Goal: Task Accomplishment & Management: Manage account settings

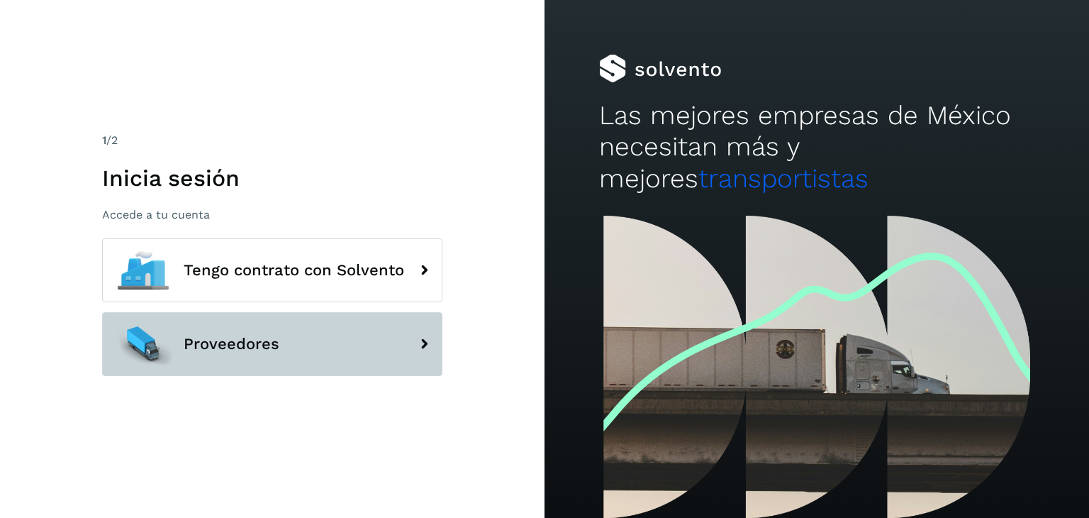
click at [268, 338] on span "Proveedores" at bounding box center [232, 344] width 96 height 17
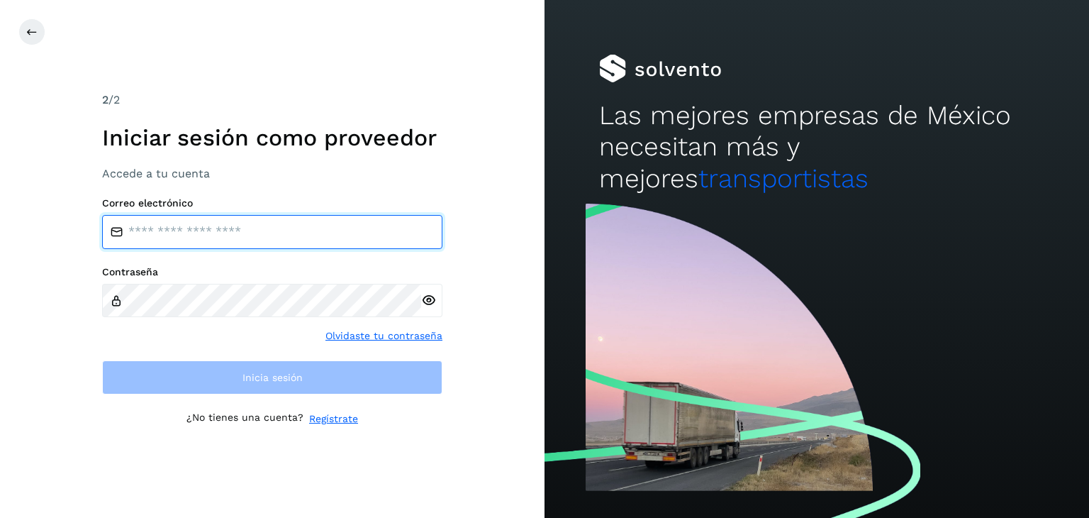
type input "**********"
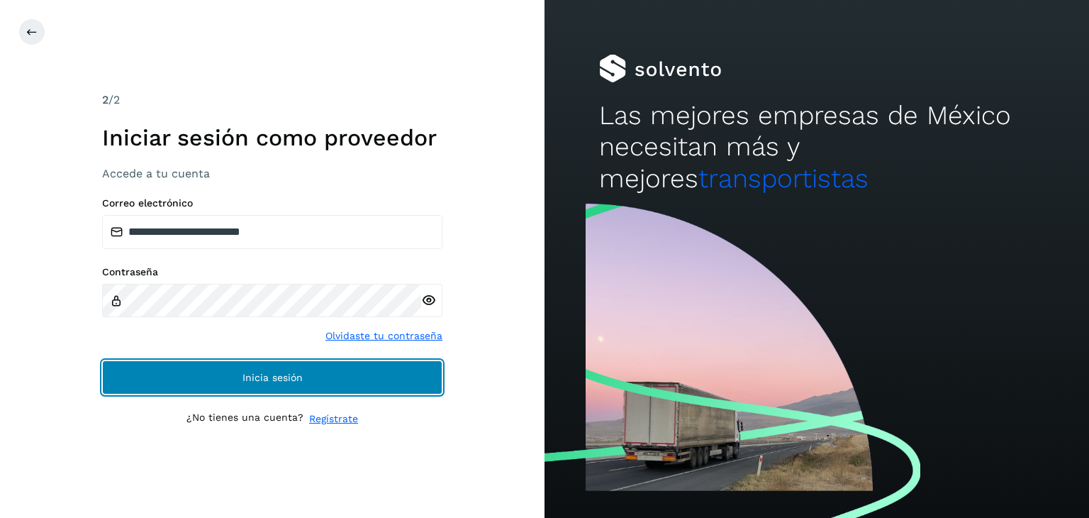
click at [289, 372] on span "Inicia sesión" at bounding box center [273, 377] width 60 height 10
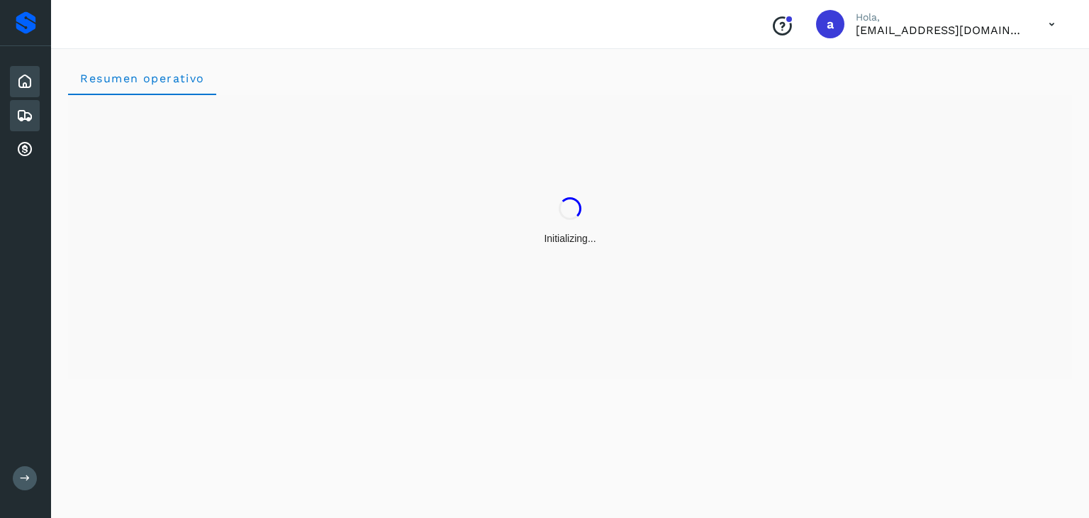
click at [29, 115] on icon at bounding box center [24, 115] width 17 height 17
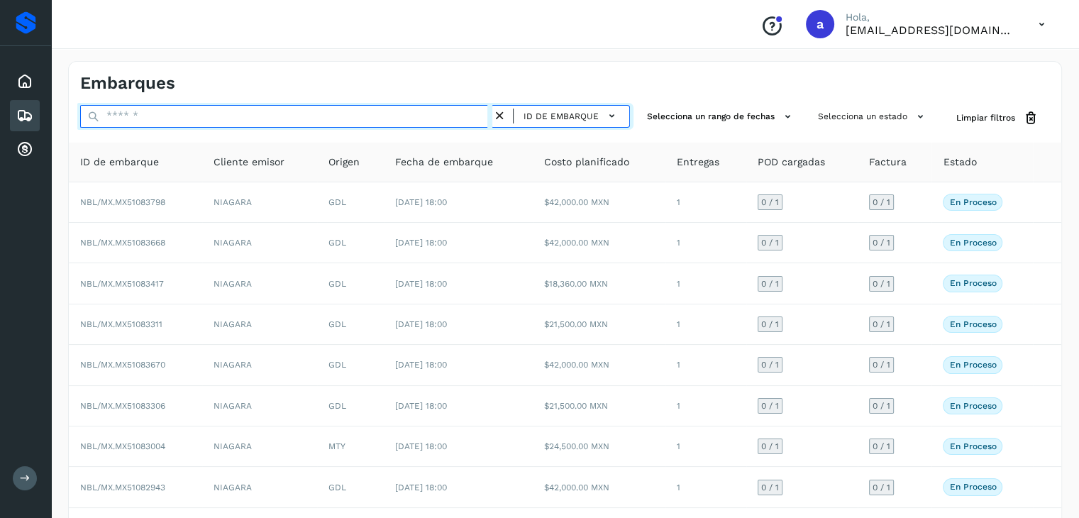
click at [408, 124] on input "text" at bounding box center [286, 116] width 412 height 23
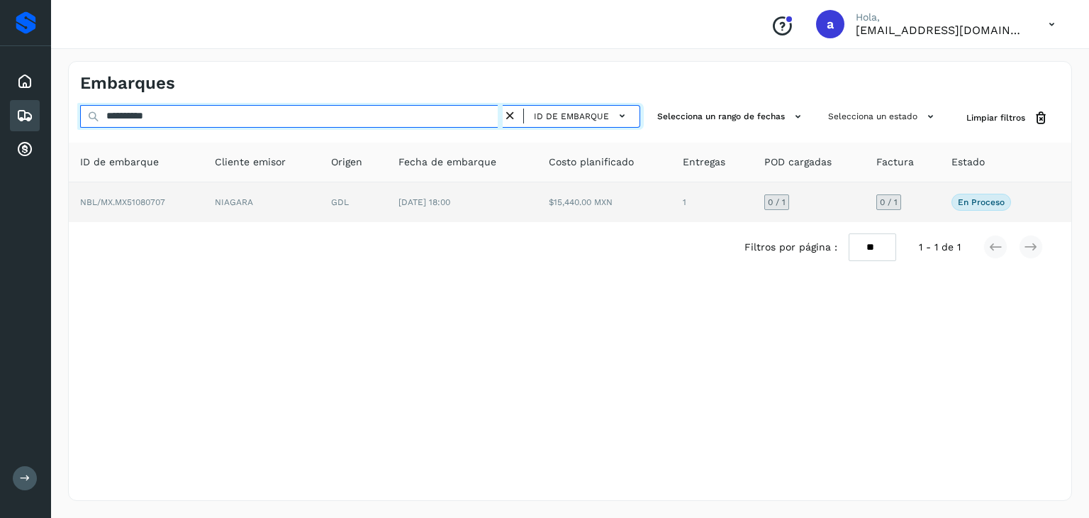
type input "**********"
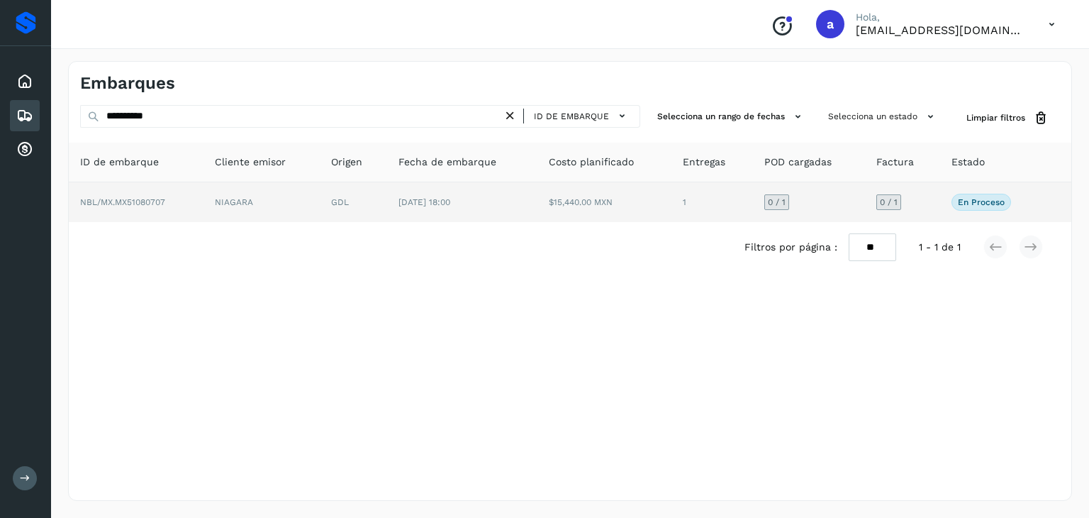
click at [536, 211] on td "[DATE] 18:00" at bounding box center [462, 202] width 150 height 40
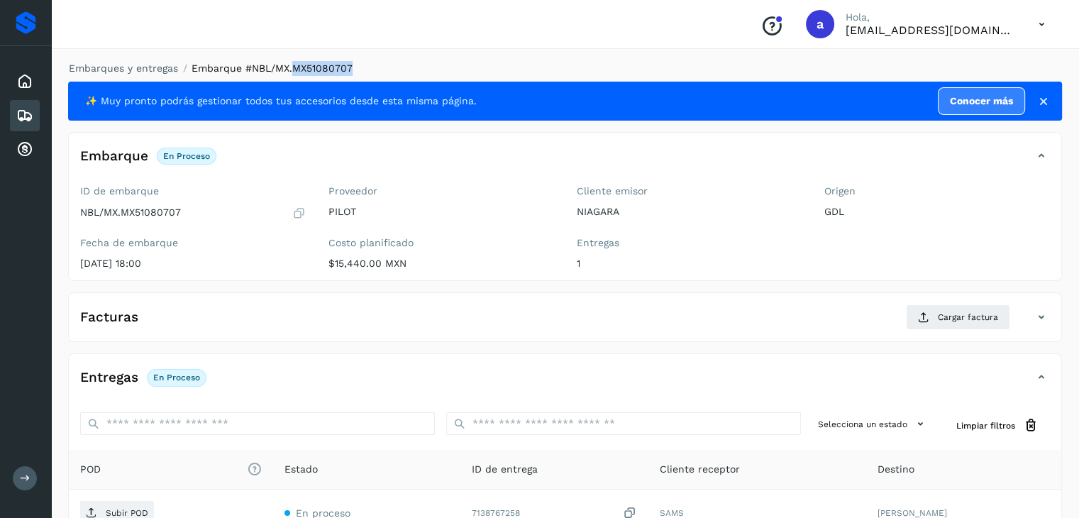
drag, startPoint x: 292, startPoint y: 70, endPoint x: 398, endPoint y: 60, distance: 106.2
click at [398, 60] on div "Embarques y entregas Embarque #NBL/MX.MX51080707 ✨ Muy pronto podrás gestionar …" at bounding box center [565, 359] width 1028 height 631
copy span "MX51080707"
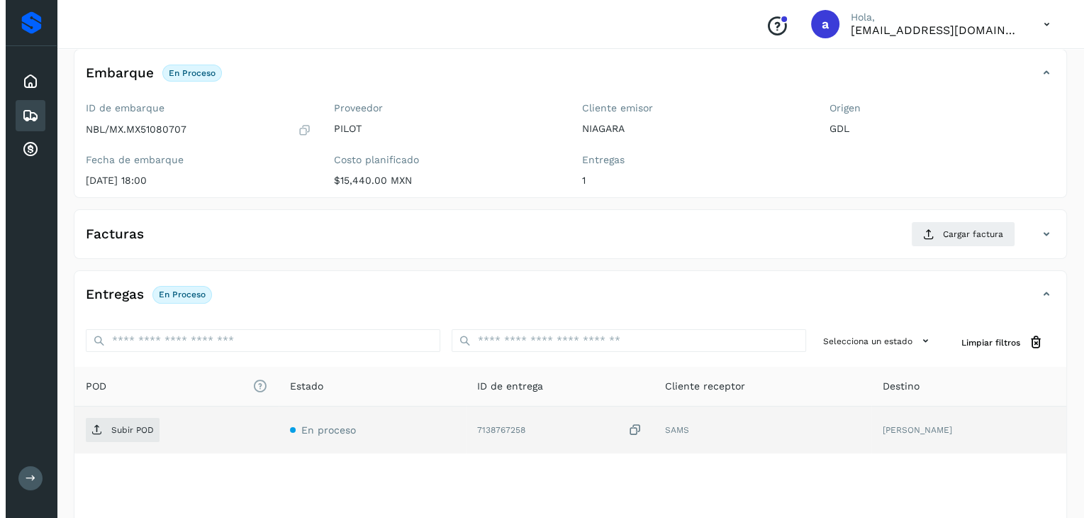
scroll to position [156, 0]
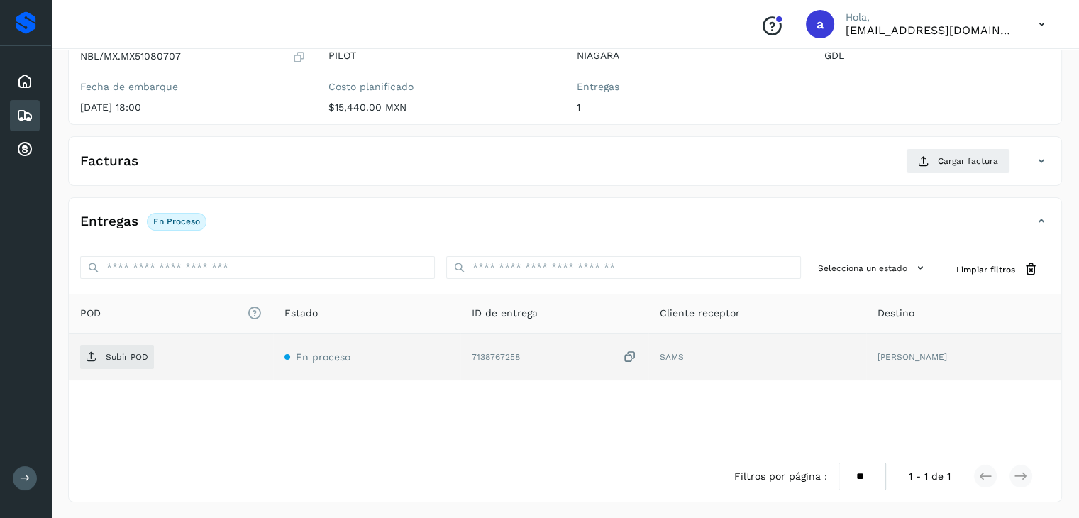
click at [637, 351] on icon at bounding box center [630, 357] width 14 height 15
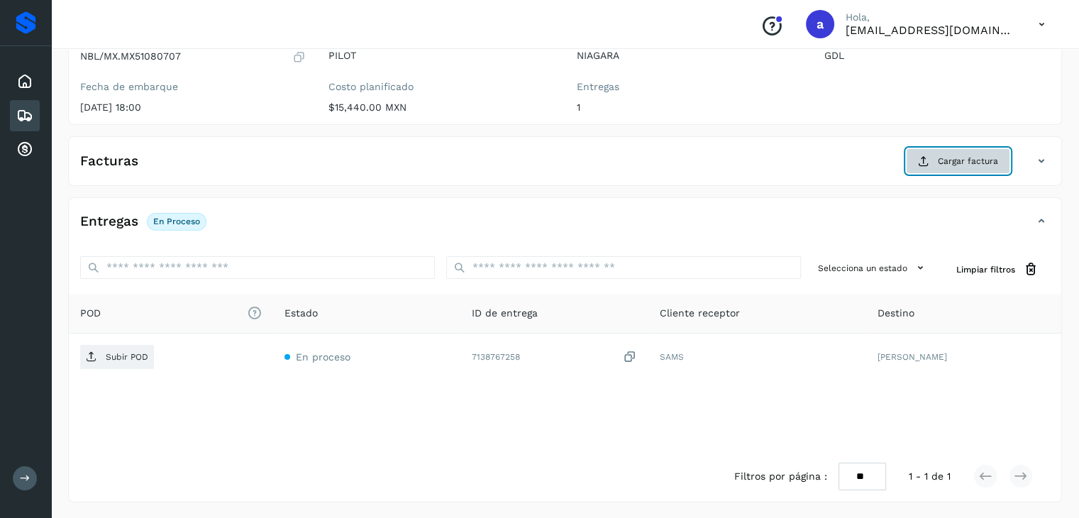
click at [962, 158] on span "Cargar factura" at bounding box center [968, 161] width 60 height 13
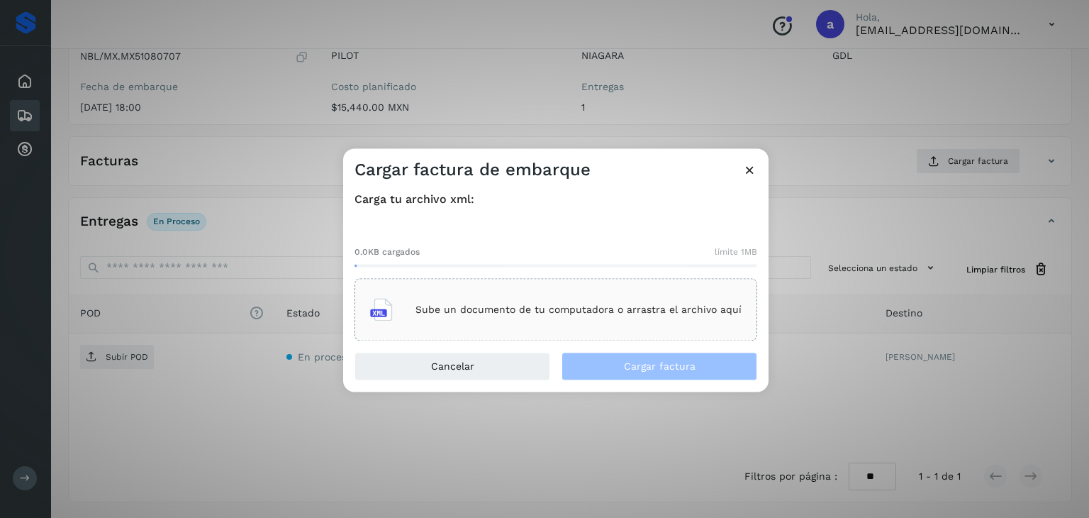
click at [488, 301] on div "Sube un documento de tu computadora o arrastra el archivo aquí" at bounding box center [556, 310] width 372 height 38
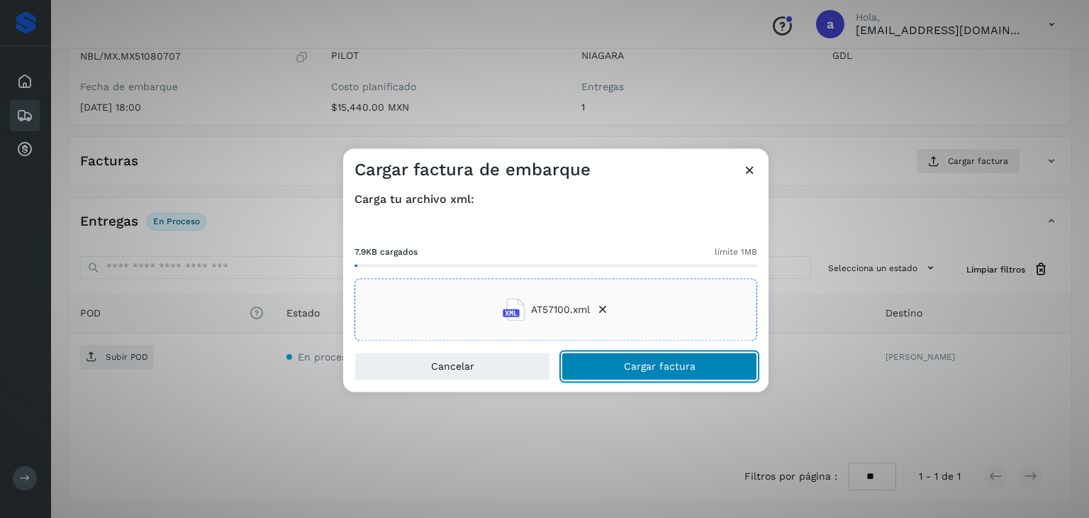
click at [618, 364] on button "Cargar factura" at bounding box center [660, 367] width 196 height 28
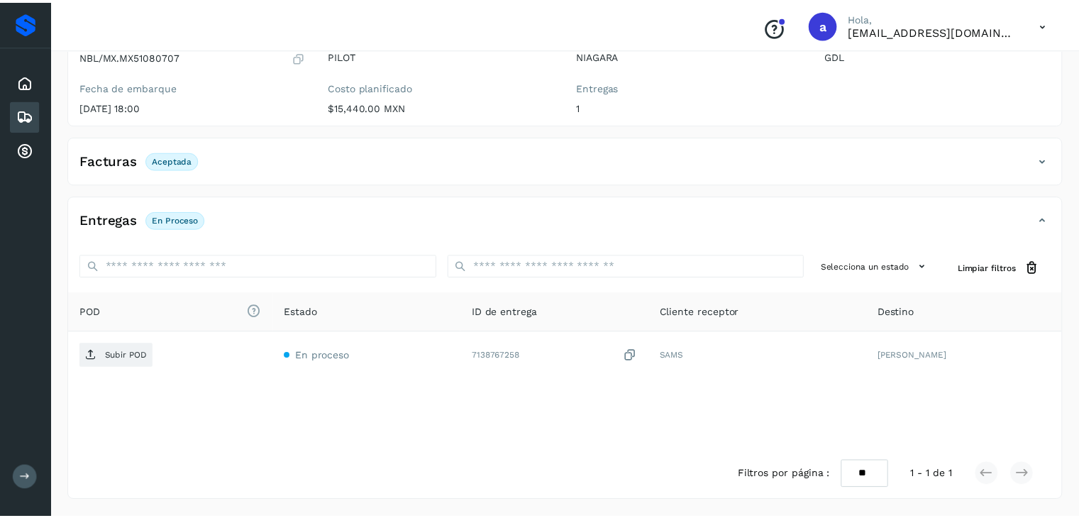
scroll to position [155, 0]
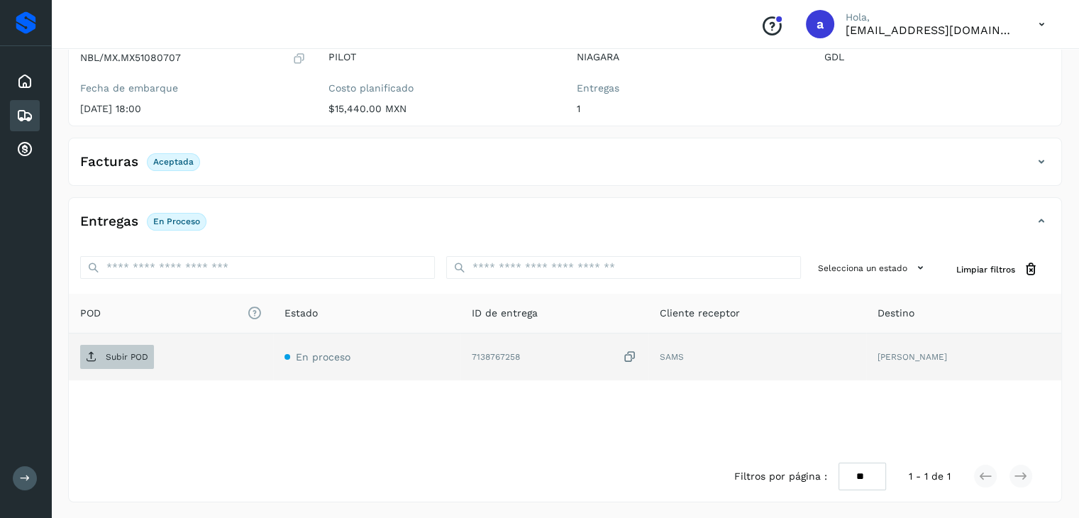
click at [119, 353] on p "Subir POD" at bounding box center [127, 357] width 43 height 10
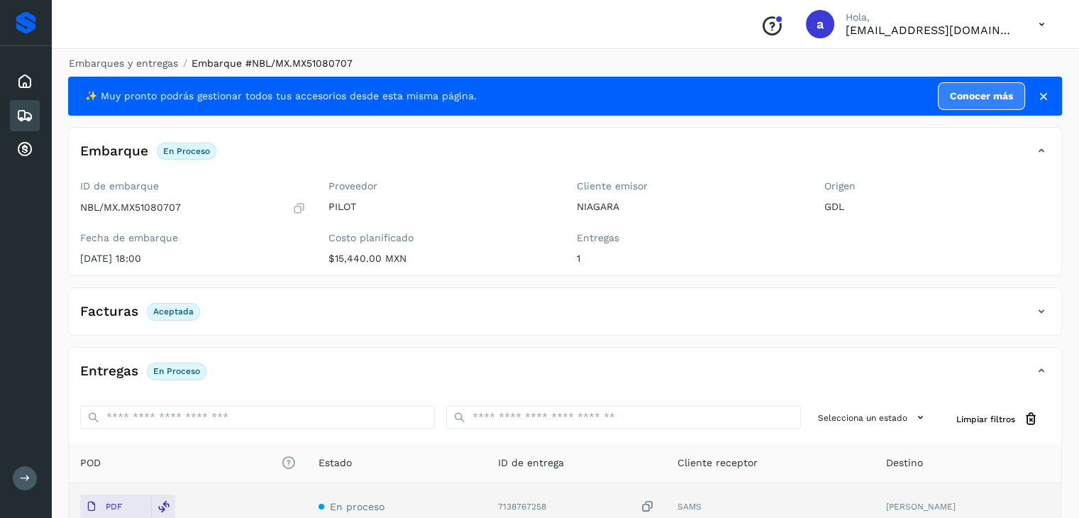
scroll to position [0, 0]
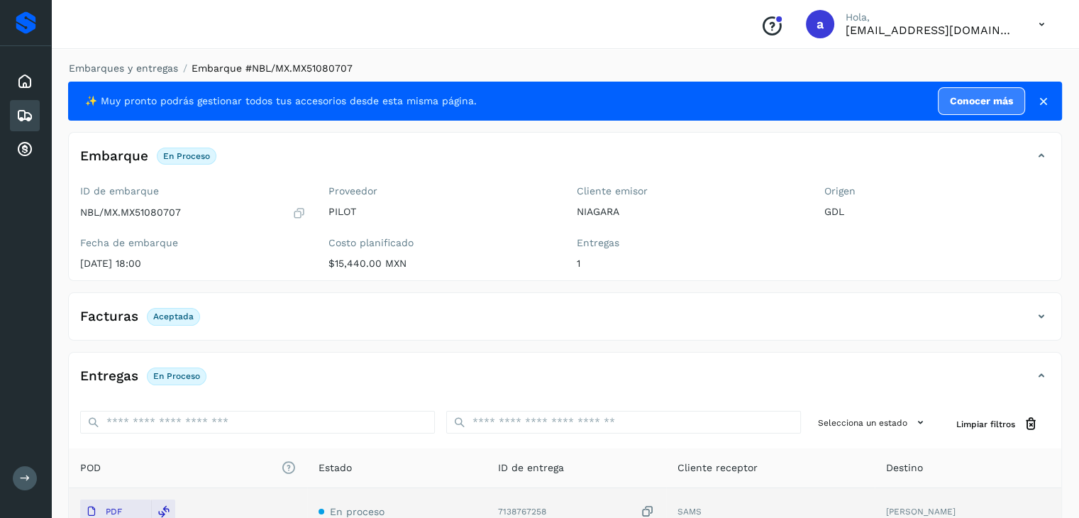
click at [33, 121] on icon at bounding box center [24, 115] width 17 height 17
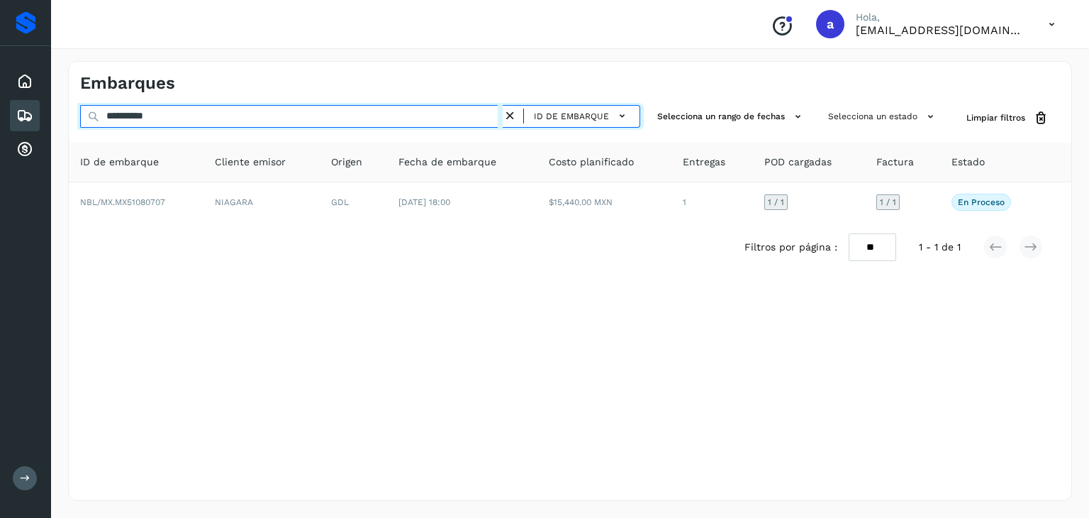
click at [231, 120] on input "**********" at bounding box center [291, 116] width 423 height 23
type input "*"
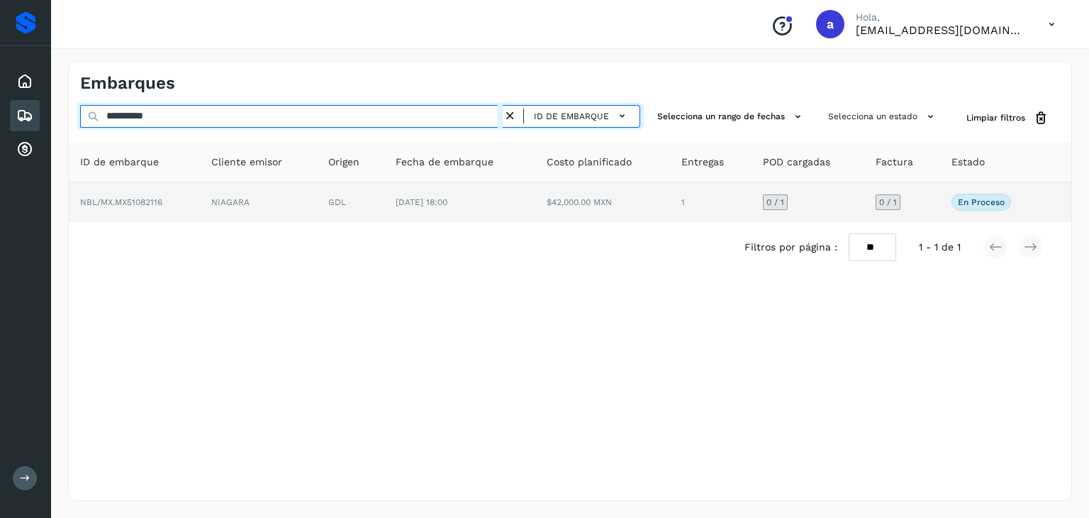
type input "**********"
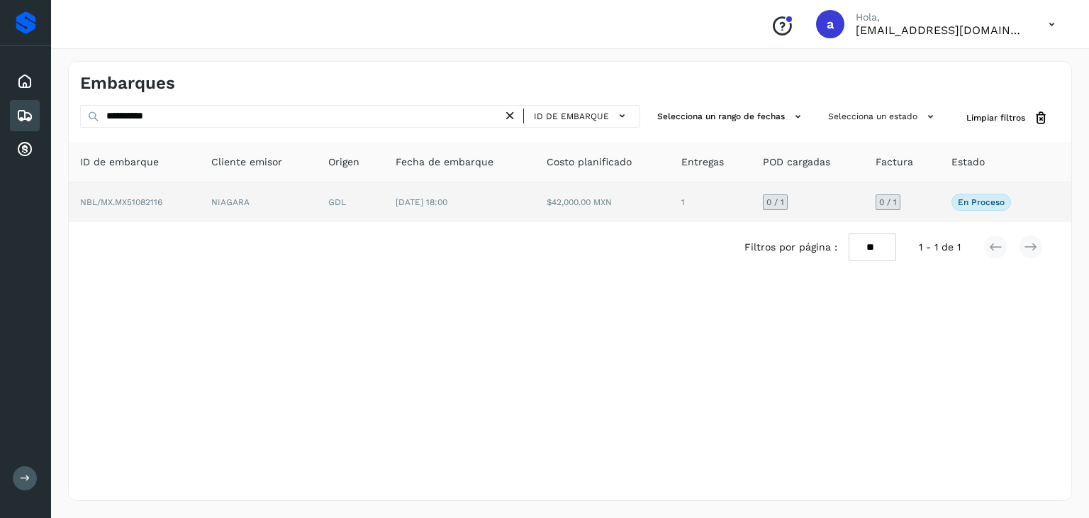
click at [319, 211] on td "GDL" at bounding box center [350, 202] width 67 height 40
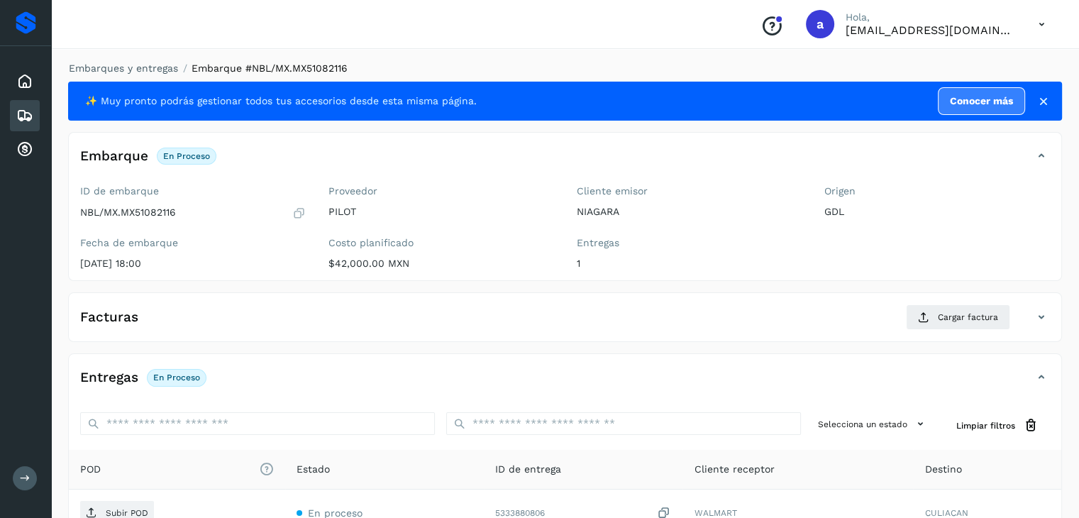
click at [119, 211] on p "NBL/MX.MX51082116" at bounding box center [128, 212] width 96 height 12
drag, startPoint x: 123, startPoint y: 211, endPoint x: 190, endPoint y: 211, distance: 67.4
click at [190, 211] on div "NBL/MX.MX51082116" at bounding box center [193, 213] width 226 height 14
copy p "MX51082116"
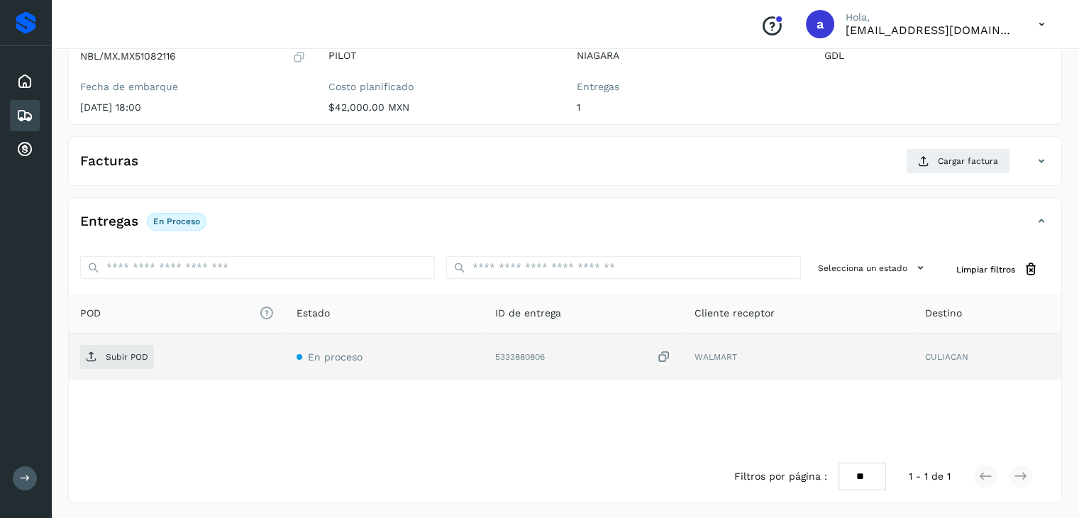
click at [662, 354] on icon at bounding box center [664, 357] width 14 height 15
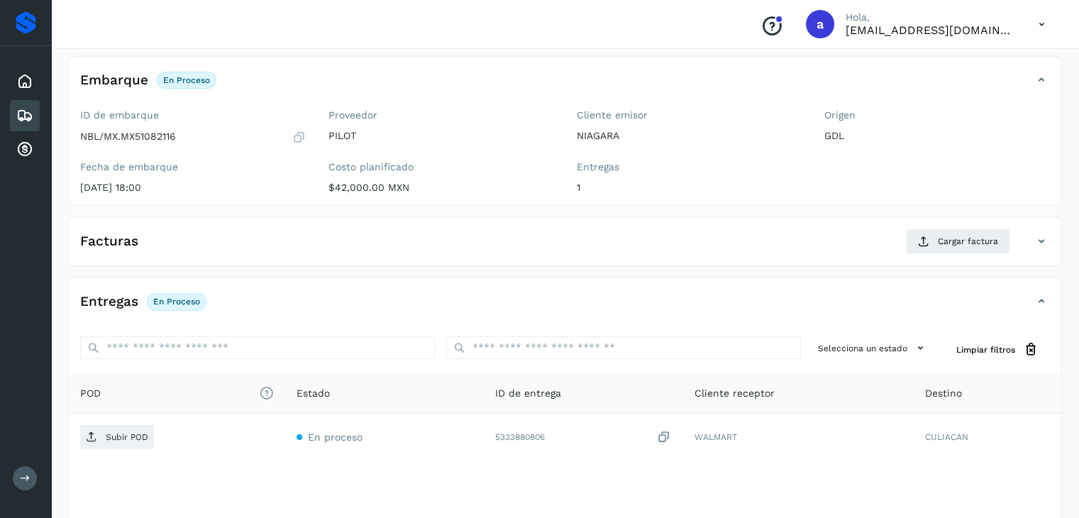
scroll to position [0, 0]
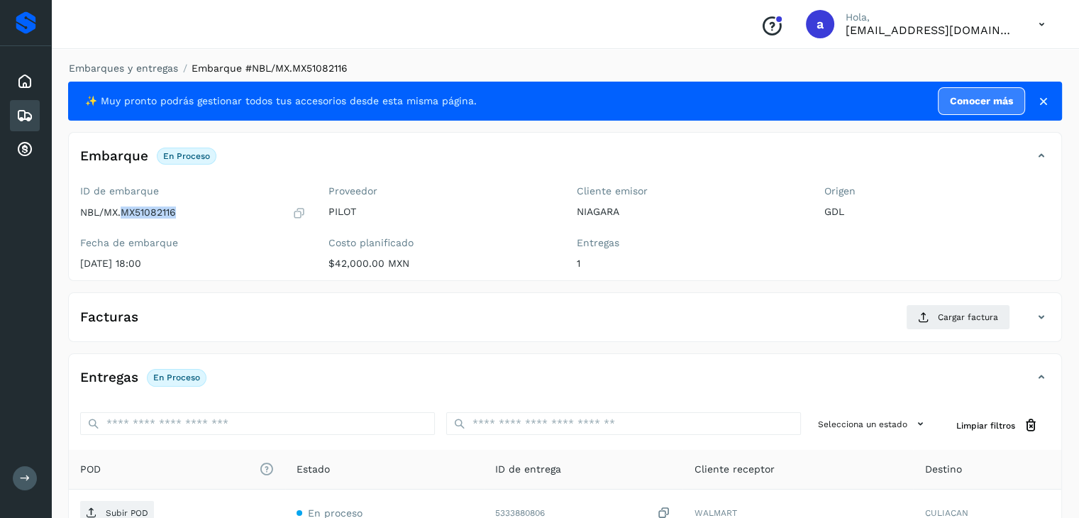
drag, startPoint x: 122, startPoint y: 209, endPoint x: 192, endPoint y: 208, distance: 69.5
click at [192, 208] on div "NBL/MX.MX51082116" at bounding box center [193, 213] width 226 height 14
copy p "MX51082116"
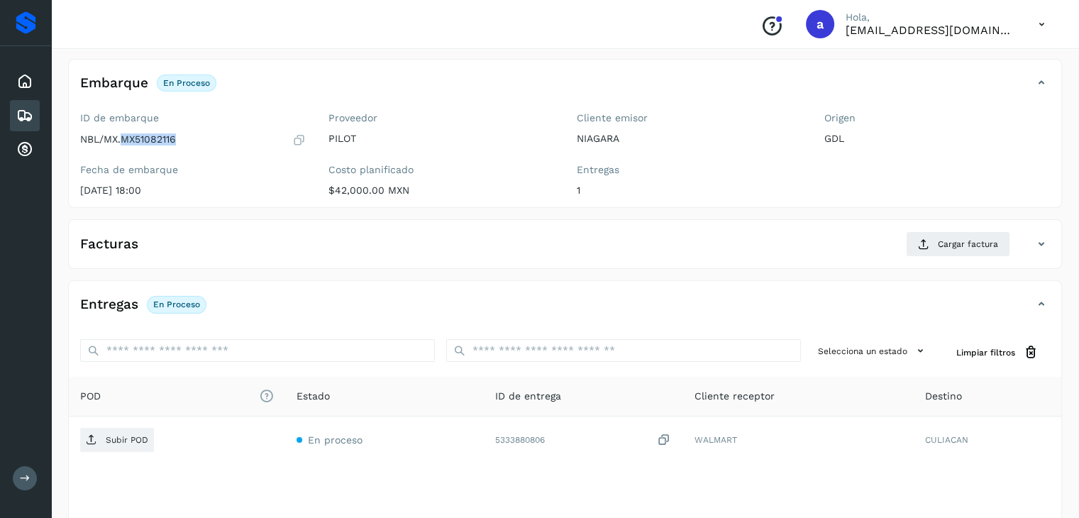
scroll to position [156, 0]
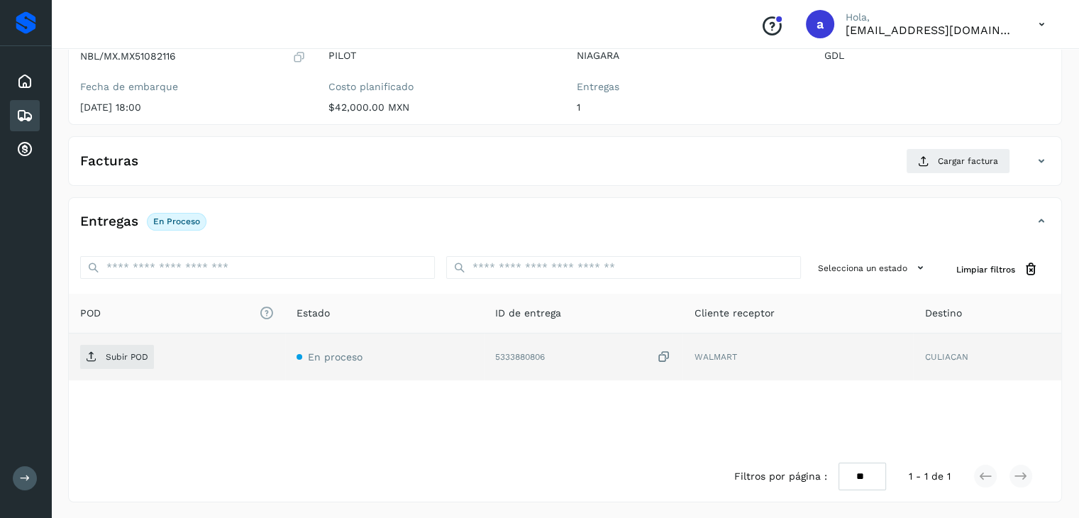
click at [670, 359] on icon at bounding box center [664, 357] width 14 height 15
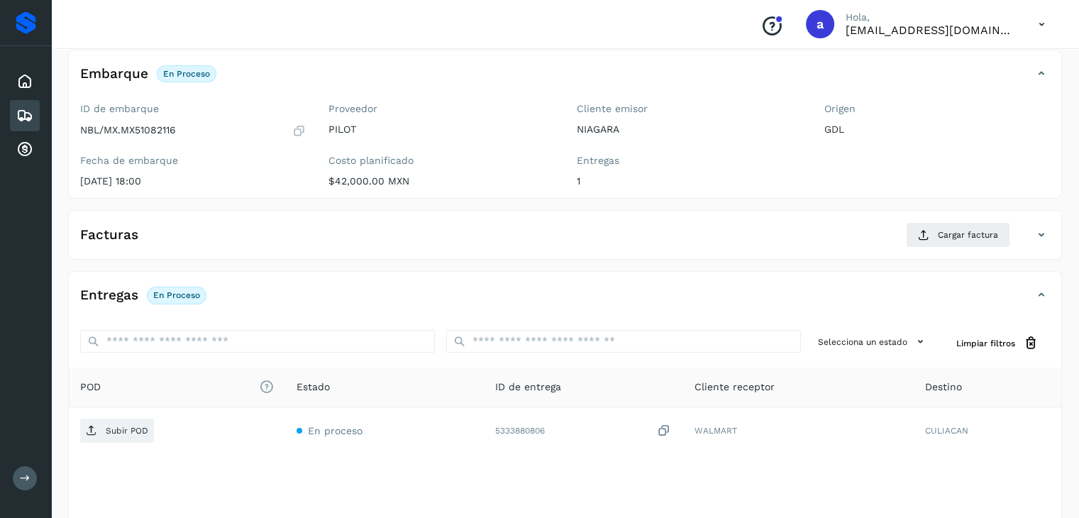
scroll to position [0, 0]
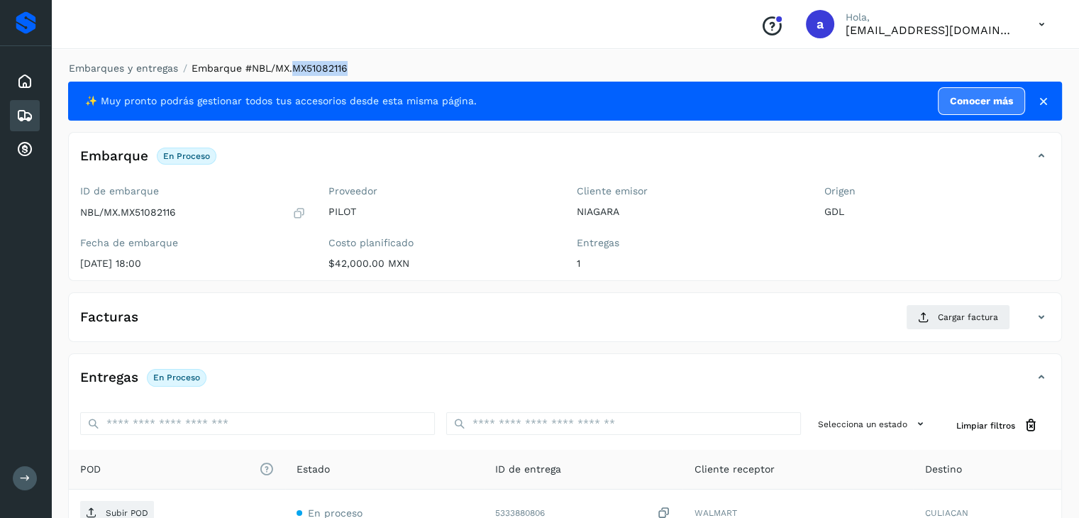
drag, startPoint x: 292, startPoint y: 68, endPoint x: 442, endPoint y: 66, distance: 150.4
click at [431, 66] on ol "Embarques y entregas Embarque #NBL/MX.MX51082116" at bounding box center [561, 68] width 1002 height 15
copy span "MX51082116"
click at [38, 111] on div "Embarques" at bounding box center [25, 115] width 30 height 31
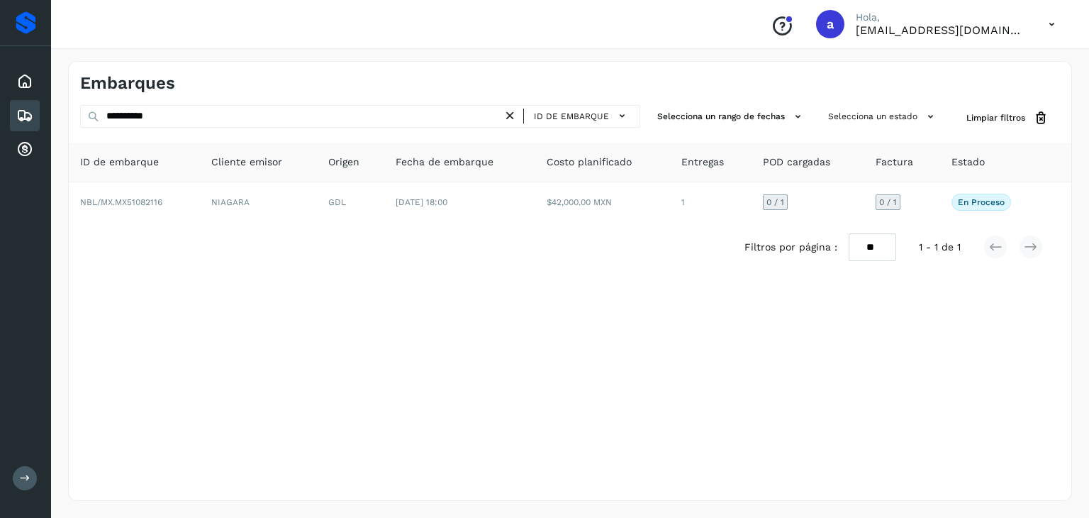
click at [514, 115] on icon at bounding box center [510, 116] width 15 height 15
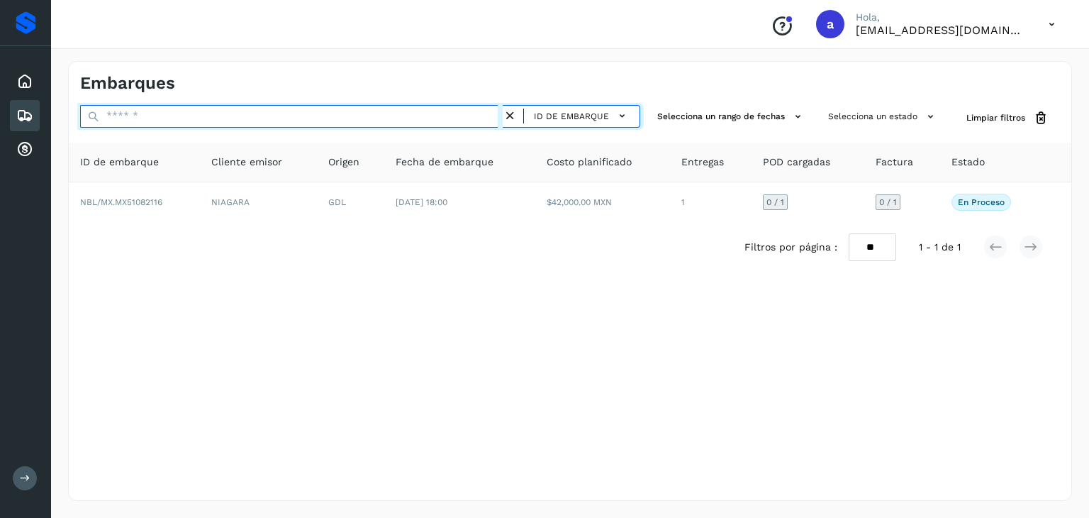
click at [438, 118] on input "text" at bounding box center [291, 116] width 423 height 23
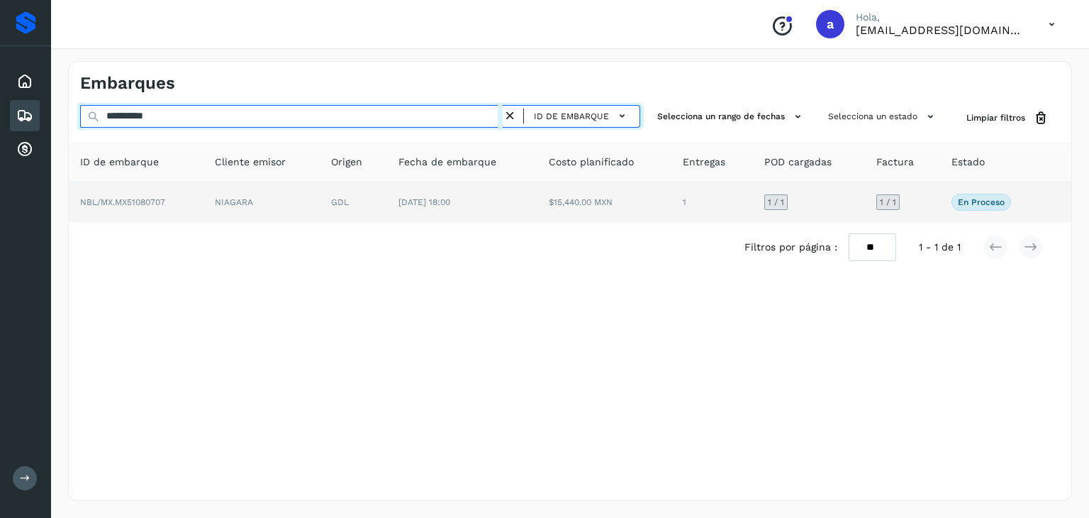
type input "**********"
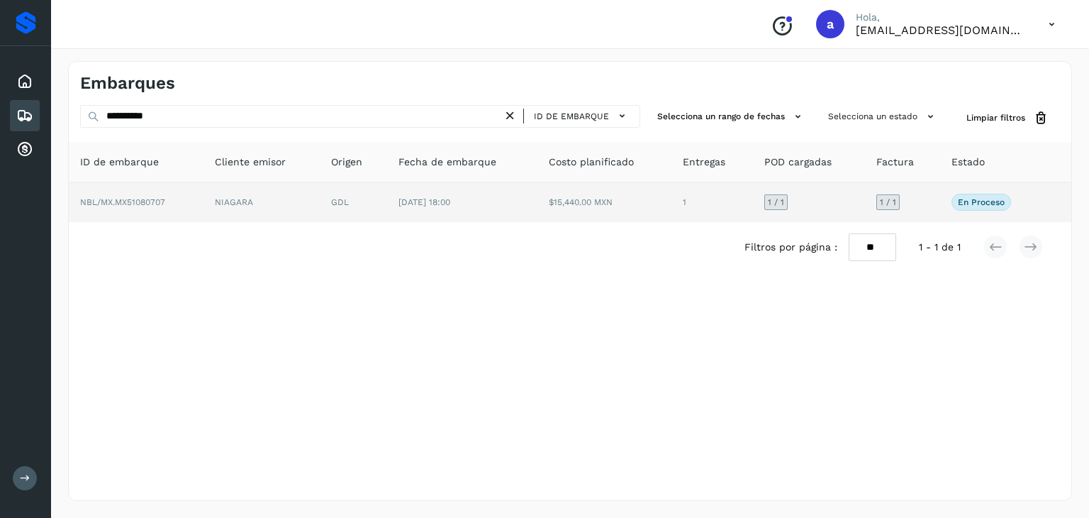
click at [483, 206] on td "[DATE] 18:00" at bounding box center [462, 202] width 150 height 40
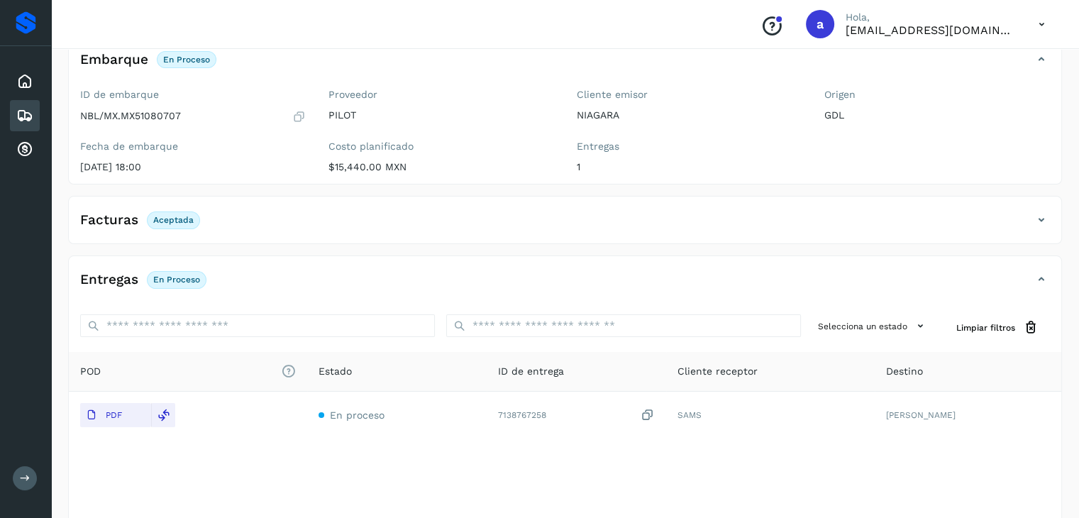
scroll to position [155, 0]
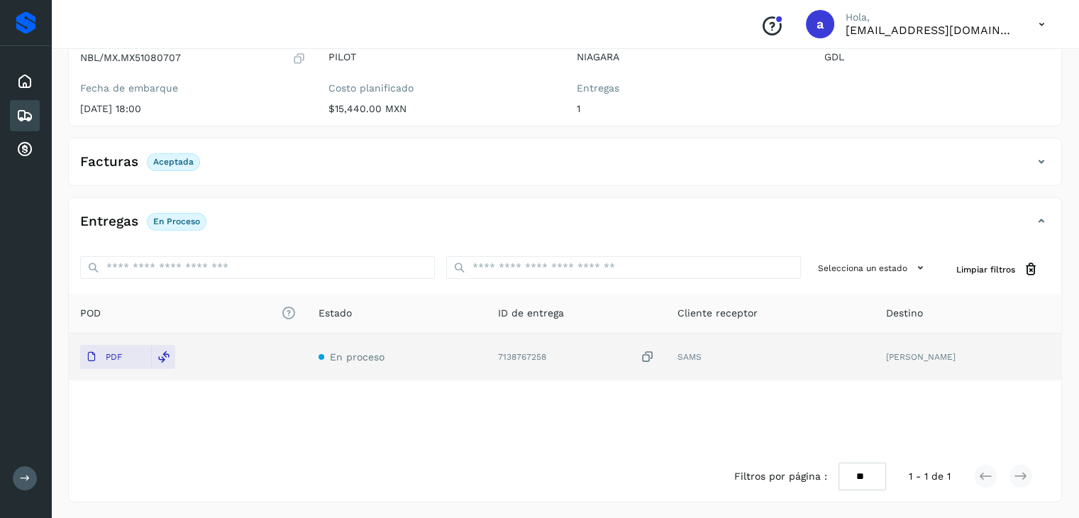
click at [655, 357] on icon at bounding box center [648, 357] width 14 height 15
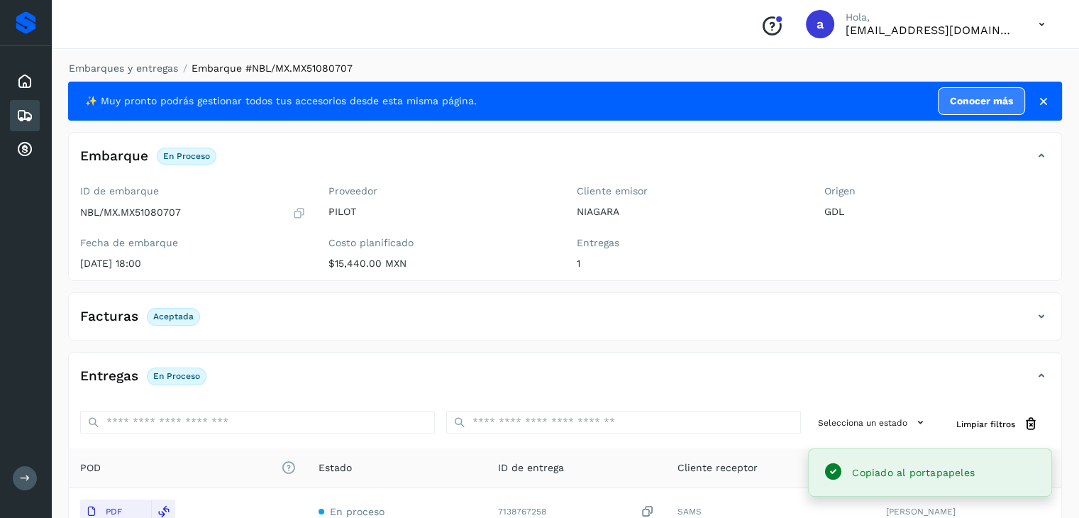
scroll to position [0, 0]
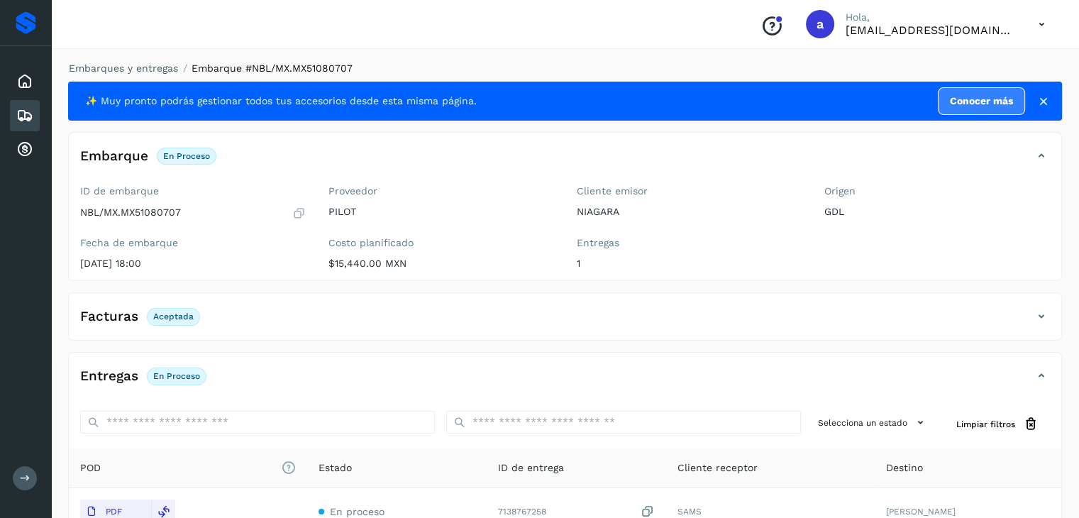
click at [23, 117] on icon at bounding box center [24, 115] width 17 height 17
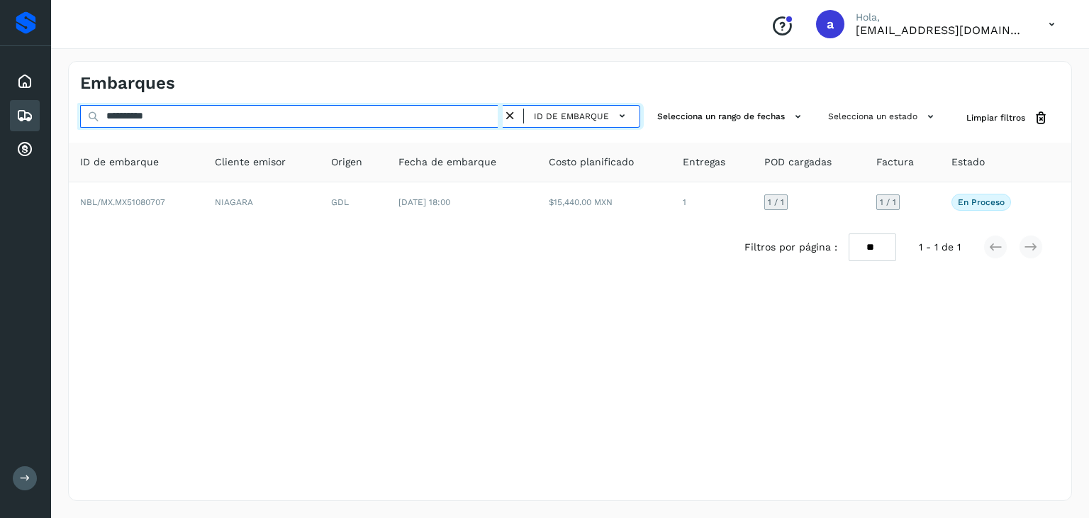
click at [392, 117] on input "**********" at bounding box center [291, 116] width 423 height 23
type input "*"
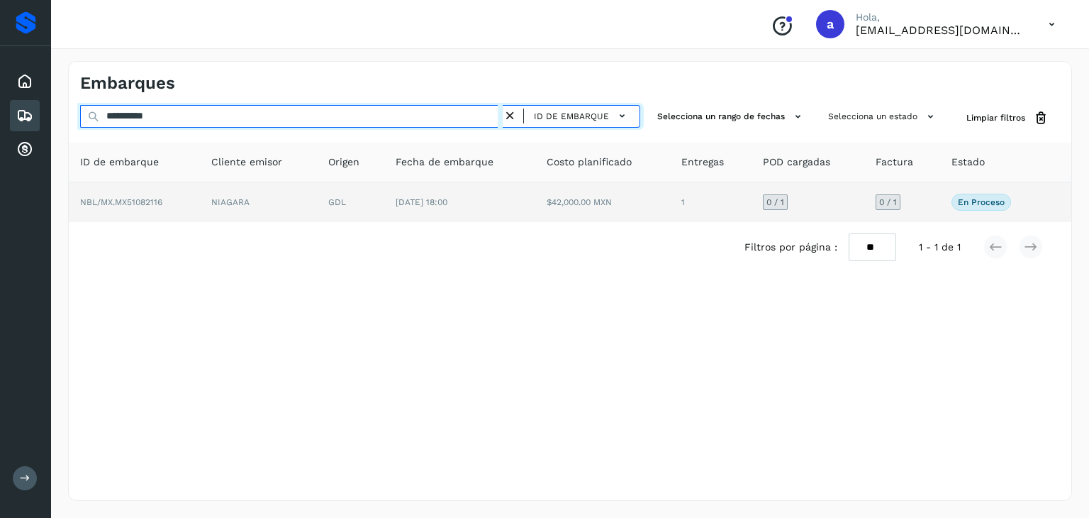
type input "**********"
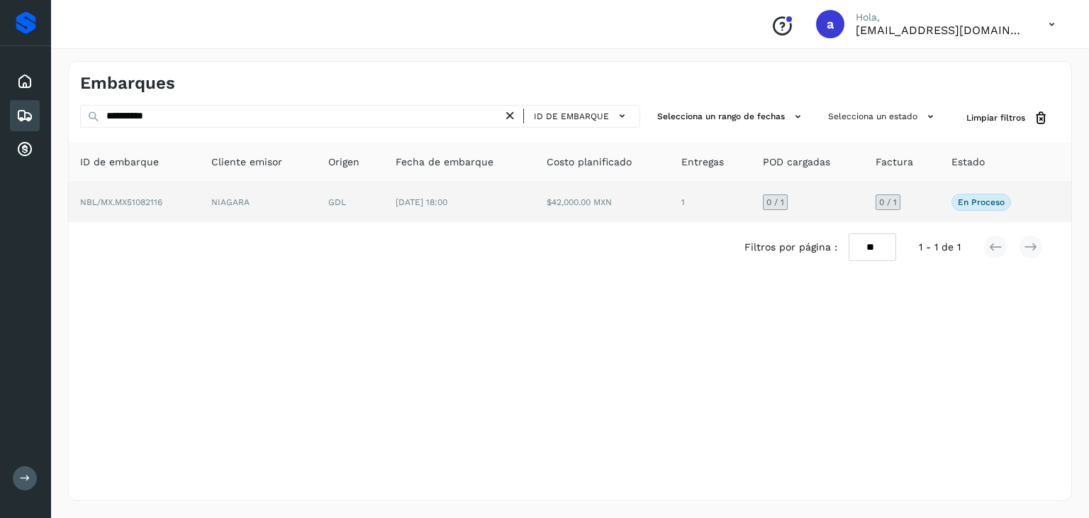
click at [450, 191] on td "[DATE] 18:00" at bounding box center [459, 202] width 151 height 40
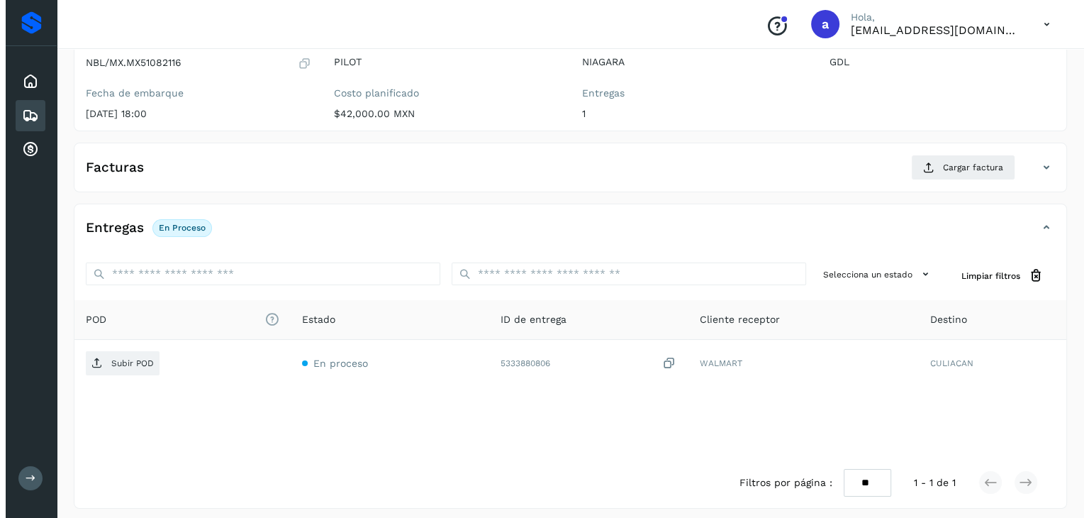
scroll to position [156, 0]
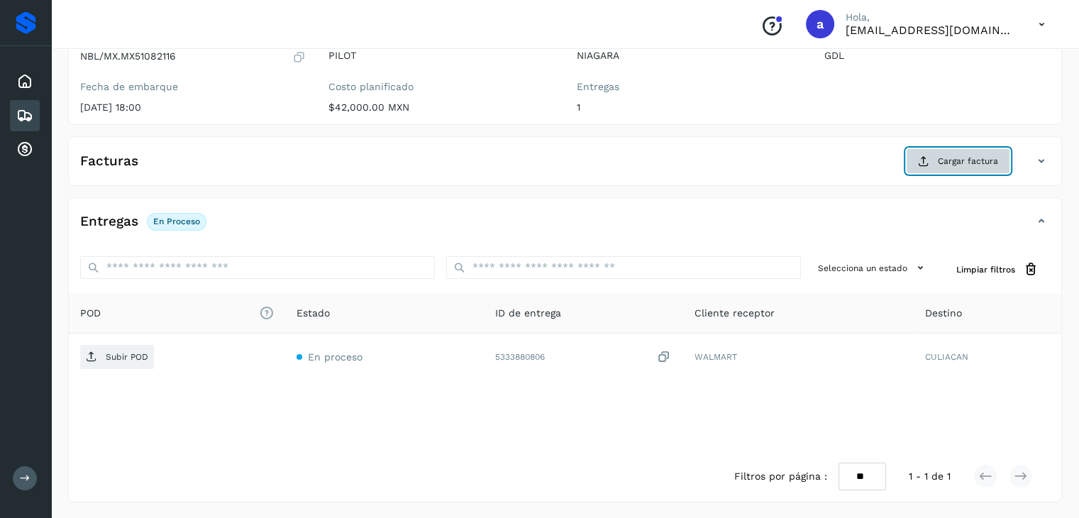
click at [993, 168] on button "Cargar factura" at bounding box center [958, 161] width 104 height 26
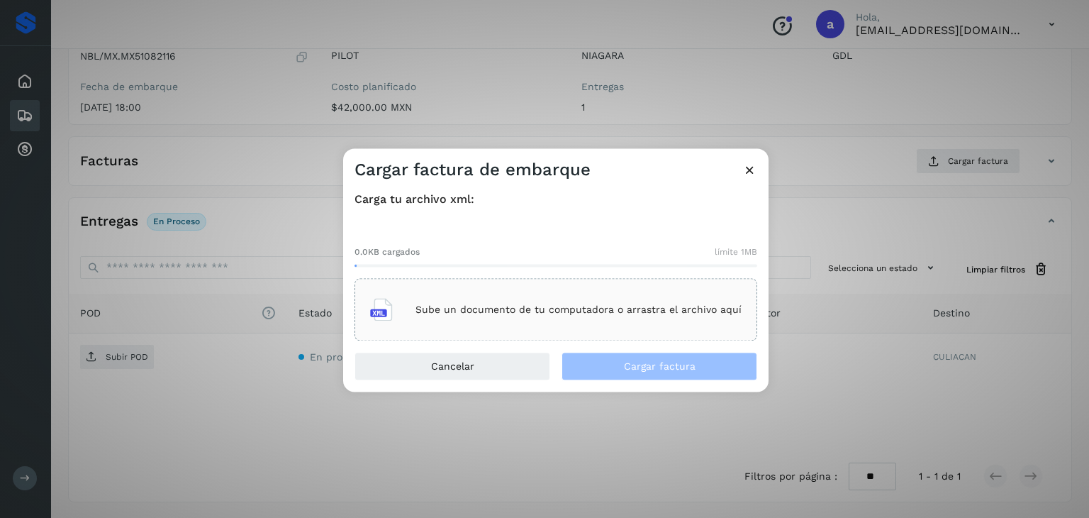
click at [508, 296] on div "Sube un documento de tu computadora o arrastra el archivo aquí" at bounding box center [556, 310] width 372 height 38
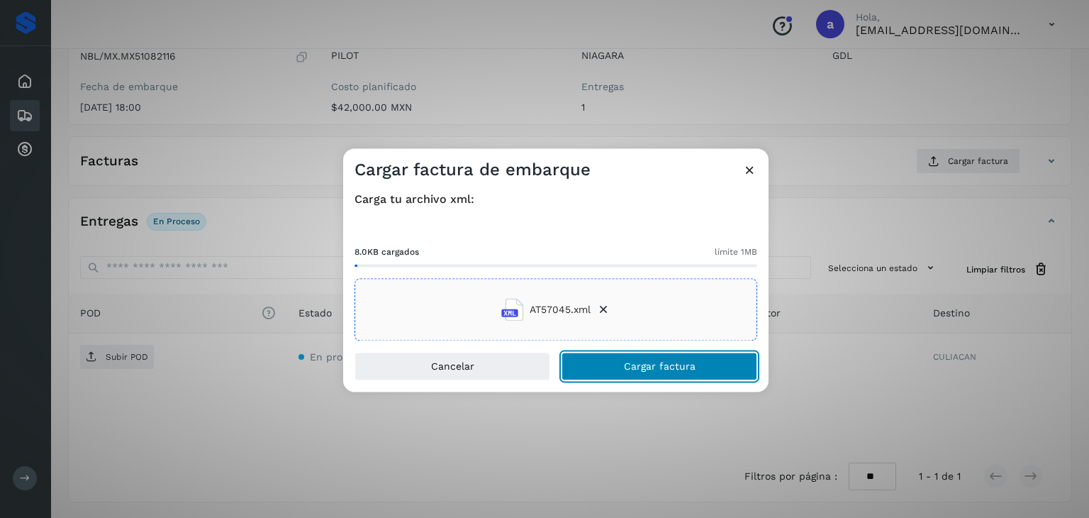
click at [655, 367] on span "Cargar factura" at bounding box center [660, 367] width 72 height 10
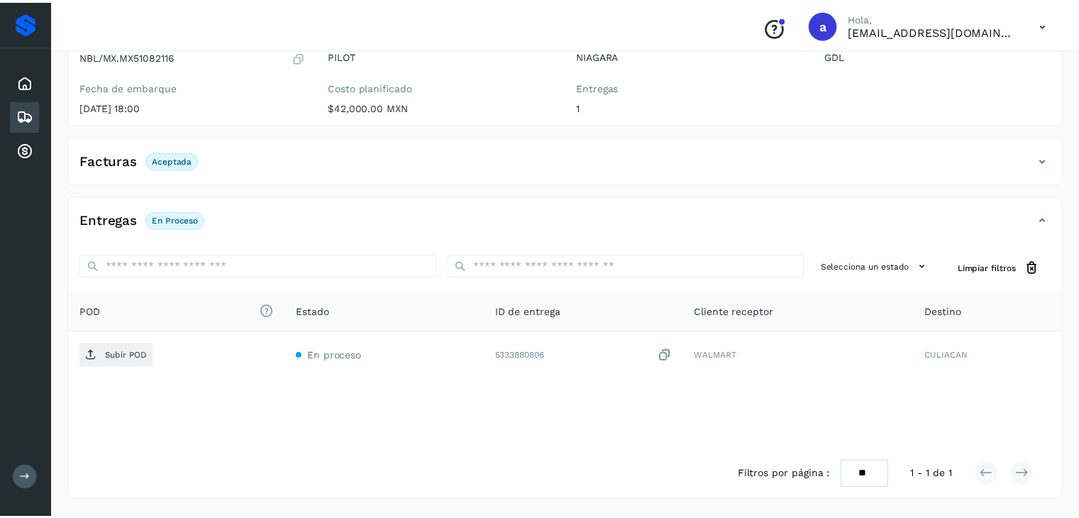
scroll to position [155, 0]
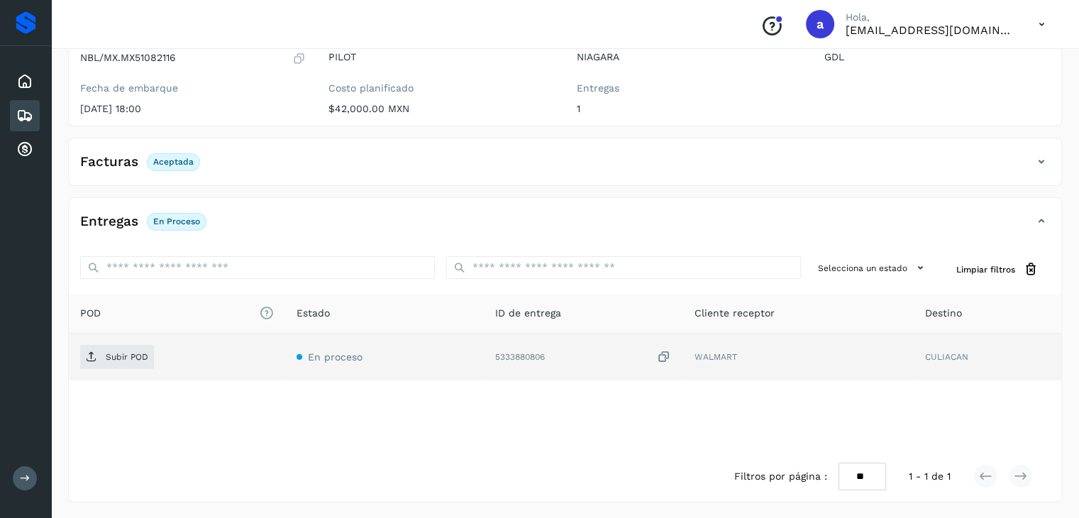
click at [668, 352] on icon at bounding box center [664, 357] width 14 height 15
click at [127, 350] on span "Subir POD" at bounding box center [117, 356] width 74 height 23
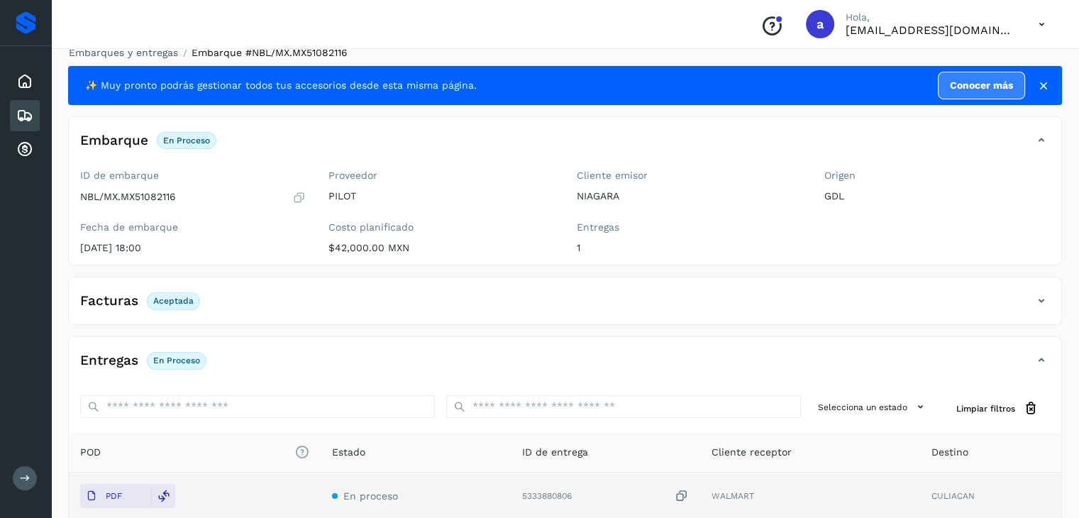
scroll to position [13, 0]
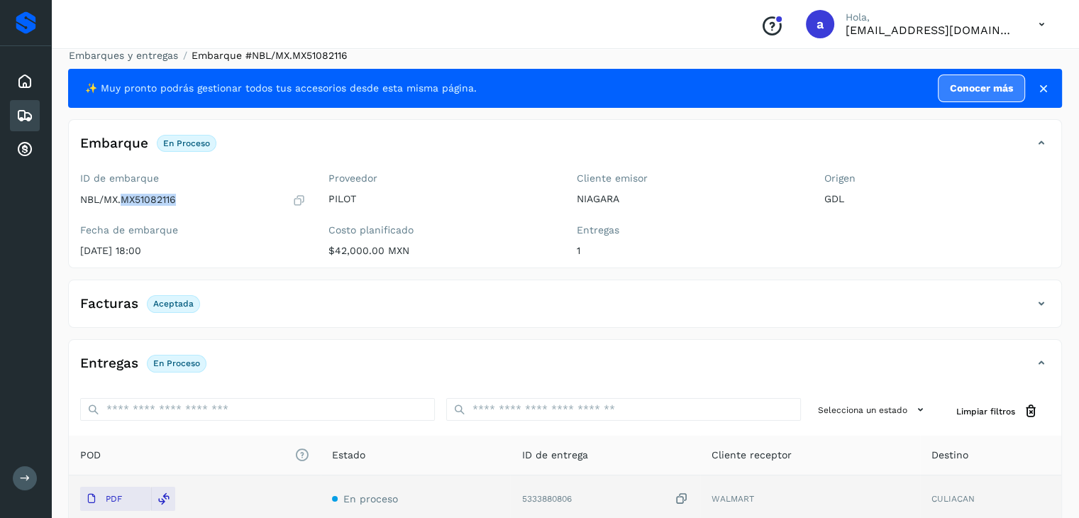
drag, startPoint x: 123, startPoint y: 199, endPoint x: 196, endPoint y: 201, distance: 72.4
click at [193, 199] on div "NBL/MX.MX51082116" at bounding box center [193, 200] width 226 height 14
copy p "MX51082116"
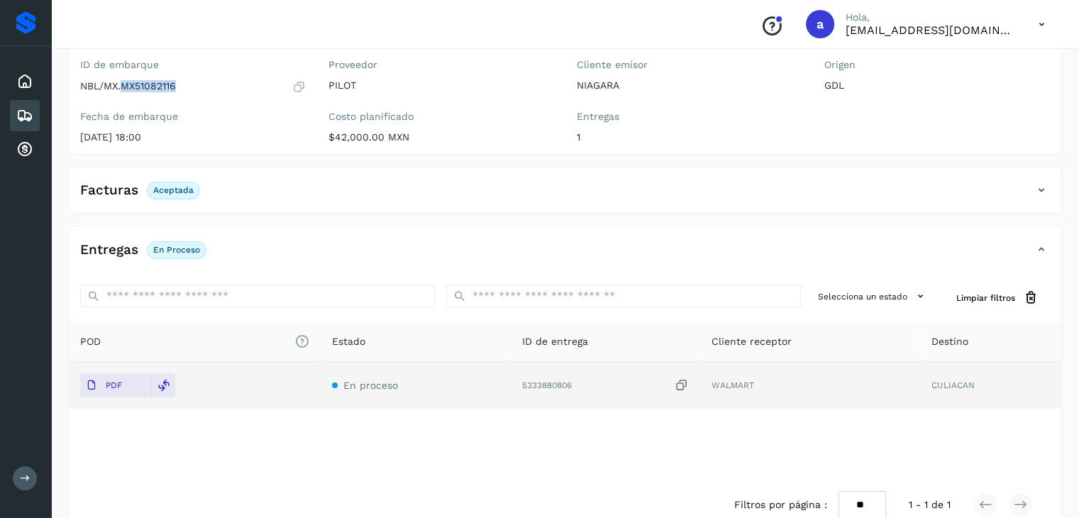
scroll to position [0, 0]
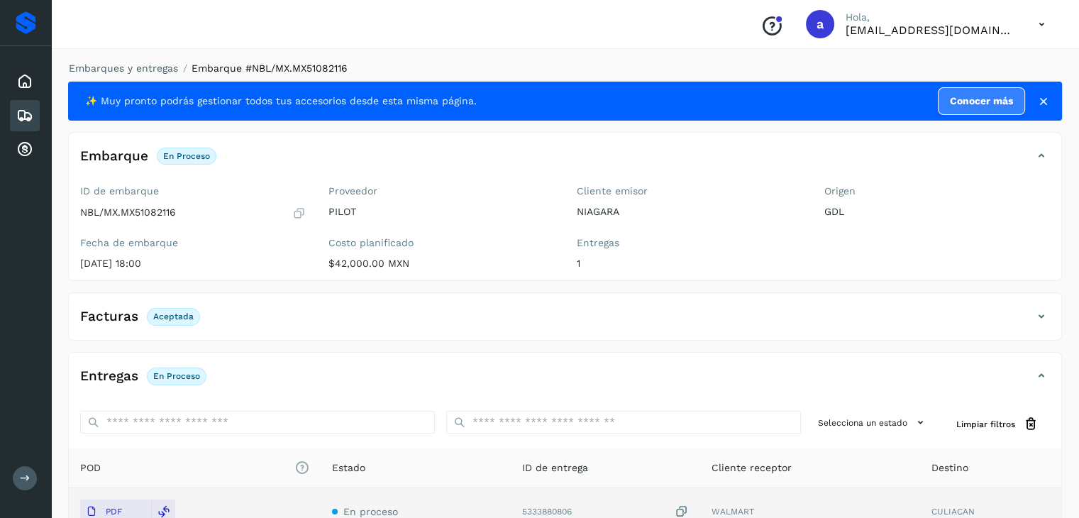
click at [28, 120] on icon at bounding box center [24, 115] width 17 height 17
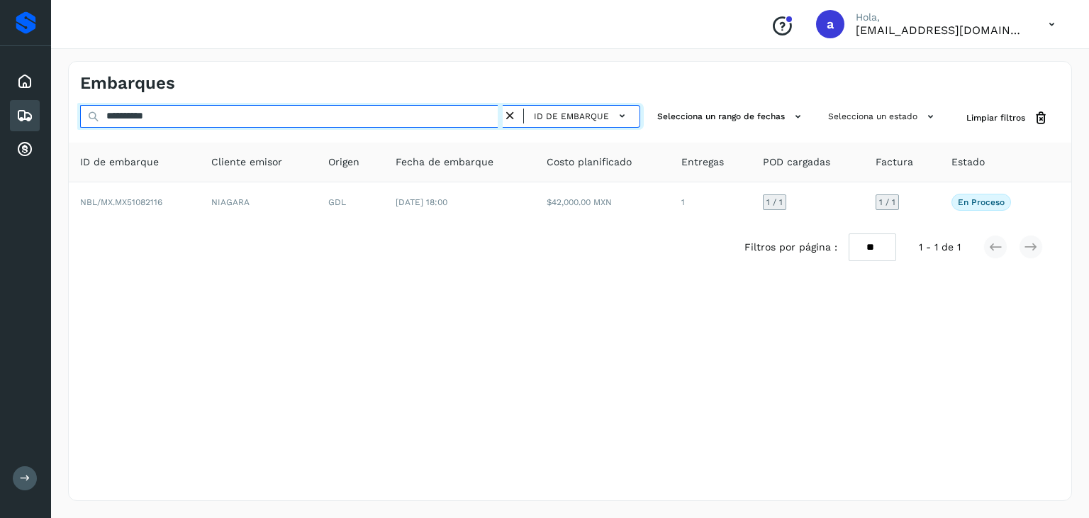
click at [442, 110] on input "**********" at bounding box center [291, 116] width 423 height 23
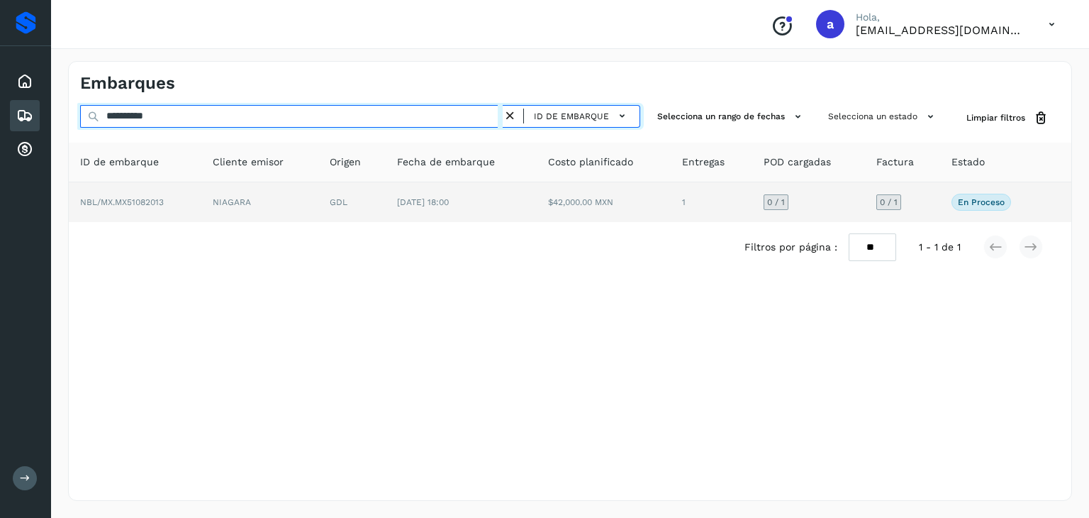
type input "**********"
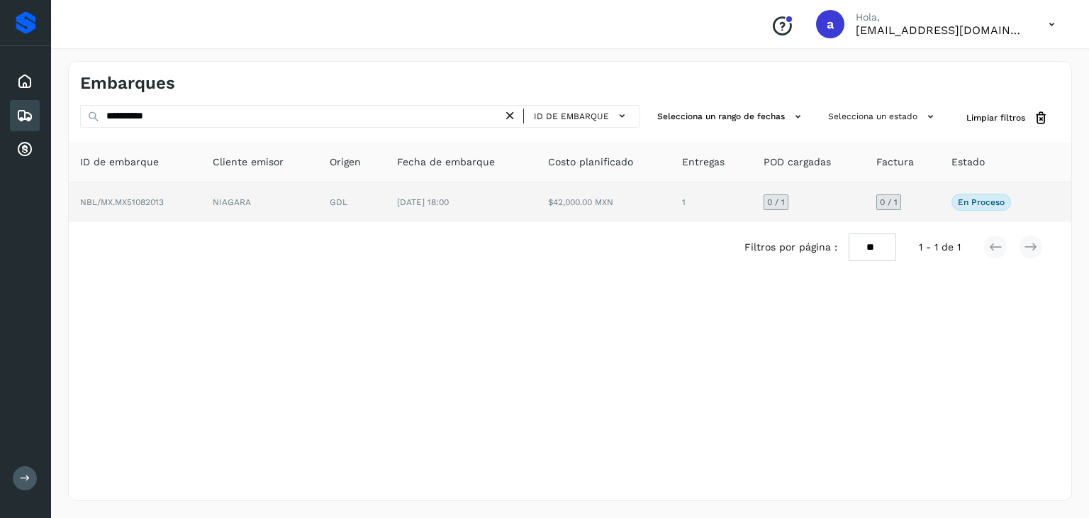
click at [431, 211] on td "[DATE] 18:00" at bounding box center [461, 202] width 150 height 40
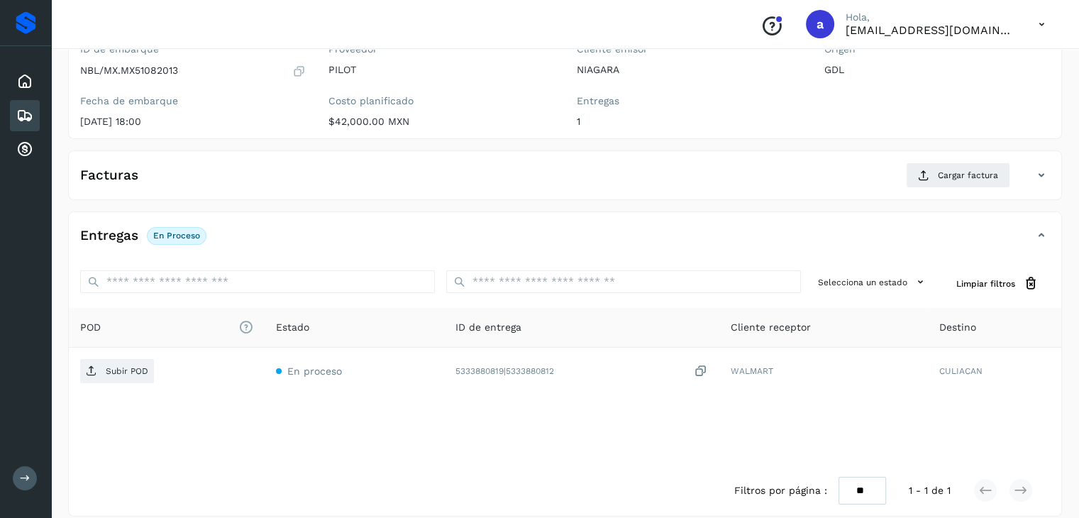
scroll to position [71, 0]
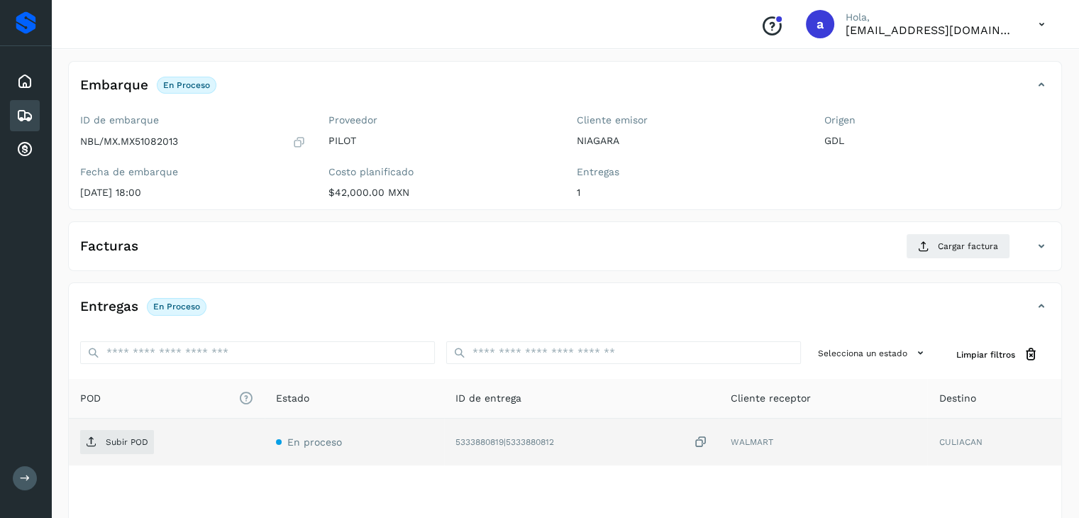
click at [704, 438] on icon at bounding box center [700, 442] width 14 height 15
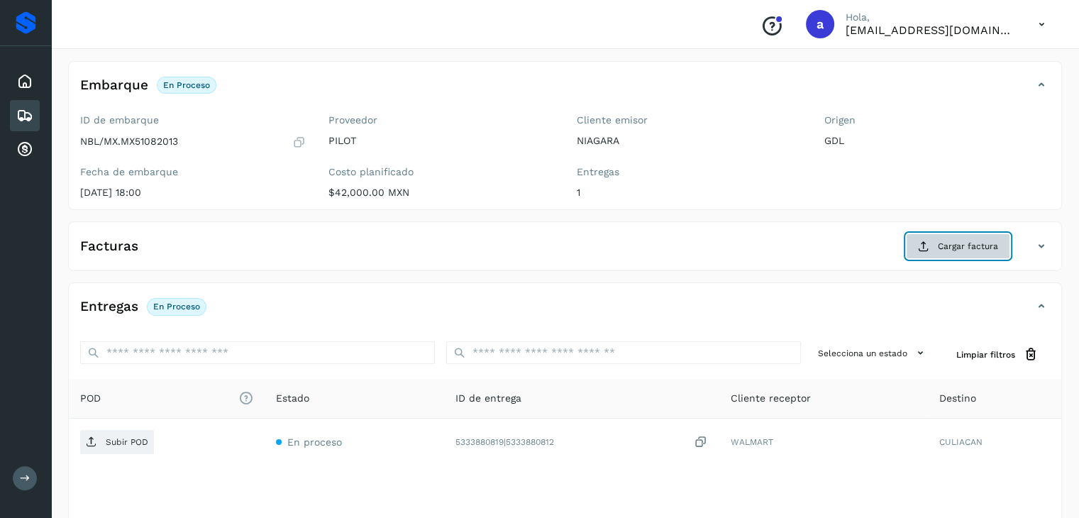
click at [962, 245] on span "Cargar factura" at bounding box center [968, 246] width 60 height 13
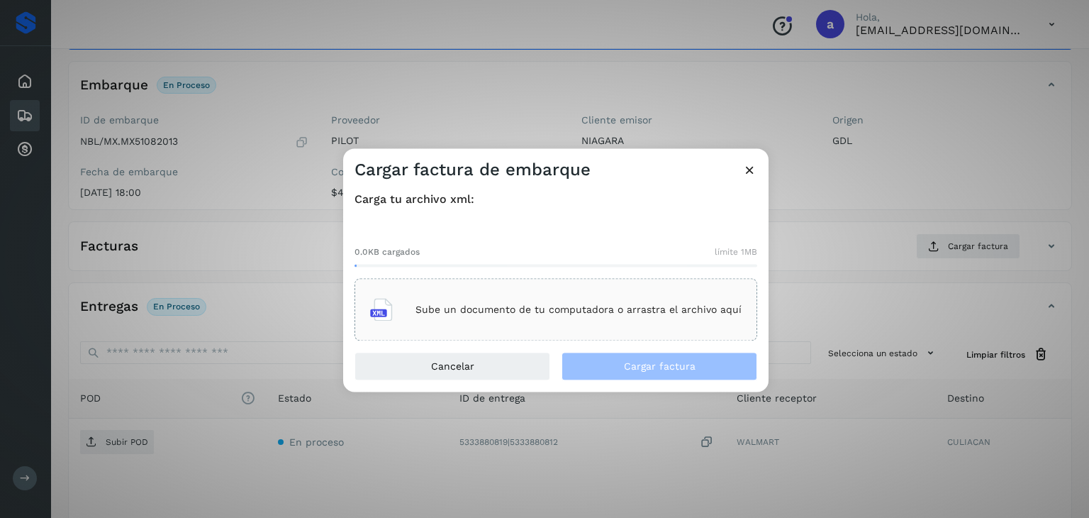
click at [528, 324] on div "Sube un documento de tu computadora o arrastra el archivo aquí" at bounding box center [556, 310] width 372 height 38
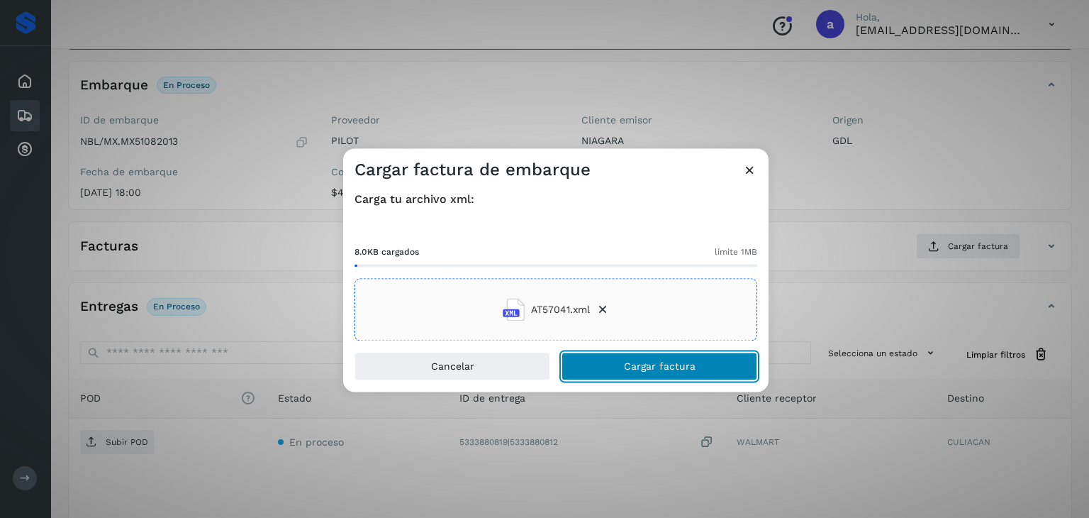
click at [655, 362] on span "Cargar factura" at bounding box center [660, 367] width 72 height 10
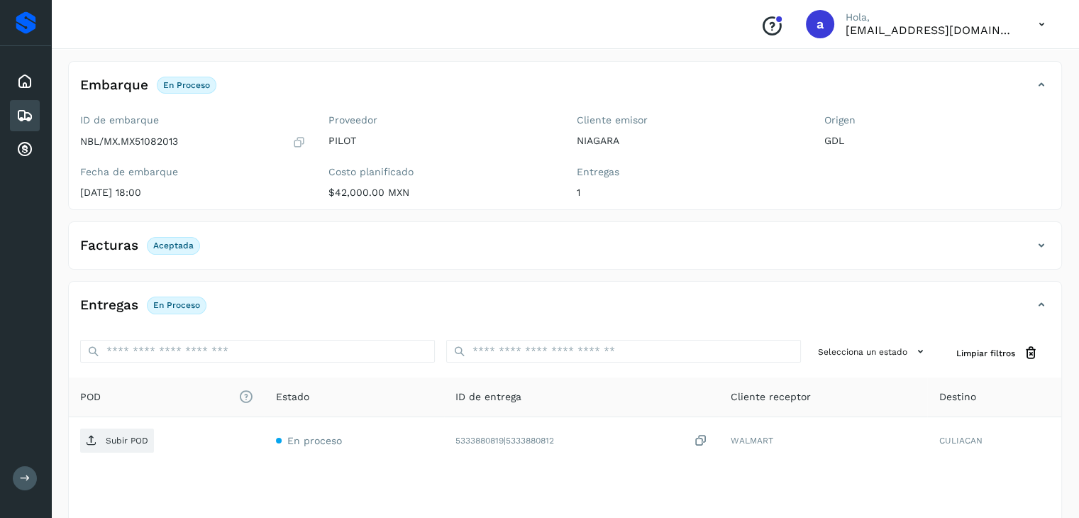
click at [14, 112] on div "Embarques" at bounding box center [25, 115] width 30 height 31
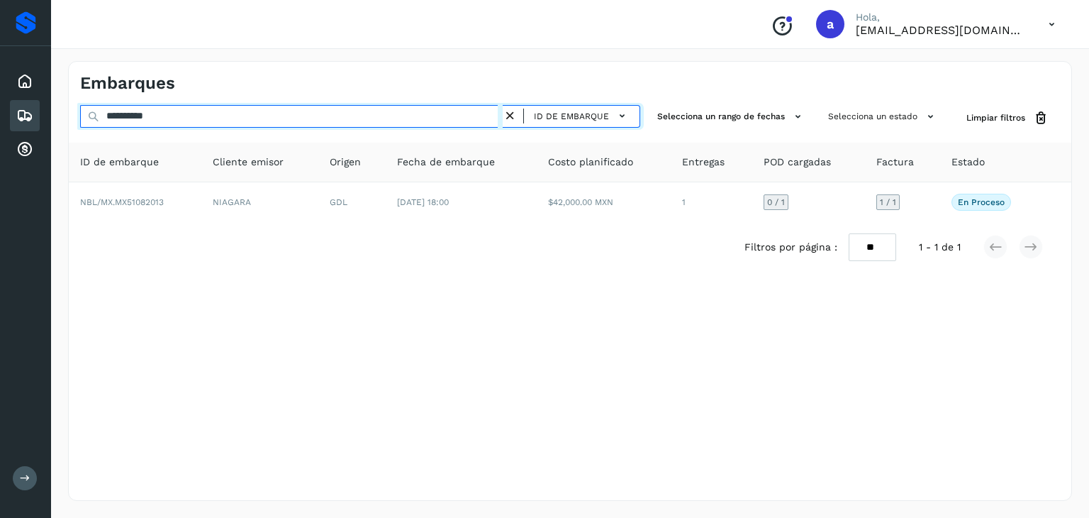
click at [187, 121] on input "**********" at bounding box center [291, 116] width 423 height 23
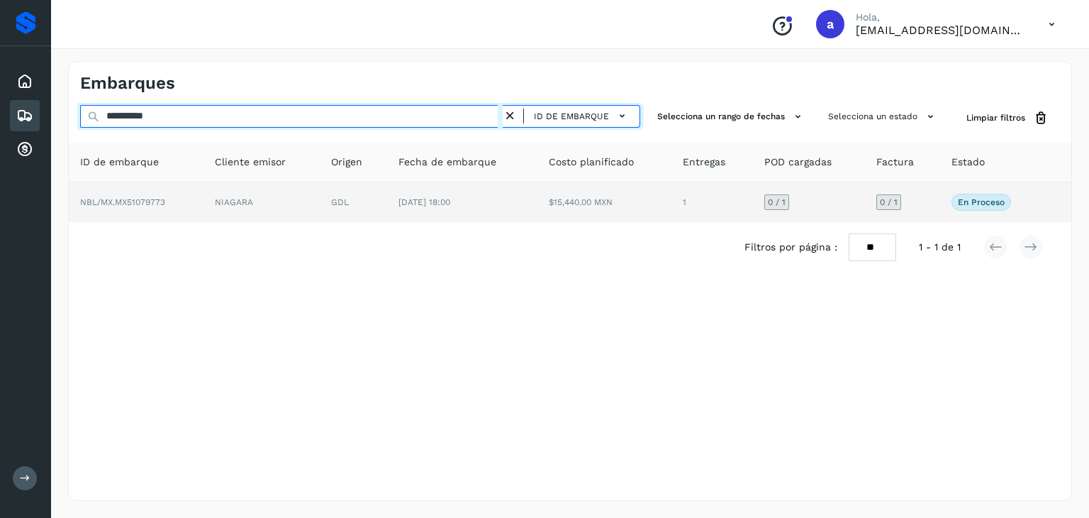
type input "**********"
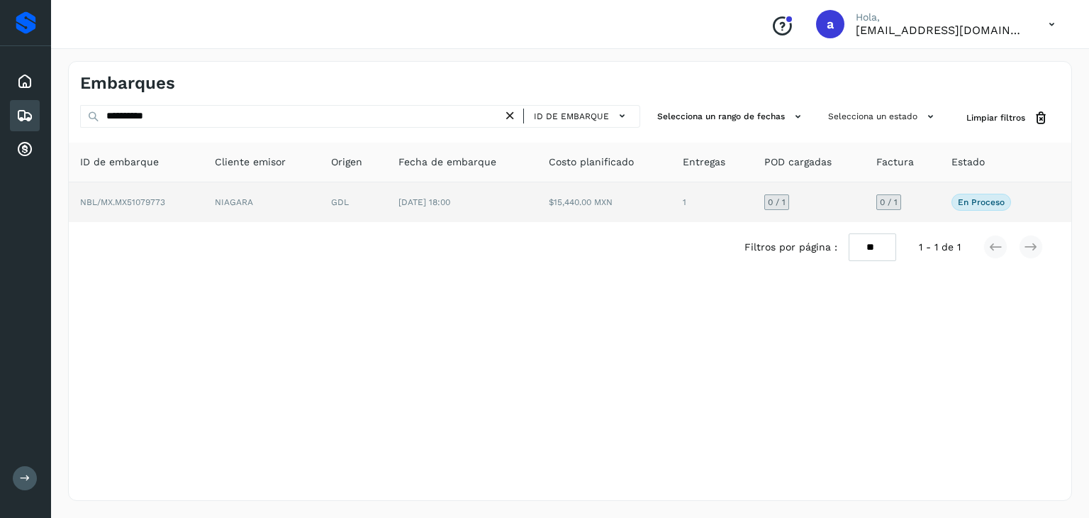
click at [562, 194] on td "$15,440.00 MXN" at bounding box center [605, 202] width 135 height 40
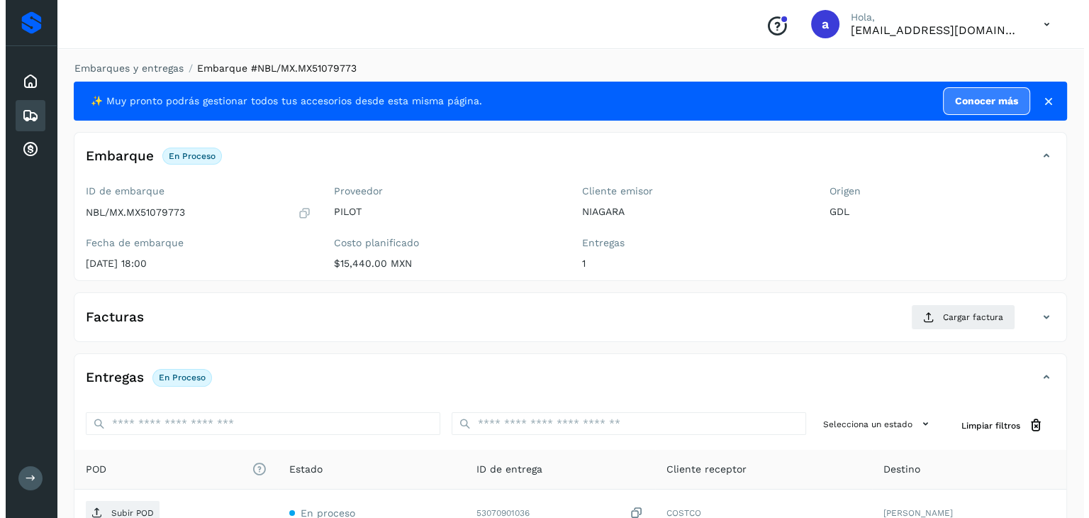
scroll to position [156, 0]
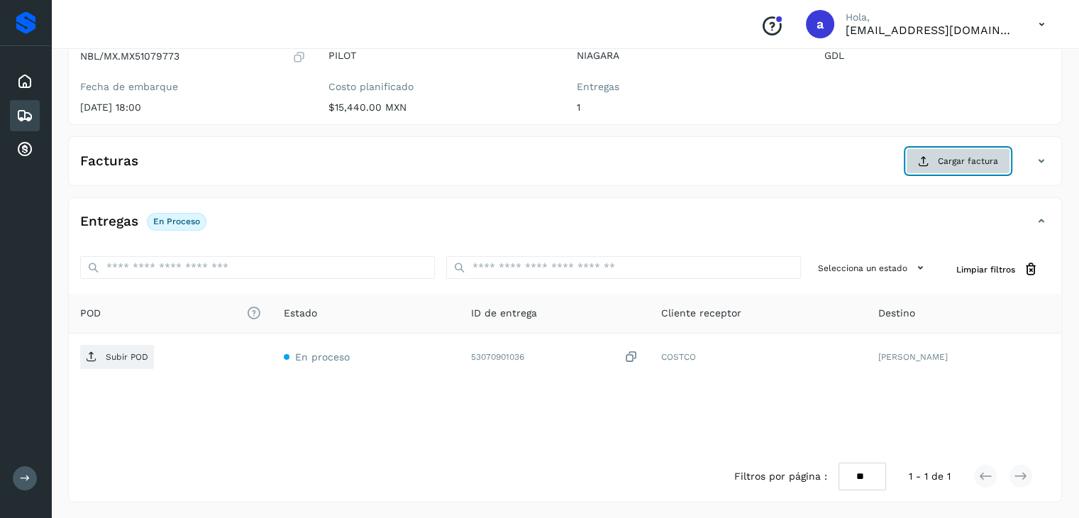
click at [925, 154] on button "Cargar factura" at bounding box center [958, 161] width 104 height 26
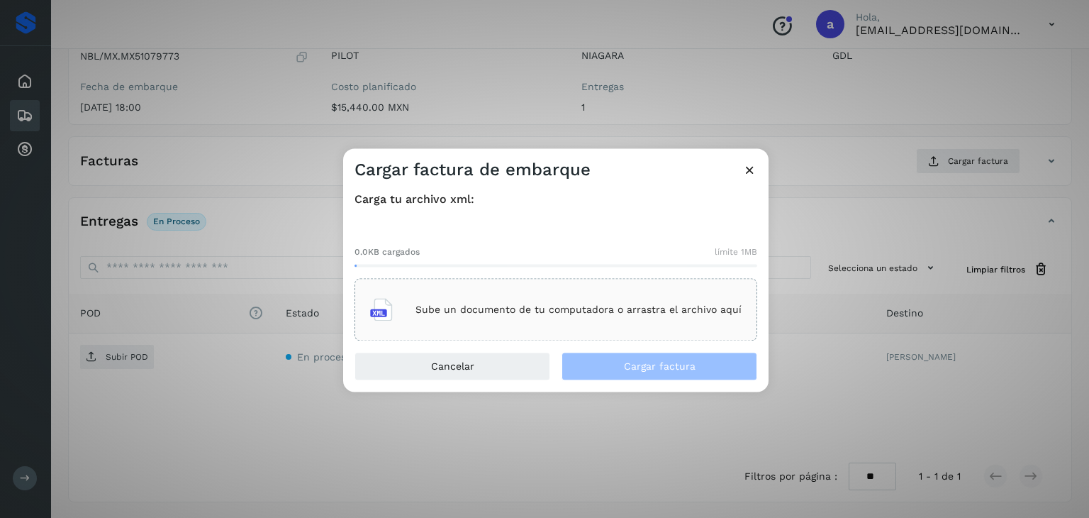
click at [550, 301] on div "Sube un documento de tu computadora o arrastra el archivo aquí" at bounding box center [556, 310] width 372 height 38
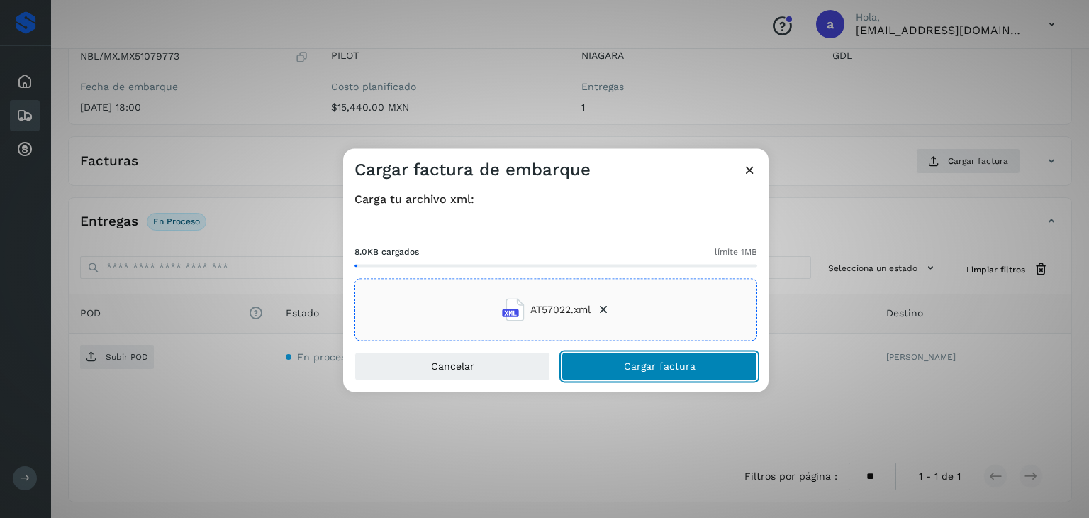
click at [599, 375] on button "Cargar factura" at bounding box center [660, 367] width 196 height 28
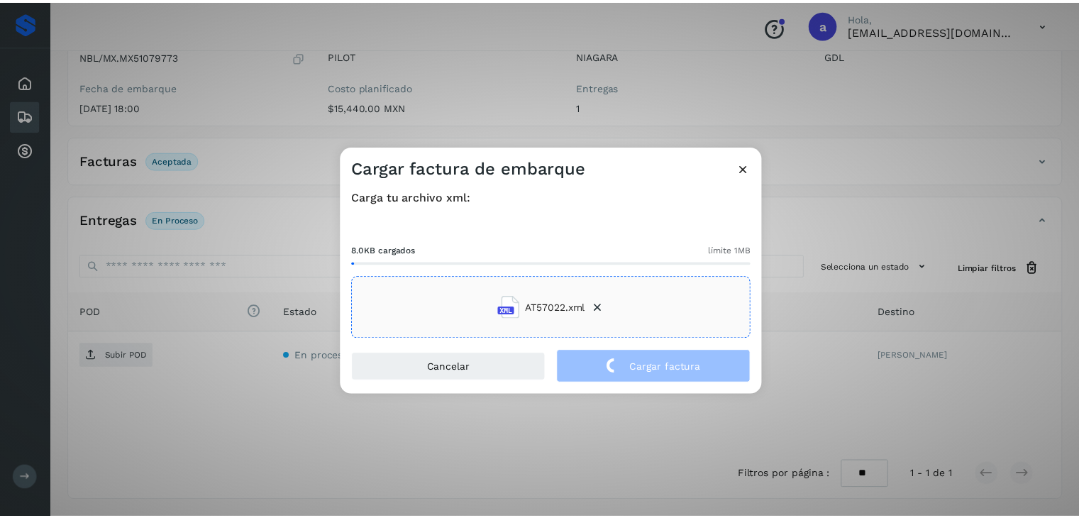
scroll to position [155, 0]
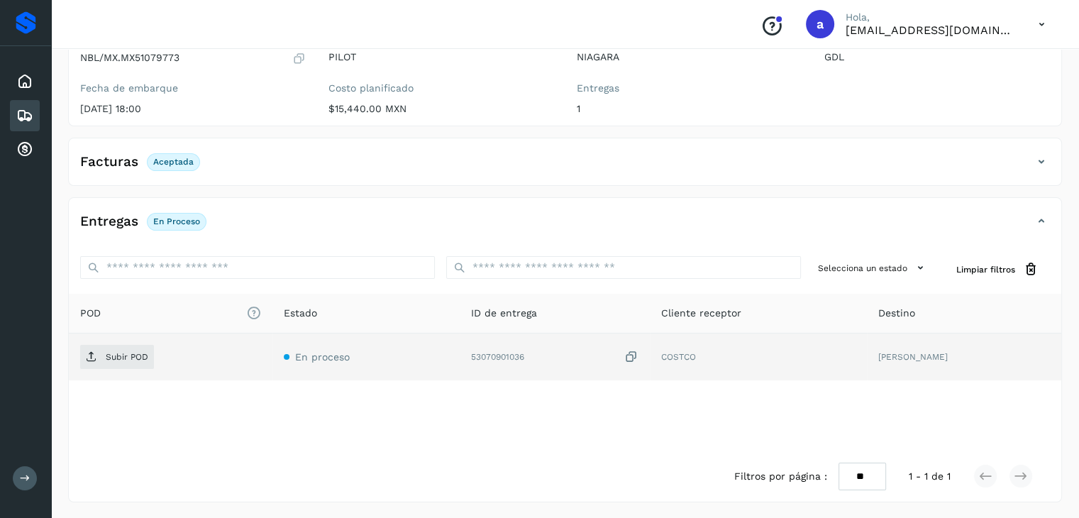
click at [638, 356] on icon at bounding box center [631, 357] width 14 height 15
click at [125, 347] on span "Subir POD" at bounding box center [117, 356] width 74 height 23
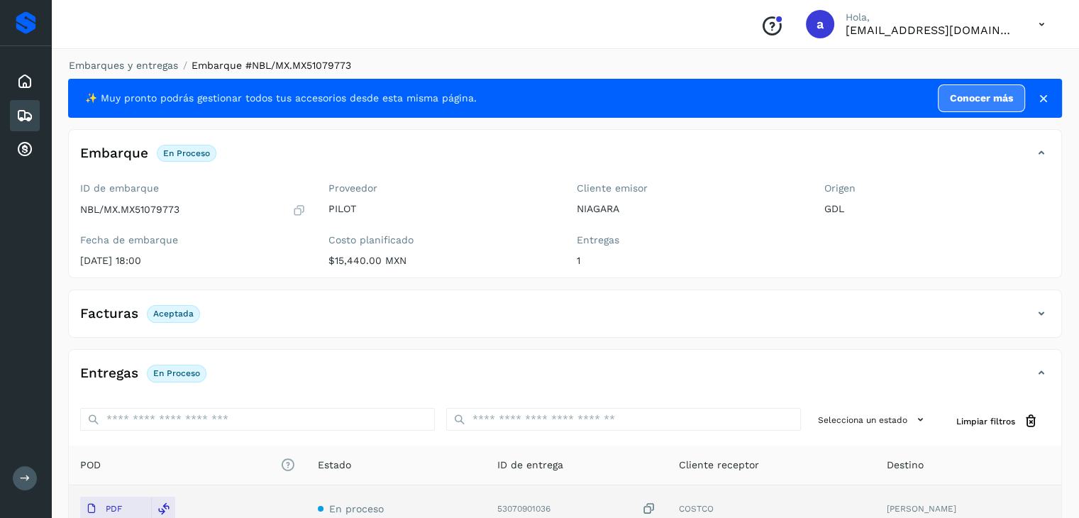
scroll to position [0, 0]
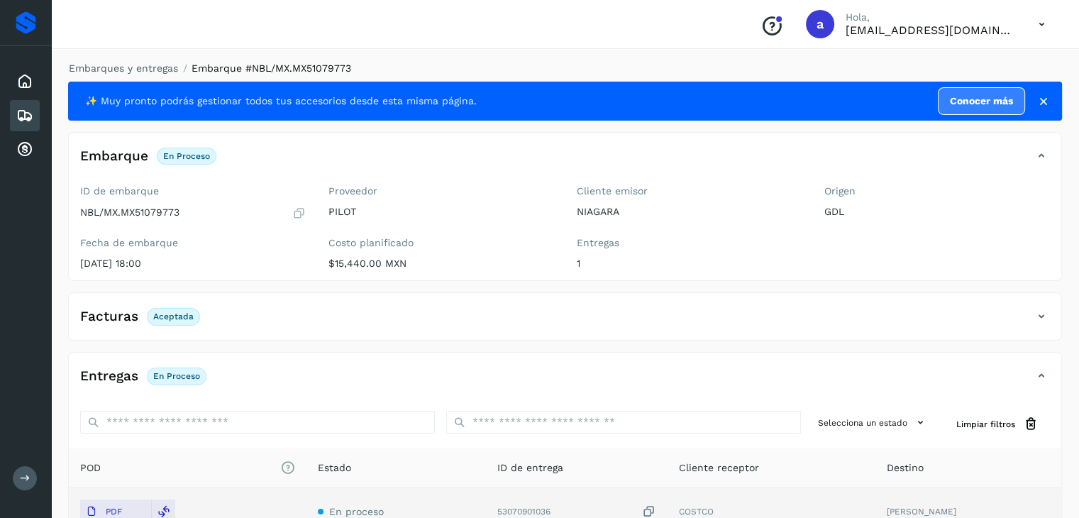
click at [23, 111] on icon at bounding box center [24, 115] width 17 height 17
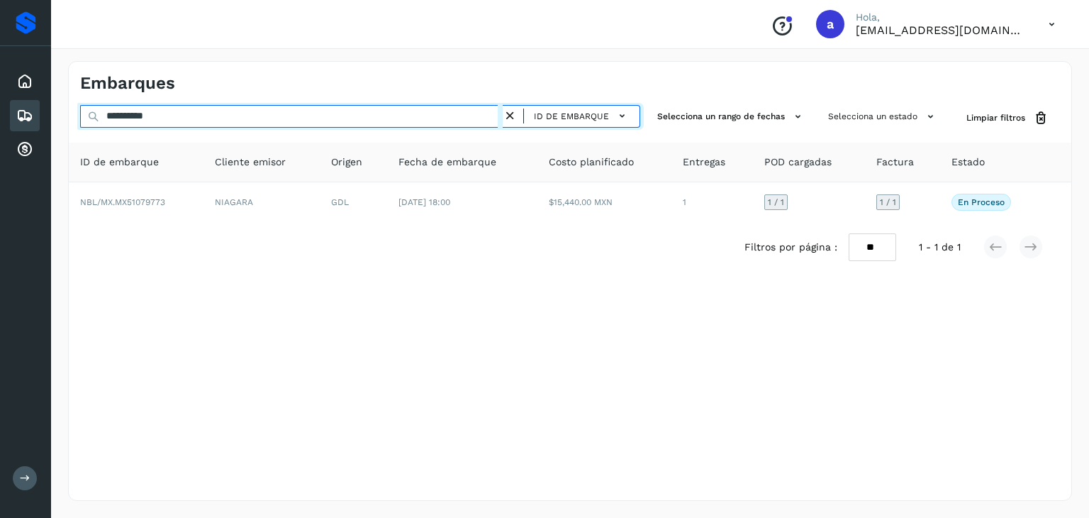
drag, startPoint x: 273, startPoint y: 117, endPoint x: 275, endPoint y: 156, distance: 39.1
click at [275, 121] on input "**********" at bounding box center [291, 116] width 423 height 23
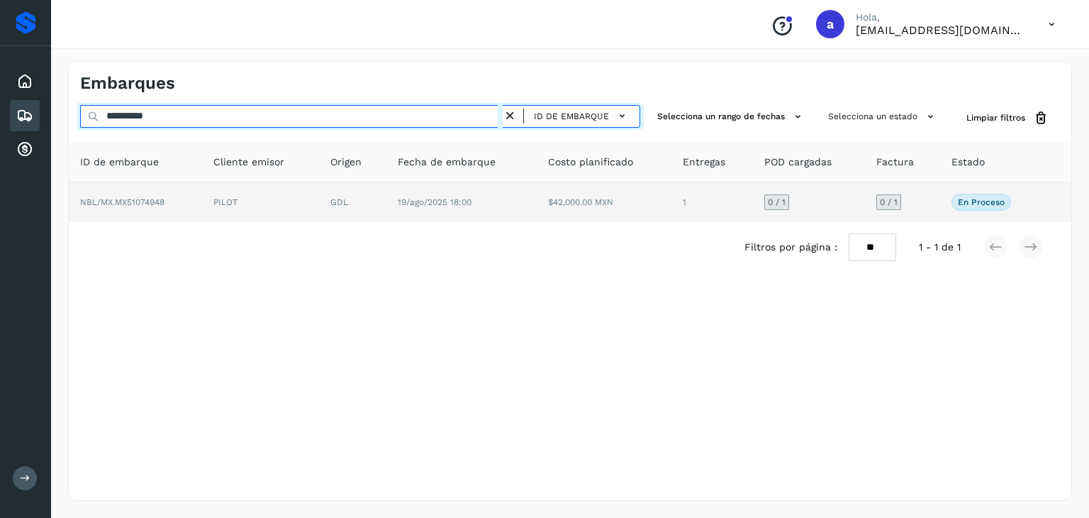
type input "**********"
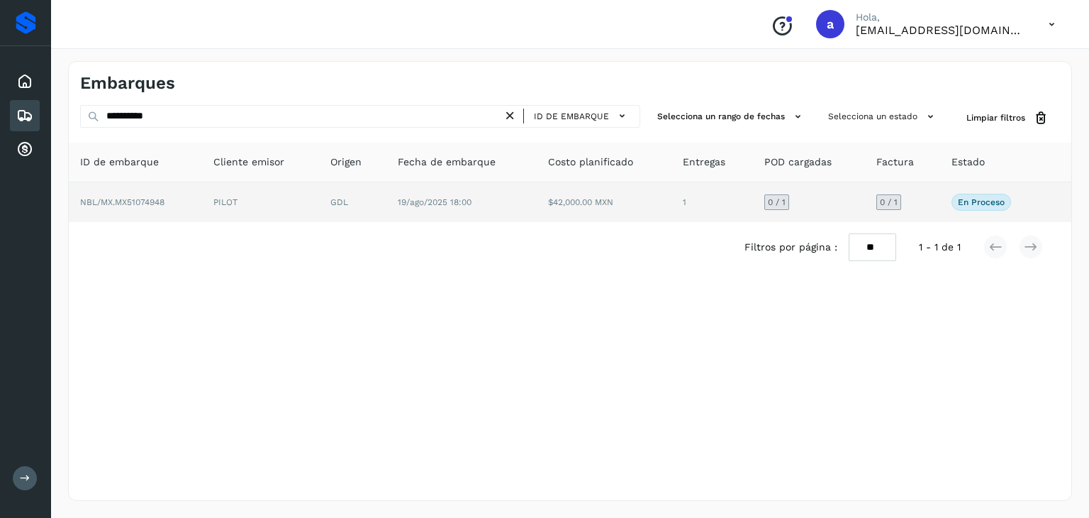
click at [508, 209] on td "19/ago/2025 18:00" at bounding box center [462, 202] width 150 height 40
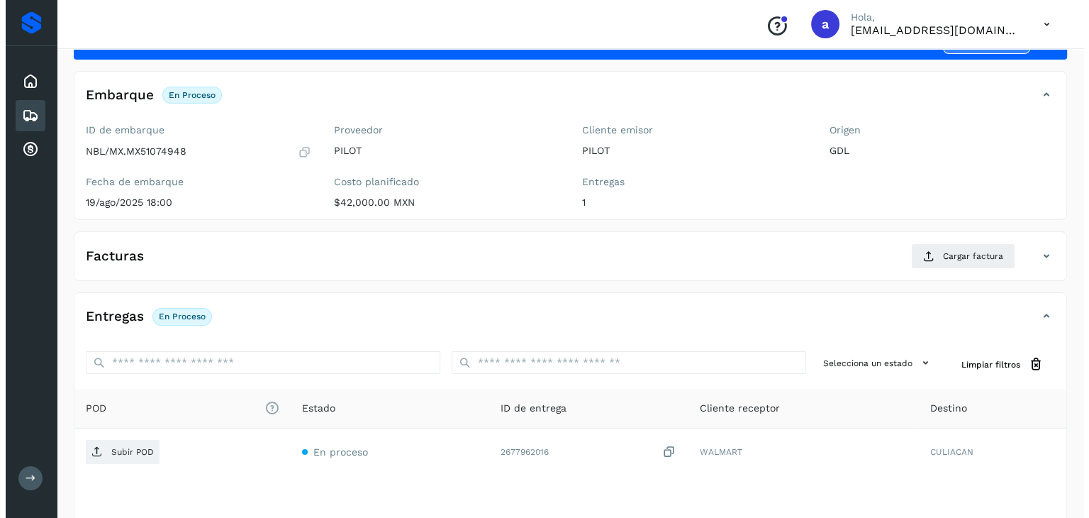
scroll to position [156, 0]
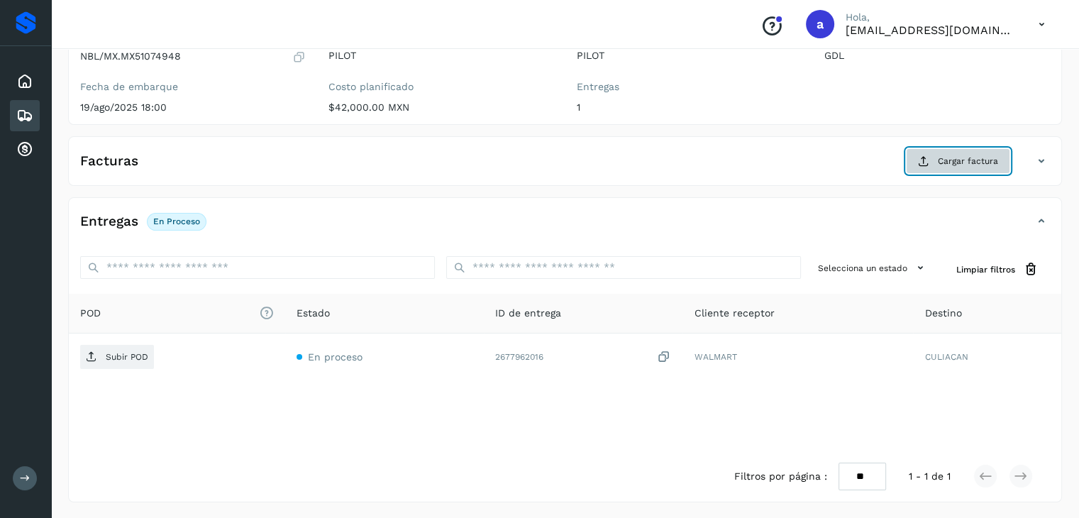
click at [975, 165] on span "Cargar factura" at bounding box center [968, 161] width 60 height 13
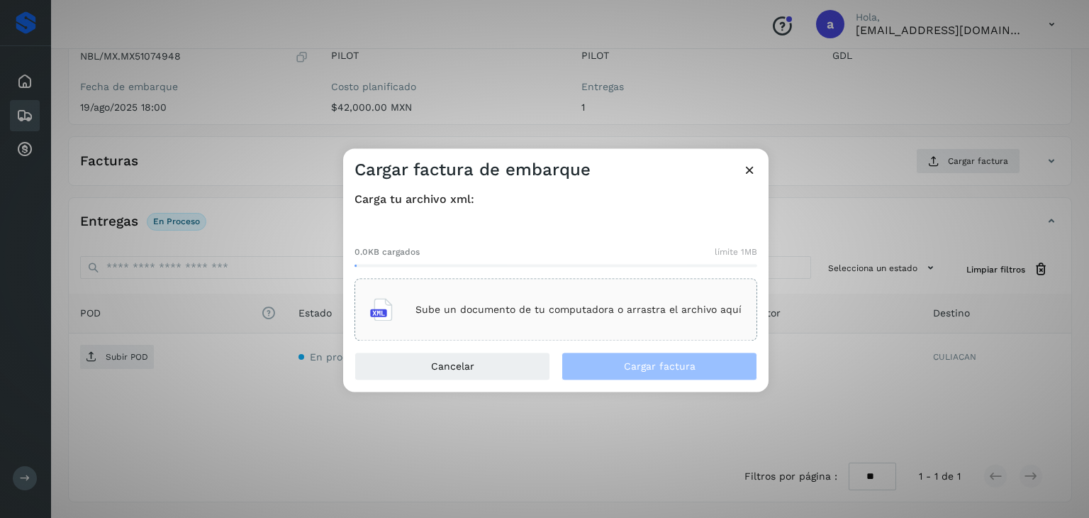
click at [584, 321] on div "Sube un documento de tu computadora o arrastra el archivo aquí" at bounding box center [556, 310] width 372 height 38
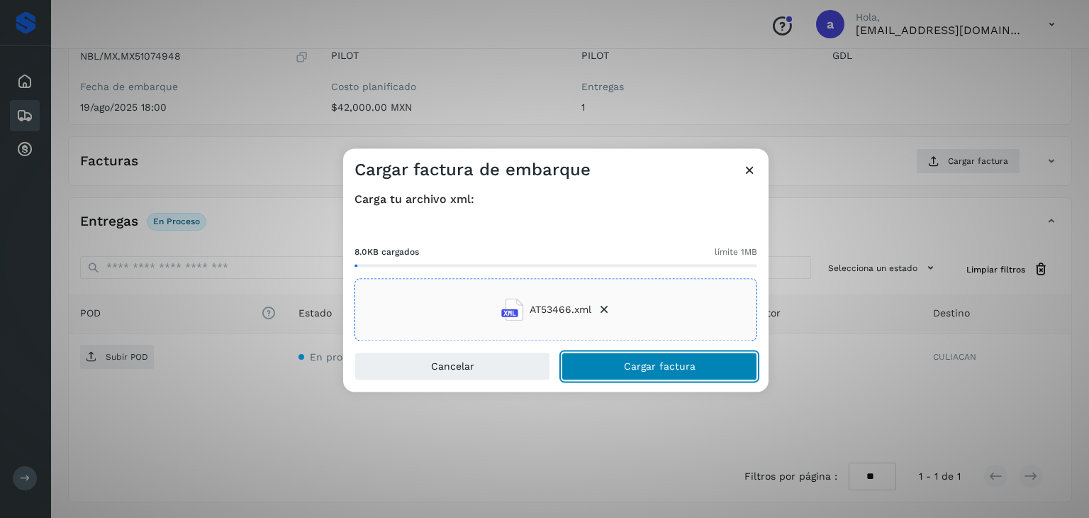
click at [629, 364] on span "Cargar factura" at bounding box center [660, 367] width 72 height 10
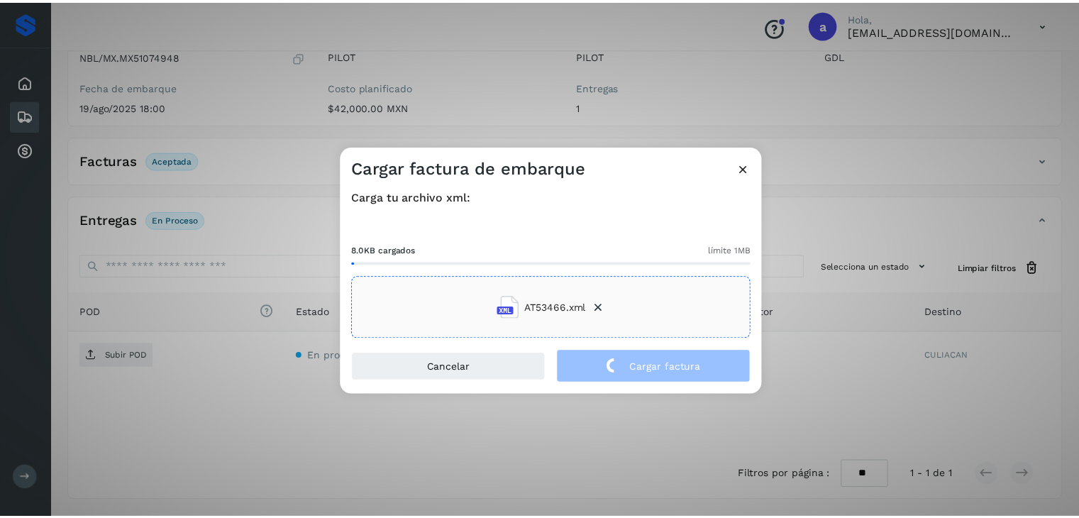
scroll to position [155, 0]
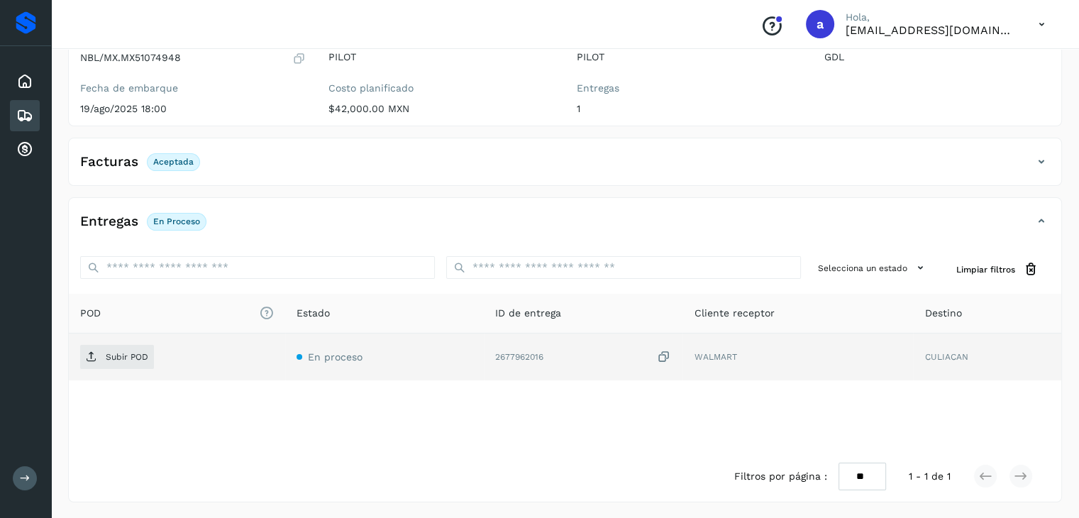
click at [664, 357] on icon at bounding box center [664, 357] width 14 height 15
click at [135, 350] on span "Subir POD" at bounding box center [117, 356] width 74 height 23
click at [31, 116] on icon at bounding box center [24, 115] width 17 height 17
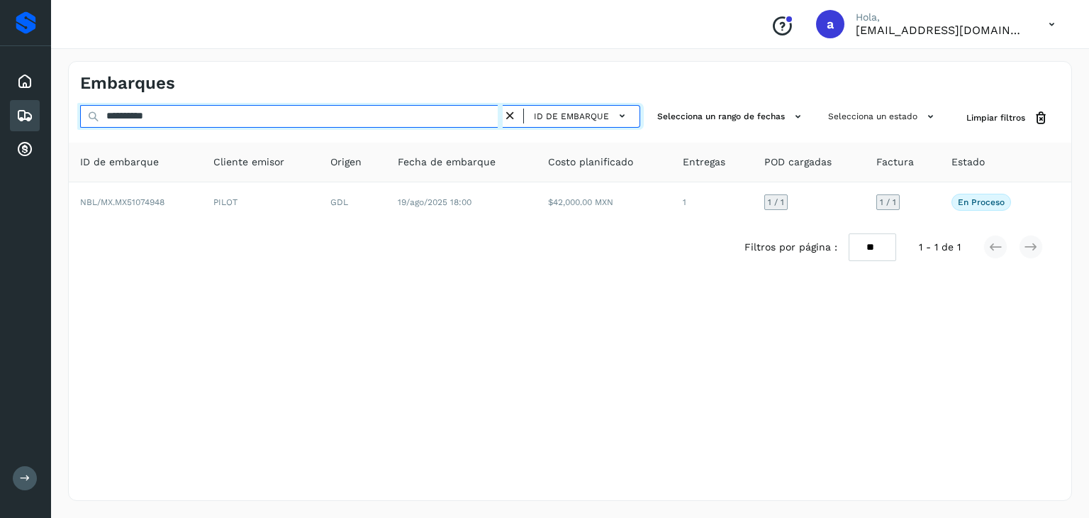
click at [233, 121] on input "**********" at bounding box center [291, 116] width 423 height 23
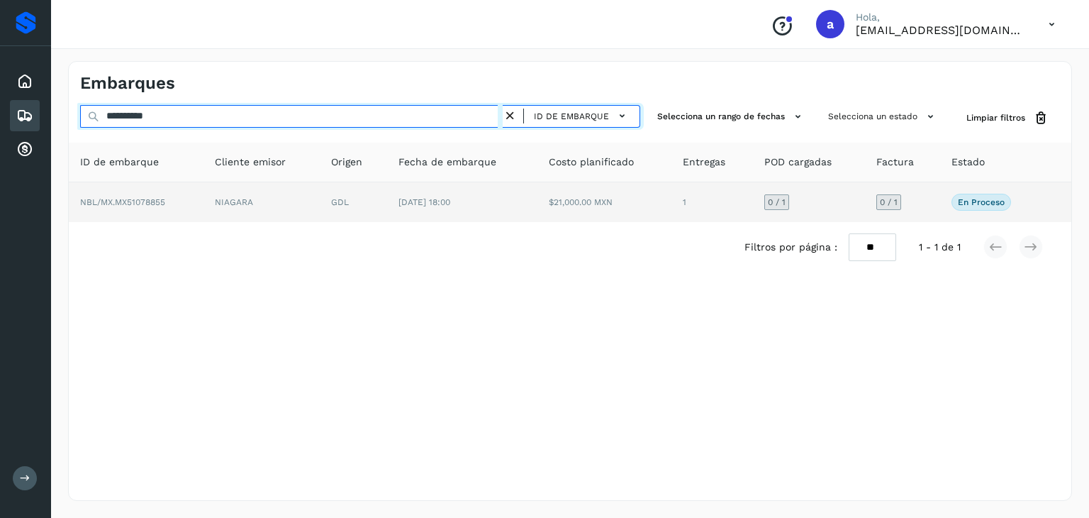
type input "**********"
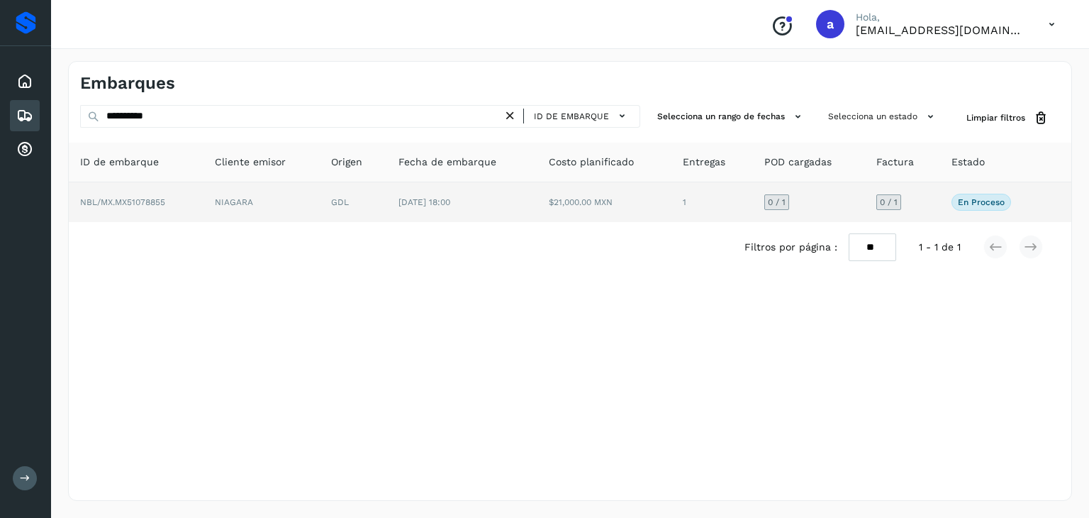
click at [484, 196] on td "[DATE] 18:00" at bounding box center [462, 202] width 150 height 40
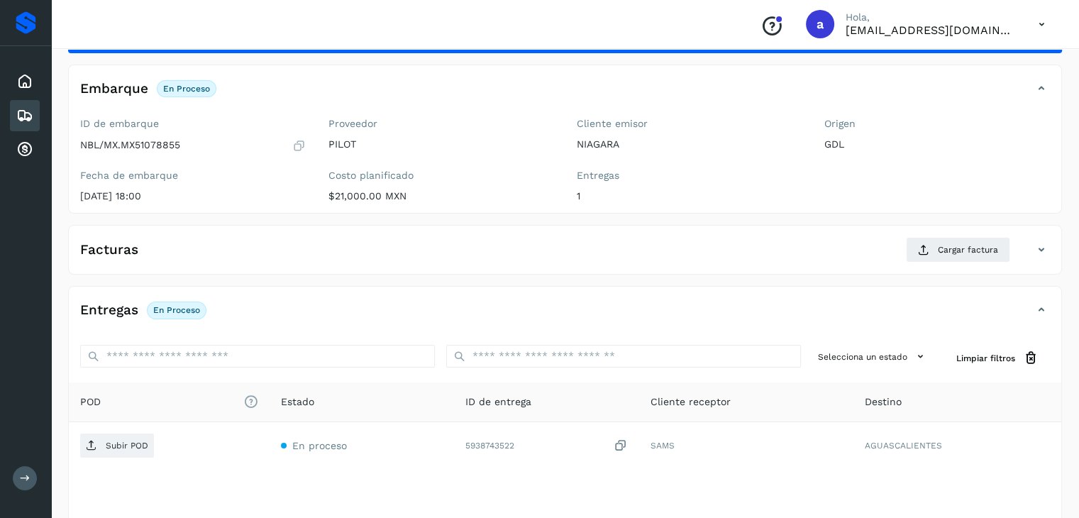
scroll to position [142, 0]
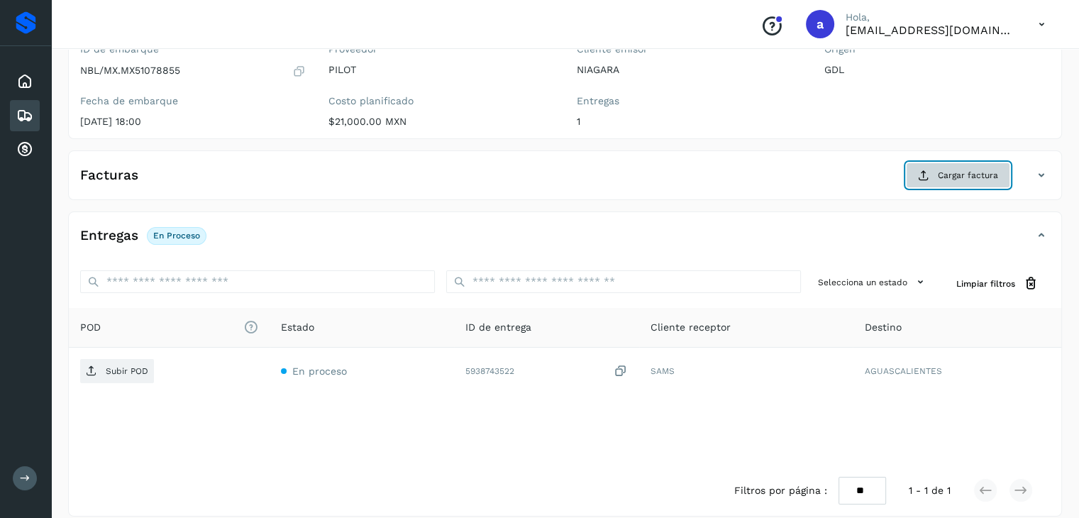
click at [973, 177] on span "Cargar factura" at bounding box center [968, 175] width 60 height 13
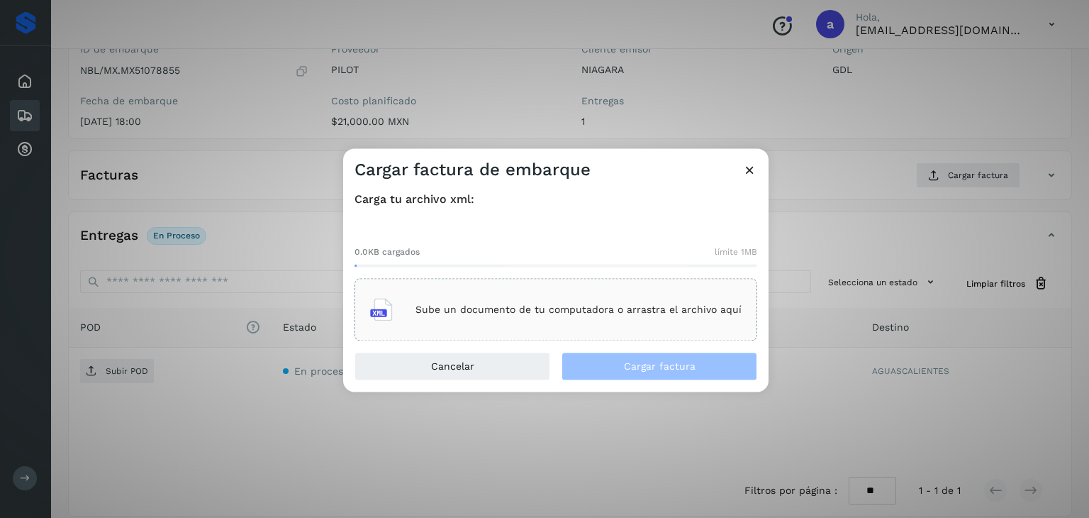
click at [634, 322] on div "Sube un documento de tu computadora o arrastra el archivo aquí" at bounding box center [556, 310] width 372 height 38
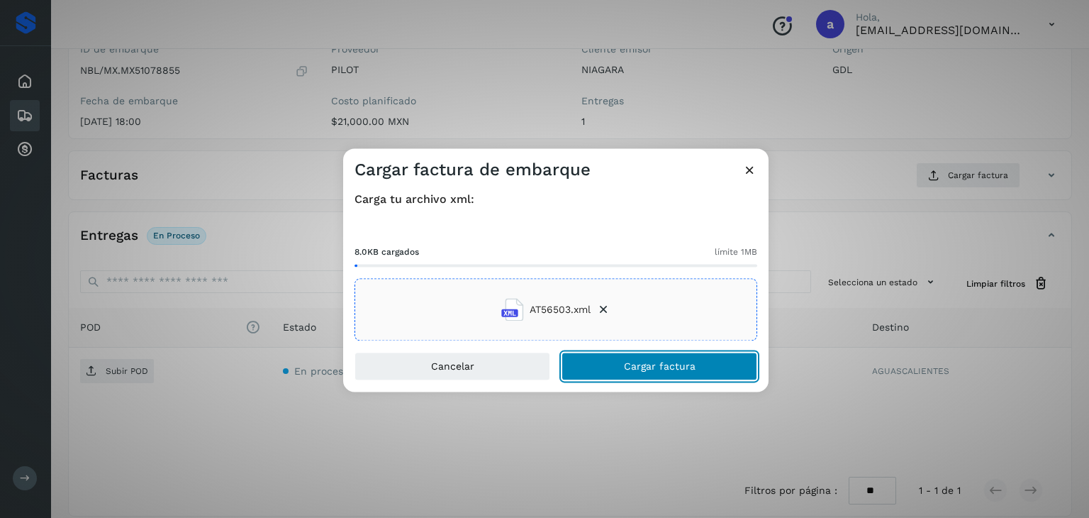
click at [612, 367] on button "Cargar factura" at bounding box center [660, 367] width 196 height 28
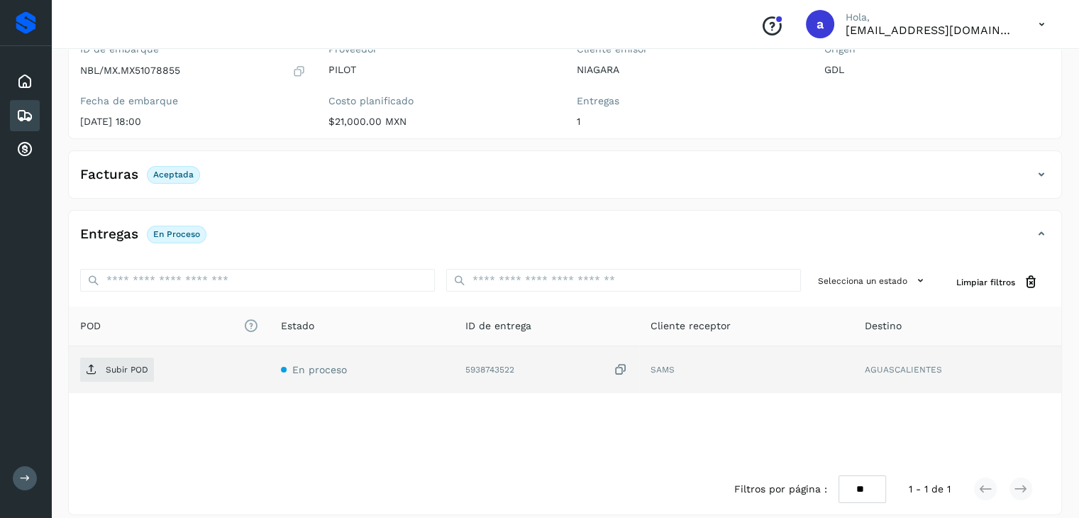
click at [623, 372] on icon at bounding box center [621, 369] width 14 height 15
click at [122, 370] on p "Subir POD" at bounding box center [127, 370] width 43 height 10
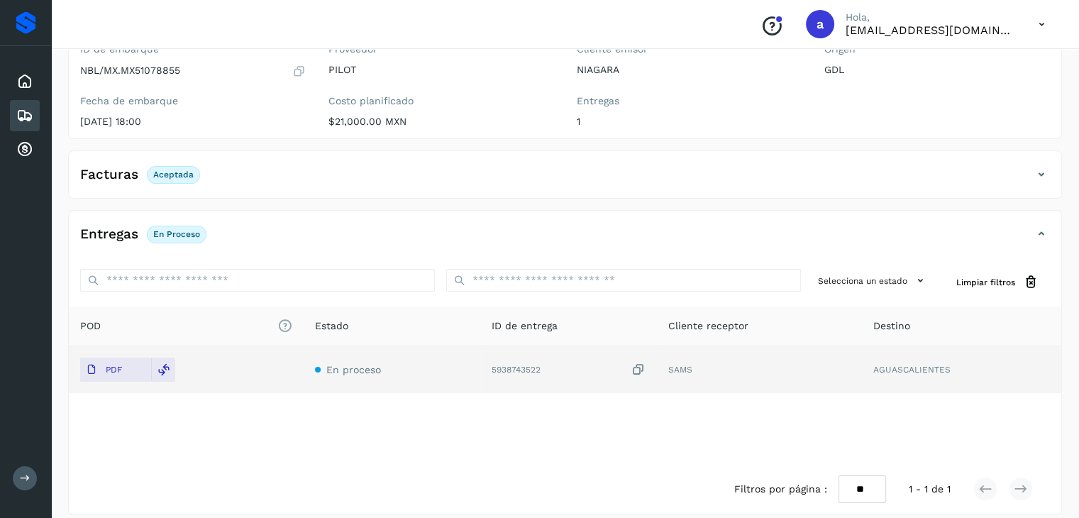
click at [645, 372] on icon at bounding box center [638, 369] width 14 height 15
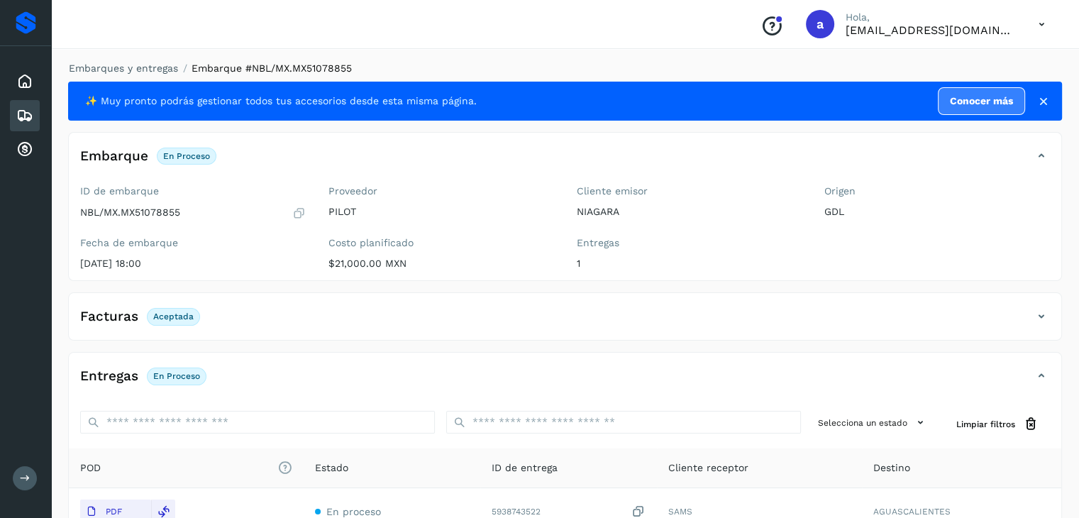
scroll to position [0, 0]
click at [18, 114] on icon at bounding box center [24, 115] width 17 height 17
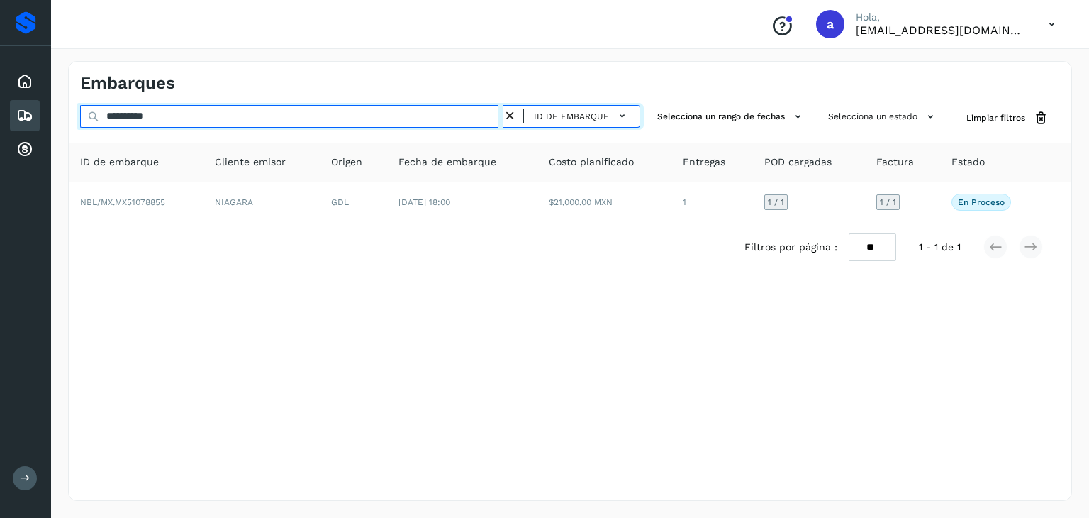
click at [349, 106] on input "**********" at bounding box center [291, 116] width 423 height 23
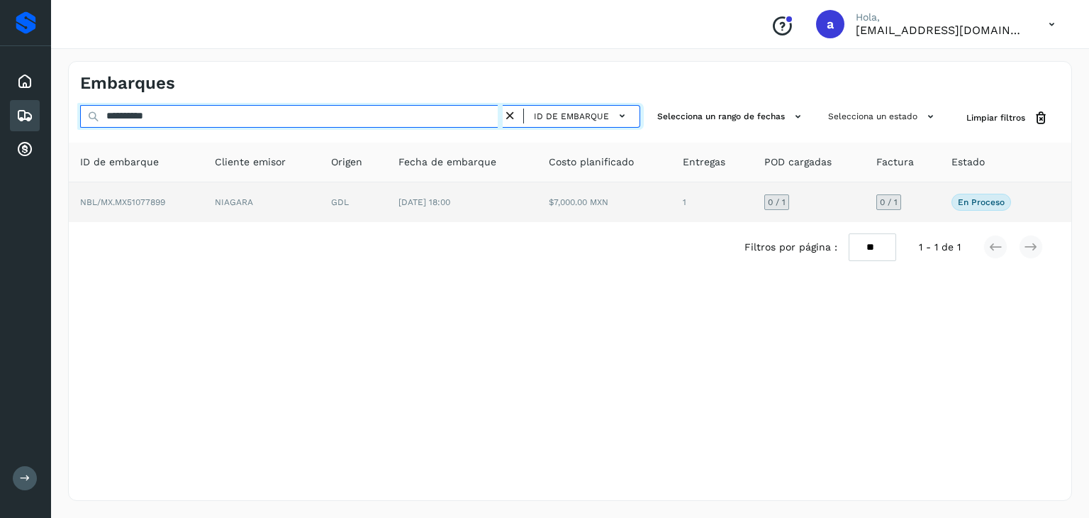
type input "**********"
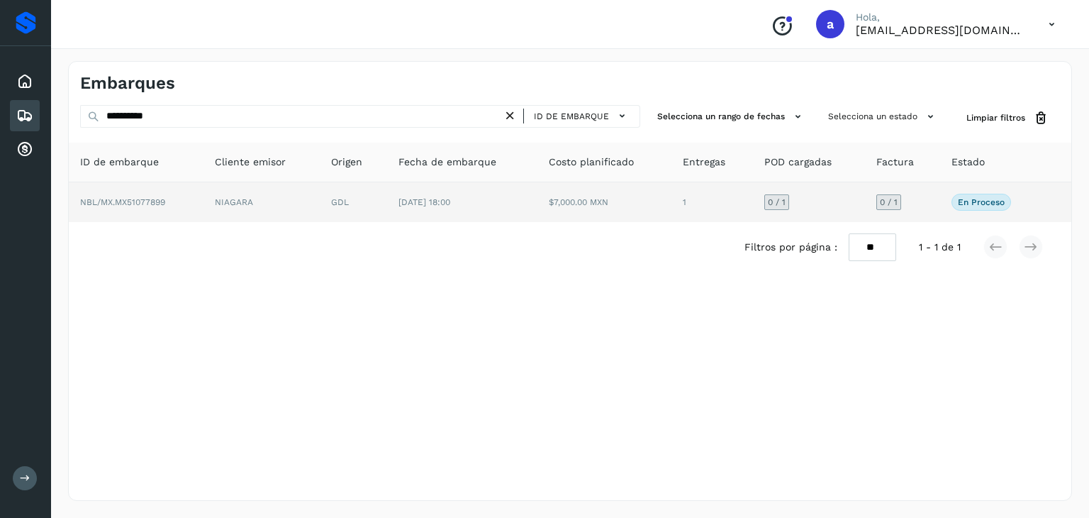
click at [440, 208] on td "[DATE] 18:00" at bounding box center [462, 202] width 150 height 40
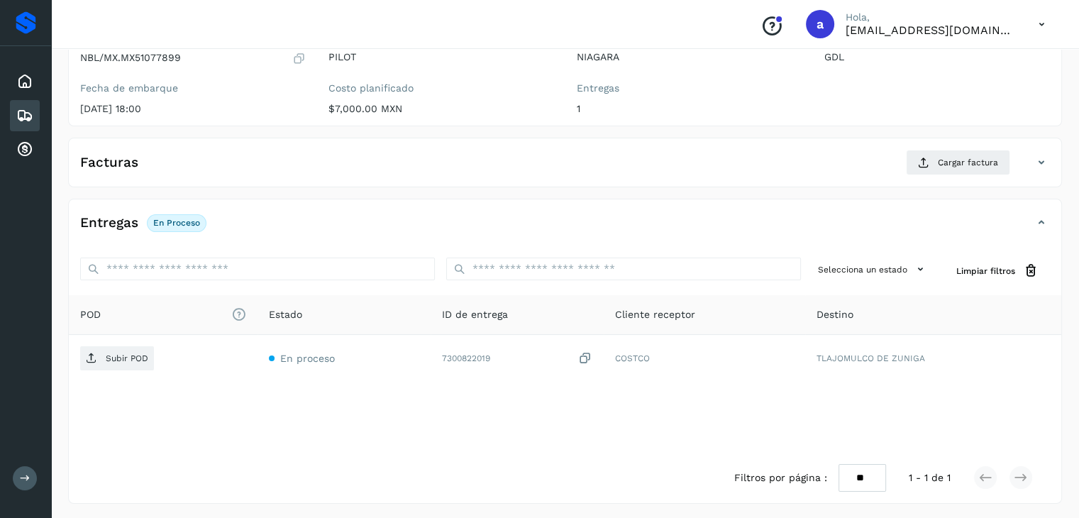
scroll to position [85, 0]
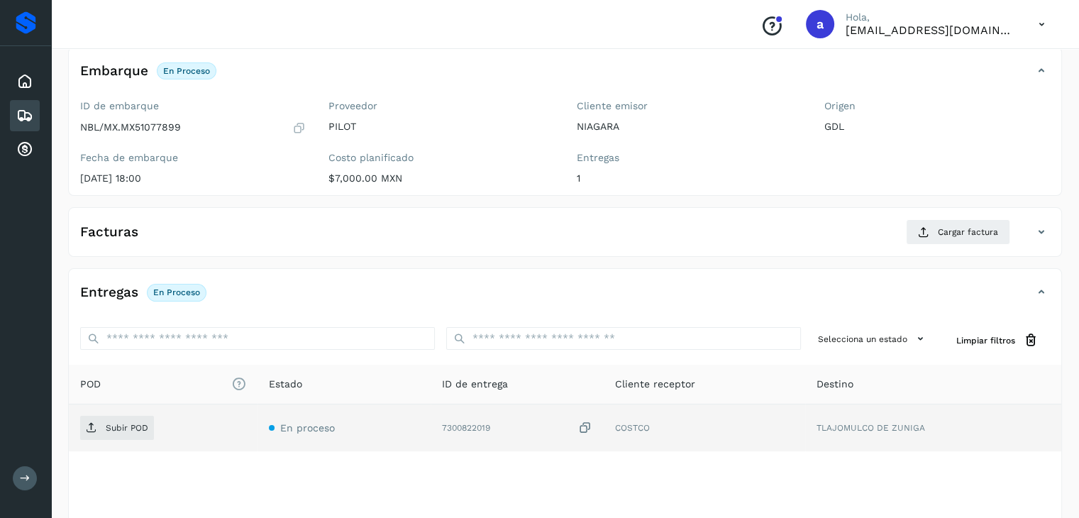
click at [587, 423] on icon at bounding box center [585, 428] width 14 height 15
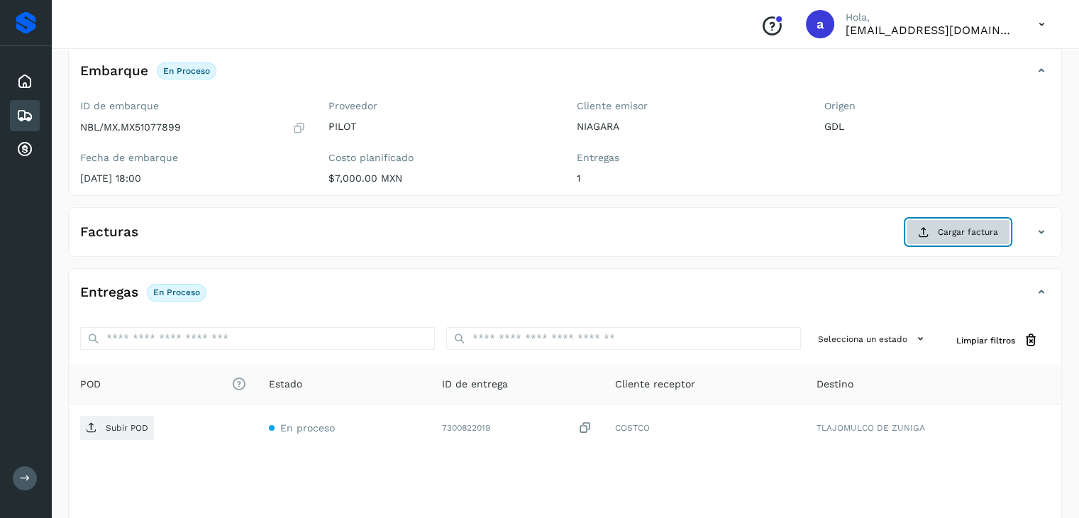
click at [948, 219] on button "Cargar factura" at bounding box center [958, 232] width 104 height 26
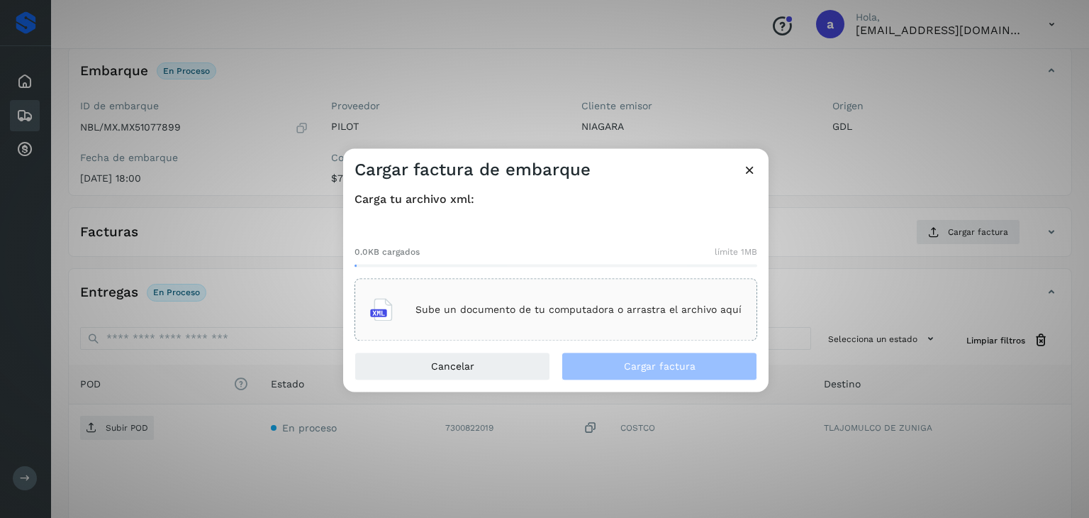
click at [456, 304] on p "Sube un documento de tu computadora o arrastra el archivo aquí" at bounding box center [579, 310] width 326 height 12
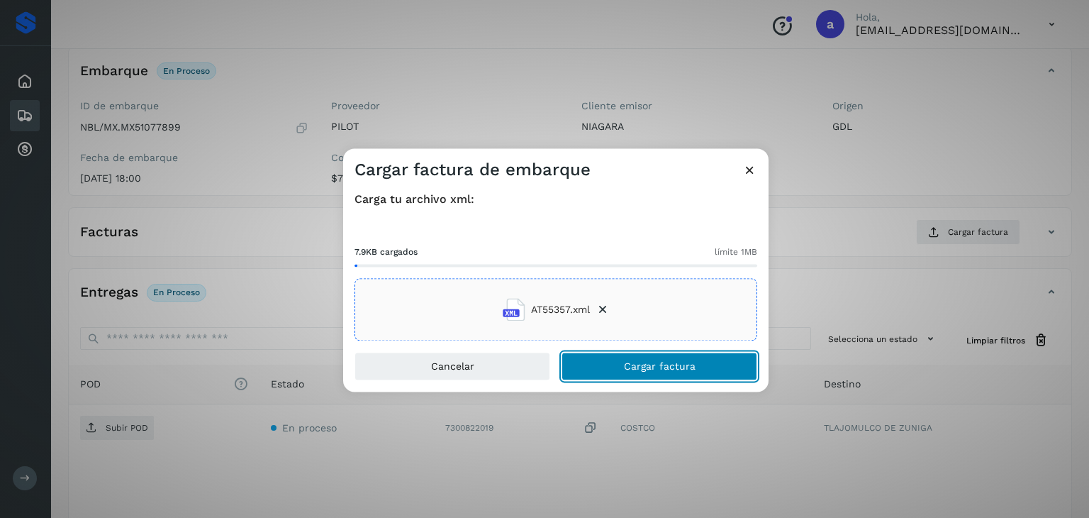
click at [614, 376] on button "Cargar factura" at bounding box center [660, 367] width 196 height 28
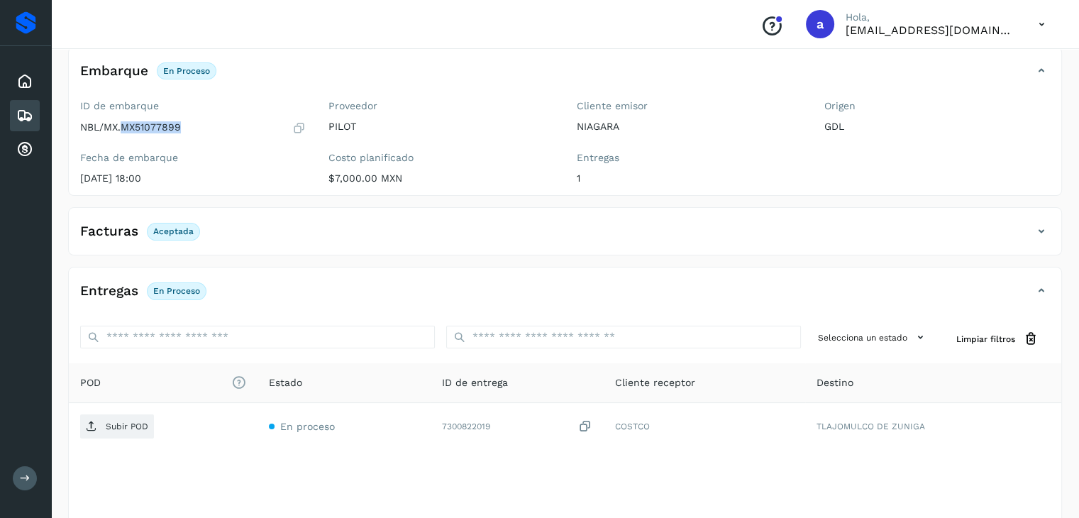
drag, startPoint x: 123, startPoint y: 126, endPoint x: 192, endPoint y: 130, distance: 68.2
click at [192, 130] on div "NBL/MX.MX51077899" at bounding box center [193, 128] width 226 height 14
copy p "MX51077899"
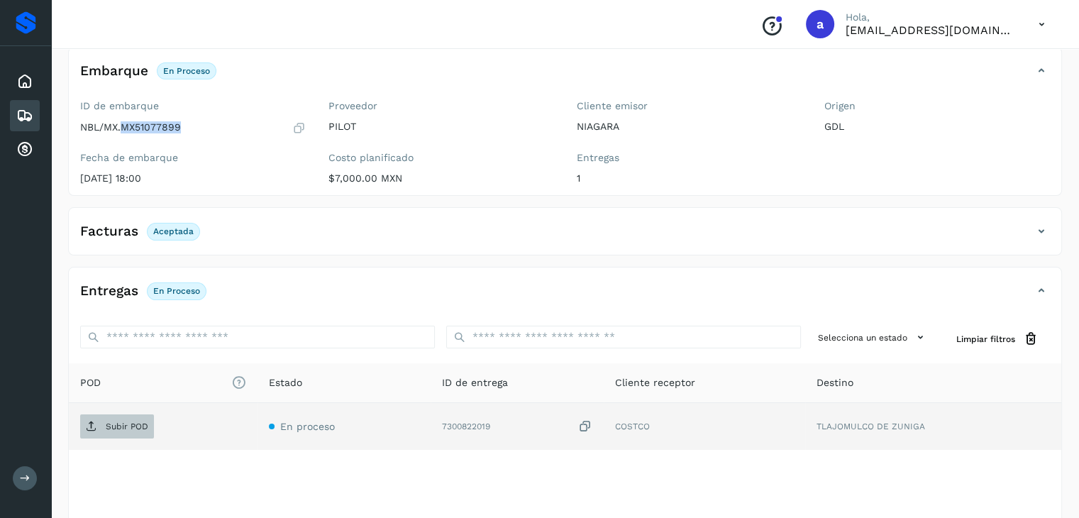
click at [124, 423] on p "Subir POD" at bounding box center [127, 426] width 43 height 10
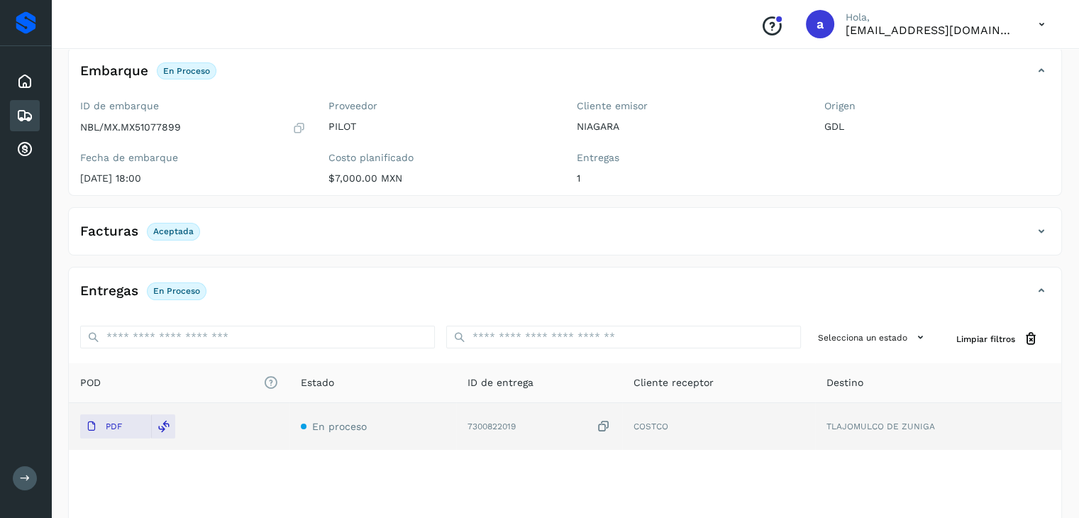
click at [17, 115] on icon at bounding box center [24, 115] width 17 height 17
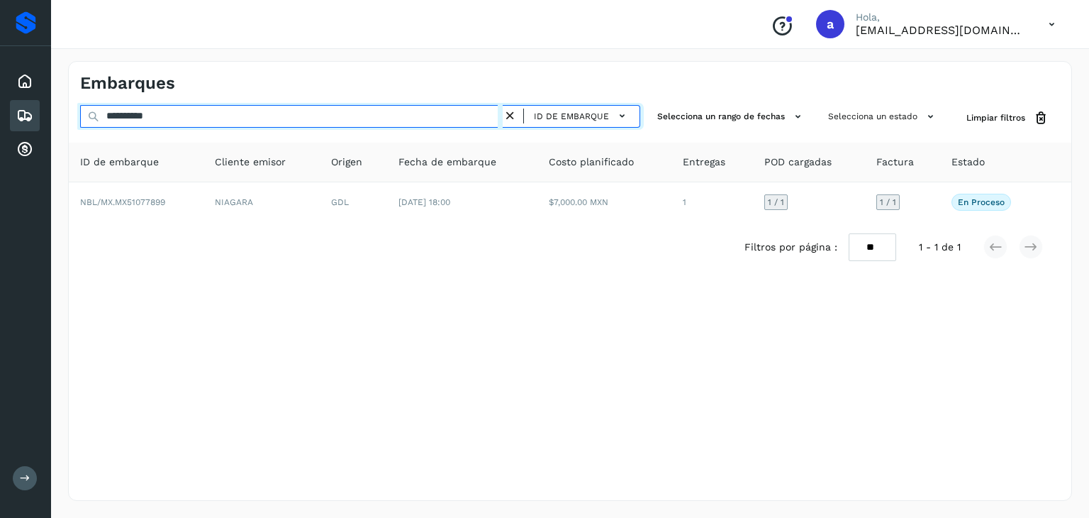
click at [416, 118] on input "**********" at bounding box center [291, 116] width 423 height 23
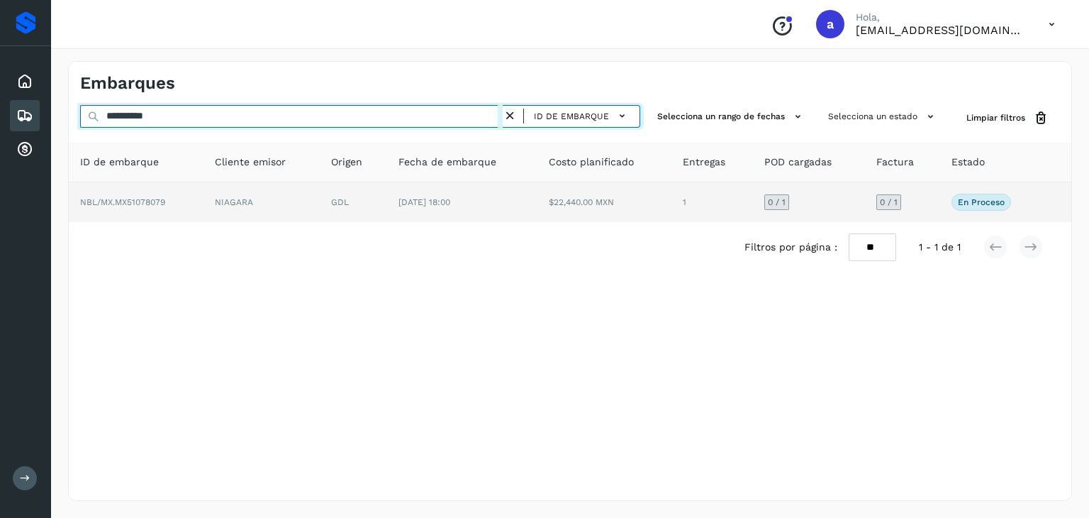
type input "**********"
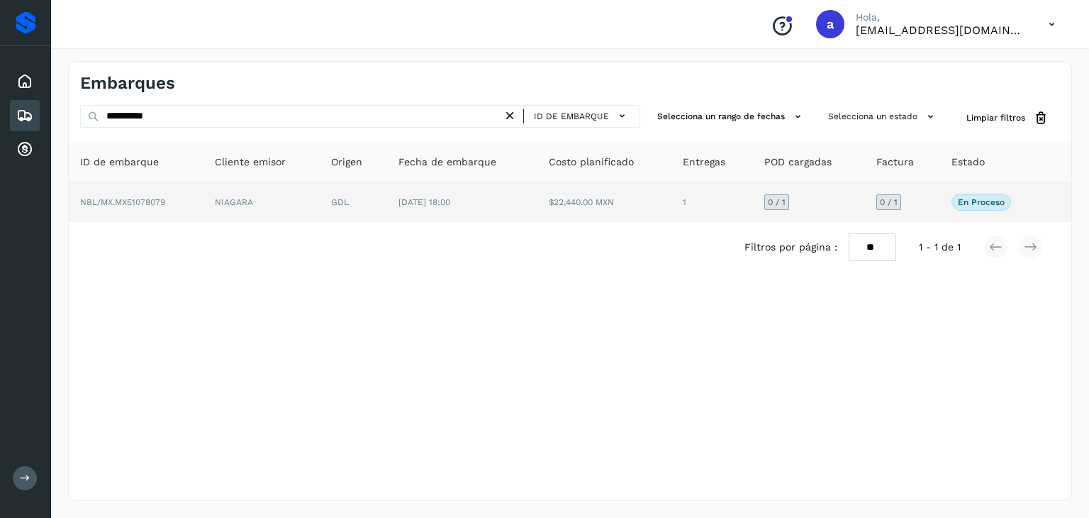
click at [309, 209] on td "NIAGARA" at bounding box center [262, 202] width 117 height 40
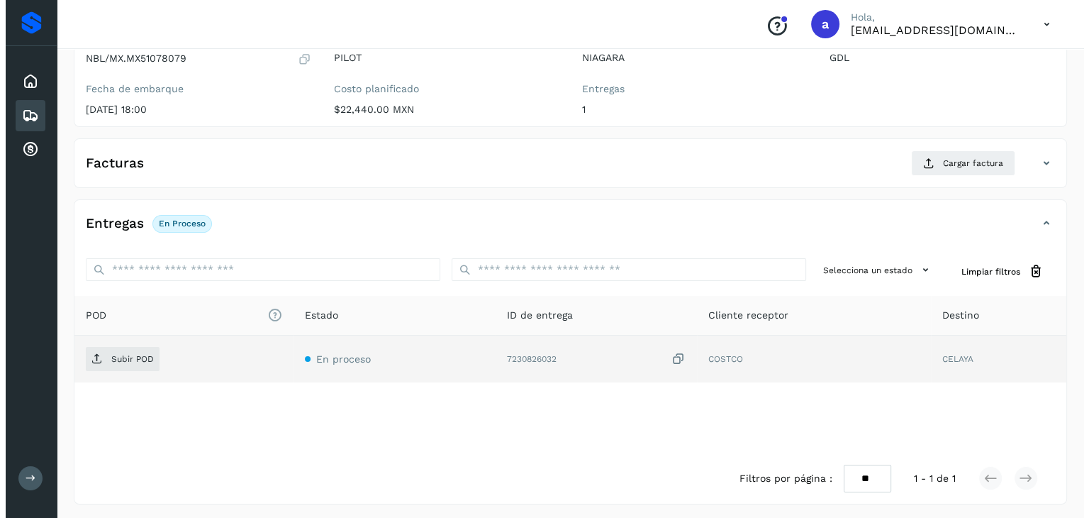
scroll to position [156, 0]
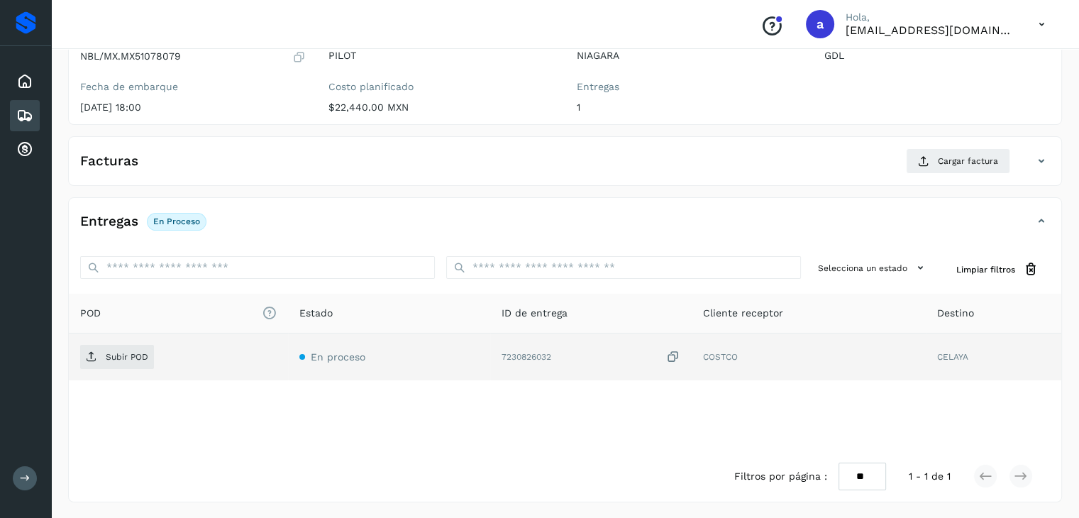
click at [679, 355] on icon at bounding box center [673, 357] width 14 height 15
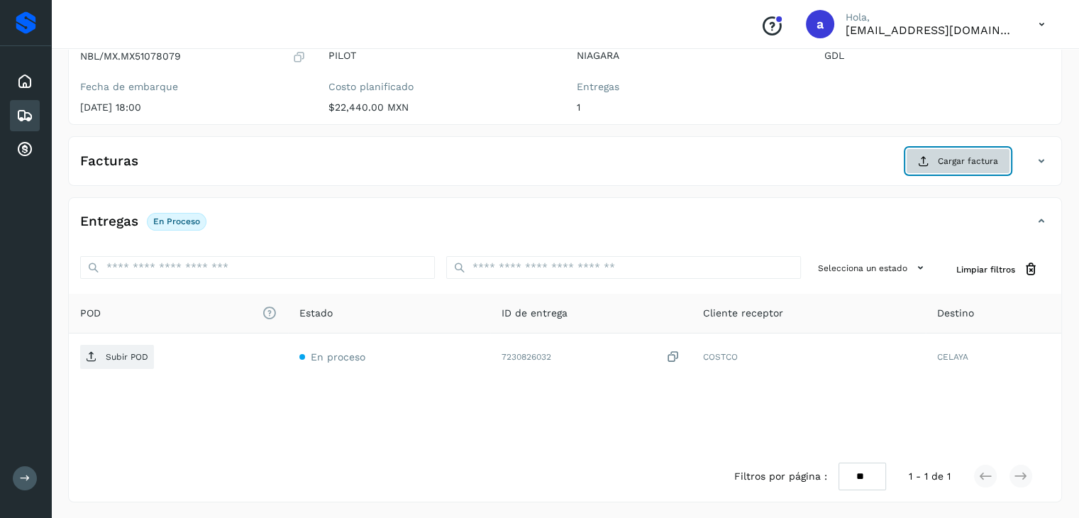
click at [990, 159] on span "Cargar factura" at bounding box center [968, 161] width 60 height 13
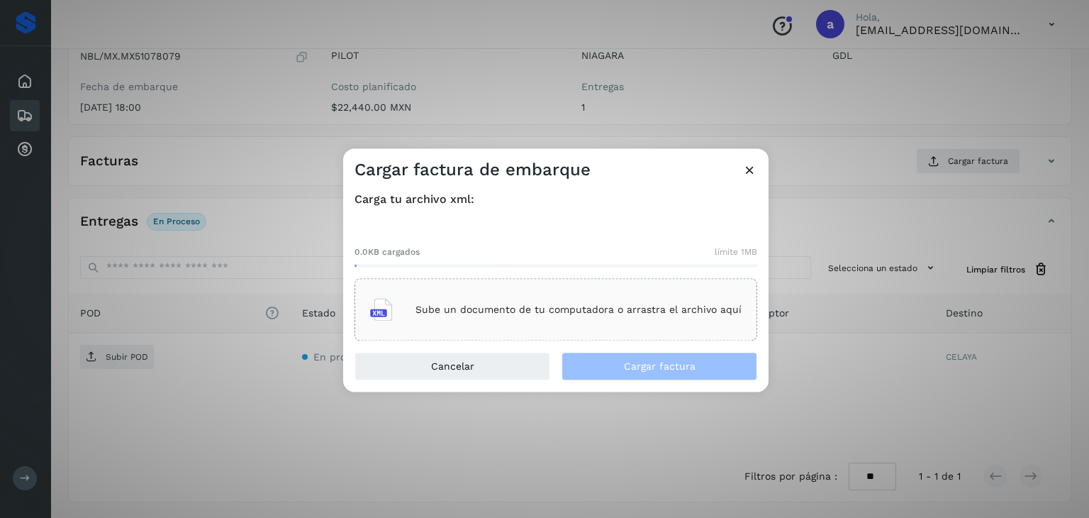
click at [640, 313] on p "Sube un documento de tu computadora o arrastra el archivo aquí" at bounding box center [579, 310] width 326 height 12
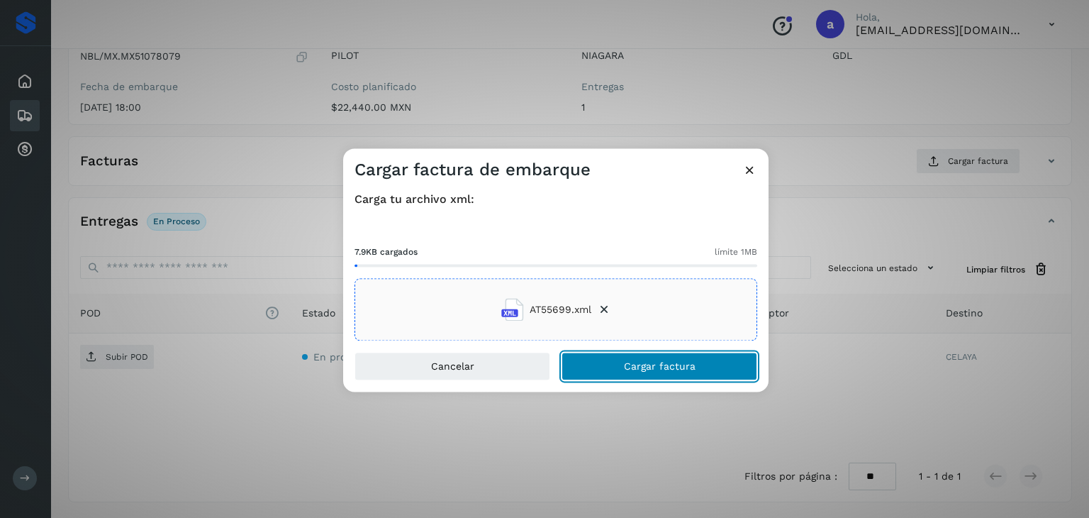
click at [626, 368] on span "Cargar factura" at bounding box center [660, 367] width 72 height 10
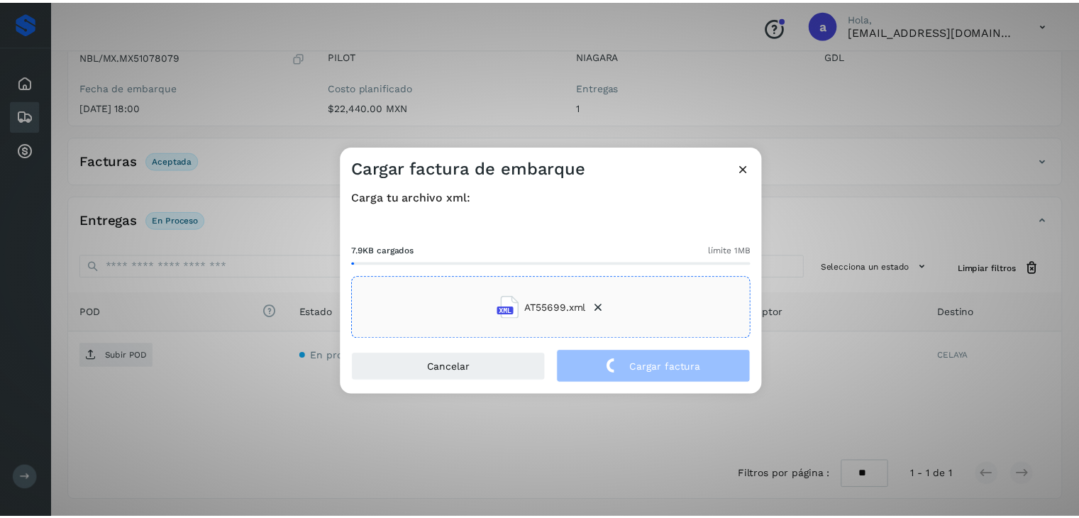
scroll to position [155, 0]
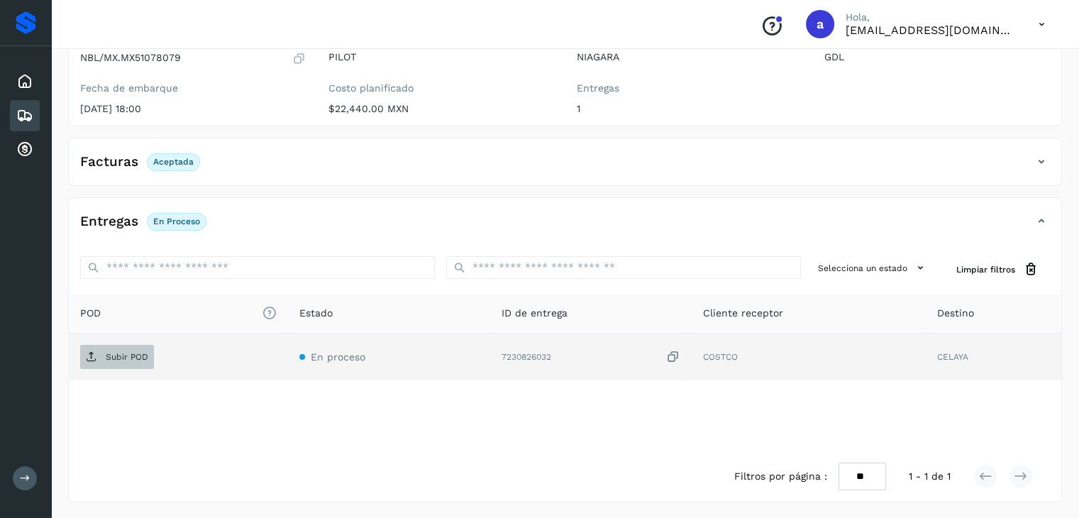
click at [135, 353] on p "Subir POD" at bounding box center [127, 357] width 43 height 10
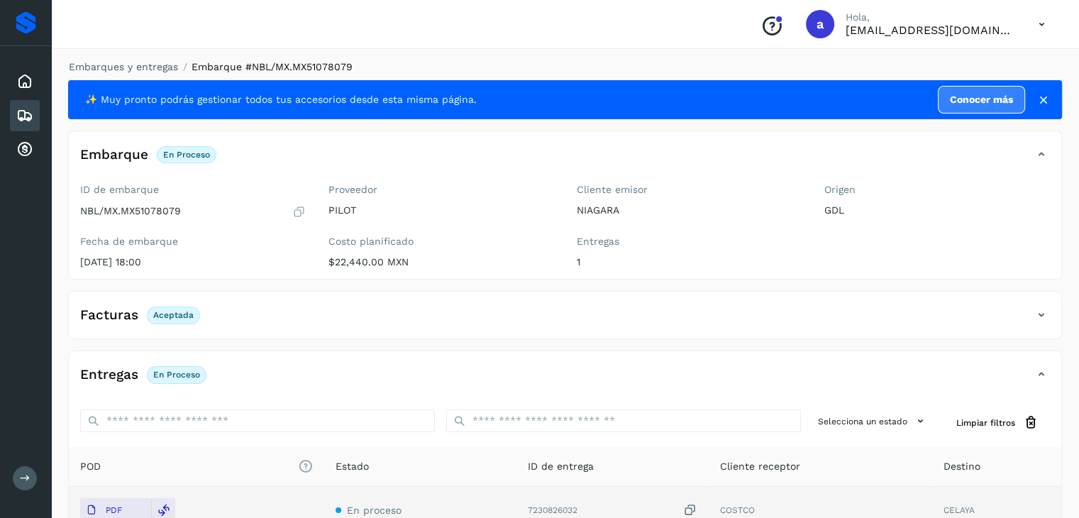
scroll to position [0, 0]
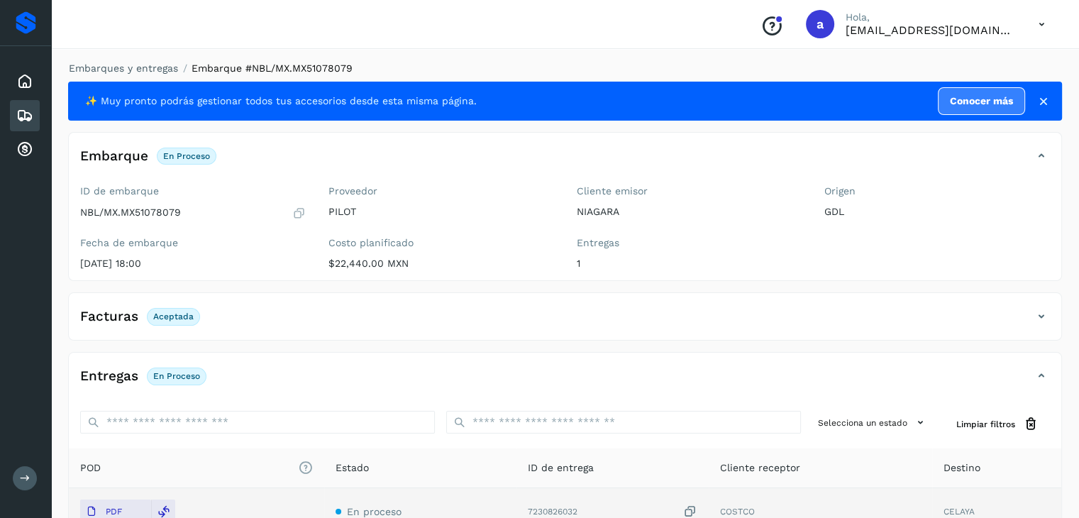
click at [35, 108] on div "Embarques" at bounding box center [25, 115] width 30 height 31
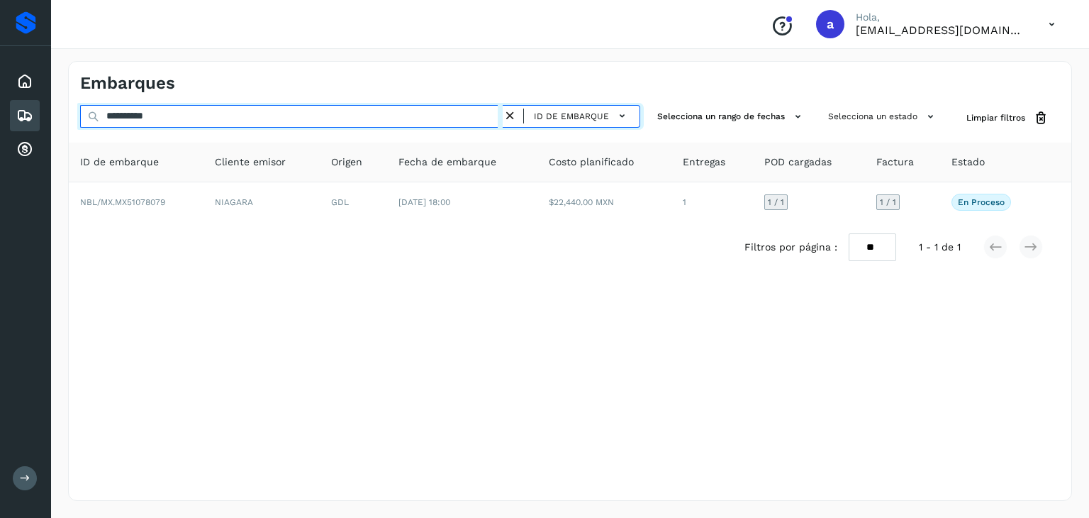
click at [384, 121] on input "**********" at bounding box center [291, 116] width 423 height 23
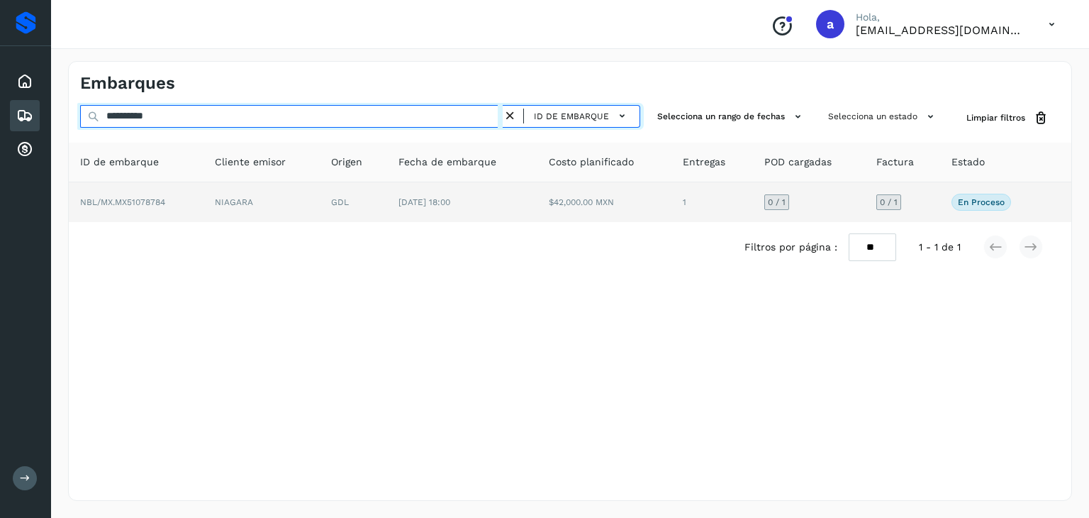
type input "**********"
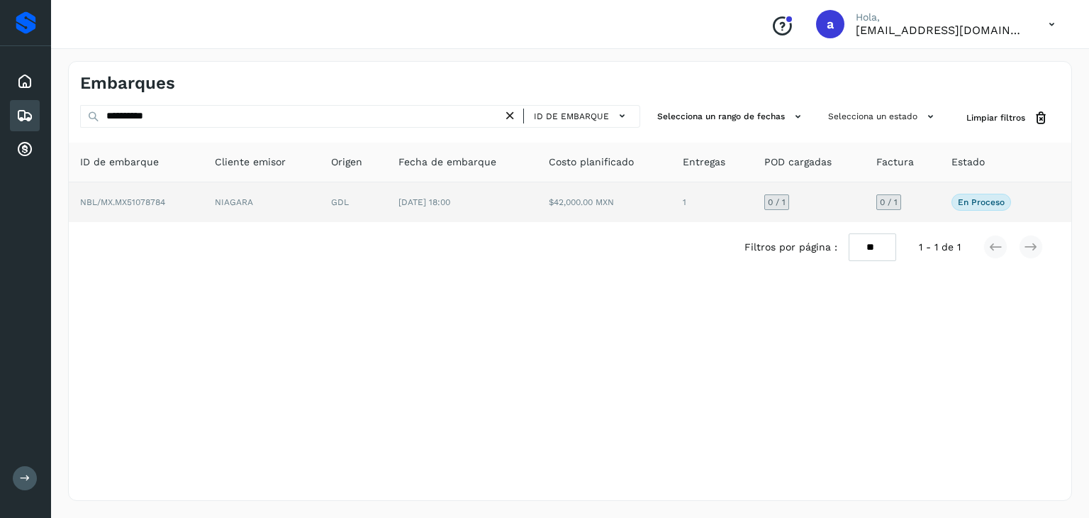
click at [397, 188] on td "[DATE] 18:00" at bounding box center [462, 202] width 150 height 40
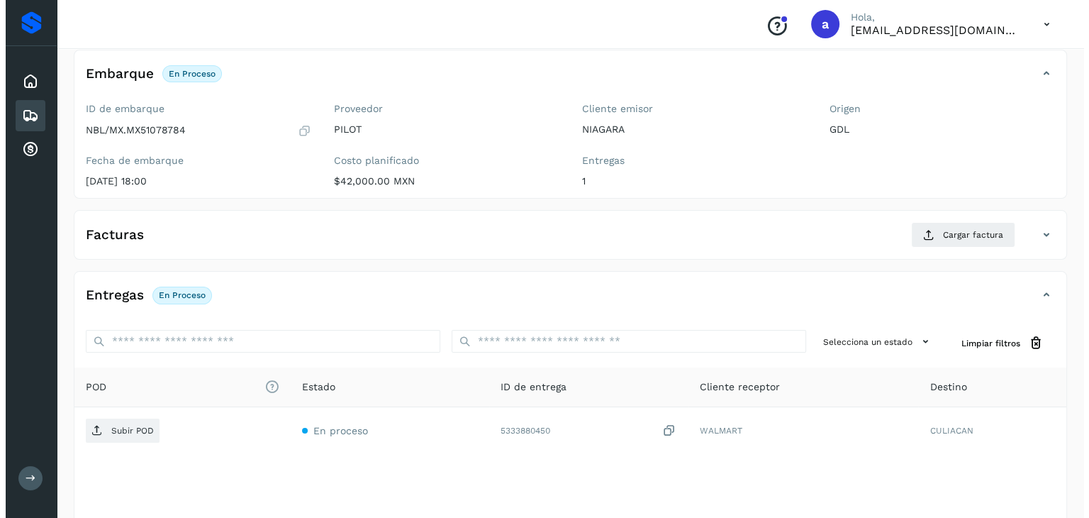
scroll to position [156, 0]
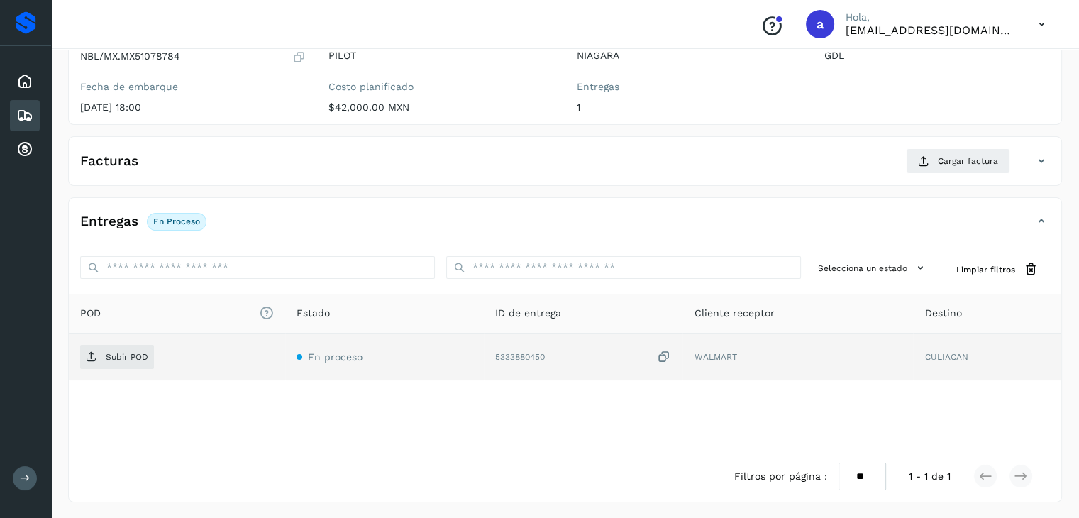
click at [661, 350] on icon at bounding box center [664, 357] width 14 height 15
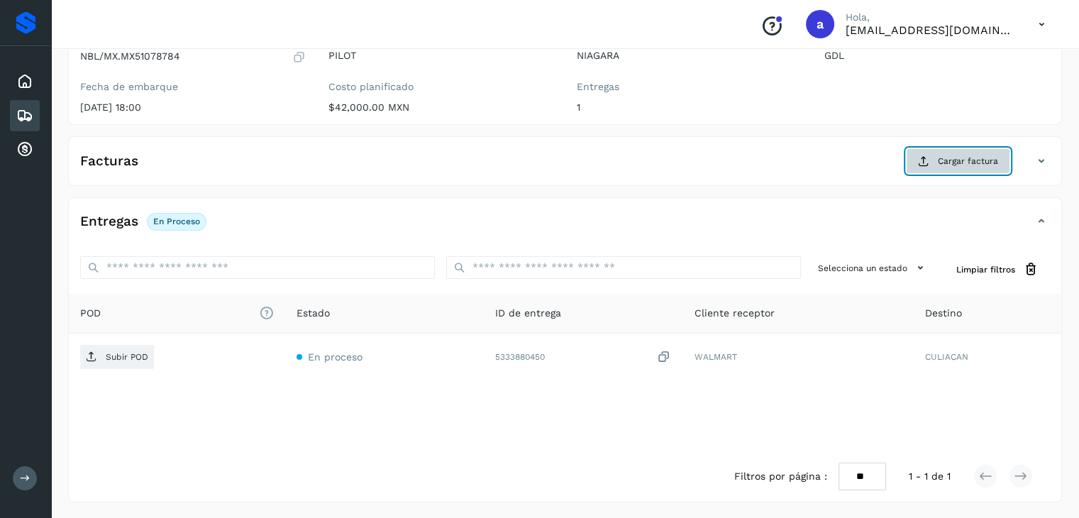
click at [967, 163] on span "Cargar factura" at bounding box center [968, 161] width 60 height 13
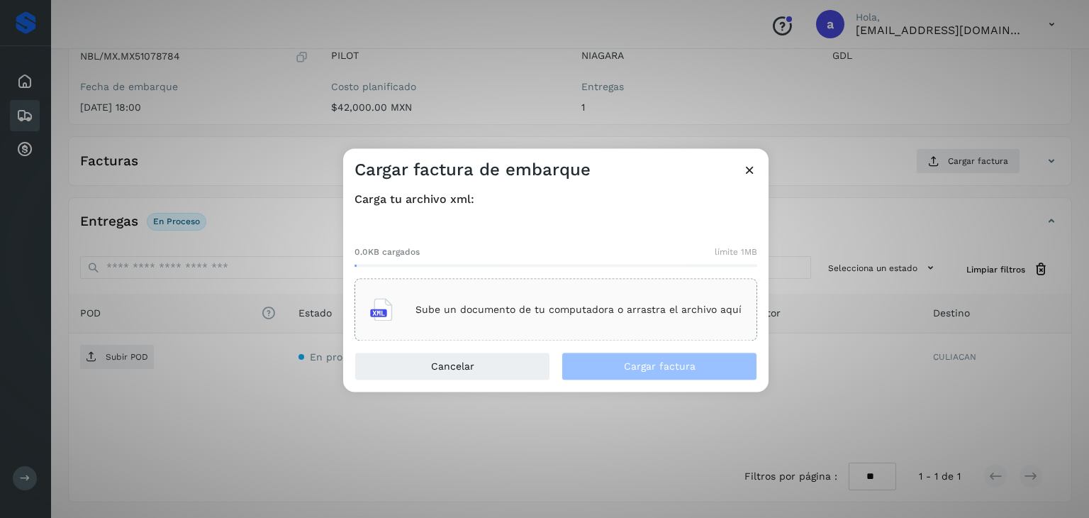
click at [487, 312] on p "Sube un documento de tu computadora o arrastra el archivo aquí" at bounding box center [579, 310] width 326 height 12
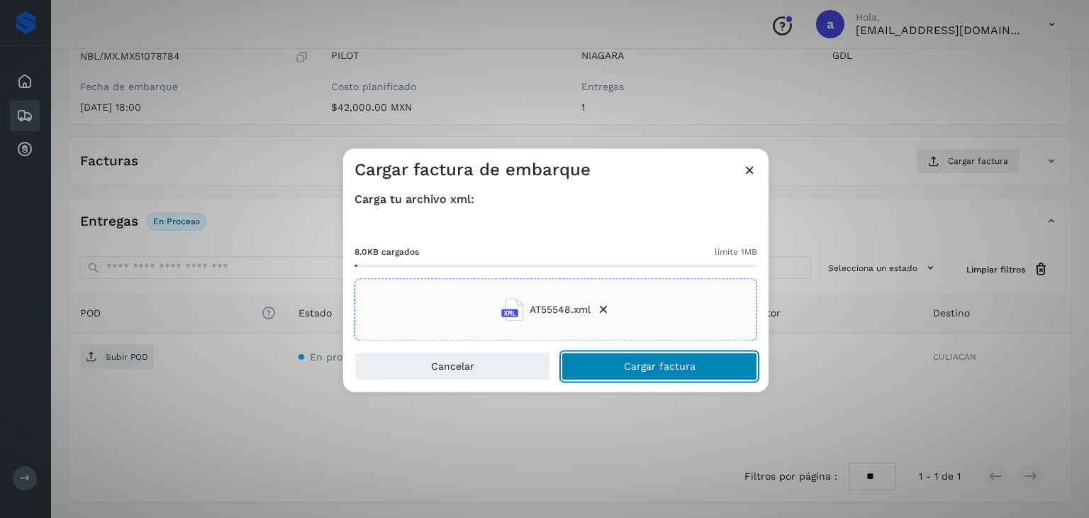
click at [659, 374] on button "Cargar factura" at bounding box center [660, 367] width 196 height 28
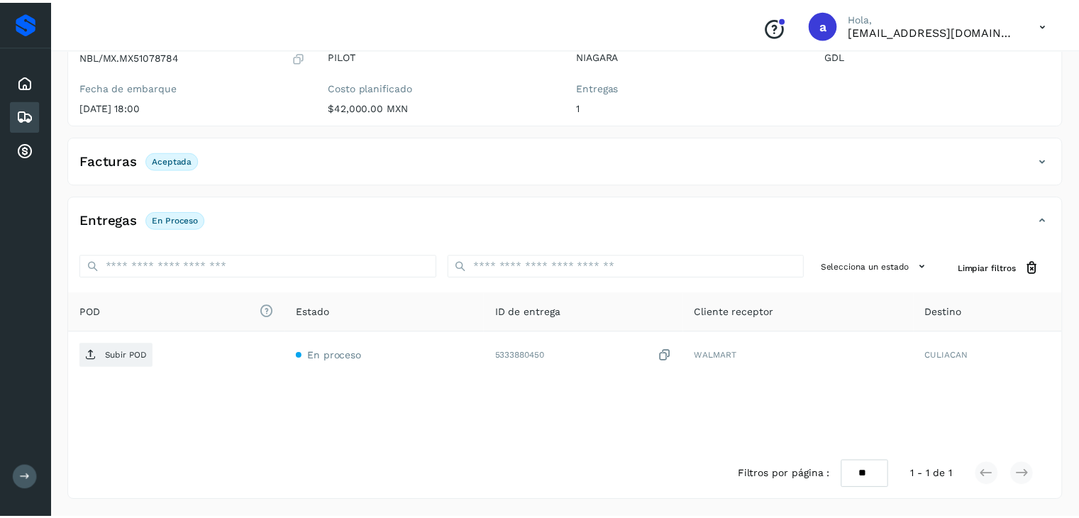
scroll to position [155, 0]
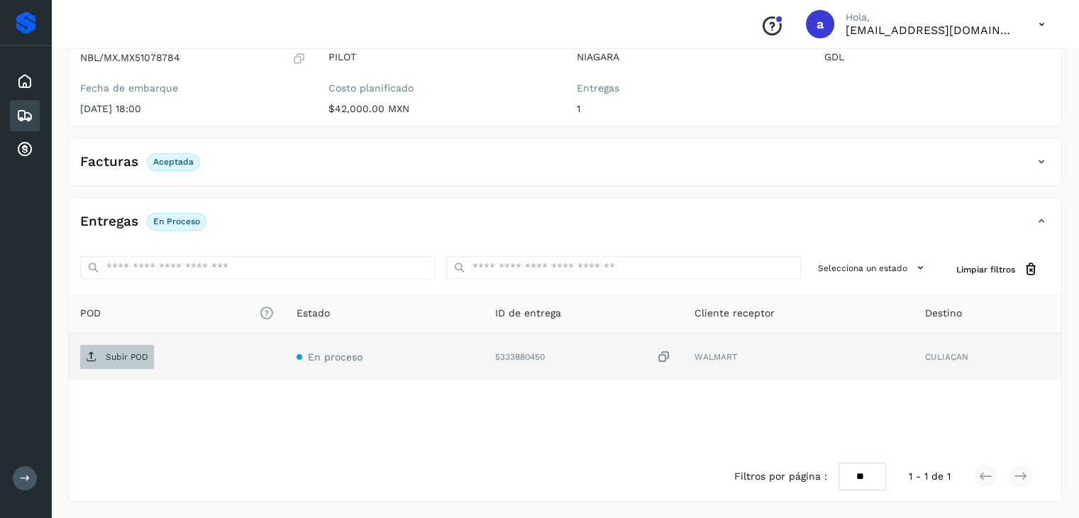
click at [133, 361] on span "Subir POD" at bounding box center [117, 356] width 74 height 23
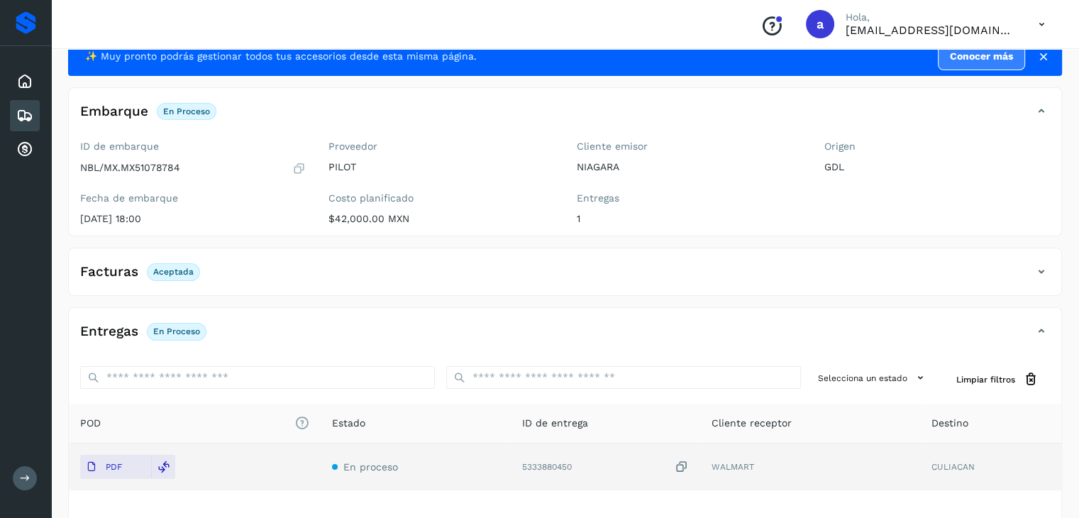
scroll to position [0, 0]
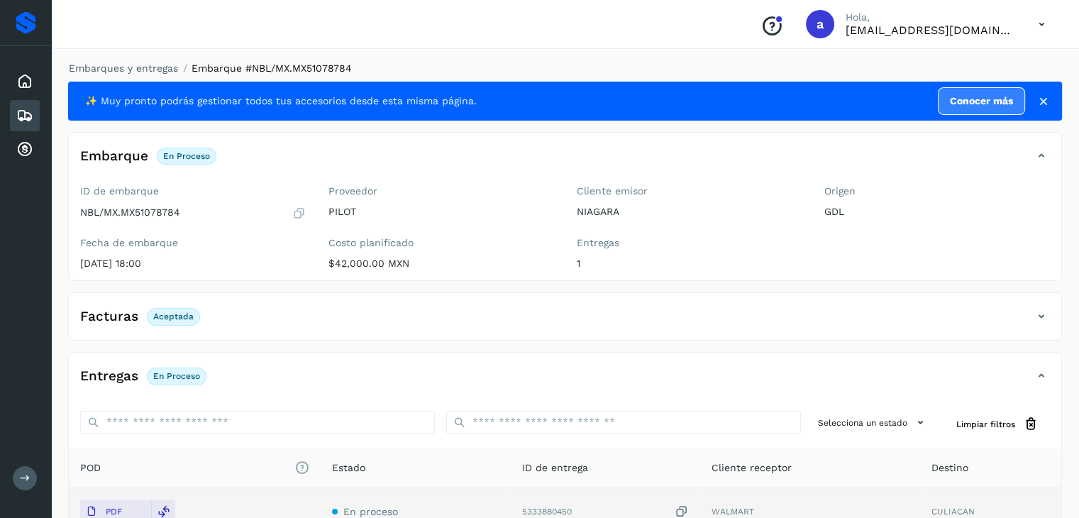
click at [28, 104] on div "Embarques" at bounding box center [25, 115] width 30 height 31
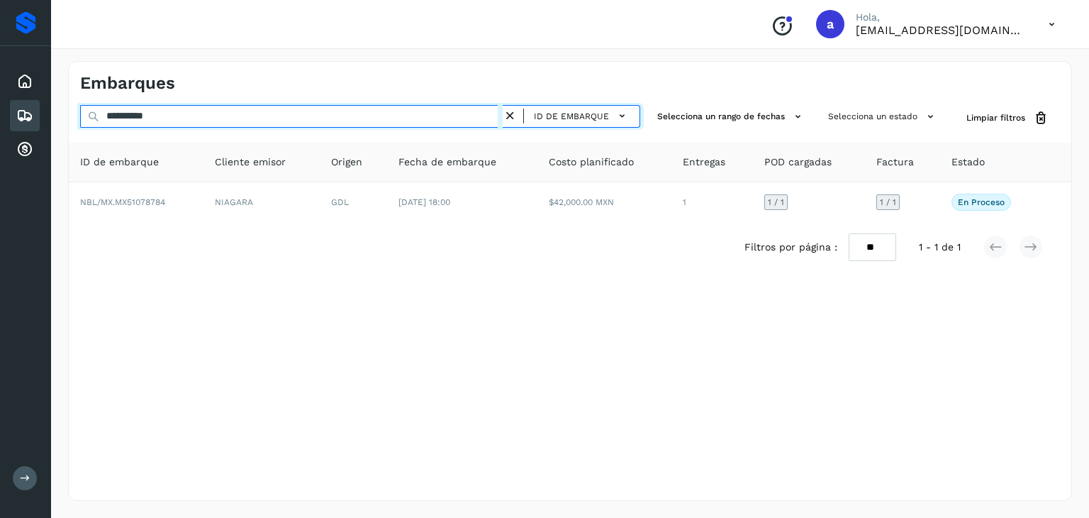
click at [326, 117] on input "**********" at bounding box center [291, 116] width 423 height 23
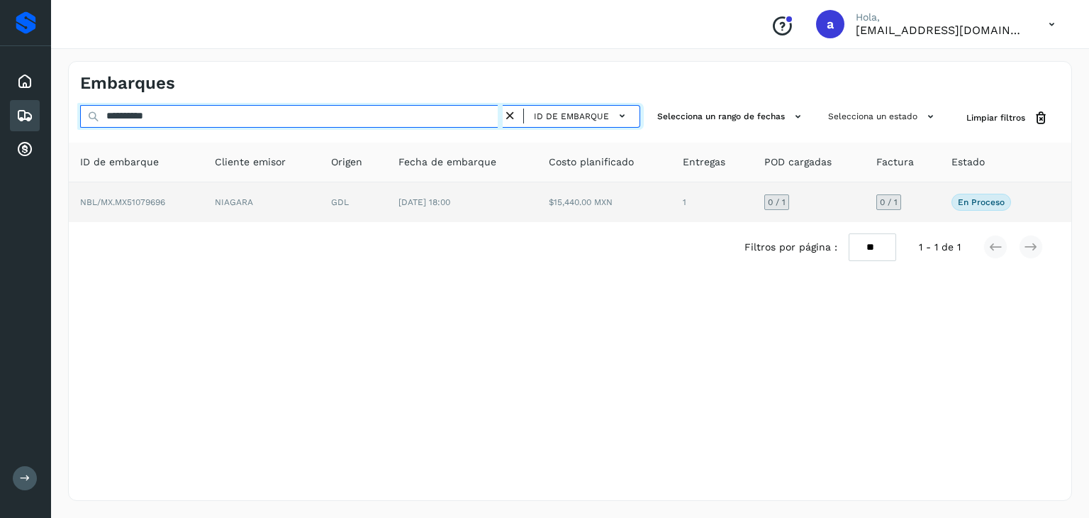
type input "**********"
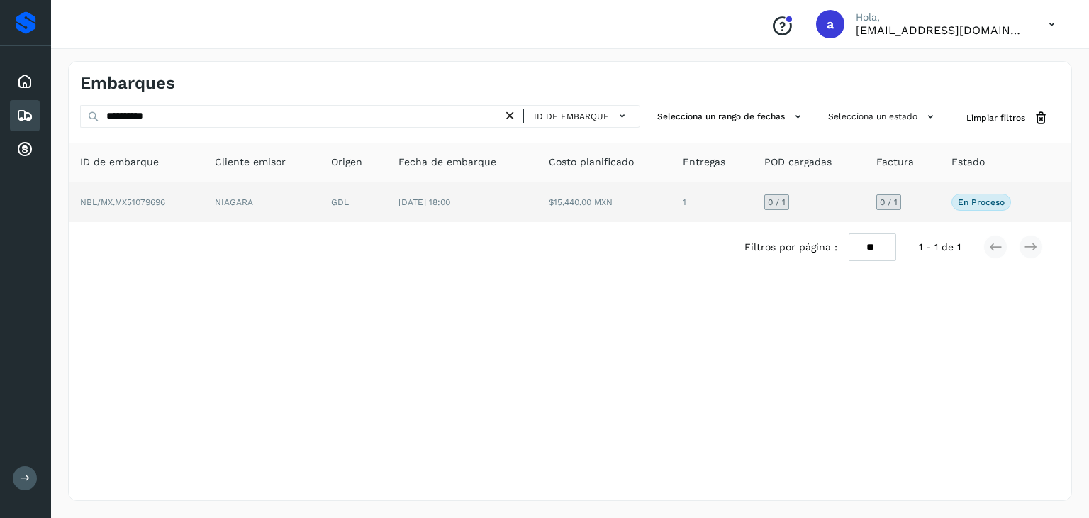
click at [343, 195] on td "GDL" at bounding box center [353, 202] width 67 height 40
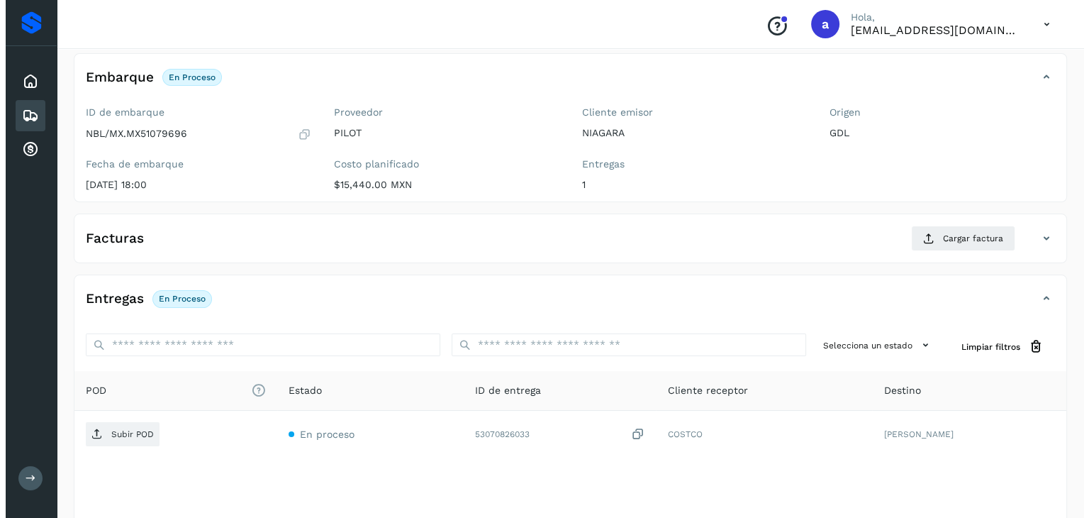
scroll to position [156, 0]
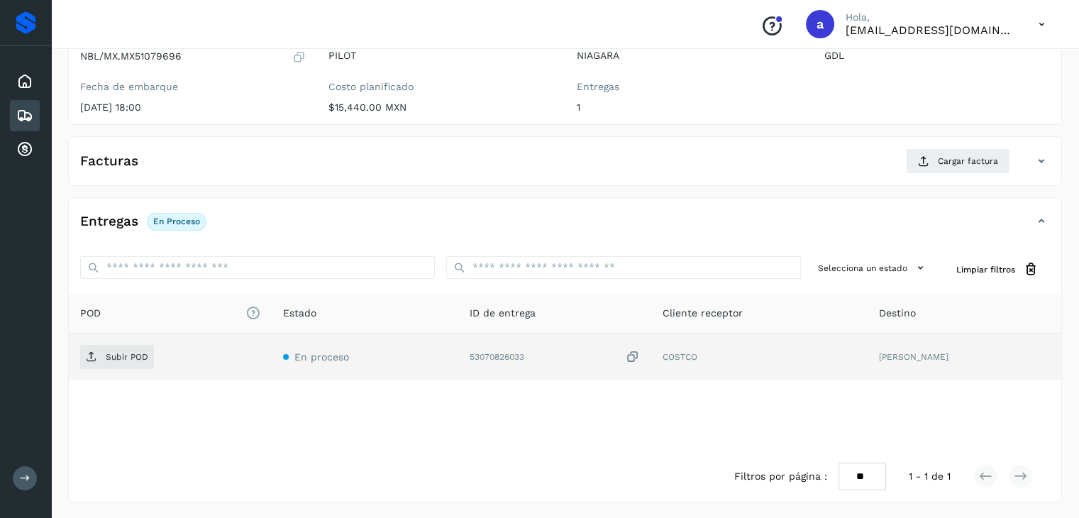
click at [639, 353] on icon at bounding box center [632, 357] width 14 height 15
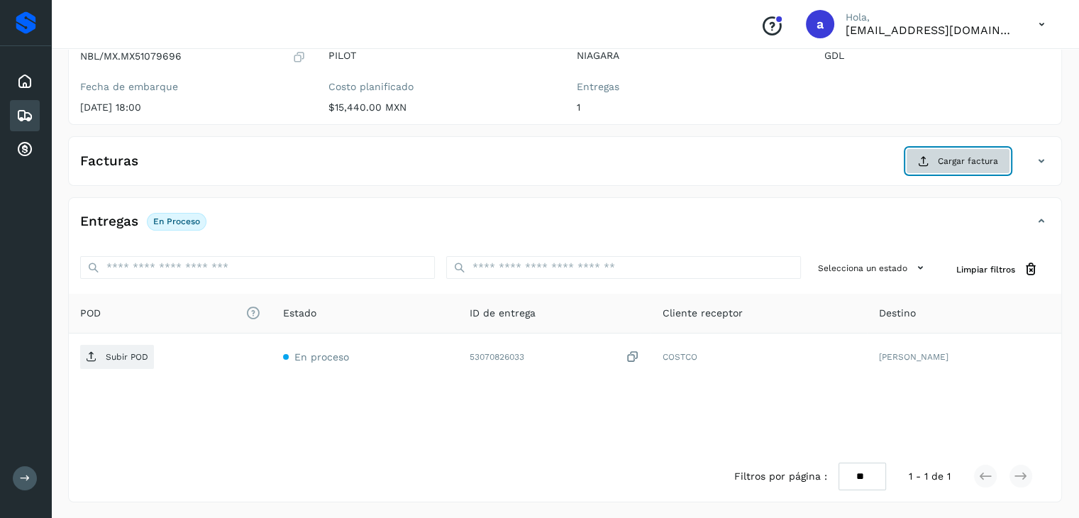
click at [973, 172] on button "Cargar factura" at bounding box center [958, 161] width 104 height 26
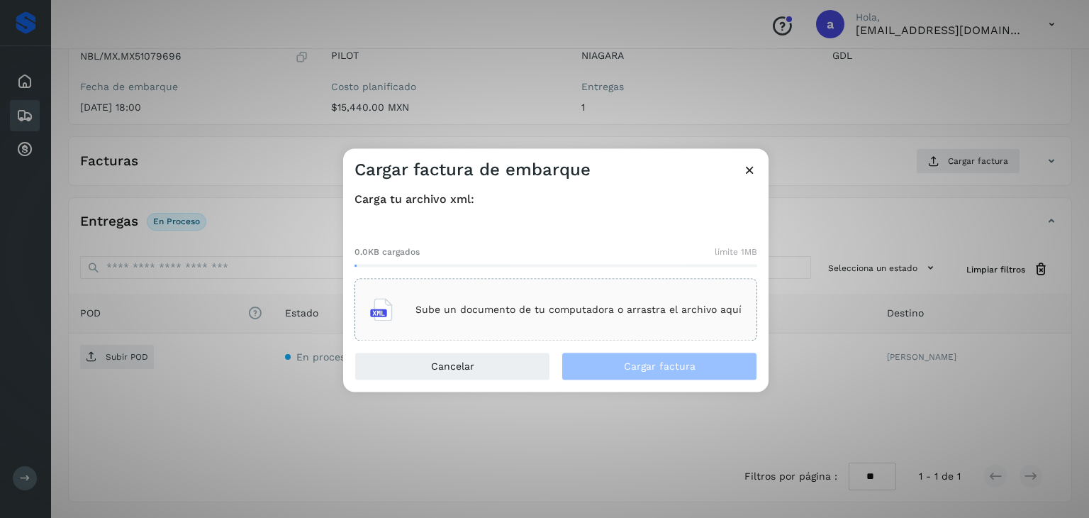
click at [479, 313] on p "Sube un documento de tu computadora o arrastra el archivo aquí" at bounding box center [579, 310] width 326 height 12
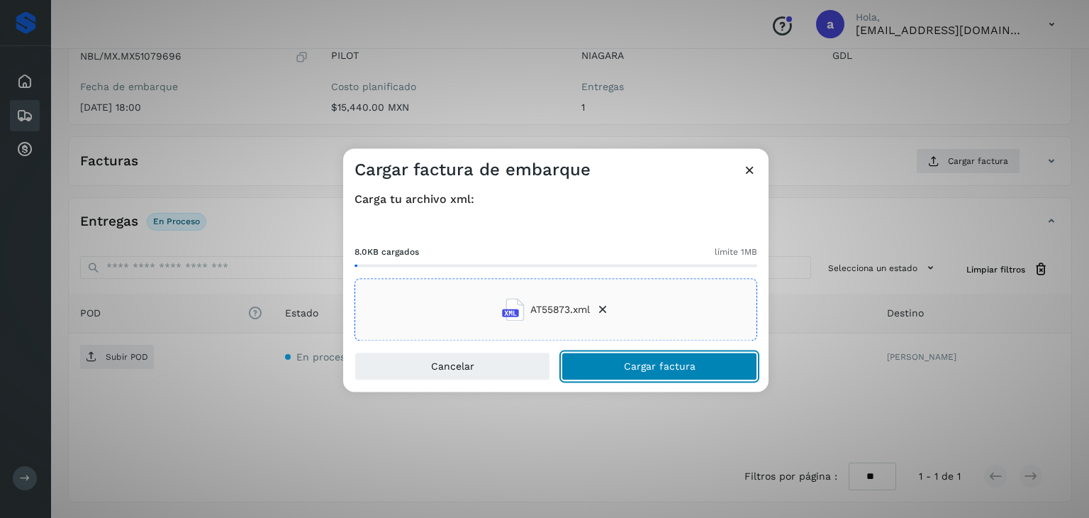
click at [601, 355] on button "Cargar factura" at bounding box center [660, 367] width 196 height 28
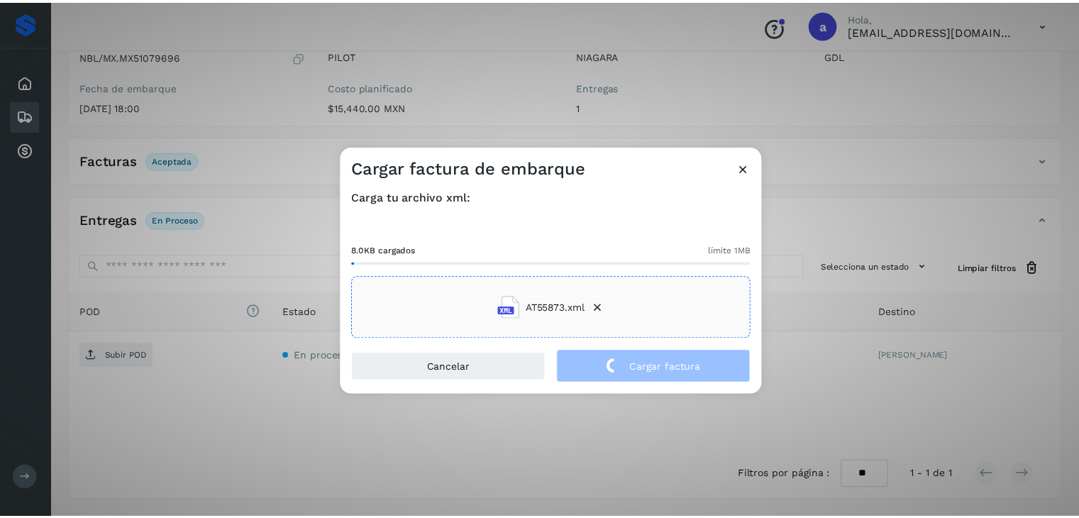
scroll to position [155, 0]
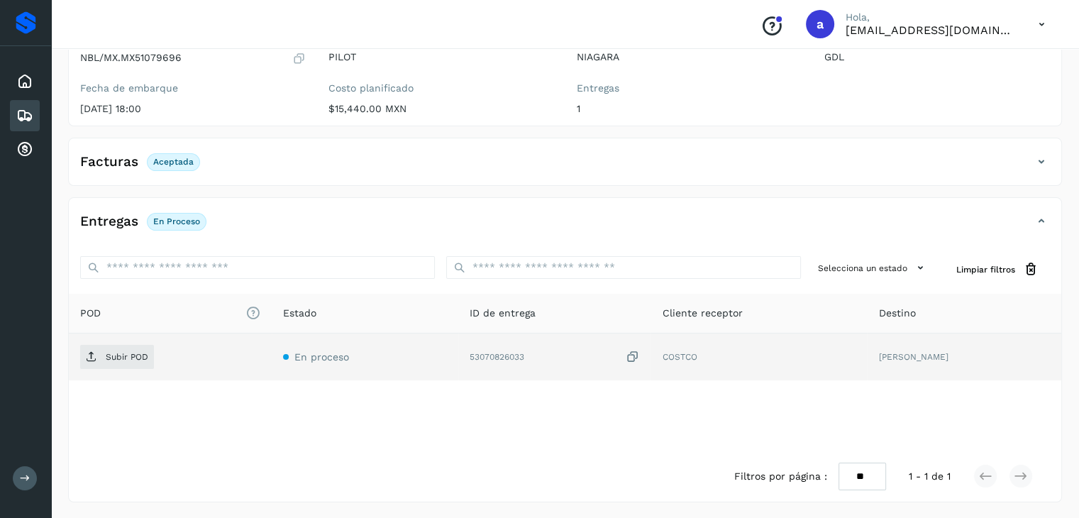
click at [639, 358] on icon at bounding box center [632, 357] width 14 height 15
click at [100, 353] on span "Subir POD" at bounding box center [117, 356] width 74 height 23
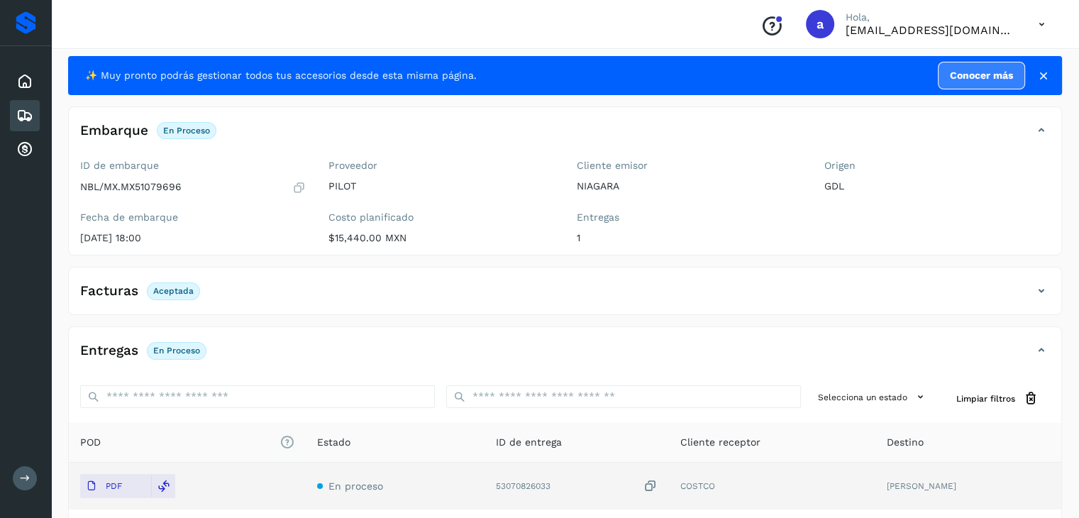
scroll to position [0, 0]
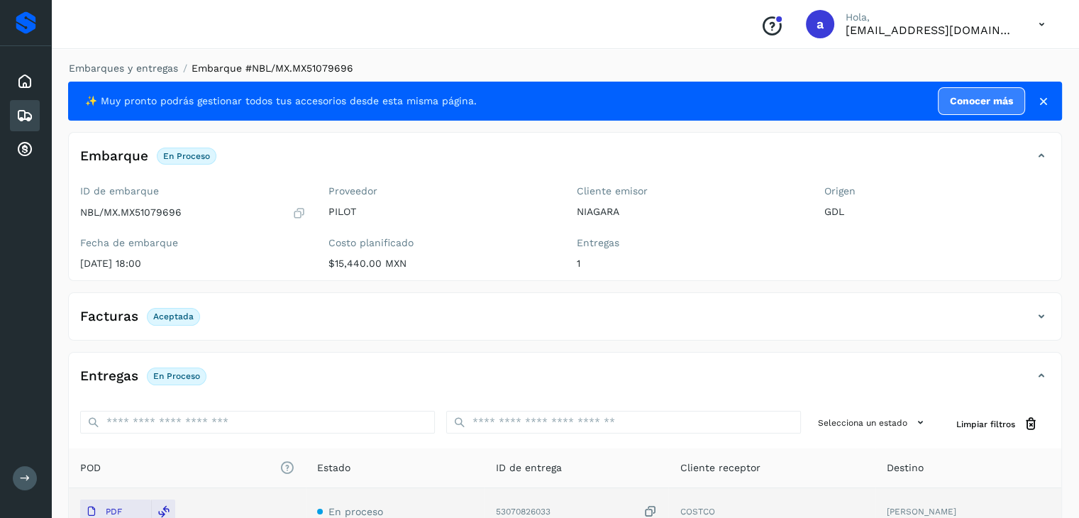
click at [32, 111] on icon at bounding box center [24, 115] width 17 height 17
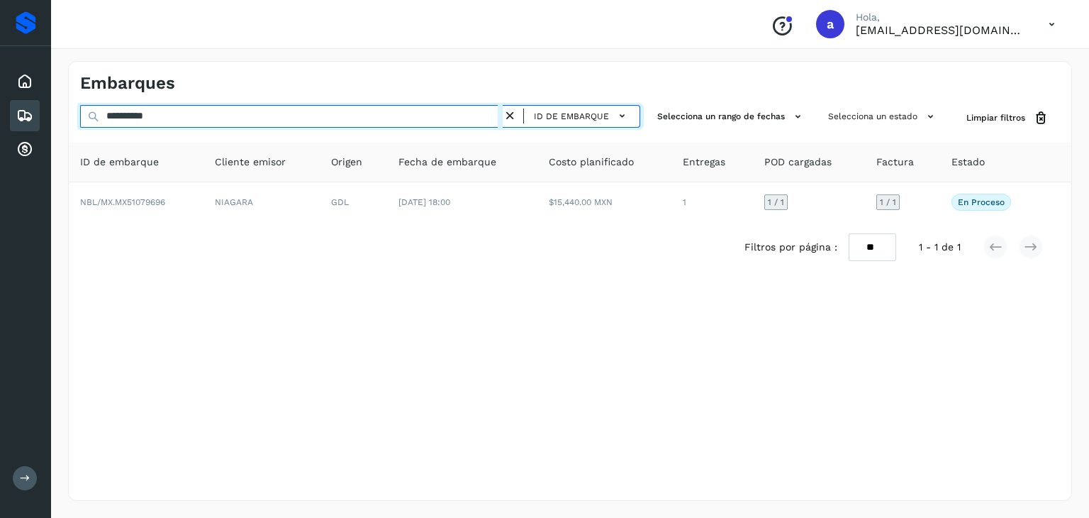
click at [189, 120] on input "**********" at bounding box center [291, 116] width 423 height 23
type input "**********"
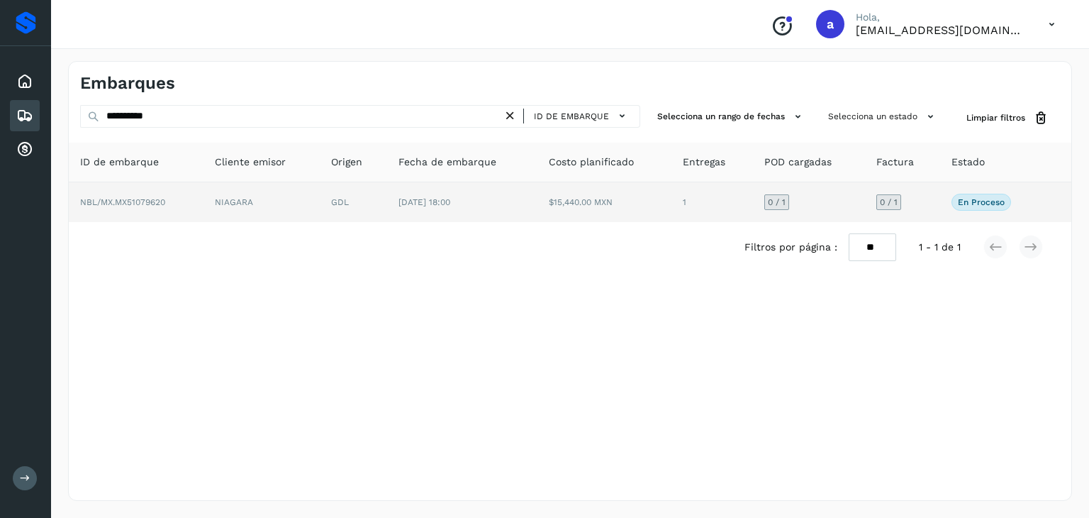
click at [792, 202] on td "0 / 1" at bounding box center [809, 202] width 112 height 40
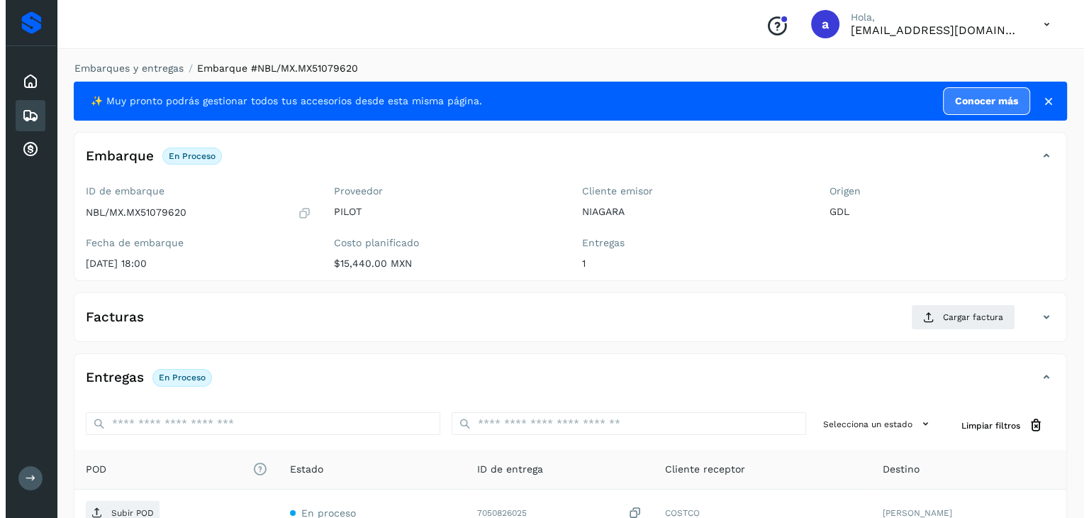
scroll to position [156, 0]
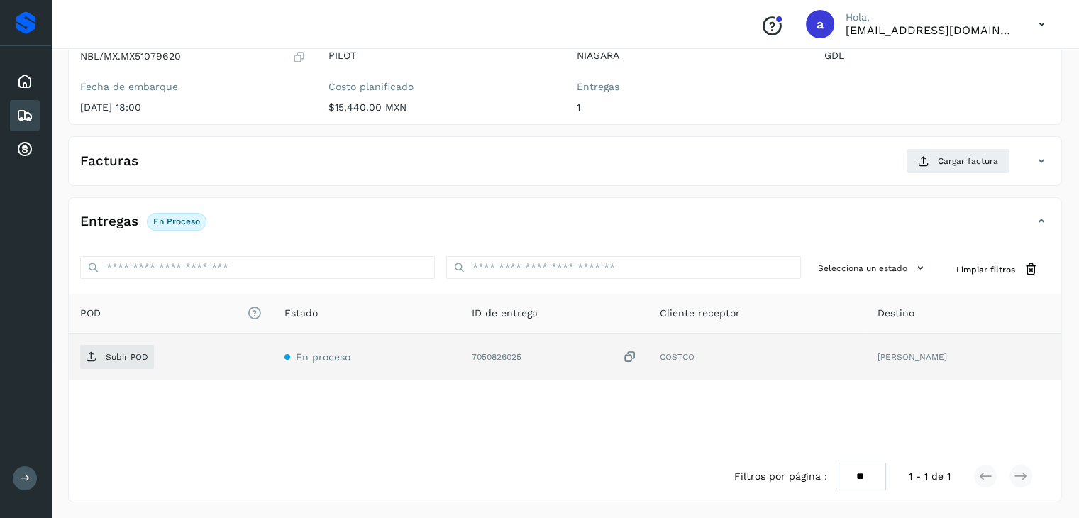
click at [637, 355] on icon at bounding box center [630, 357] width 14 height 15
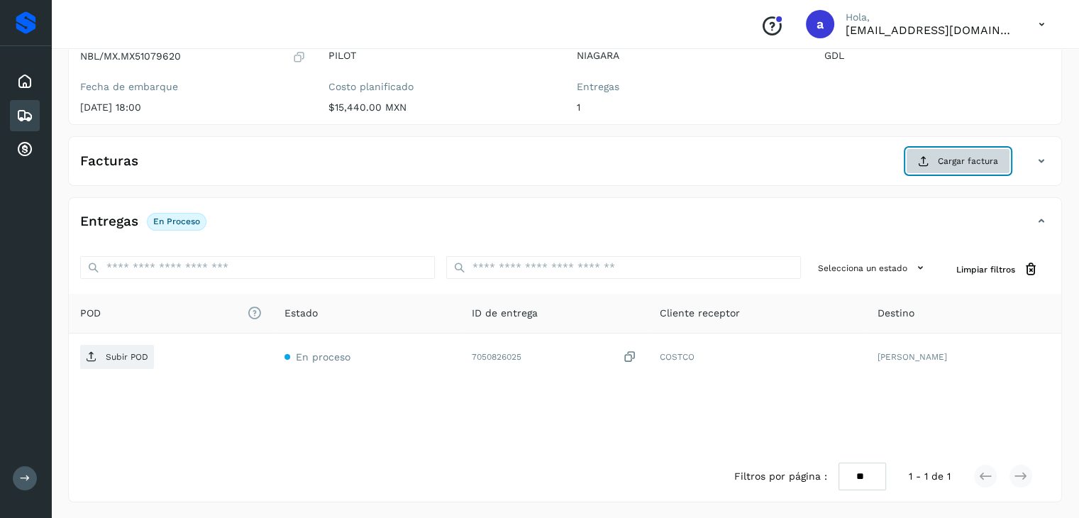
click at [967, 157] on span "Cargar factura" at bounding box center [968, 161] width 60 height 13
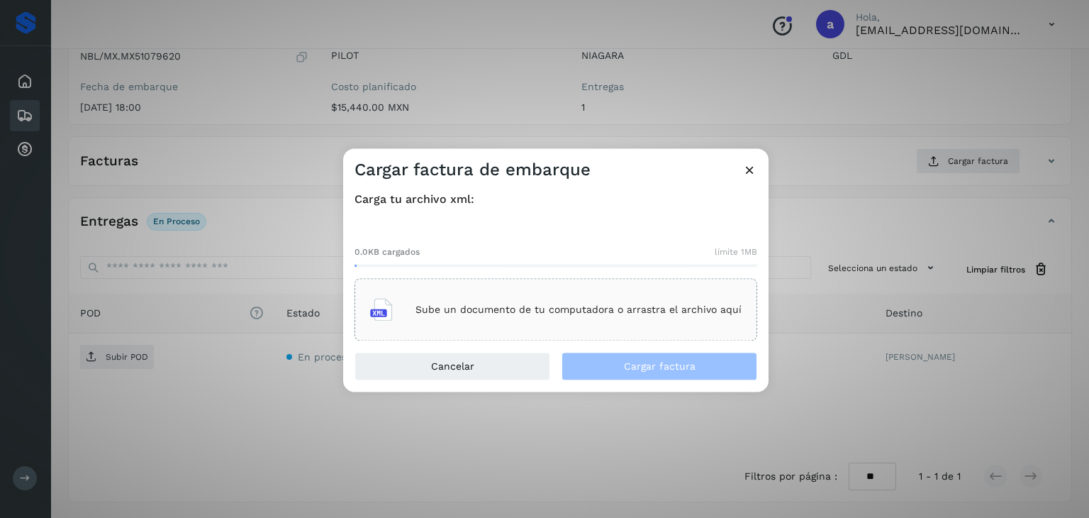
click at [482, 321] on div "Sube un documento de tu computadora o arrastra el archivo aquí" at bounding box center [556, 310] width 372 height 38
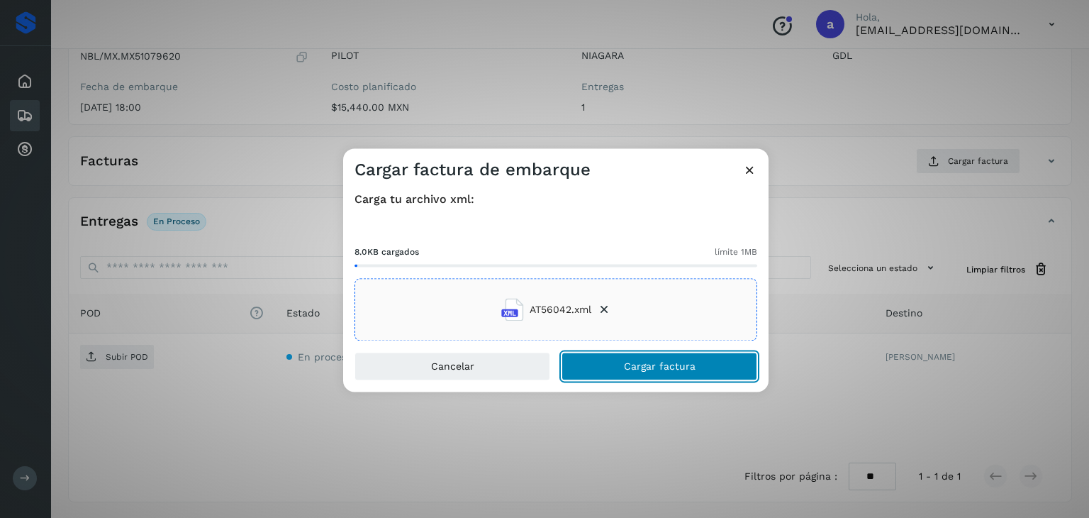
click at [611, 365] on button "Cargar factura" at bounding box center [660, 367] width 196 height 28
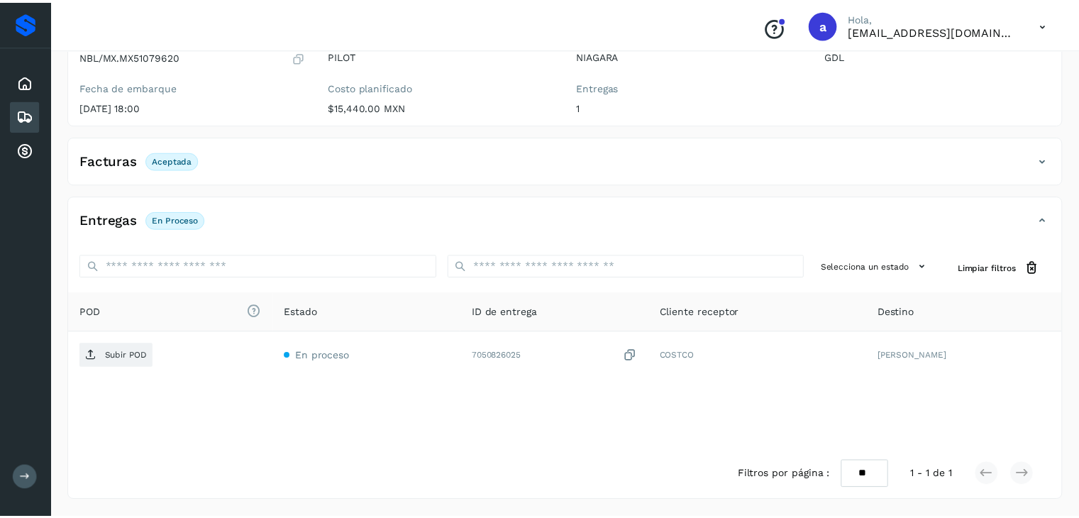
scroll to position [155, 0]
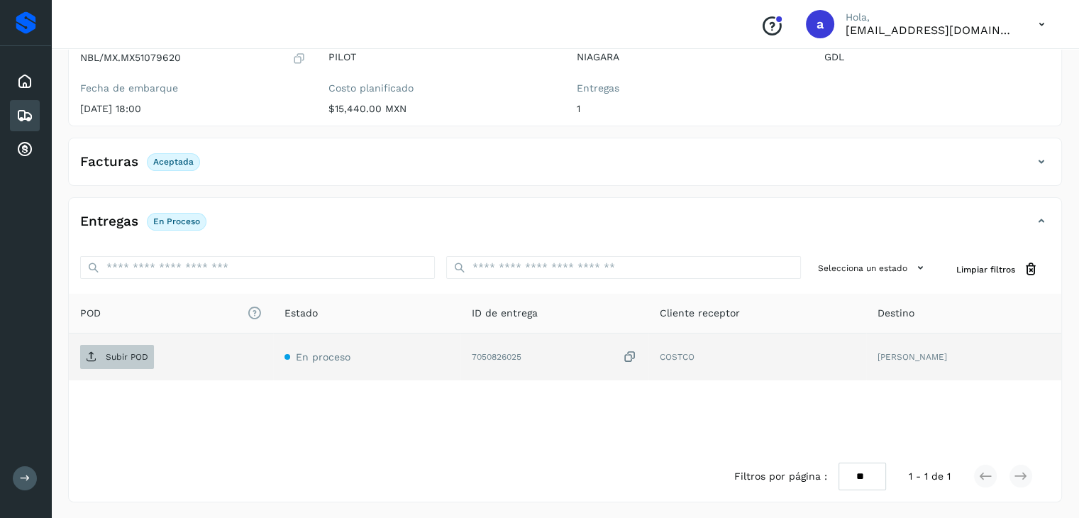
click at [111, 358] on p "Subir POD" at bounding box center [127, 357] width 43 height 10
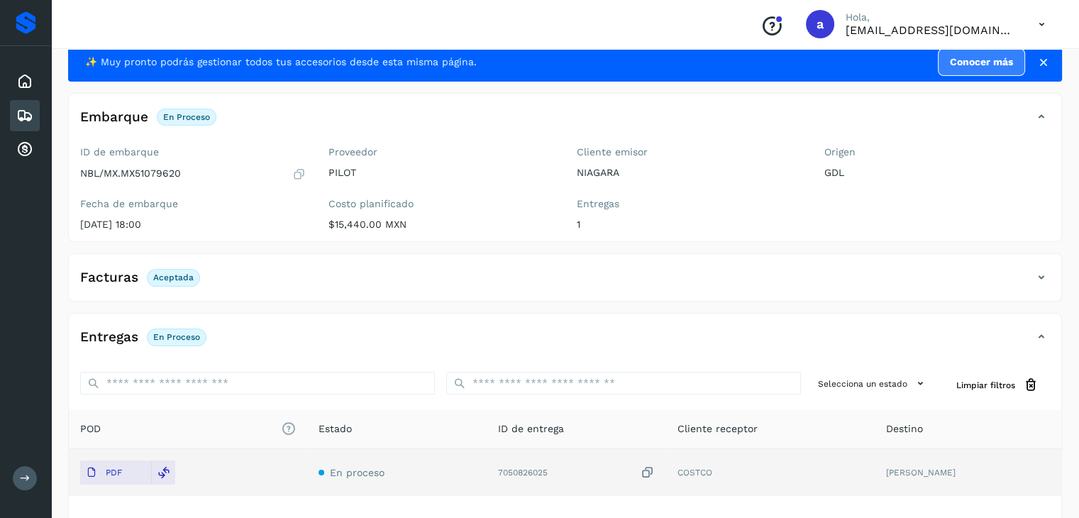
scroll to position [13, 0]
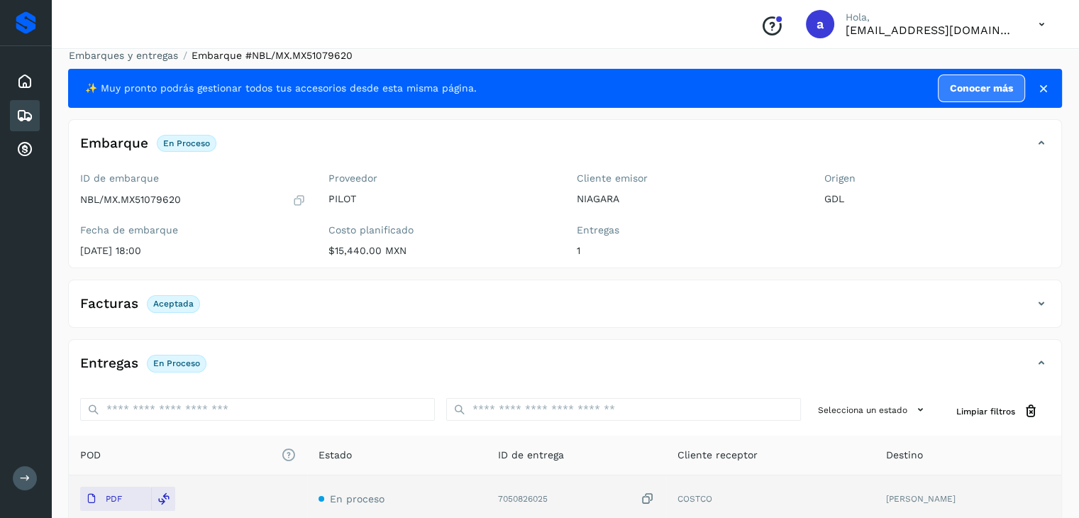
click at [35, 114] on div "Embarques" at bounding box center [25, 115] width 30 height 31
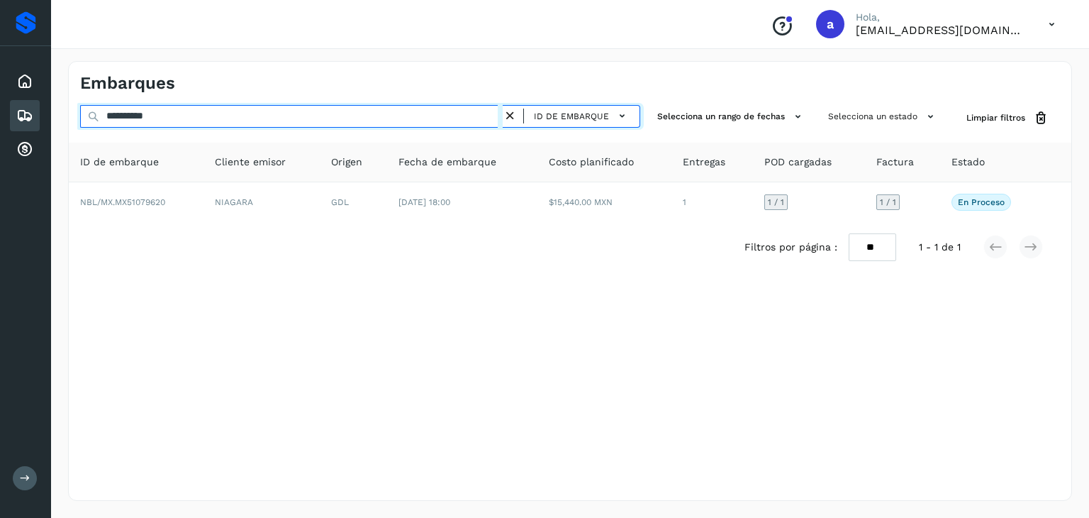
click at [468, 121] on input "**********" at bounding box center [291, 116] width 423 height 23
type input "*"
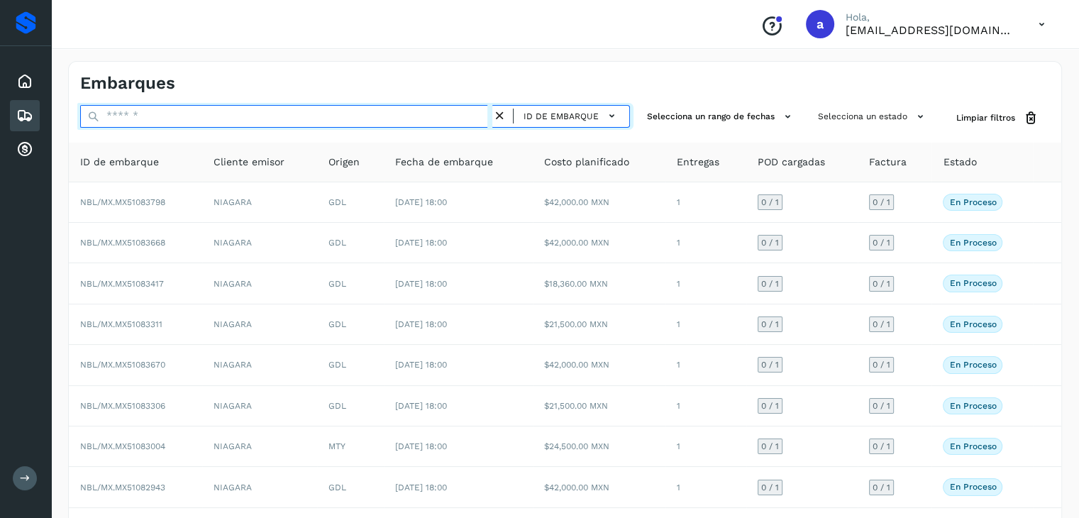
paste input "**********"
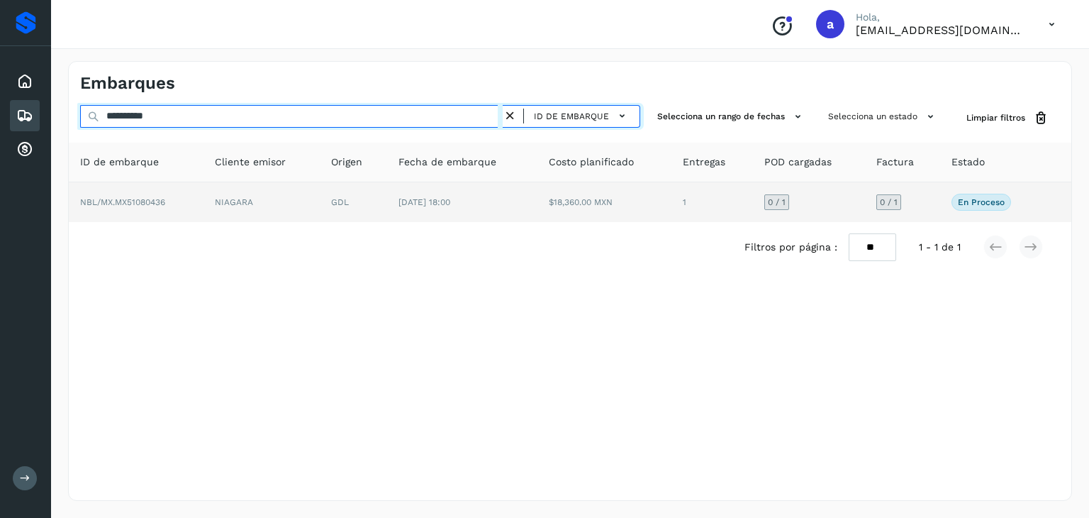
type input "**********"
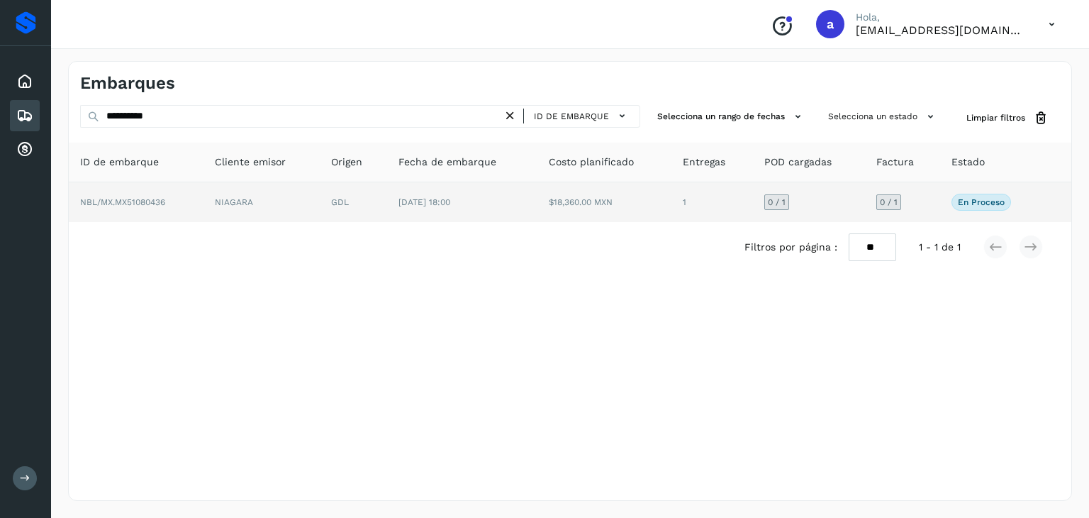
click at [420, 182] on td "[DATE] 18:00" at bounding box center [462, 202] width 150 height 40
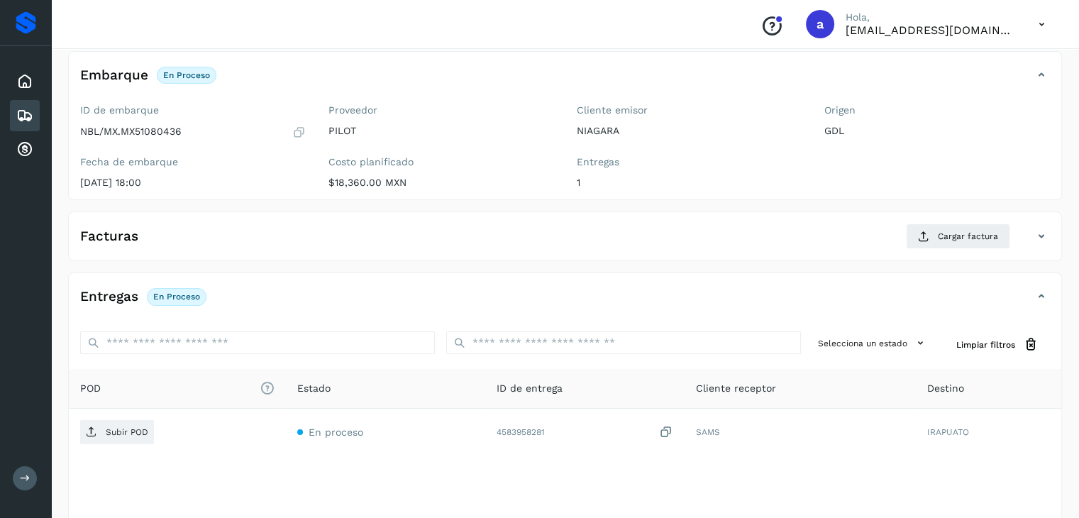
scroll to position [142, 0]
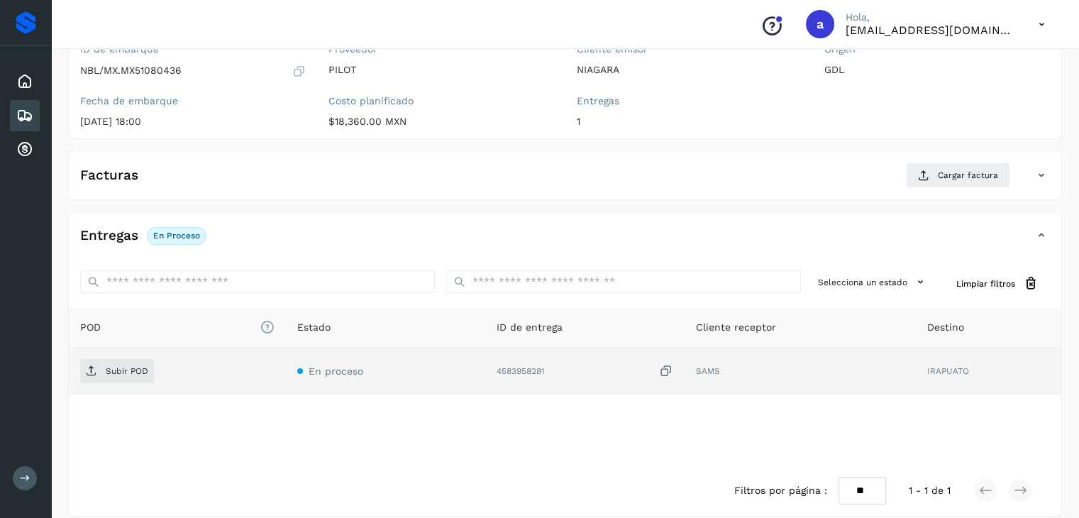
click at [668, 375] on icon at bounding box center [666, 371] width 14 height 15
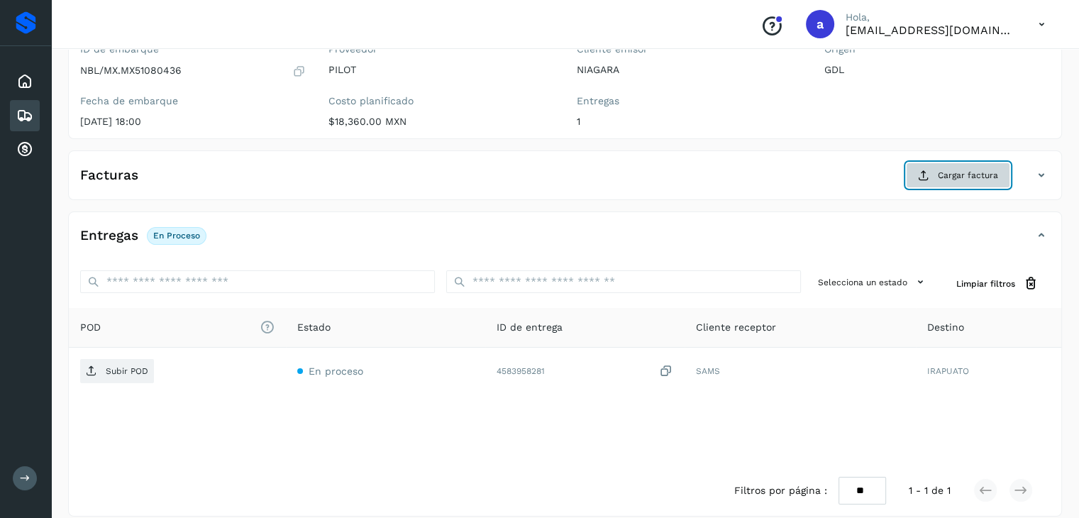
click at [958, 177] on span "Cargar factura" at bounding box center [968, 175] width 60 height 13
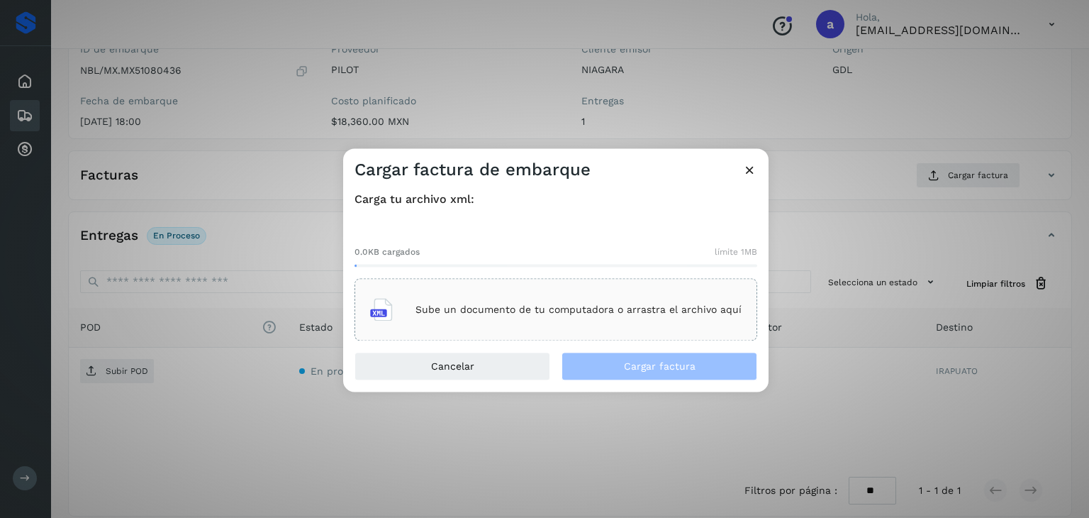
click at [431, 324] on div "Sube un documento de tu computadora o arrastra el archivo aquí" at bounding box center [556, 310] width 372 height 38
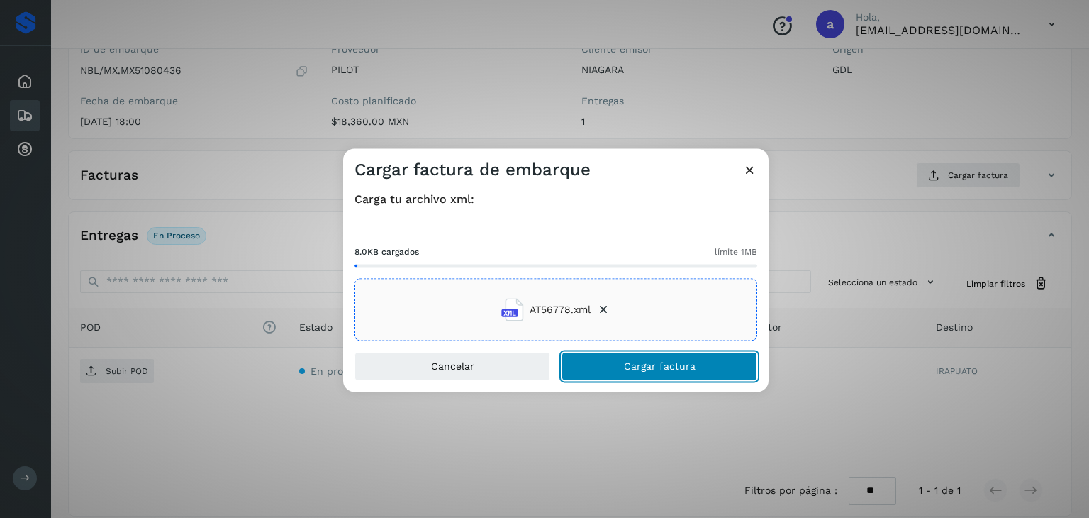
click at [604, 367] on button "Cargar factura" at bounding box center [660, 367] width 196 height 28
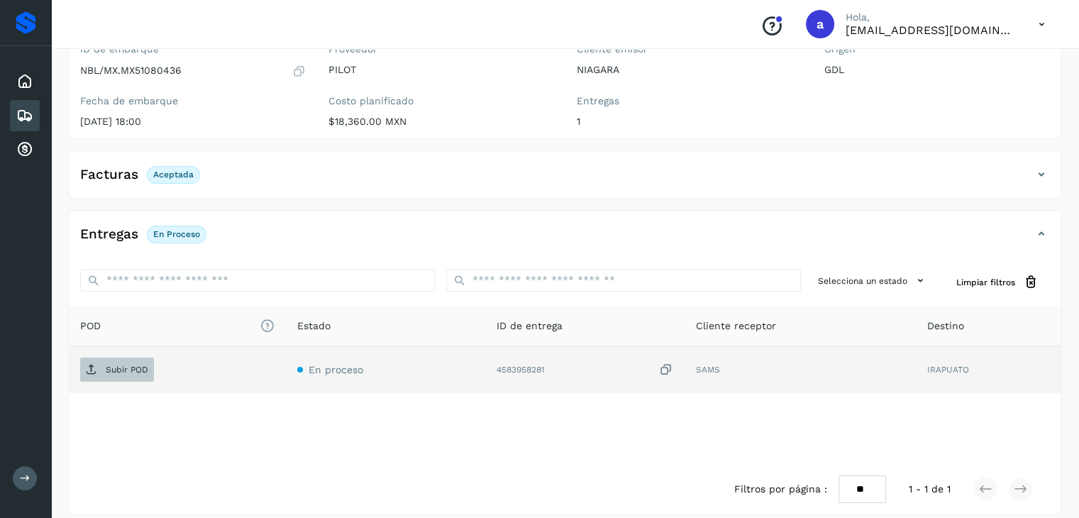
click at [109, 361] on span "Subir POD" at bounding box center [117, 369] width 74 height 23
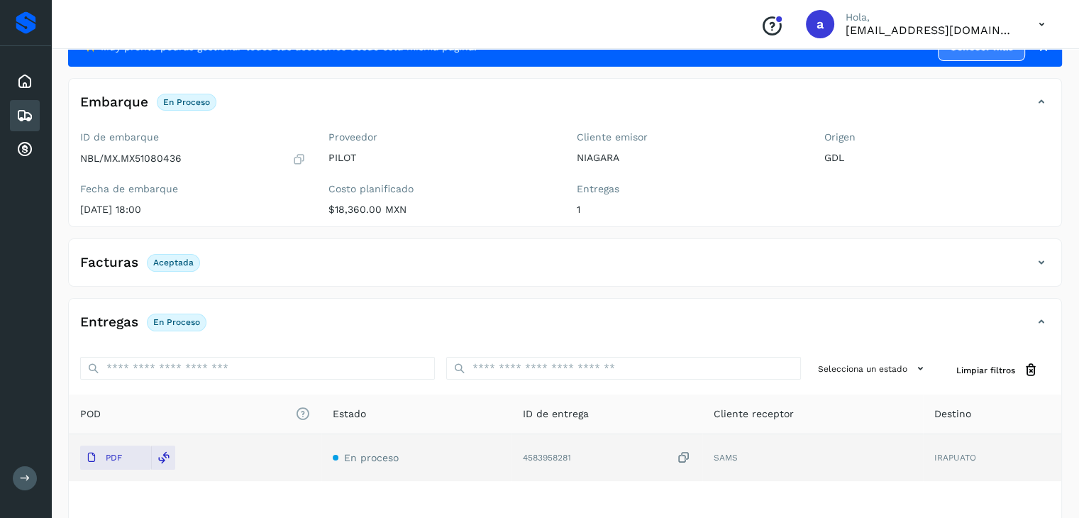
scroll to position [0, 0]
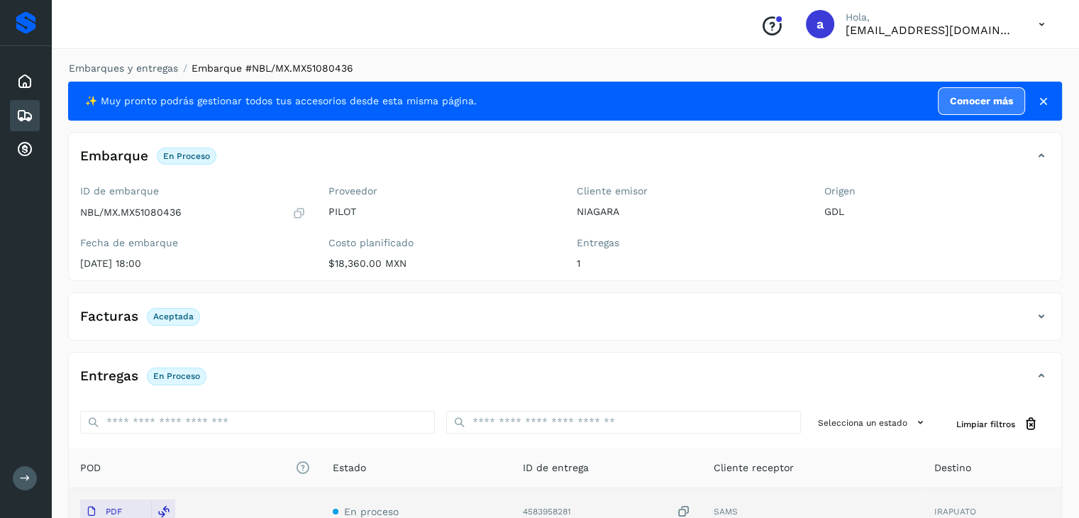
click at [17, 109] on icon at bounding box center [24, 115] width 17 height 17
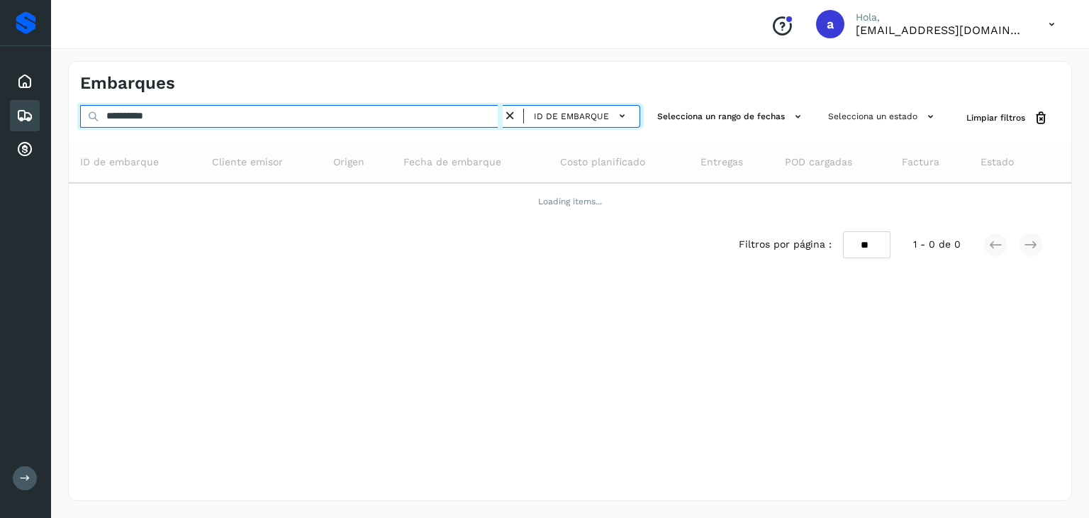
click at [448, 126] on input "**********" at bounding box center [291, 116] width 423 height 23
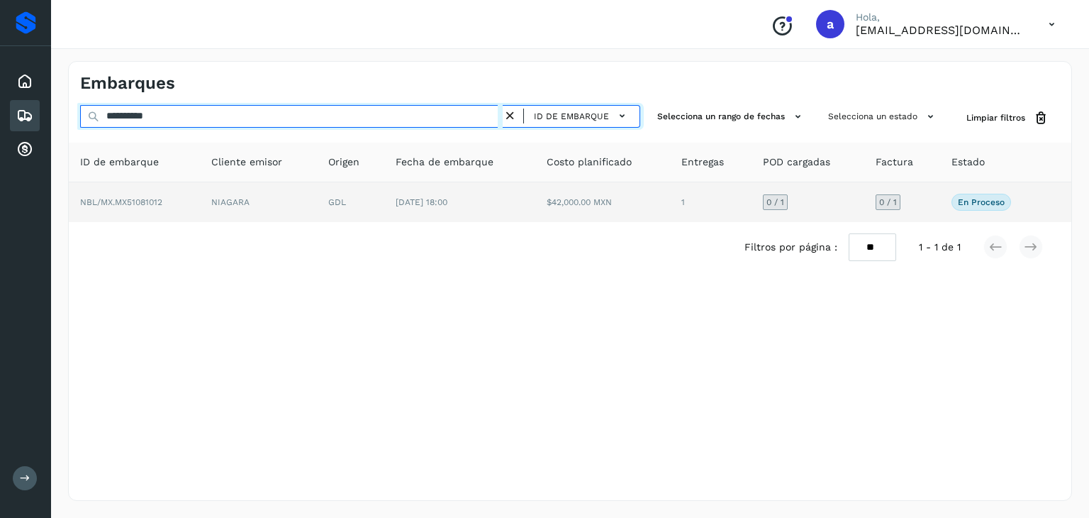
type input "**********"
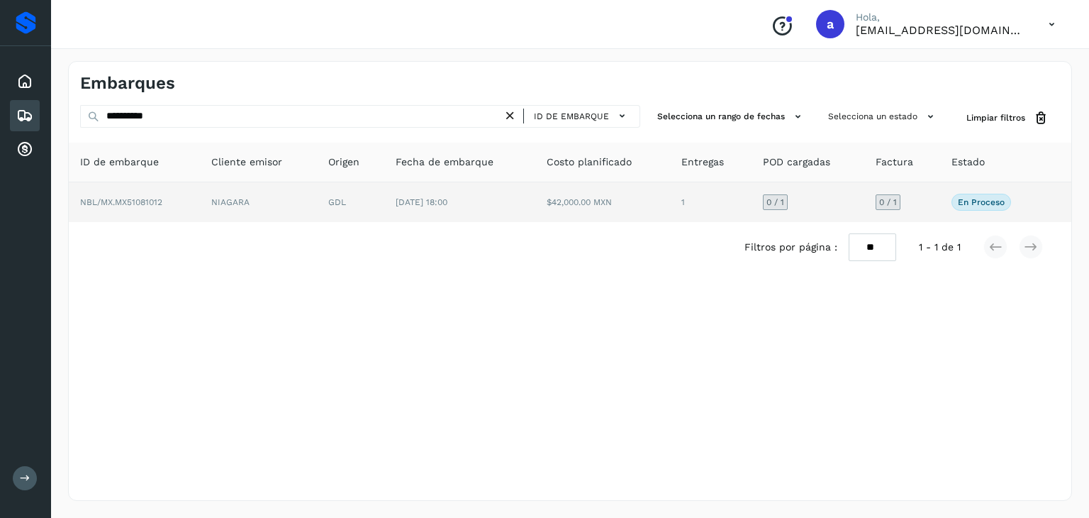
click at [489, 199] on td "[DATE] 18:00" at bounding box center [459, 202] width 151 height 40
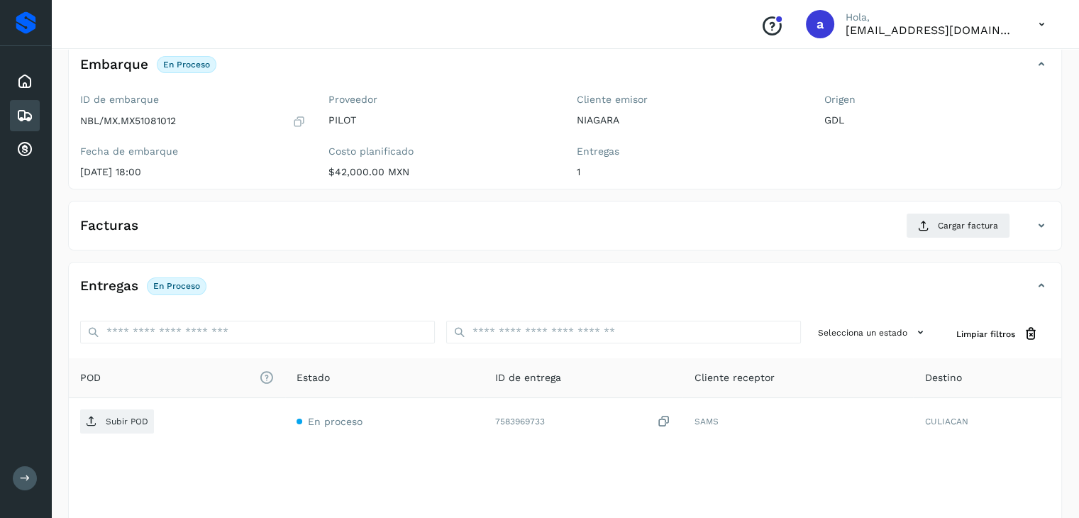
scroll to position [156, 0]
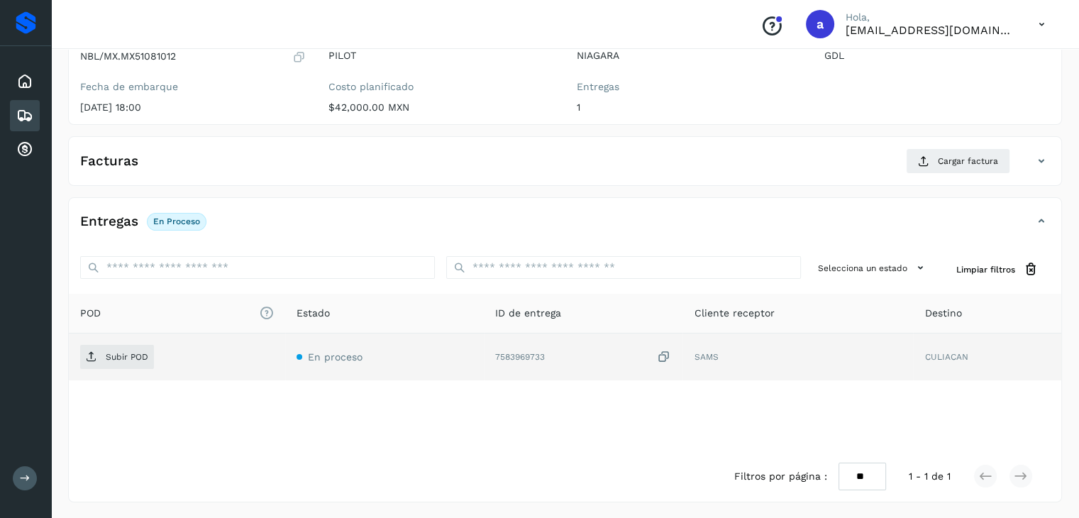
click at [670, 355] on icon at bounding box center [664, 357] width 14 height 15
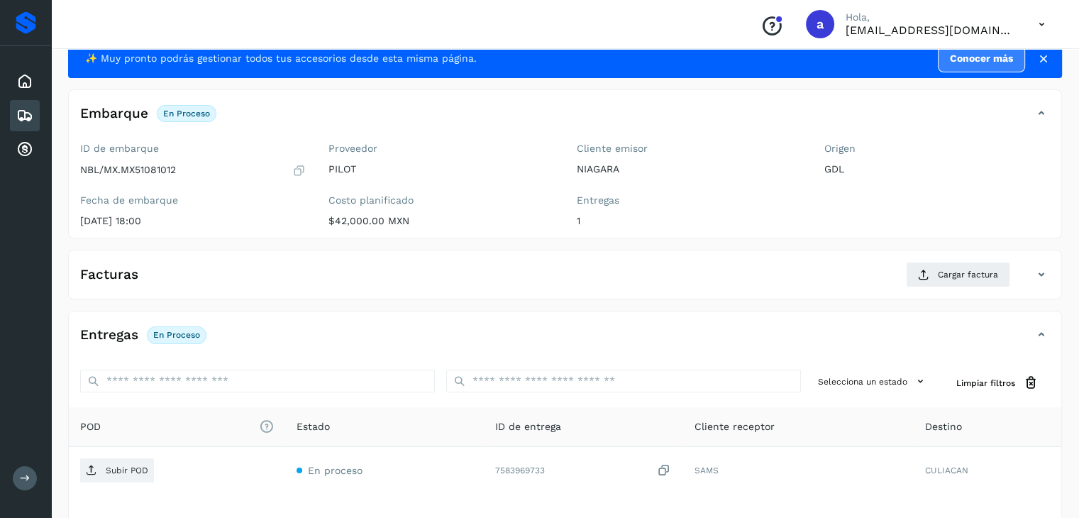
scroll to position [0, 0]
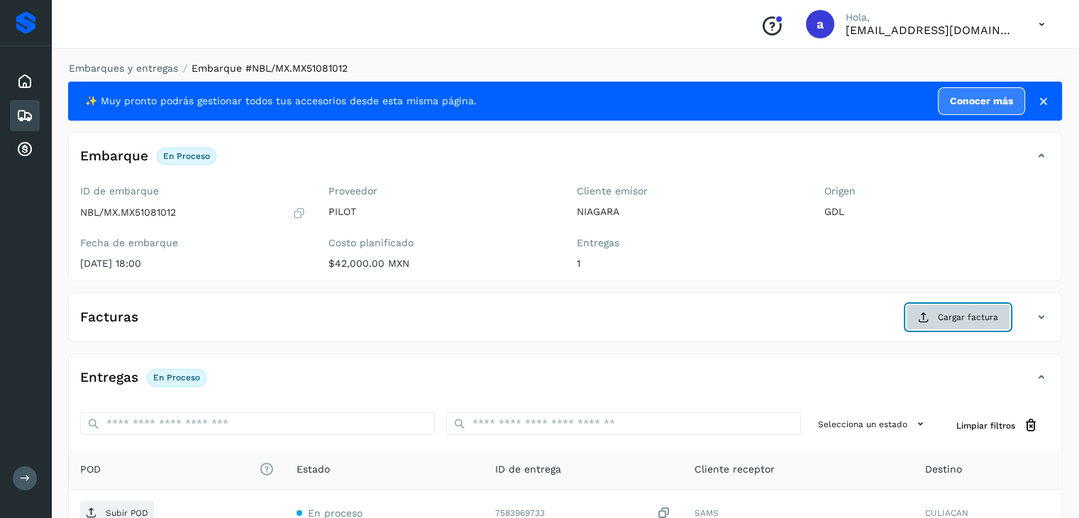
click at [966, 318] on span "Cargar factura" at bounding box center [968, 317] width 60 height 13
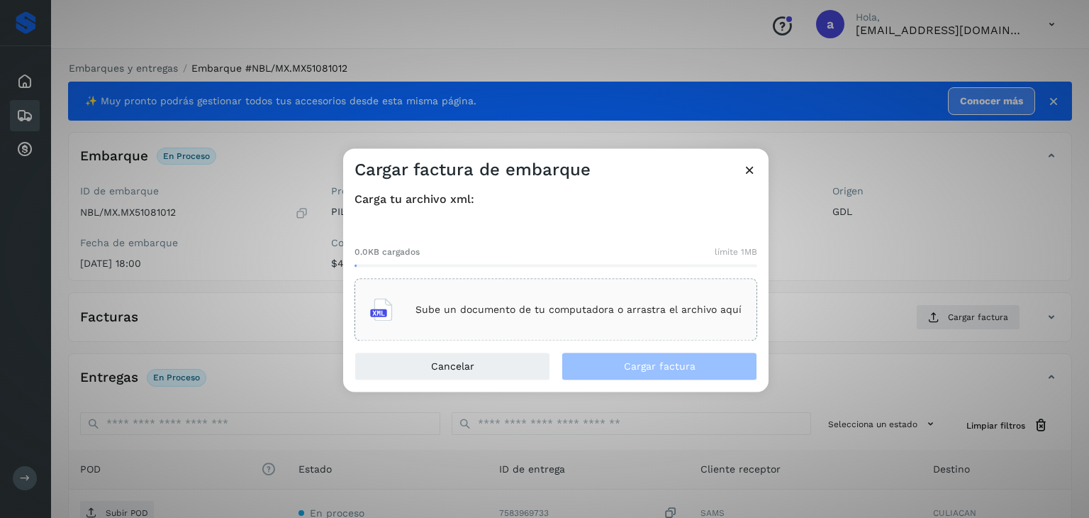
click at [528, 306] on p "Sube un documento de tu computadora o arrastra el archivo aquí" at bounding box center [579, 310] width 326 height 12
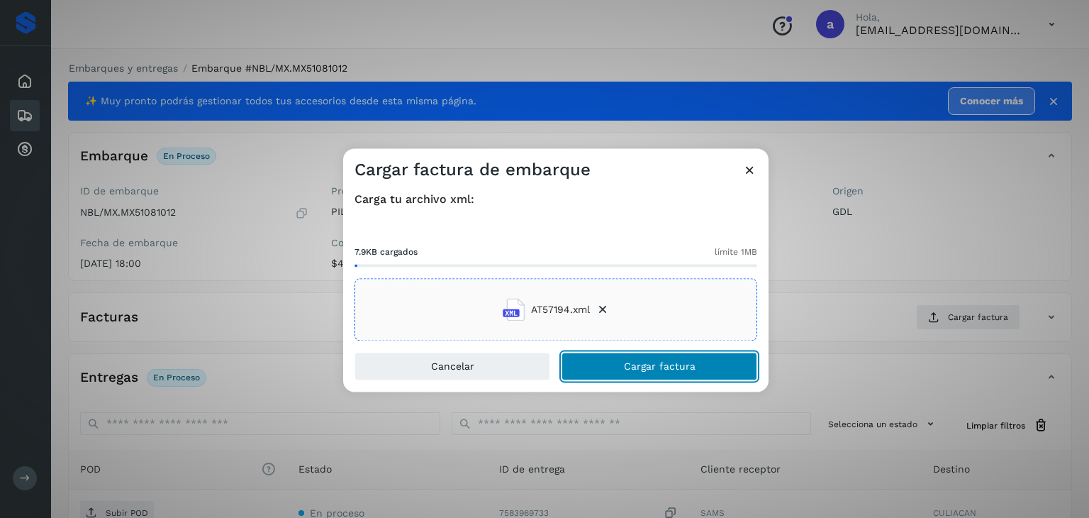
click at [610, 355] on button "Cargar factura" at bounding box center [660, 367] width 196 height 28
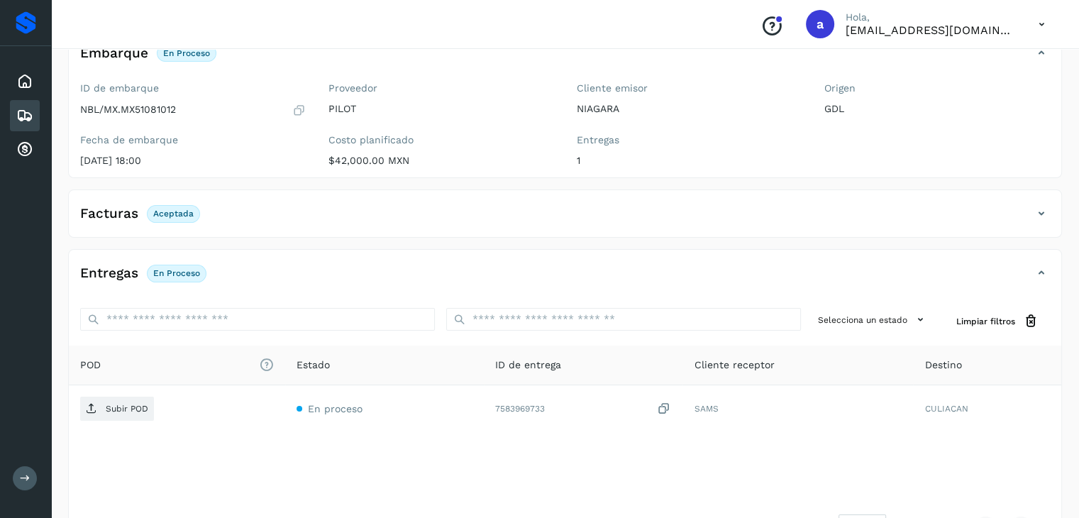
scroll to position [142, 0]
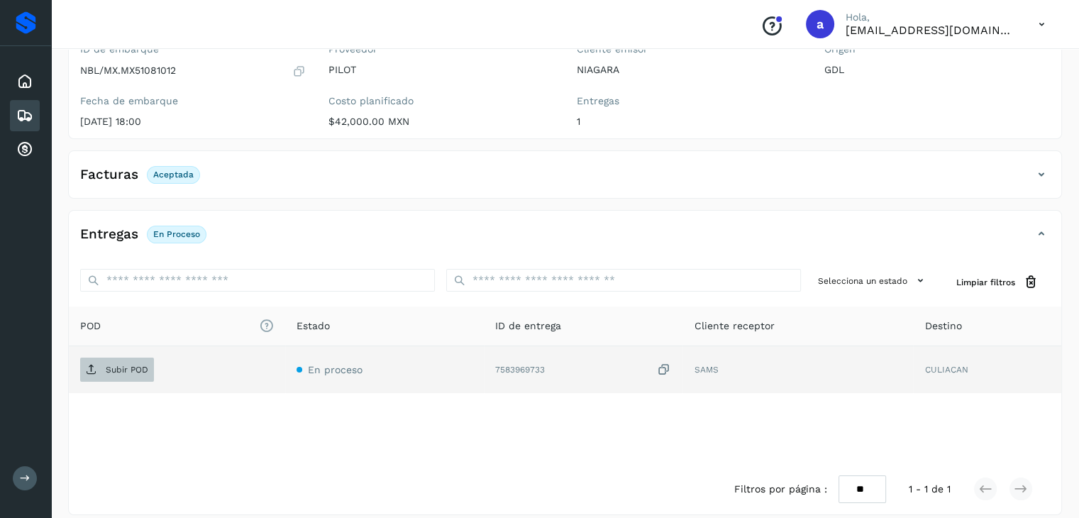
click at [133, 368] on p "Subir POD" at bounding box center [127, 370] width 43 height 10
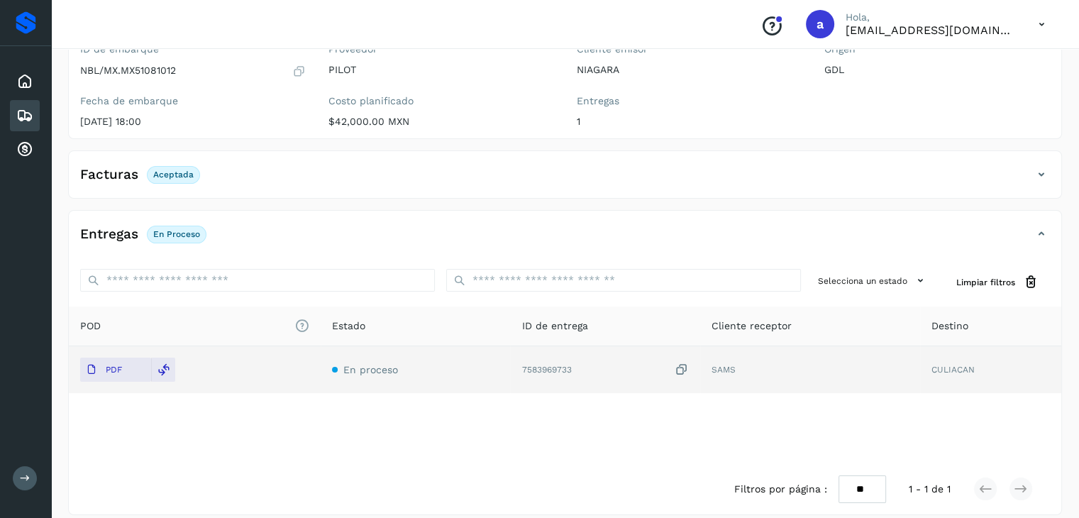
click at [24, 113] on icon at bounding box center [24, 115] width 17 height 17
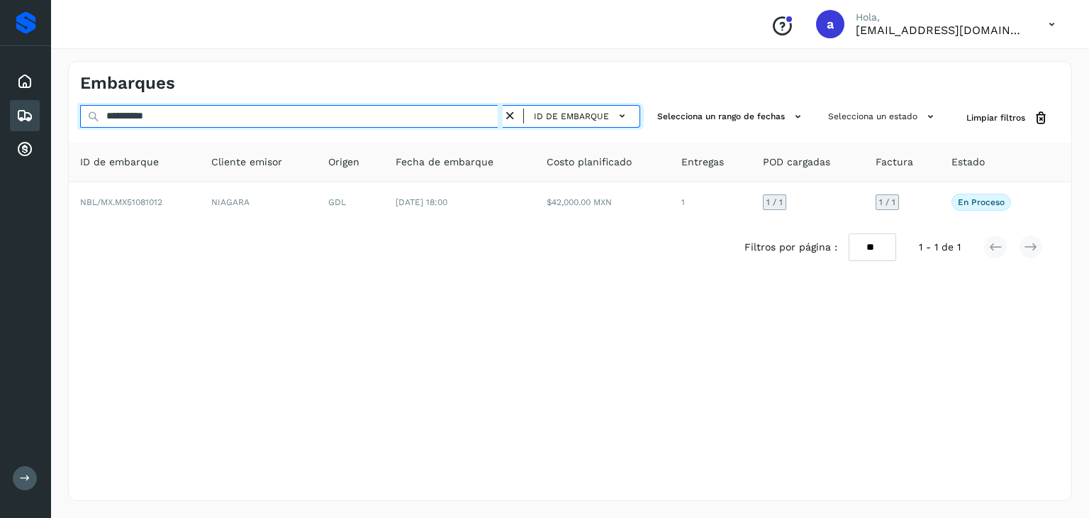
click at [312, 118] on input "**********" at bounding box center [291, 116] width 423 height 23
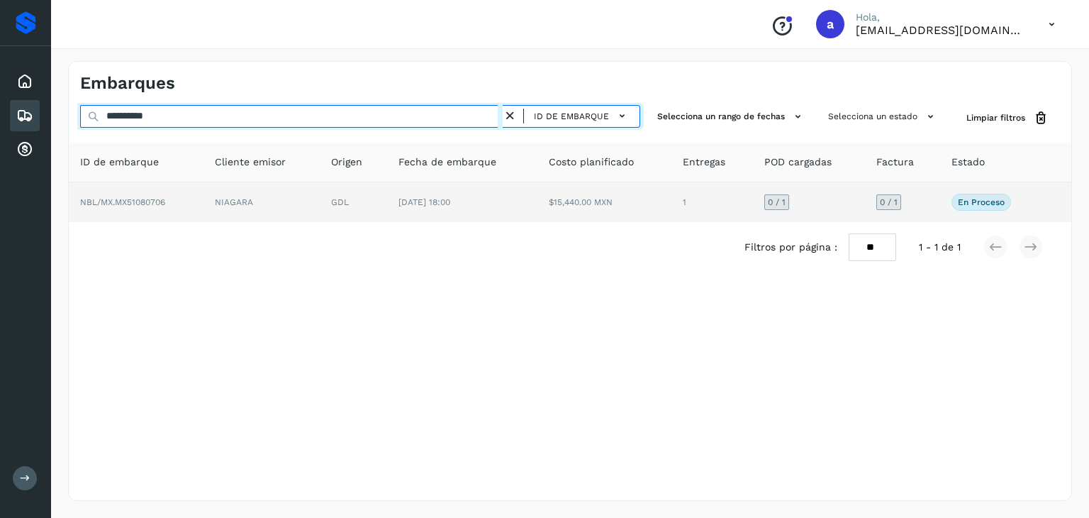
type input "**********"
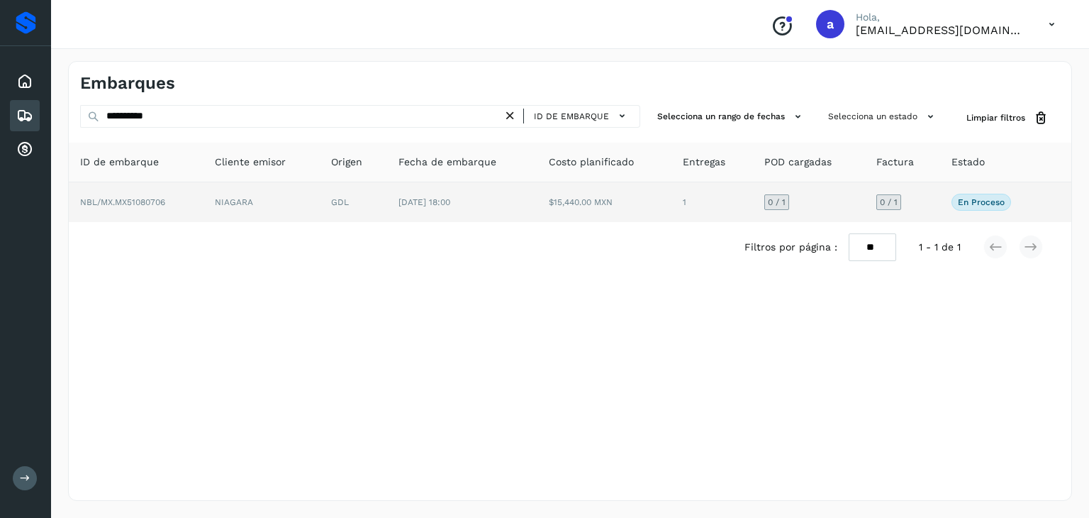
click at [525, 199] on td "[DATE] 18:00" at bounding box center [462, 202] width 150 height 40
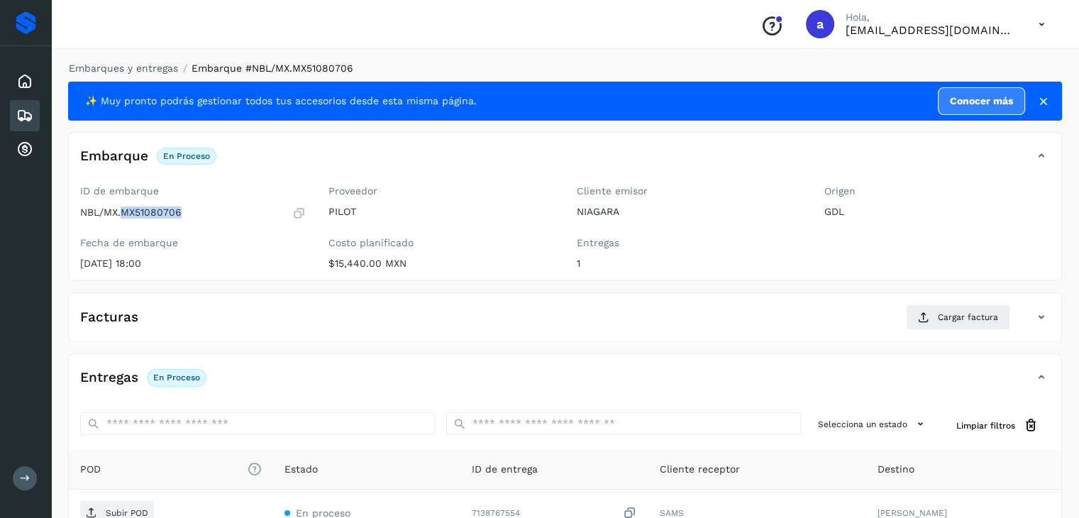
drag, startPoint x: 122, startPoint y: 211, endPoint x: 229, endPoint y: 213, distance: 107.1
click at [226, 215] on div "NBL/MX.MX51080706" at bounding box center [193, 213] width 226 height 14
copy p "MX51080706"
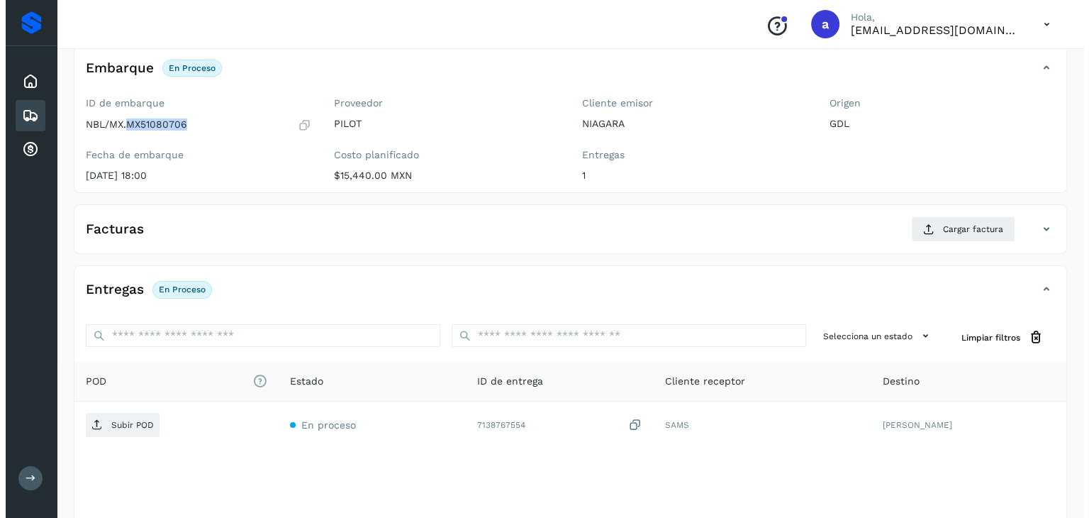
scroll to position [156, 0]
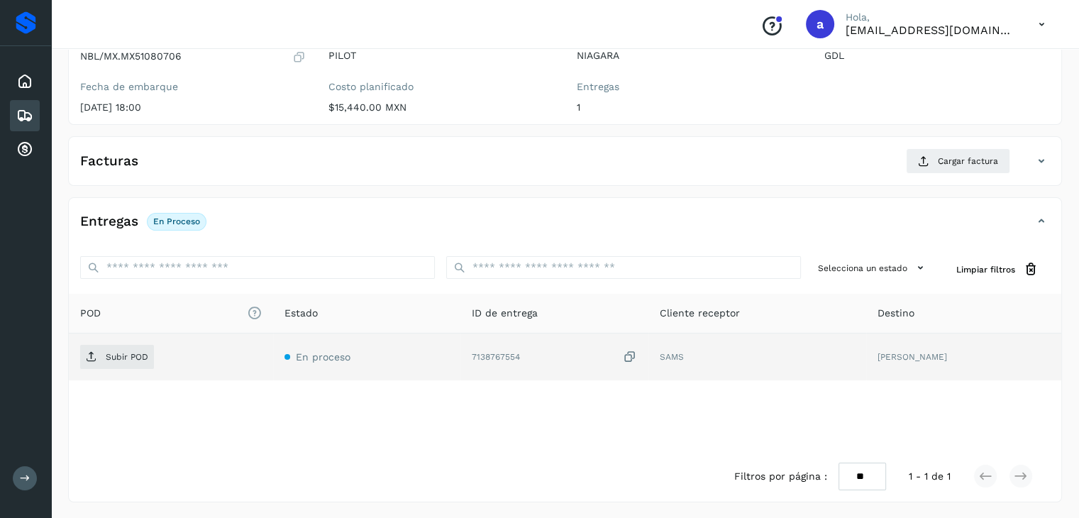
click at [637, 351] on icon at bounding box center [630, 357] width 14 height 15
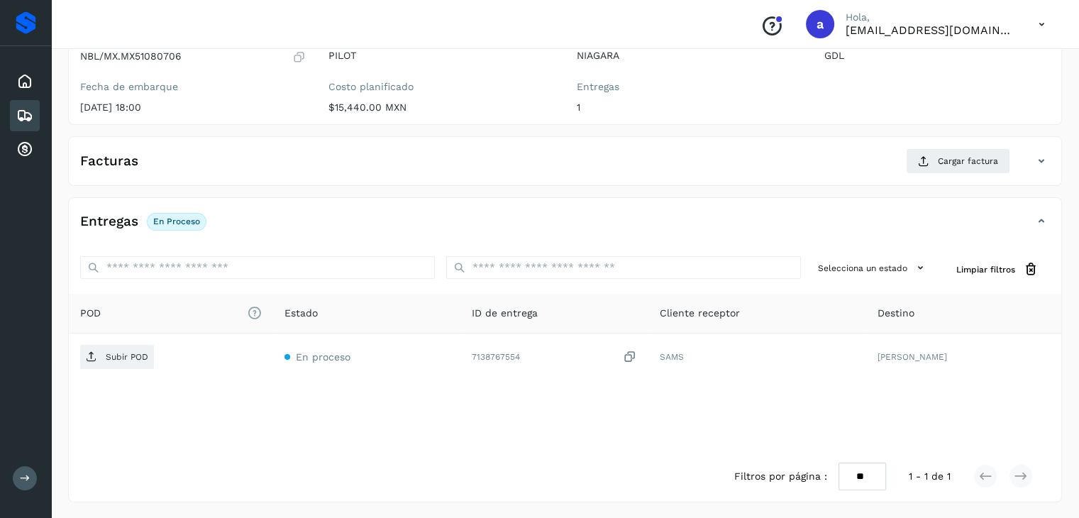
click at [958, 147] on div "Facturas Cargar factura Aún no has subido ninguna factura" at bounding box center [565, 161] width 994 height 50
click at [960, 153] on button "Cargar factura" at bounding box center [958, 161] width 104 height 26
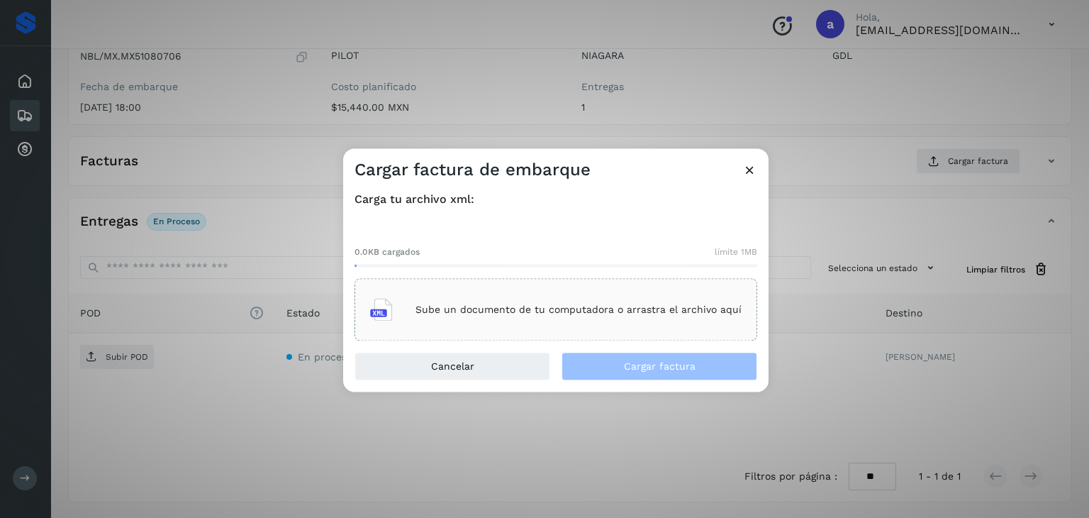
click at [536, 326] on div "Sube un documento de tu computadora o arrastra el archivo aquí" at bounding box center [556, 310] width 372 height 38
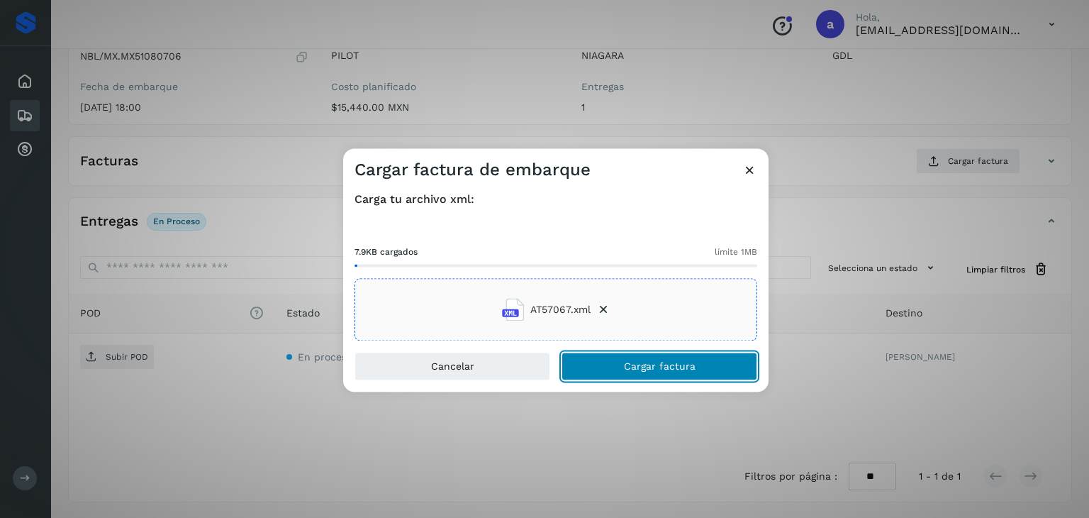
click at [619, 360] on button "Cargar factura" at bounding box center [660, 367] width 196 height 28
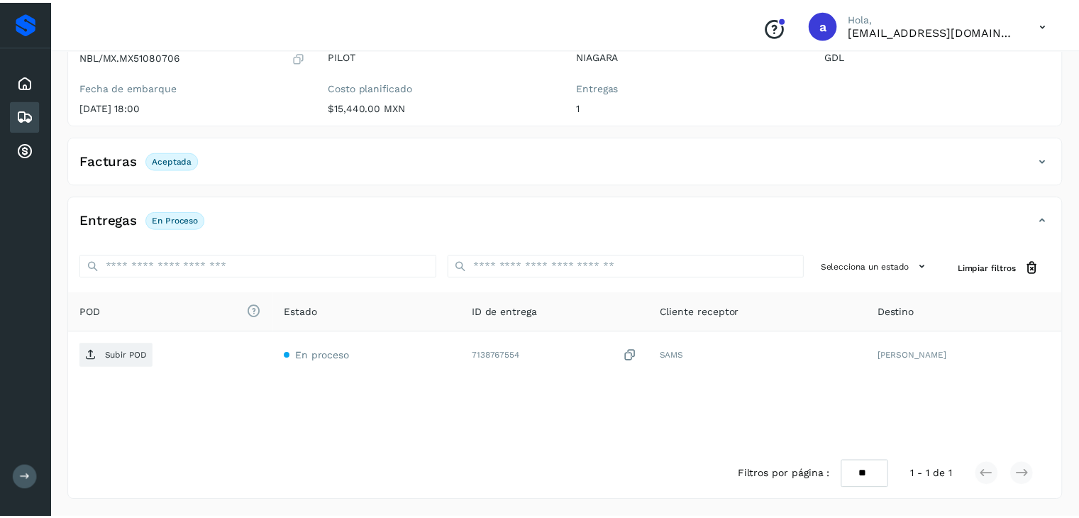
scroll to position [155, 0]
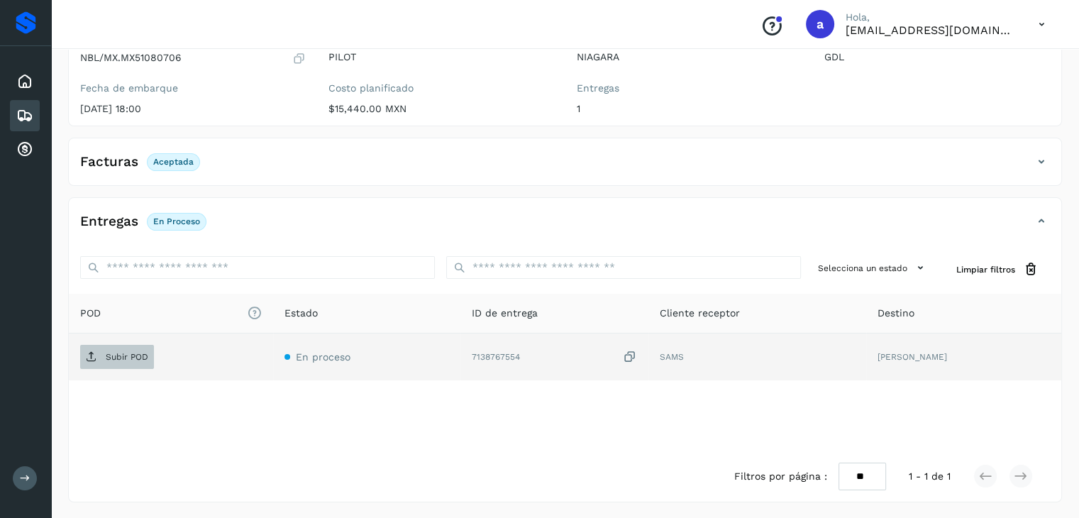
click at [148, 353] on span "Subir POD" at bounding box center [117, 356] width 74 height 23
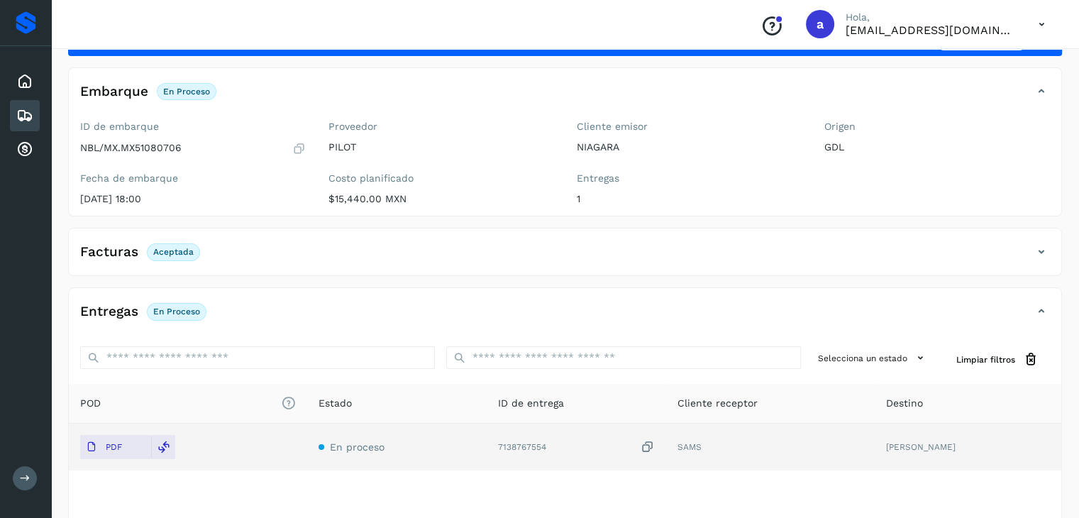
scroll to position [0, 0]
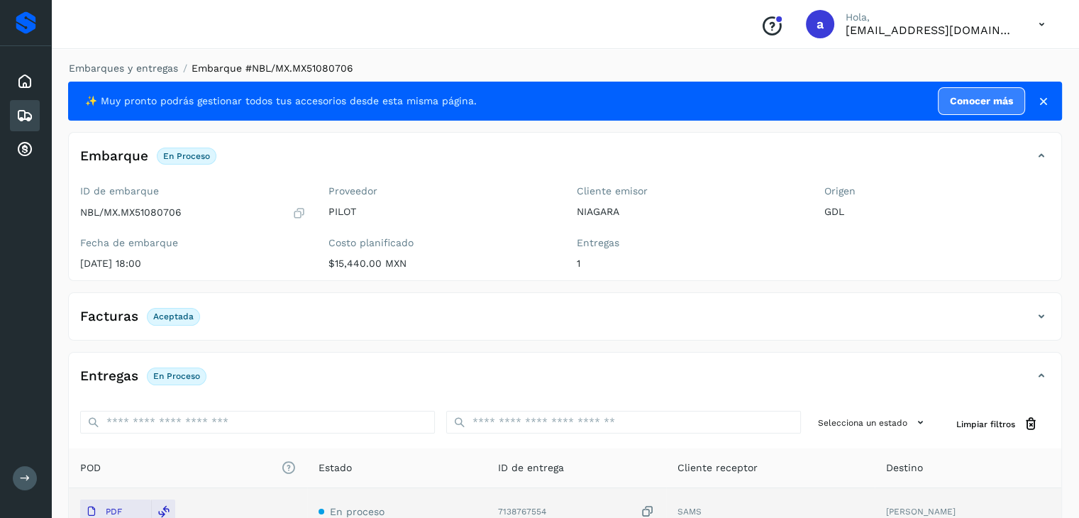
click at [17, 113] on icon at bounding box center [24, 115] width 17 height 17
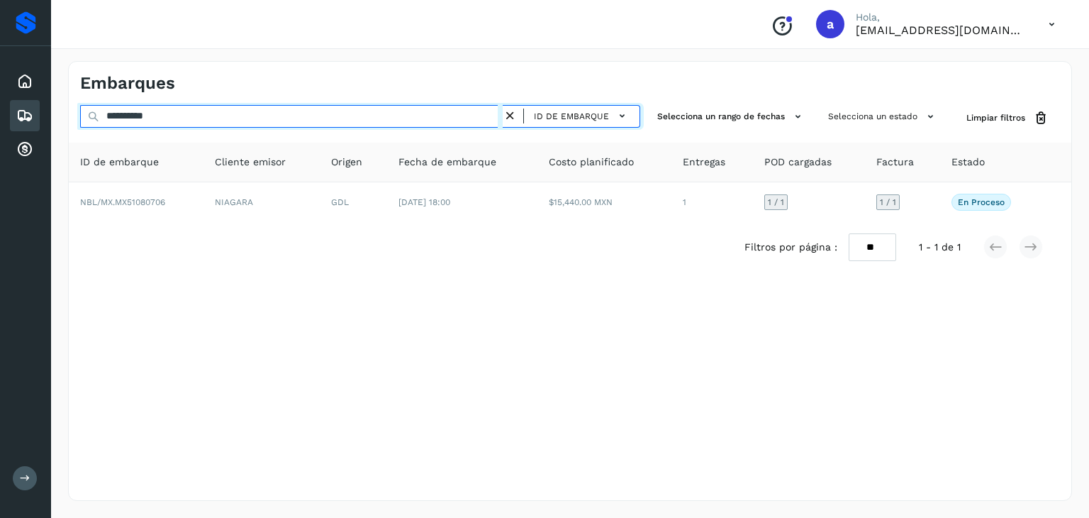
click at [369, 122] on input "**********" at bounding box center [291, 116] width 423 height 23
type input "**********"
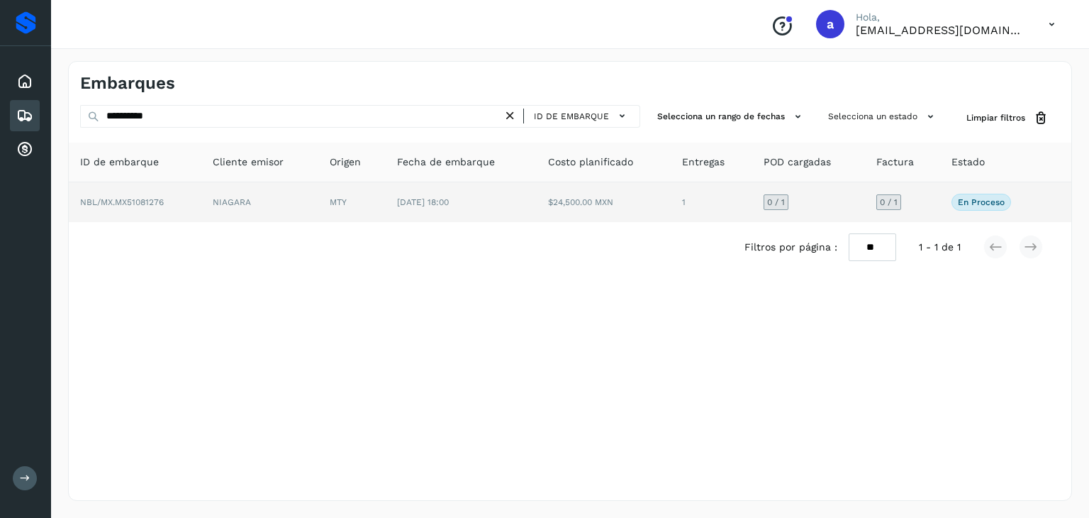
click at [539, 206] on td "$24,500.00 MXN" at bounding box center [604, 202] width 135 height 40
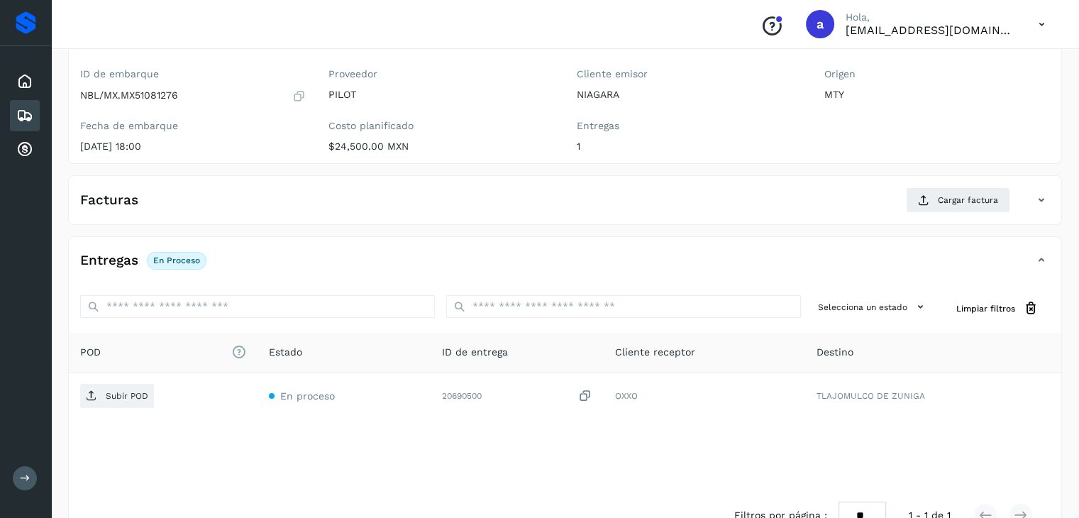
scroll to position [142, 0]
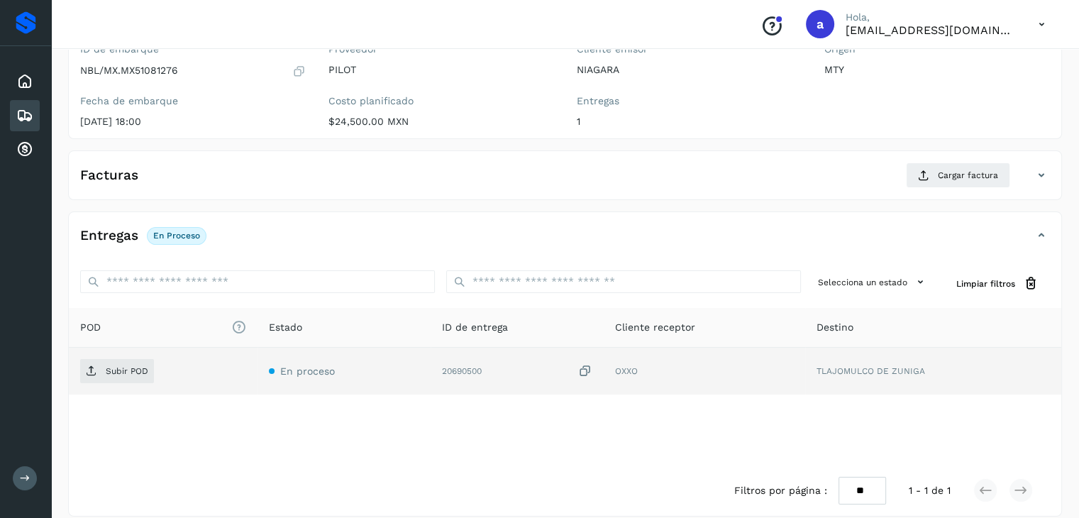
click at [588, 370] on icon at bounding box center [585, 371] width 14 height 15
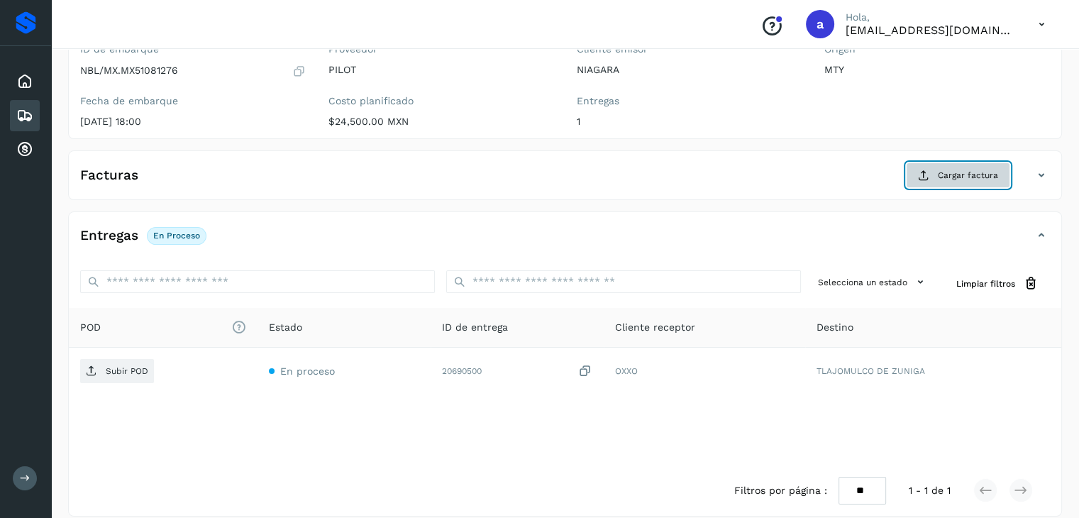
click at [938, 171] on button "Cargar factura" at bounding box center [958, 175] width 104 height 26
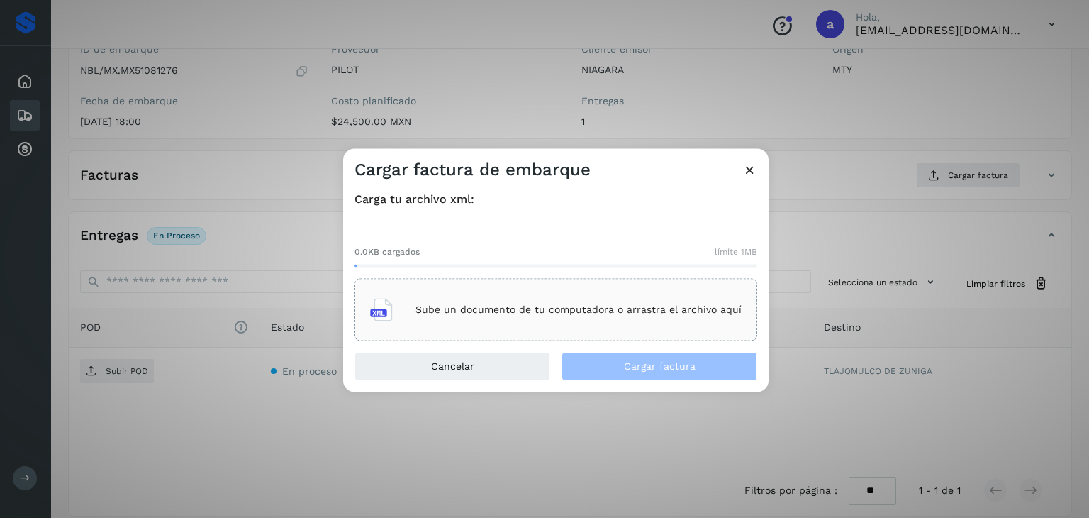
click at [587, 306] on p "Sube un documento de tu computadora o arrastra el archivo aquí" at bounding box center [579, 310] width 326 height 12
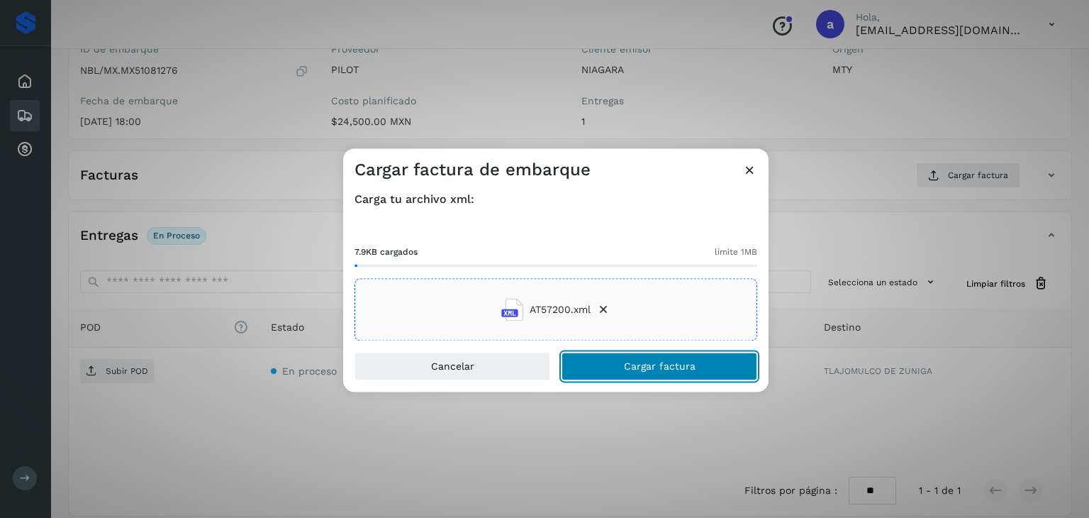
click at [647, 358] on button "Cargar factura" at bounding box center [660, 367] width 196 height 28
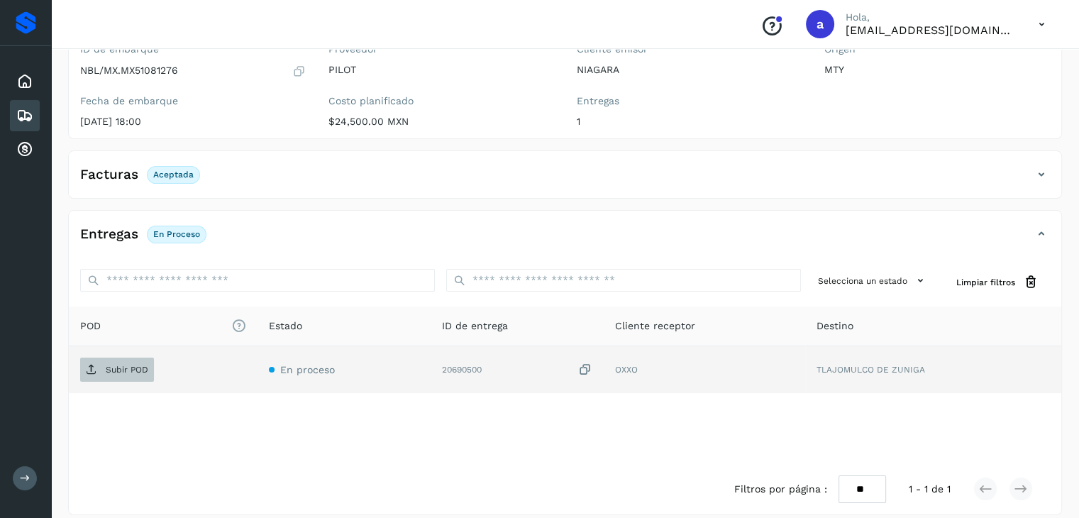
click at [125, 372] on p "Subir POD" at bounding box center [127, 370] width 43 height 10
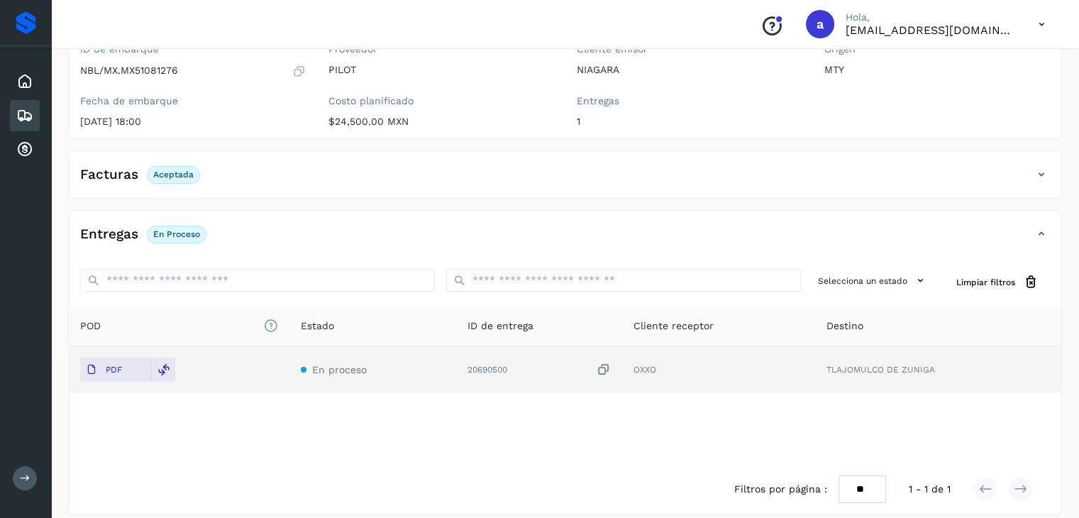
click at [21, 109] on icon at bounding box center [24, 115] width 17 height 17
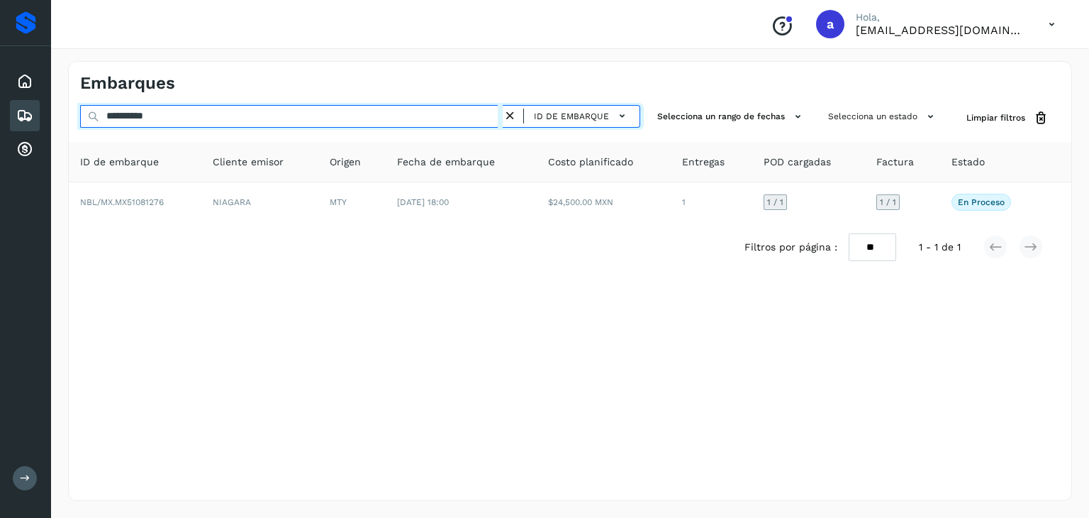
click at [257, 119] on input "**********" at bounding box center [291, 116] width 423 height 23
type input "**********"
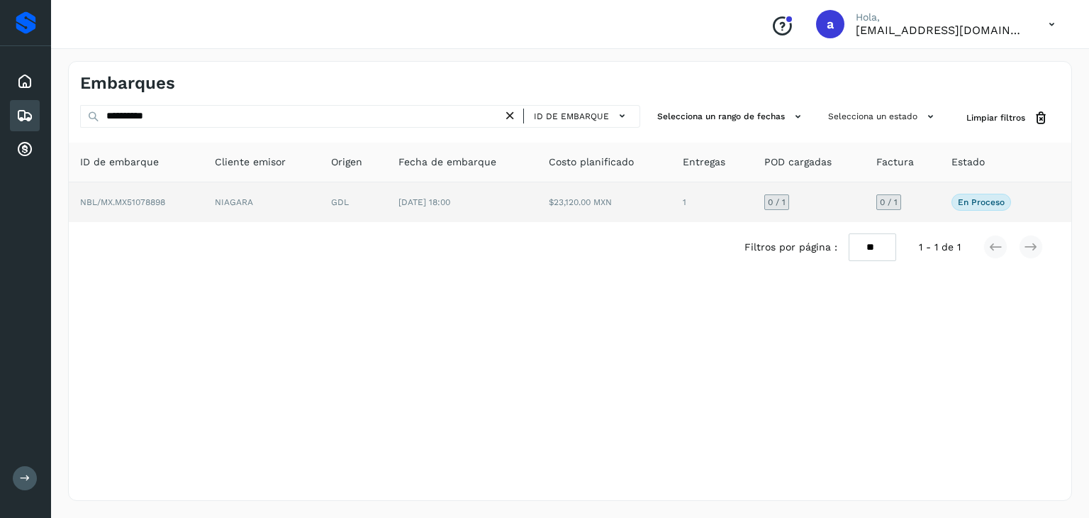
click at [345, 202] on td "GDL" at bounding box center [353, 202] width 67 height 40
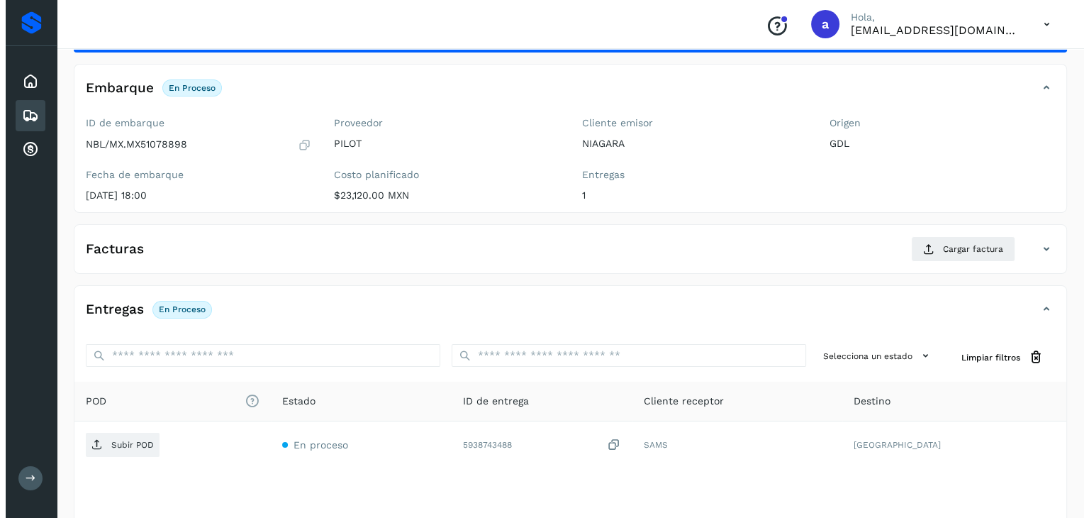
scroll to position [156, 0]
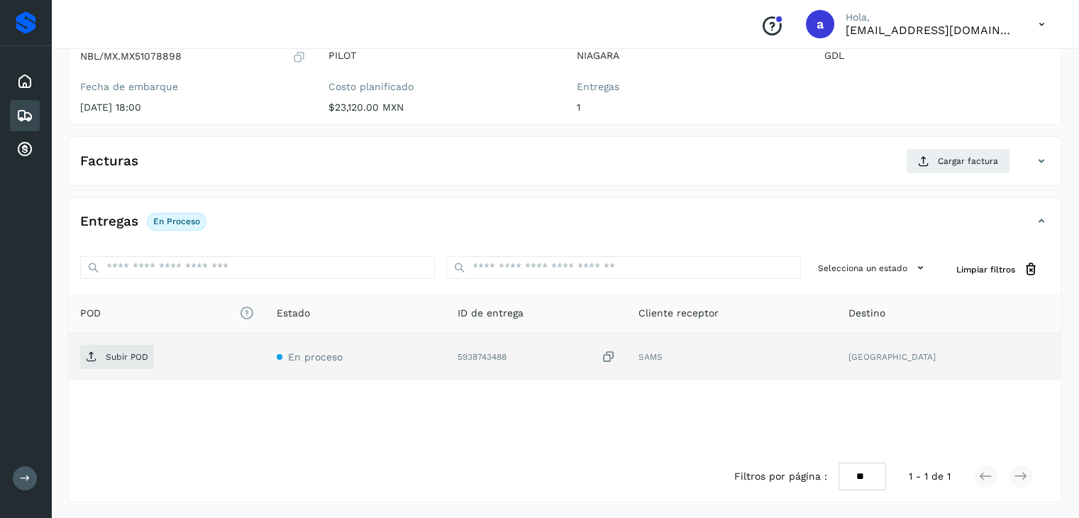
click at [616, 355] on icon at bounding box center [608, 357] width 14 height 15
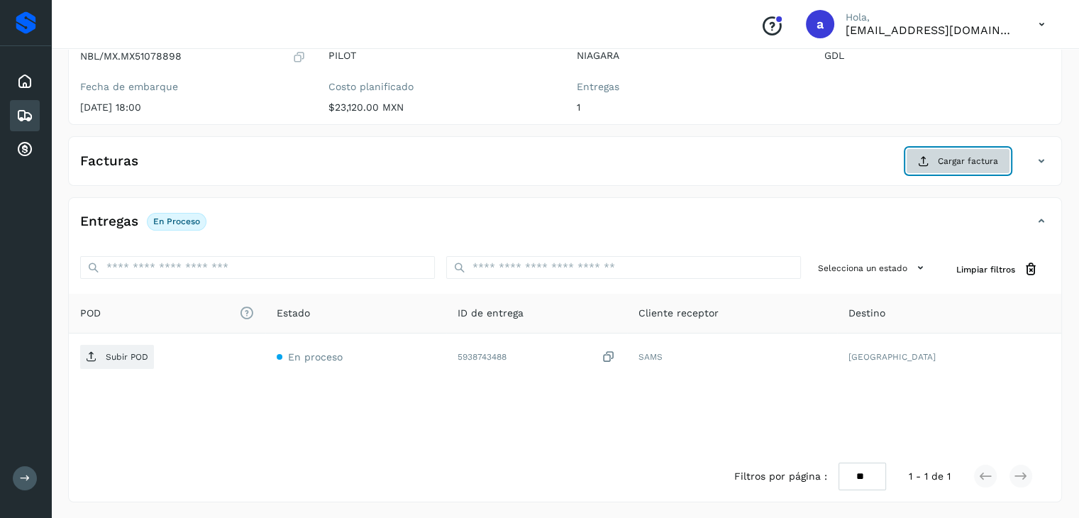
click at [969, 153] on button "Cargar factura" at bounding box center [958, 161] width 104 height 26
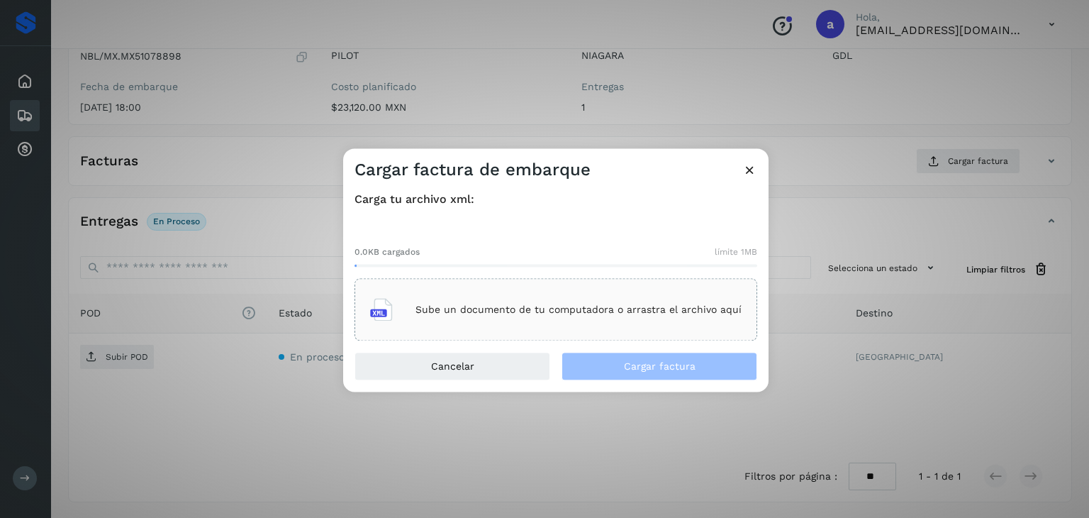
click at [575, 312] on p "Sube un documento de tu computadora o arrastra el archivo aquí" at bounding box center [579, 310] width 326 height 12
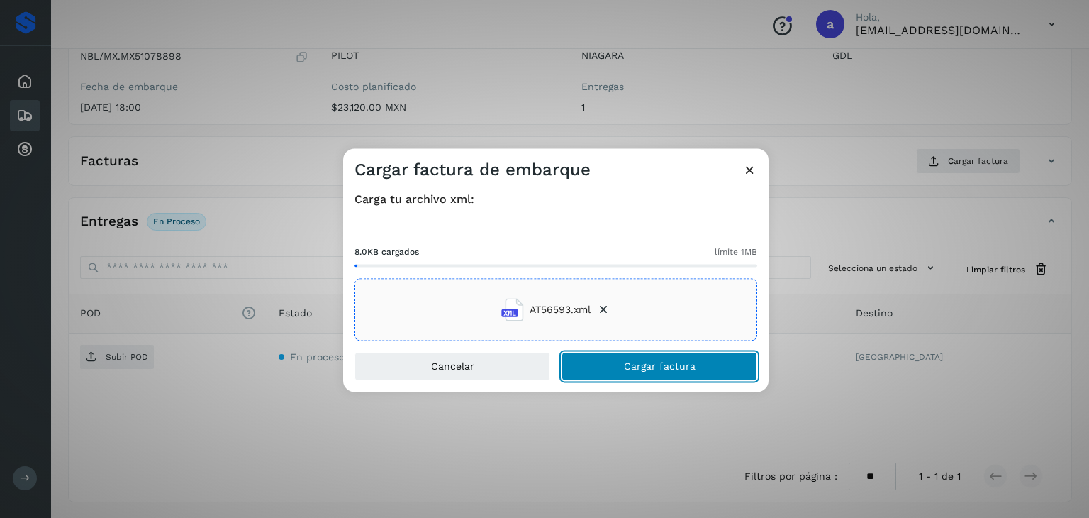
click at [615, 360] on button "Cargar factura" at bounding box center [660, 367] width 196 height 28
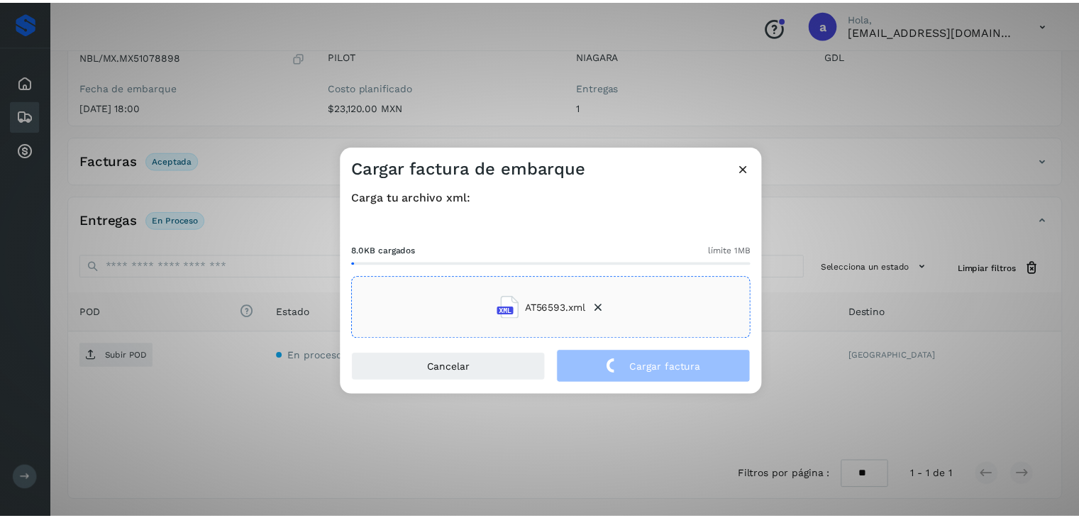
scroll to position [155, 0]
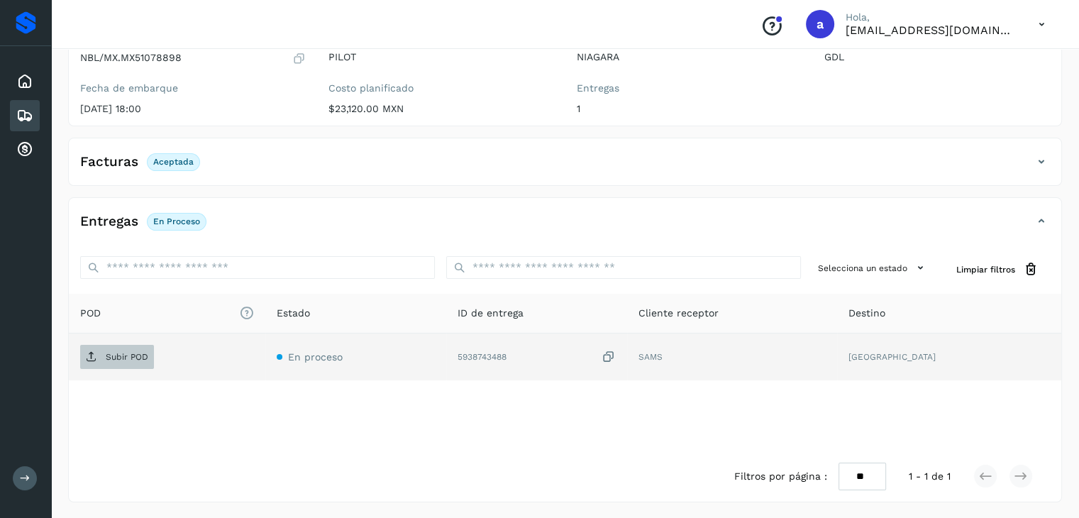
click at [120, 349] on span "Subir POD" at bounding box center [117, 356] width 74 height 23
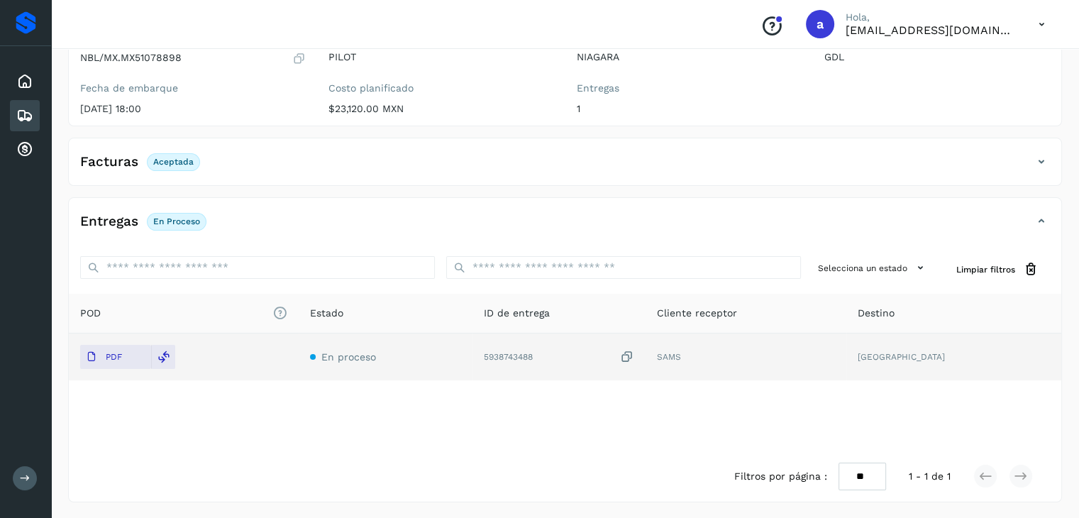
click at [20, 114] on icon at bounding box center [24, 115] width 17 height 17
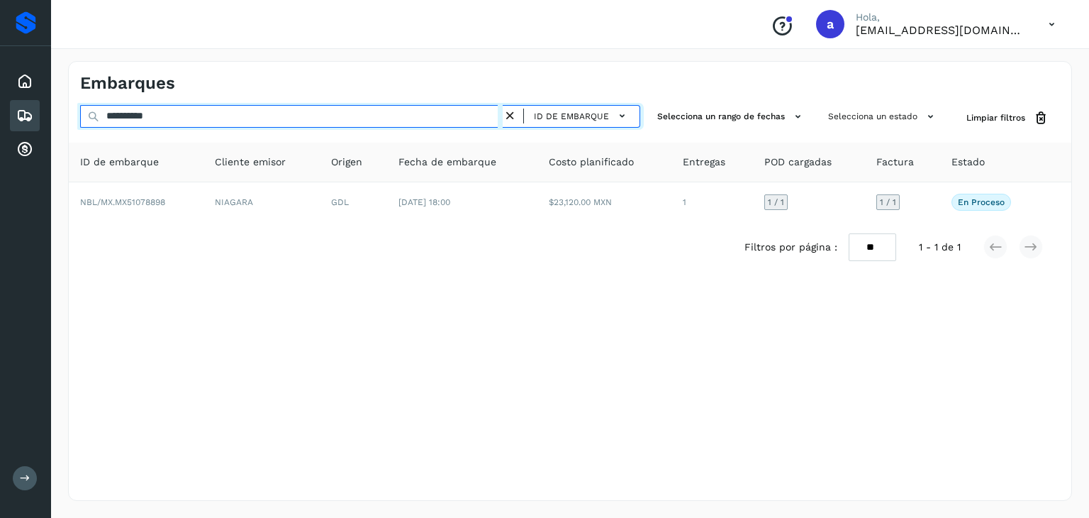
click at [370, 126] on input "**********" at bounding box center [291, 116] width 423 height 23
type input "**********"
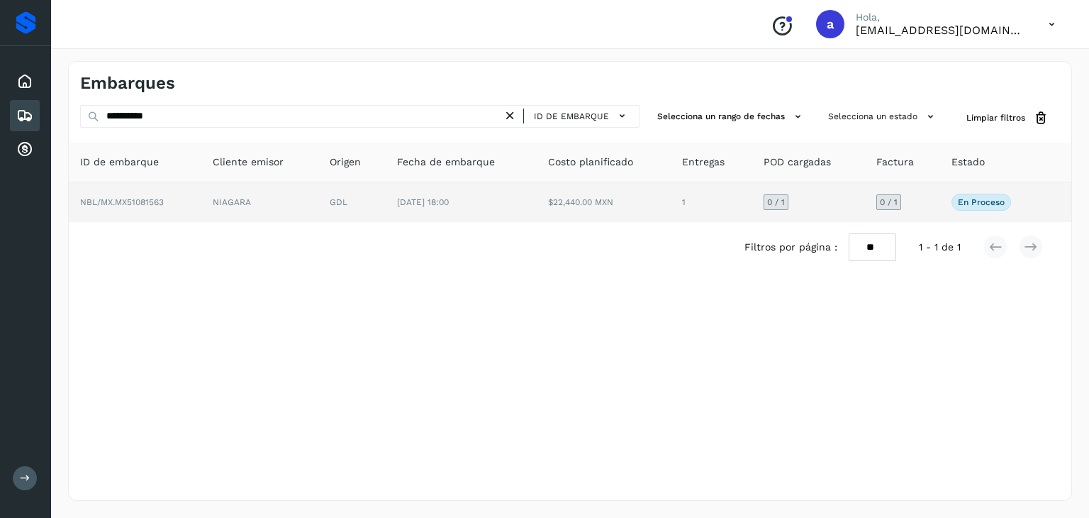
click at [429, 204] on span "[DATE] 18:00" at bounding box center [423, 202] width 52 height 10
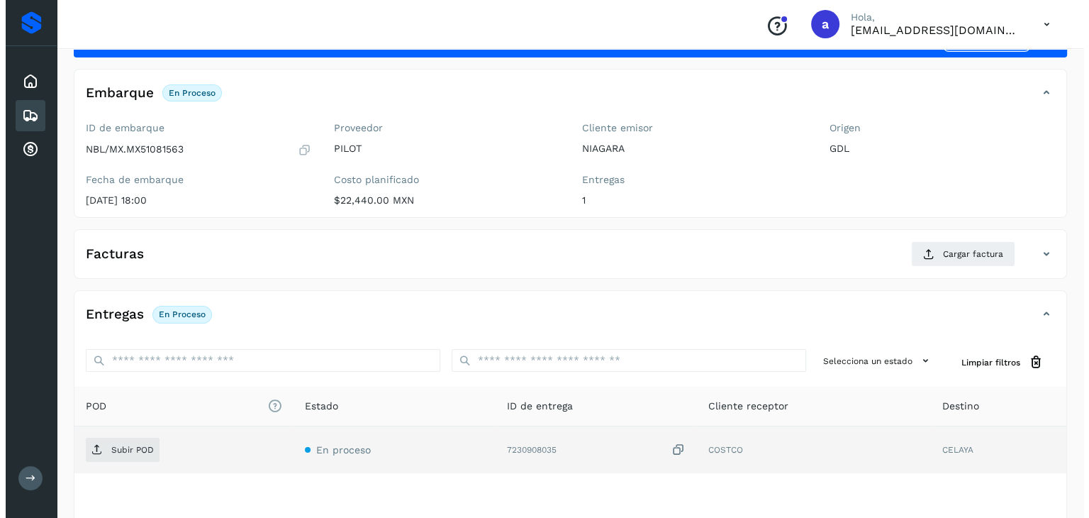
scroll to position [156, 0]
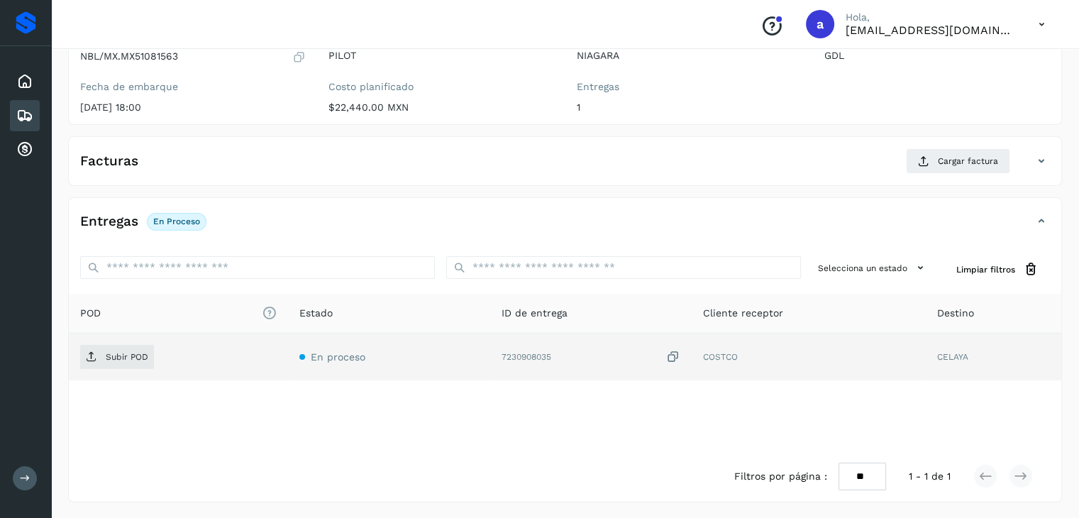
click at [670, 359] on icon at bounding box center [673, 357] width 14 height 15
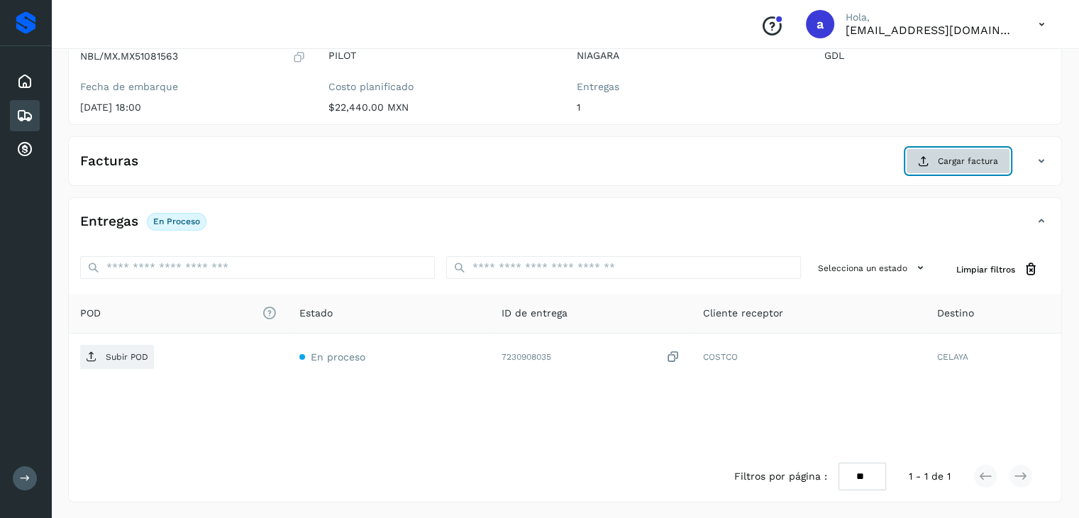
click at [940, 153] on button "Cargar factura" at bounding box center [958, 161] width 104 height 26
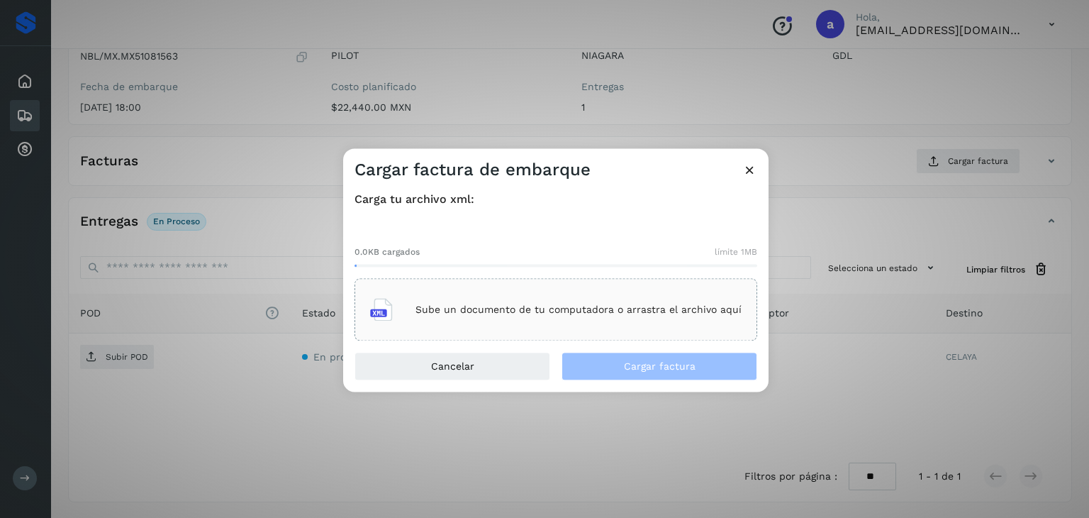
click at [563, 314] on p "Sube un documento de tu computadora o arrastra el archivo aquí" at bounding box center [579, 310] width 326 height 12
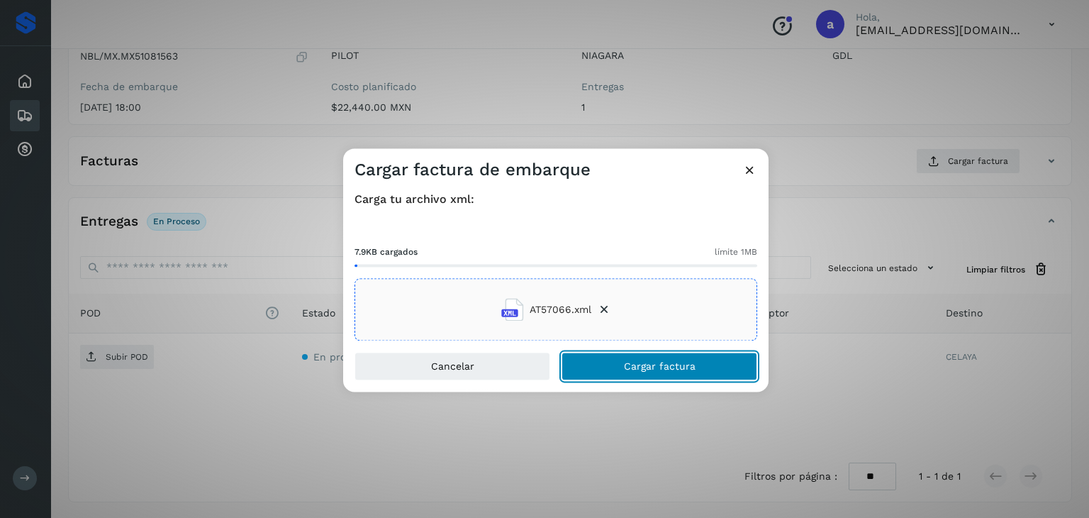
click at [638, 357] on button "Cargar factura" at bounding box center [660, 367] width 196 height 28
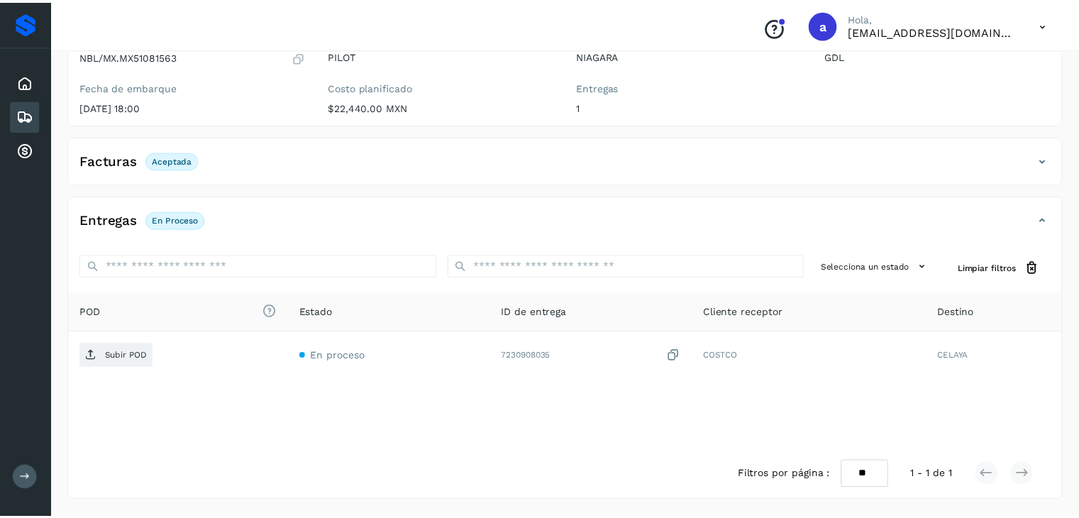
scroll to position [155, 0]
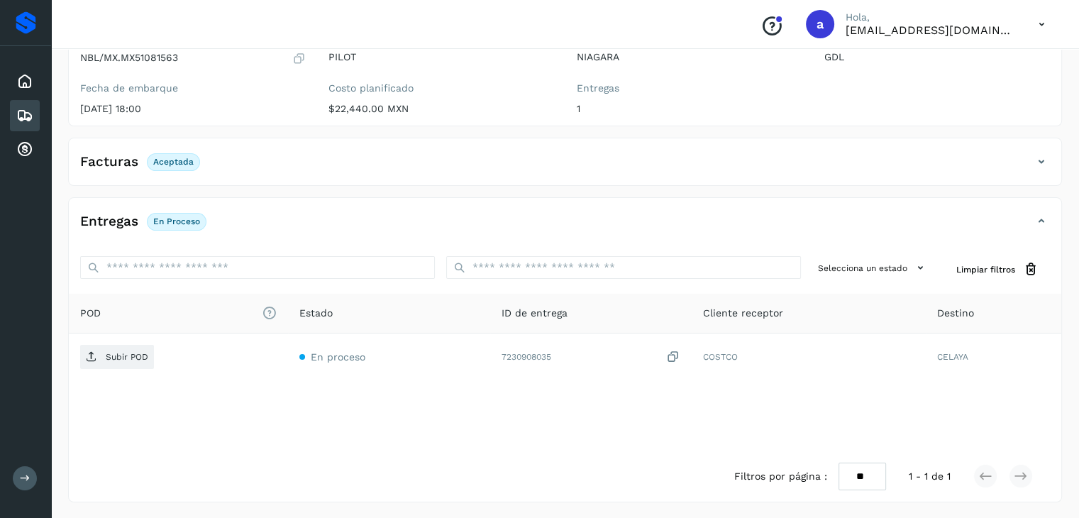
click at [33, 113] on div "Embarques" at bounding box center [25, 115] width 30 height 31
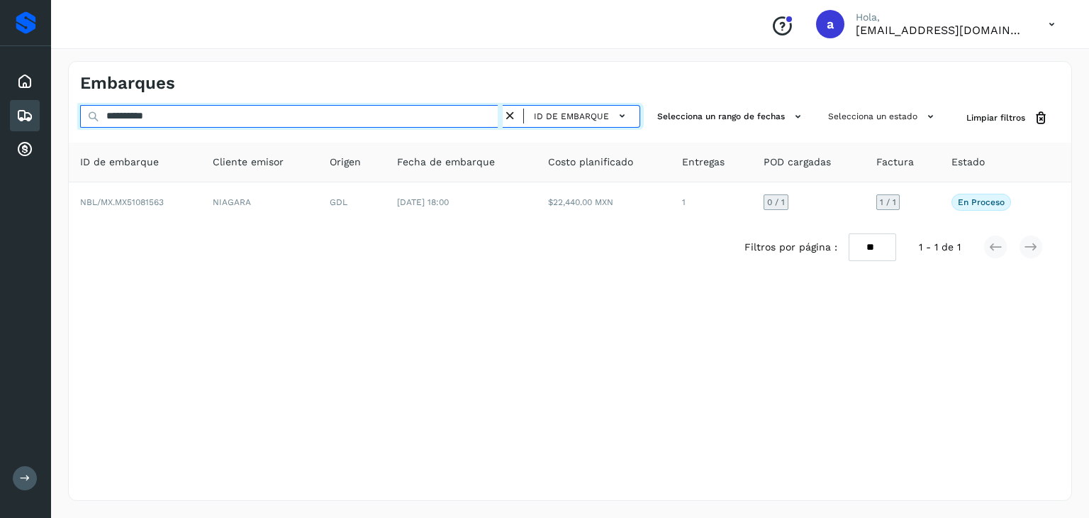
click at [426, 117] on input "**********" at bounding box center [291, 116] width 423 height 23
type input "**********"
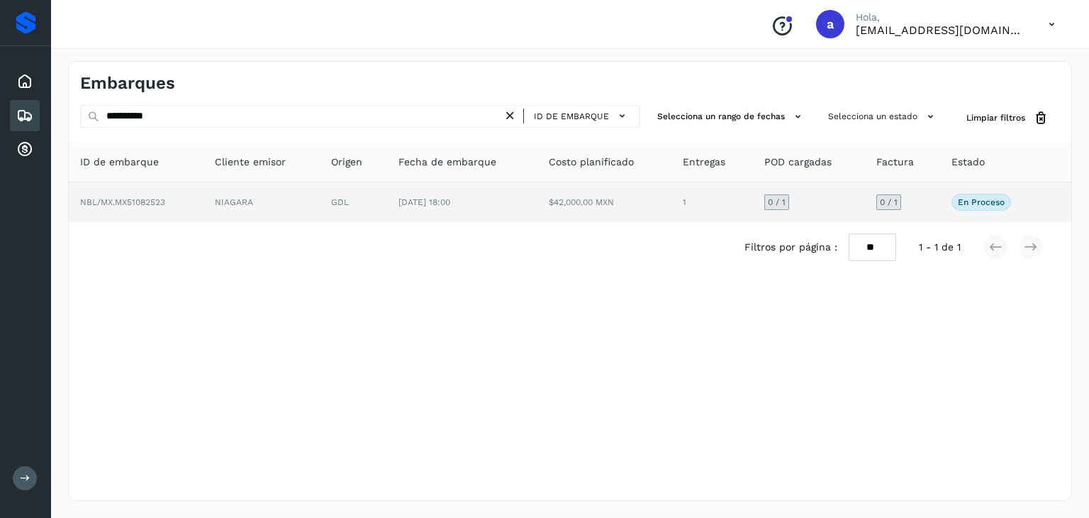
click at [580, 209] on td "$42,000.00 MXN" at bounding box center [605, 202] width 135 height 40
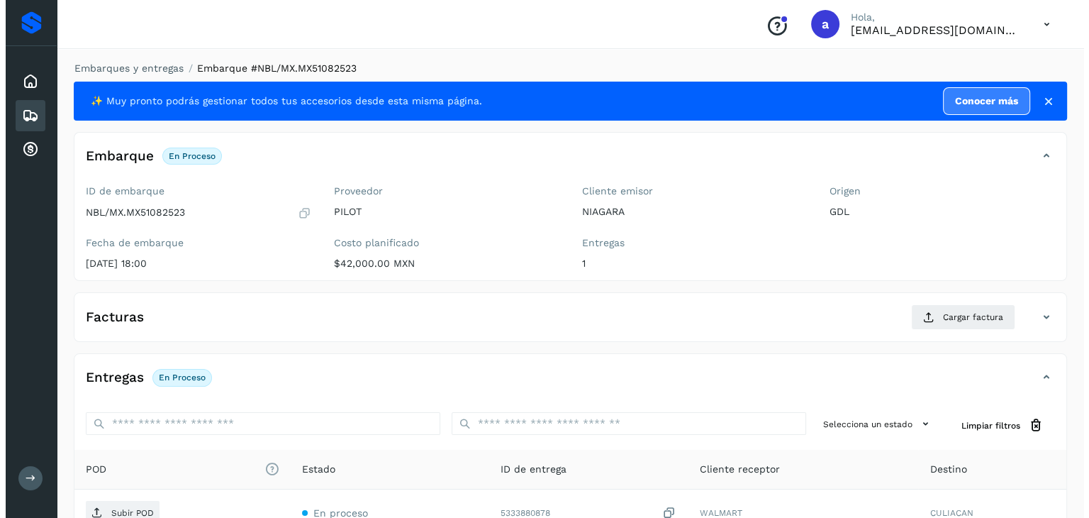
scroll to position [156, 0]
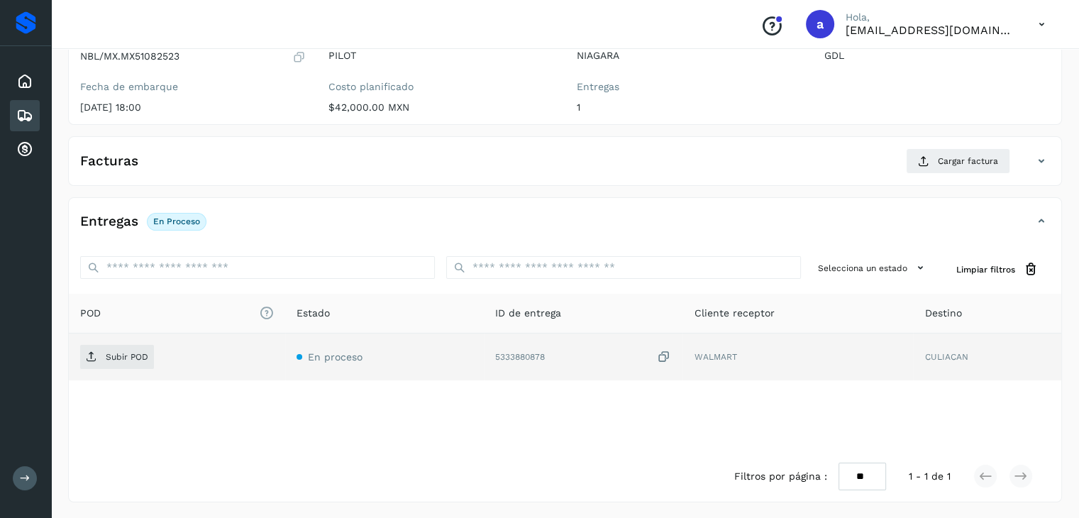
click at [665, 362] on icon at bounding box center [664, 357] width 14 height 15
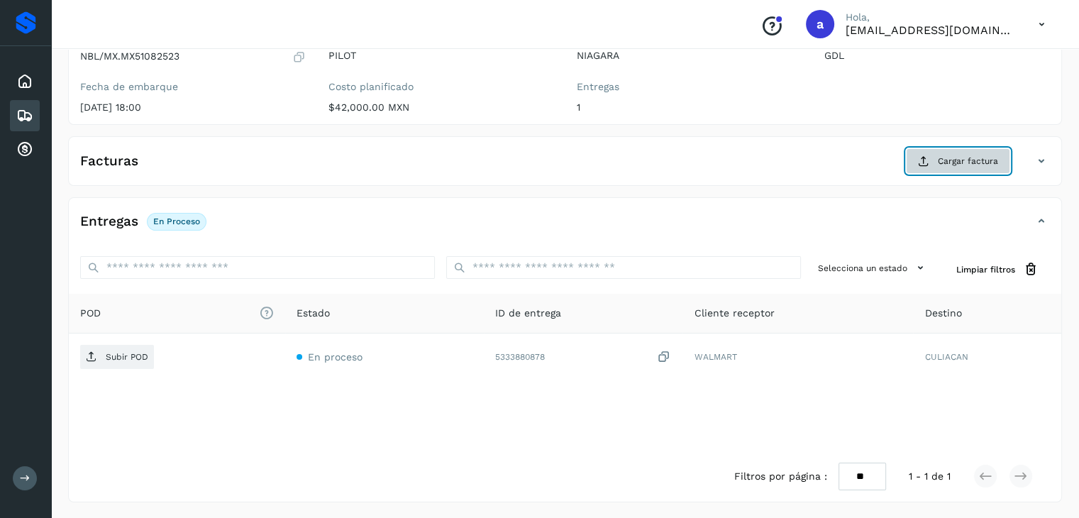
click at [969, 158] on span "Cargar factura" at bounding box center [968, 161] width 60 height 13
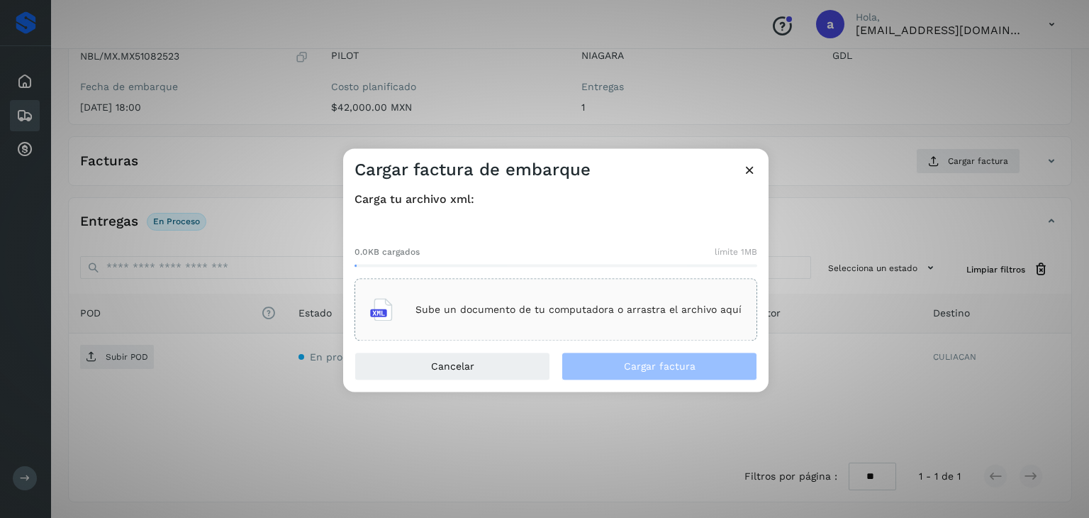
click at [568, 312] on p "Sube un documento de tu computadora o arrastra el archivo aquí" at bounding box center [579, 310] width 326 height 12
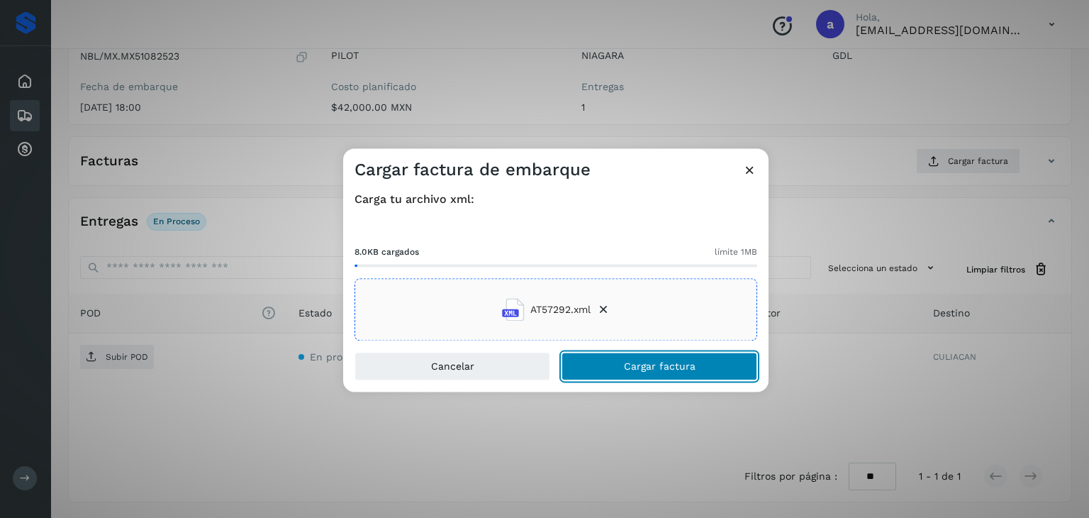
click at [640, 367] on span "Cargar factura" at bounding box center [660, 367] width 72 height 10
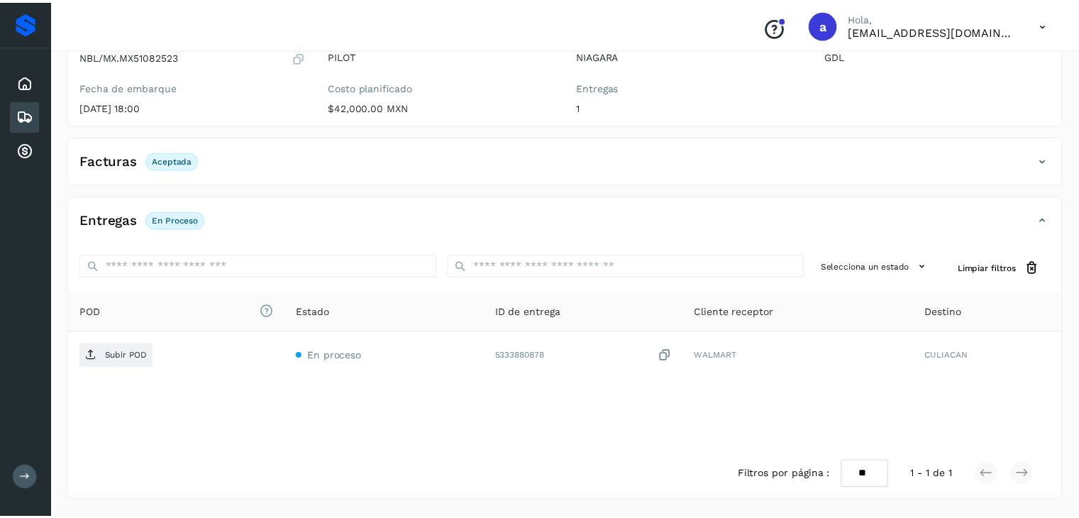
scroll to position [155, 0]
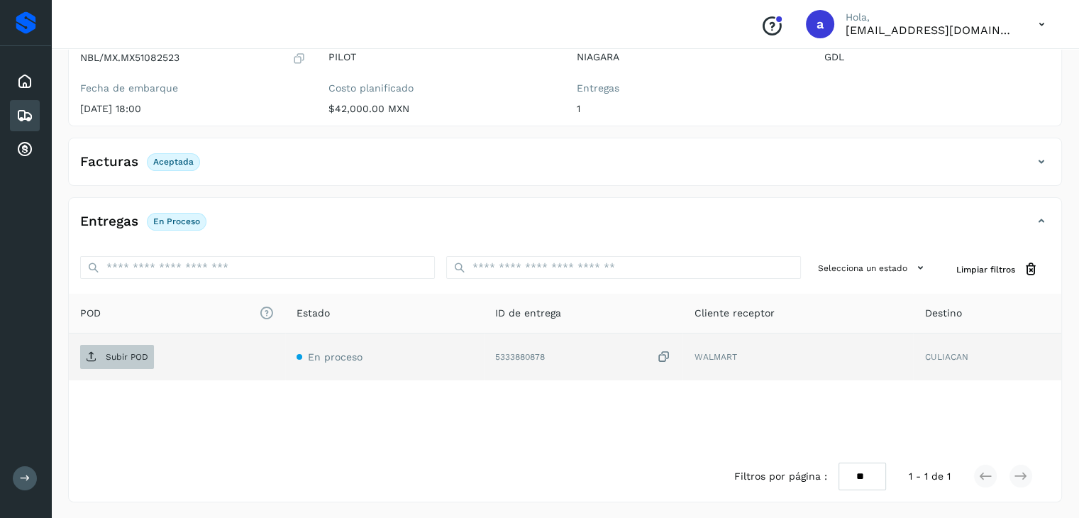
click at [138, 359] on p "Subir POD" at bounding box center [127, 357] width 43 height 10
click at [14, 111] on div "Embarques" at bounding box center [25, 115] width 30 height 31
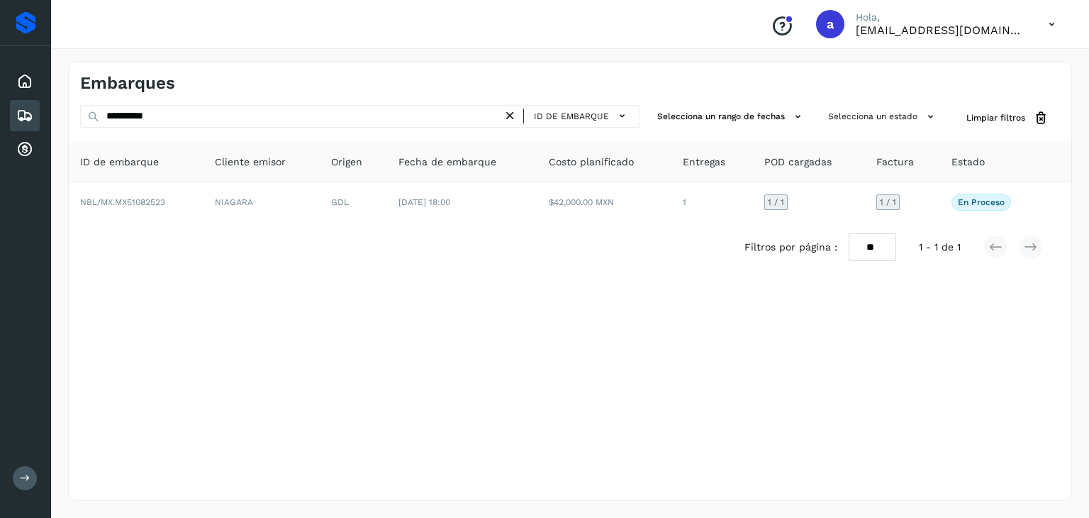
click at [201, 104] on div "**********" at bounding box center [570, 281] width 1004 height 440
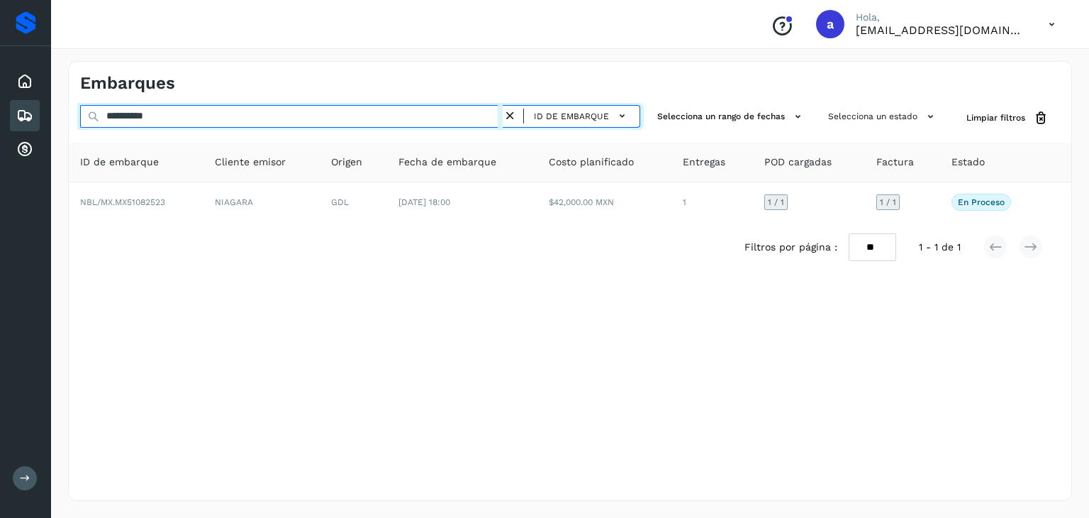
click at [376, 123] on input "**********" at bounding box center [291, 116] width 423 height 23
type input "*"
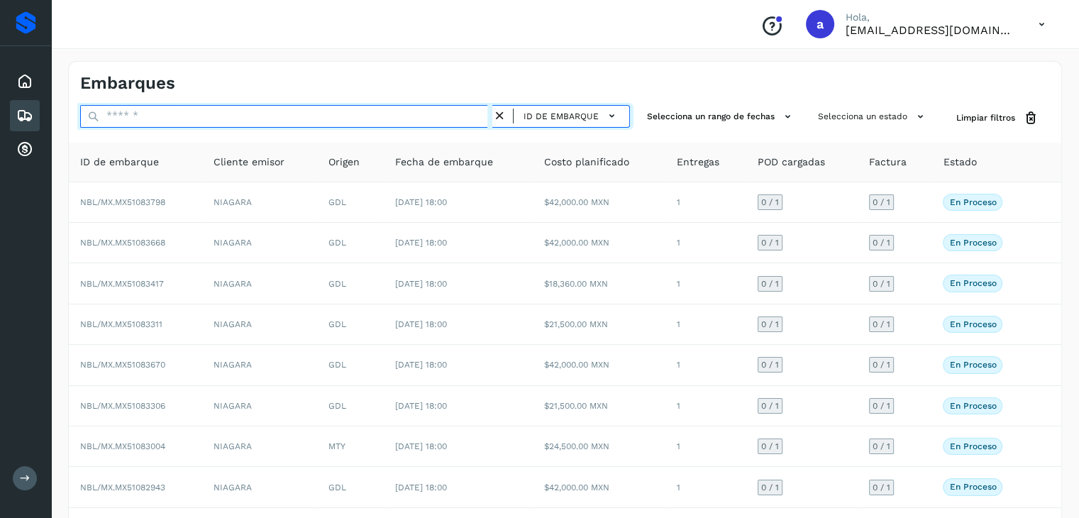
paste input "**********"
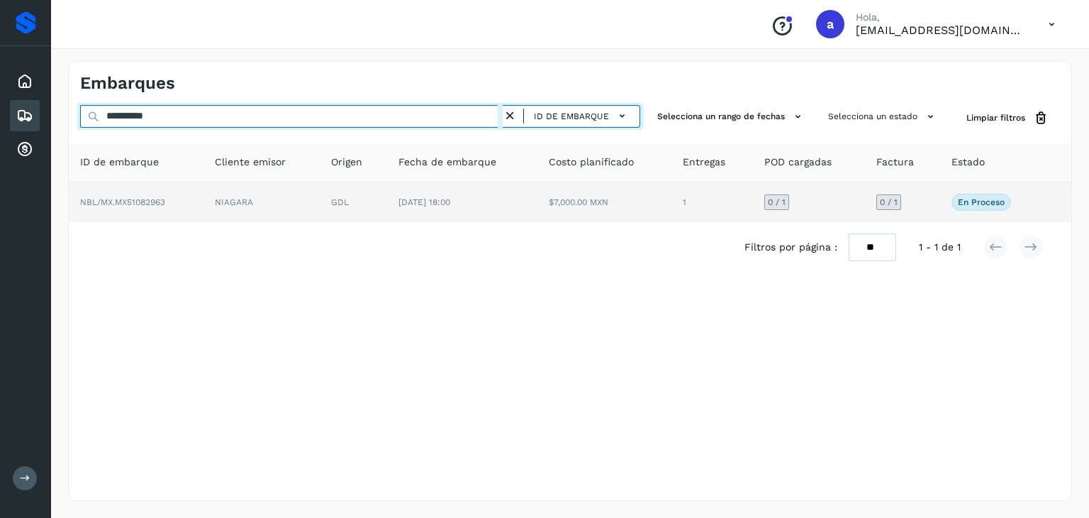
type input "**********"
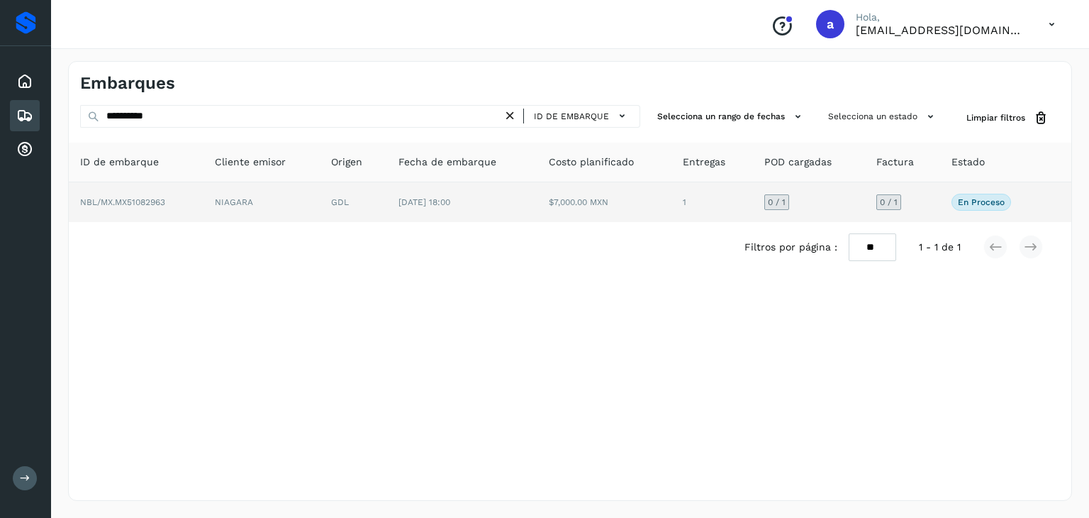
click at [294, 191] on td "NIAGARA" at bounding box center [262, 202] width 117 height 40
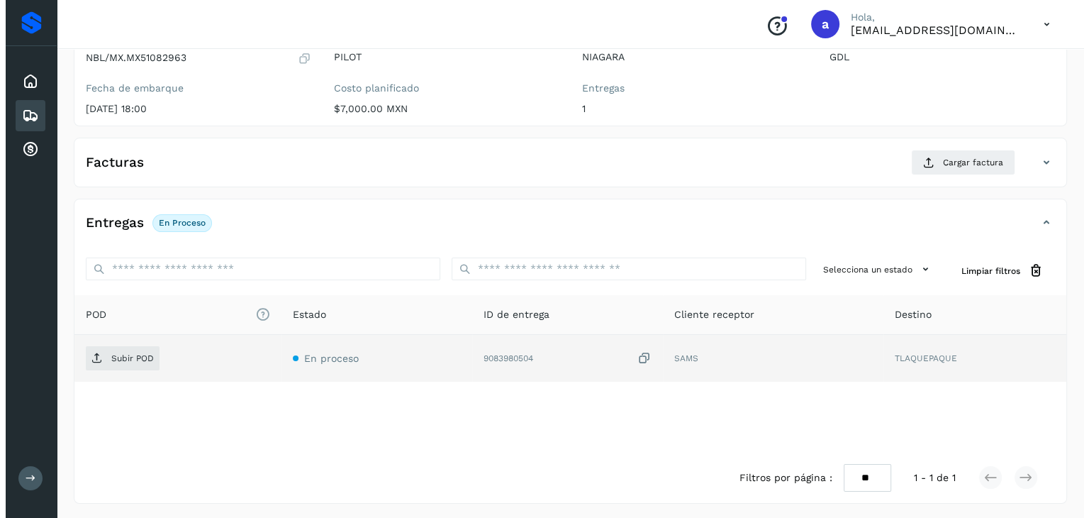
scroll to position [156, 0]
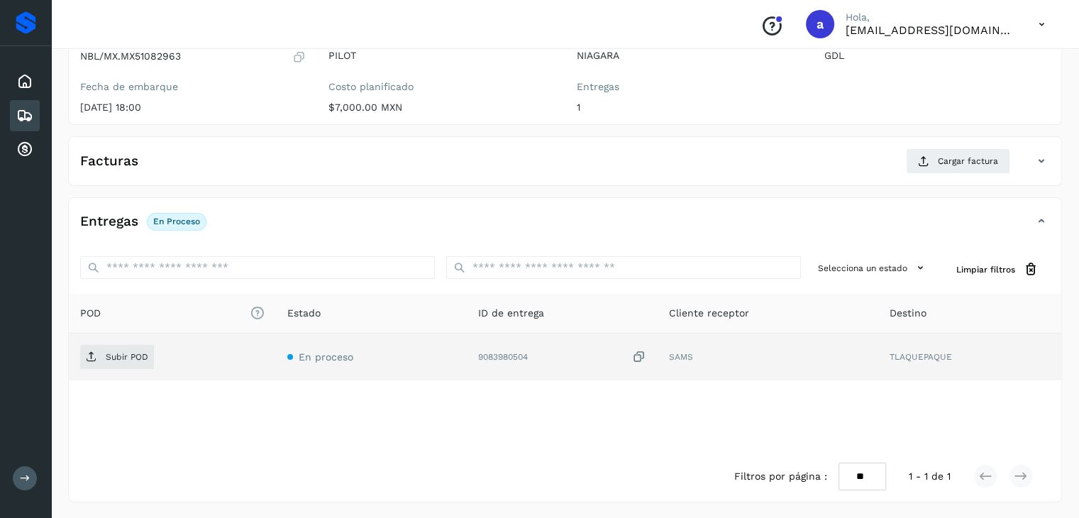
click at [642, 357] on icon at bounding box center [639, 357] width 14 height 15
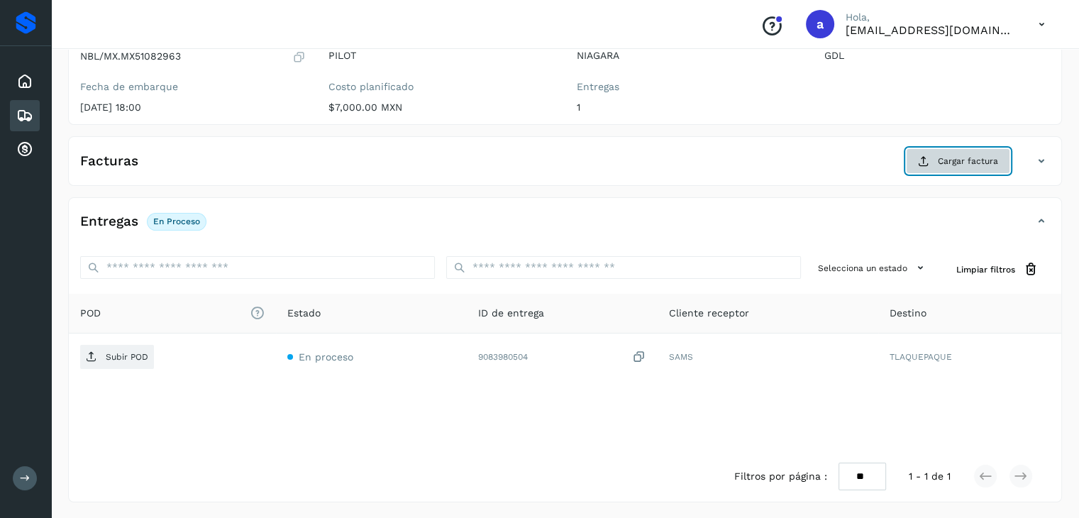
click at [928, 155] on icon at bounding box center [923, 160] width 11 height 11
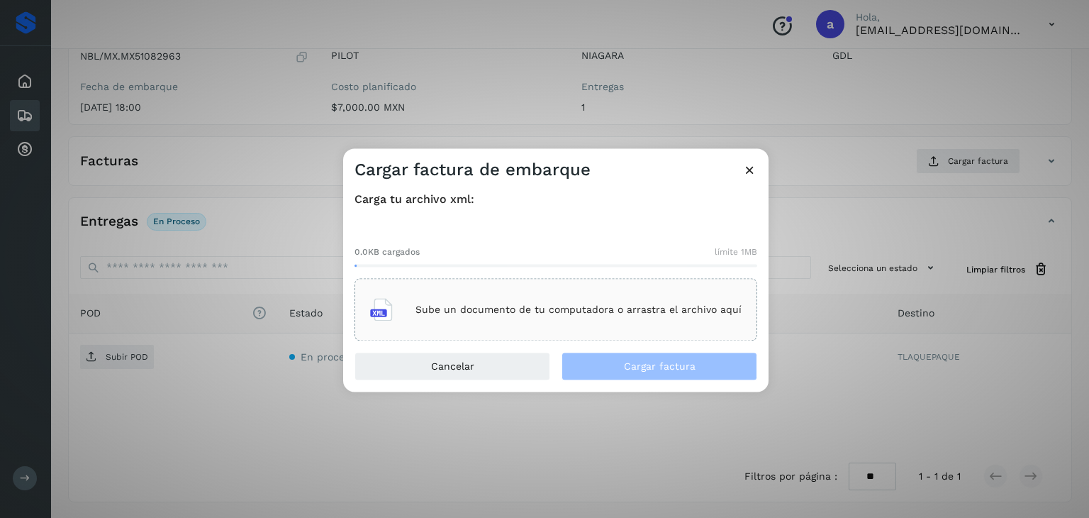
click at [468, 282] on div "Sube un documento de tu computadora o arrastra el archivo aquí" at bounding box center [556, 310] width 403 height 62
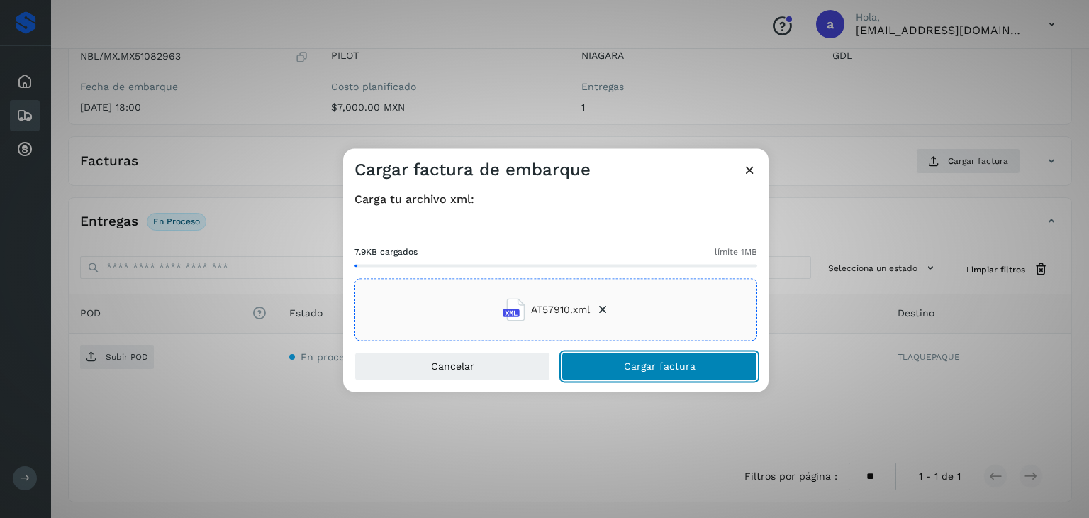
click at [613, 355] on button "Cargar factura" at bounding box center [660, 367] width 196 height 28
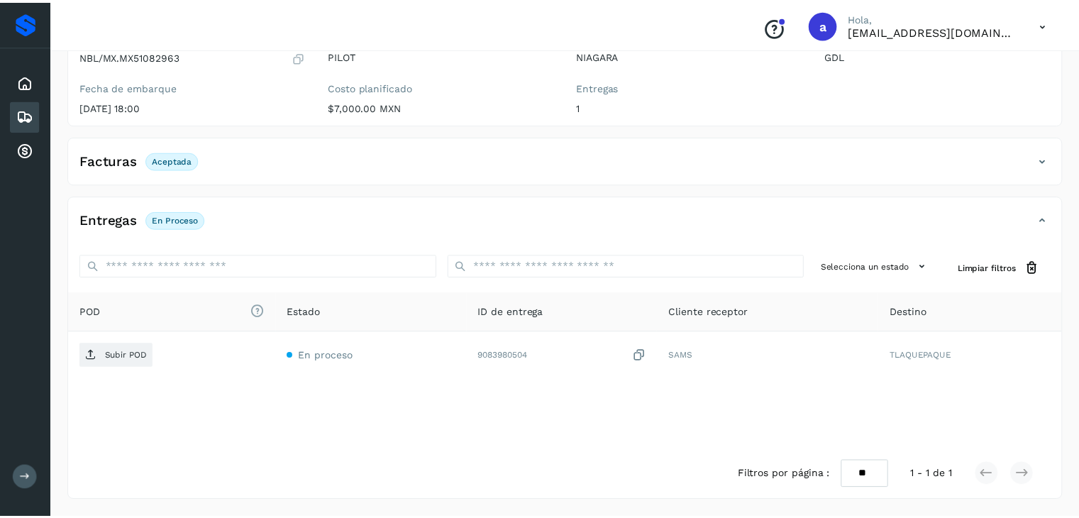
scroll to position [155, 0]
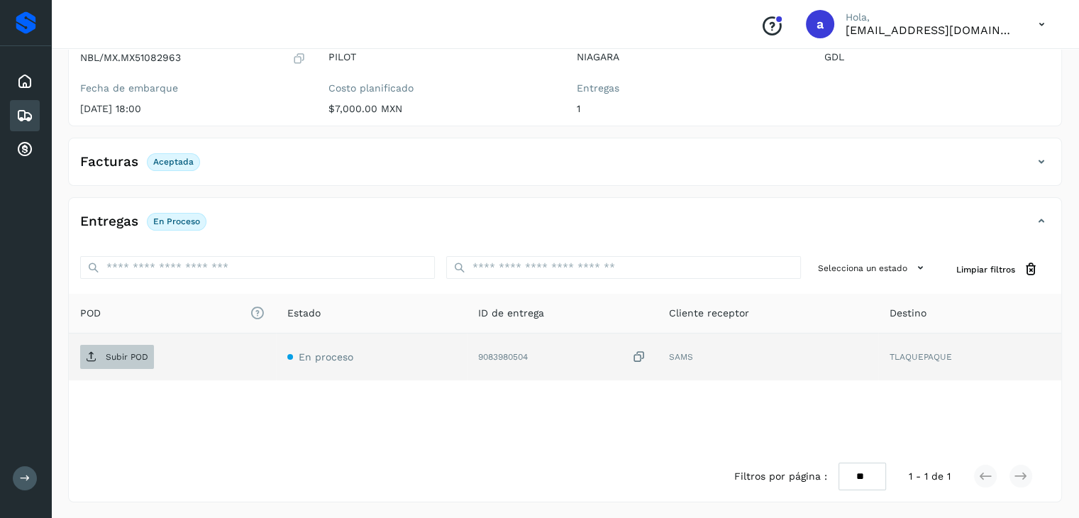
click at [113, 360] on p "Subir POD" at bounding box center [127, 357] width 43 height 10
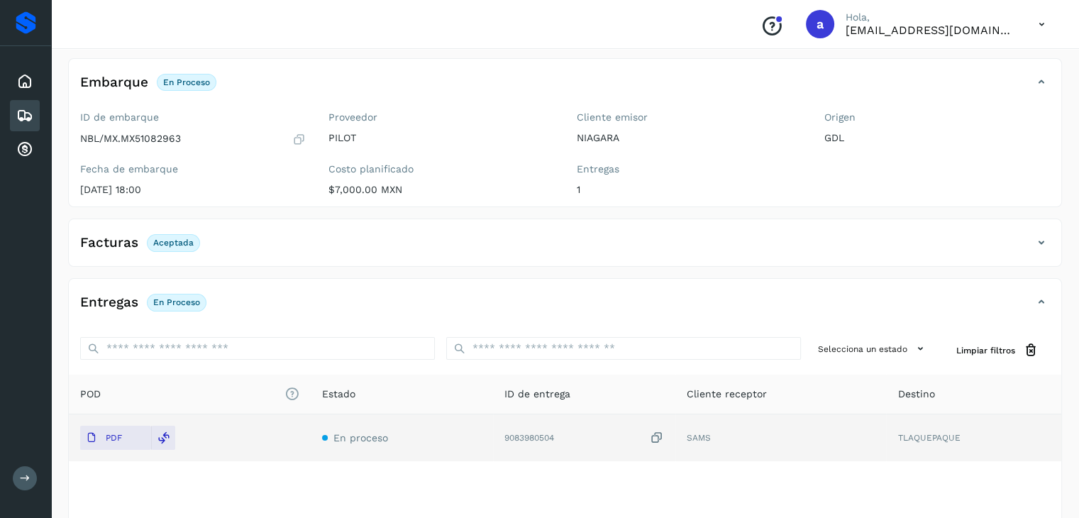
scroll to position [0, 0]
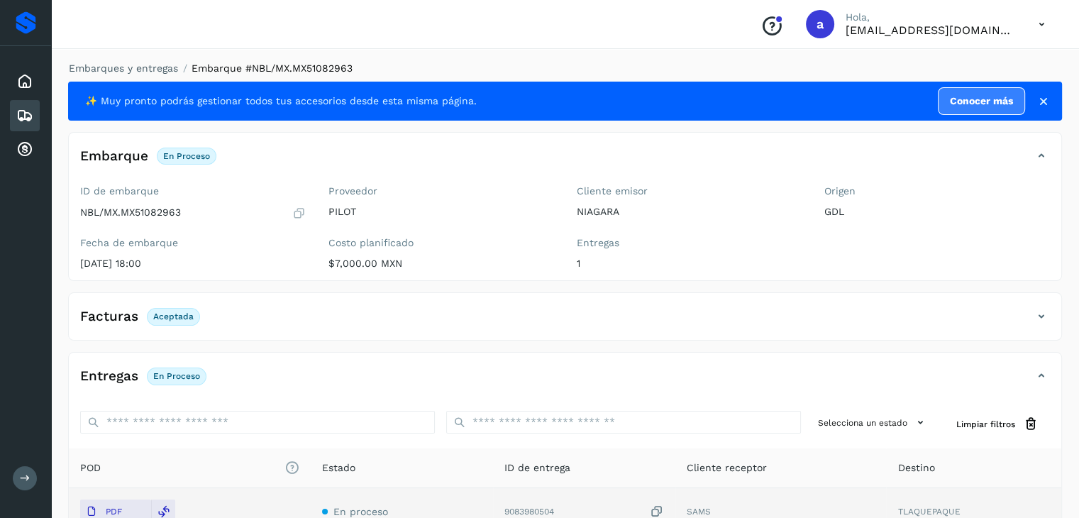
click at [31, 123] on div "Embarques" at bounding box center [25, 115] width 30 height 31
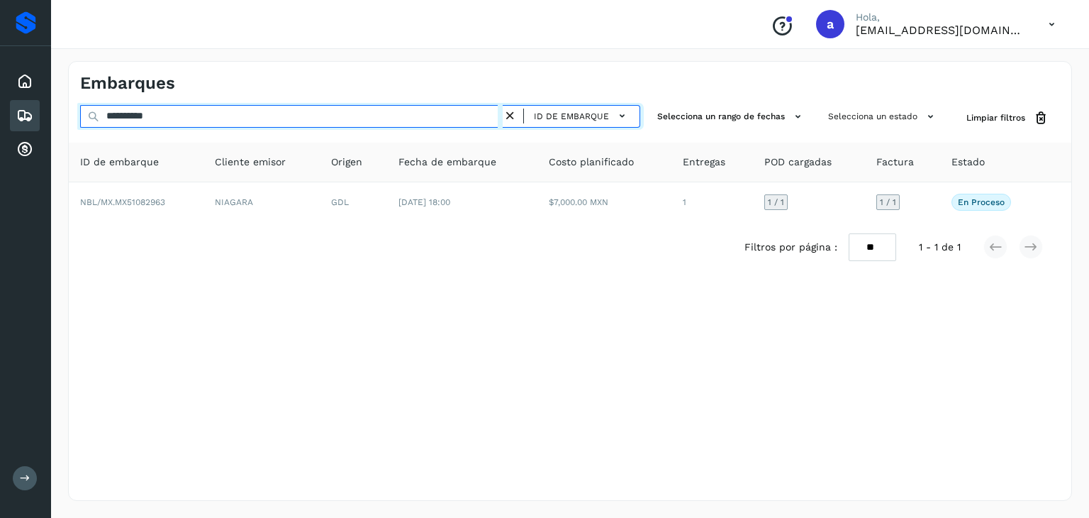
click at [255, 120] on input "**********" at bounding box center [291, 116] width 423 height 23
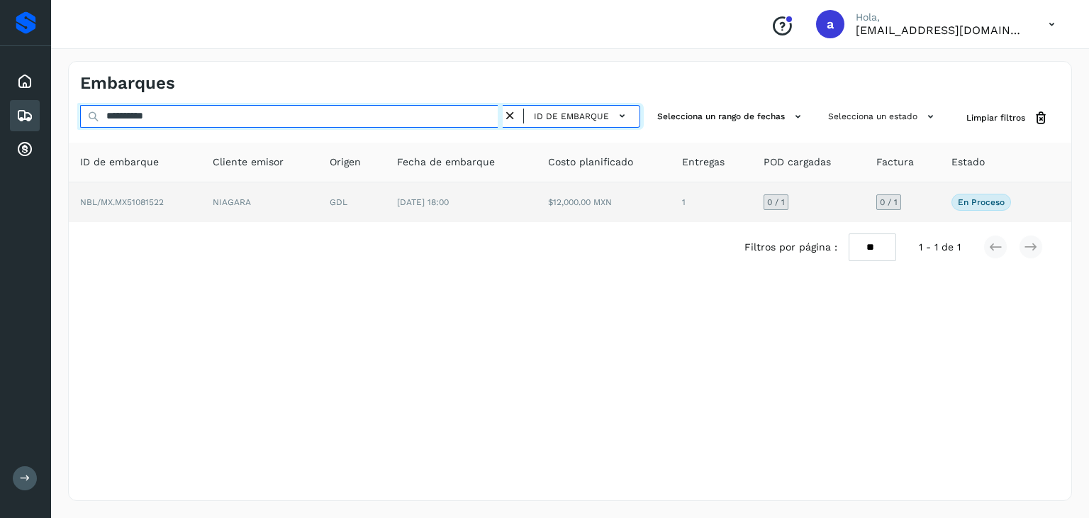
type input "**********"
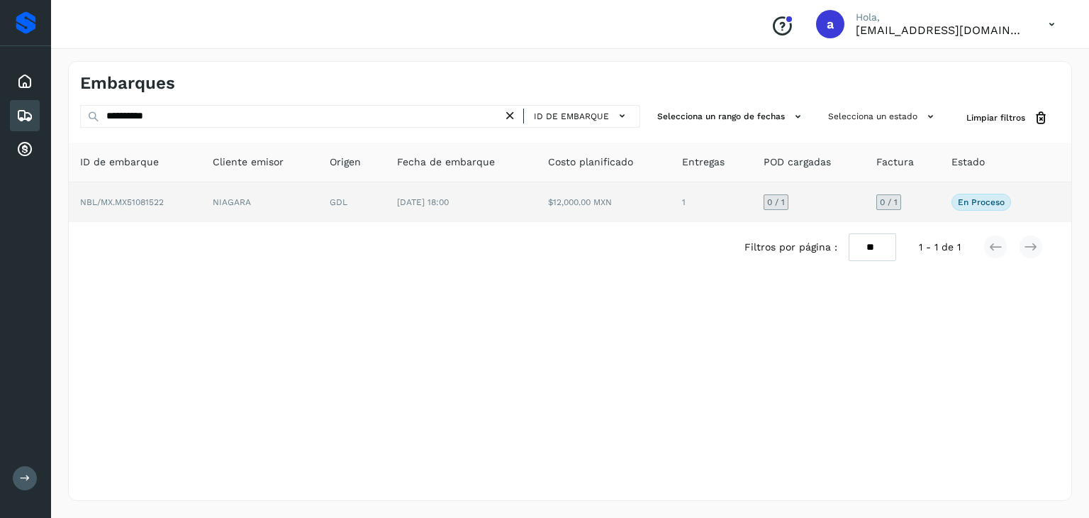
click at [380, 199] on td "GDL" at bounding box center [351, 202] width 67 height 40
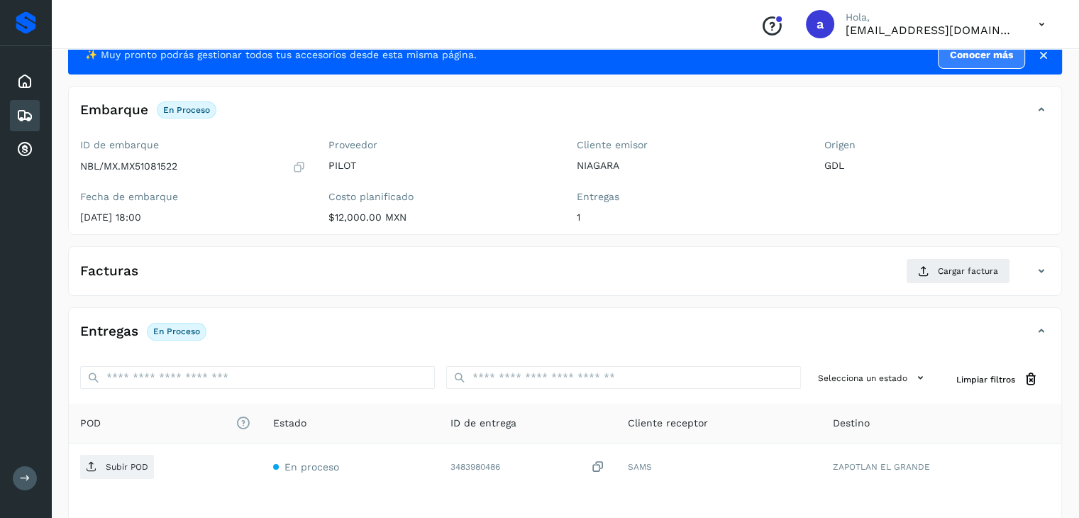
scroll to position [71, 0]
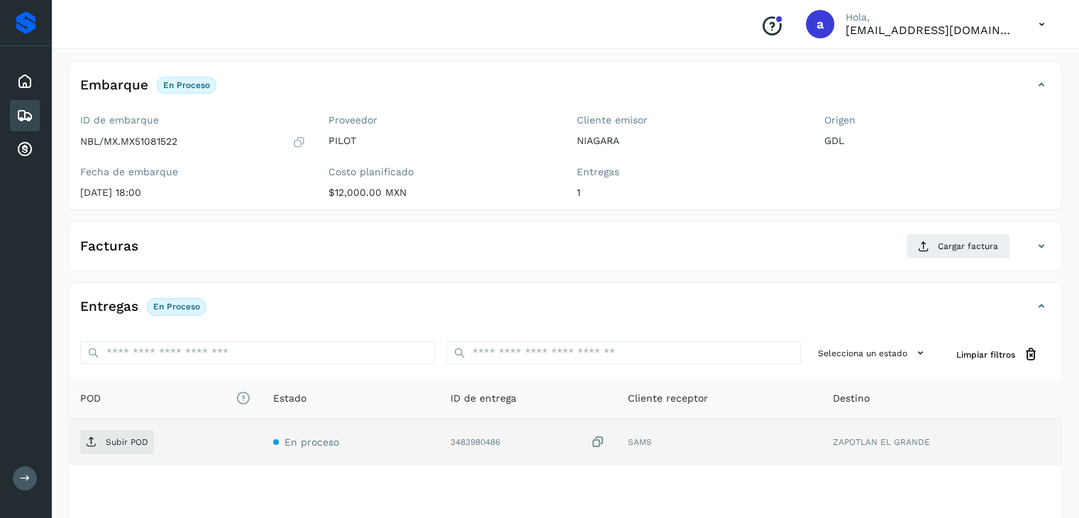
click at [596, 439] on icon at bounding box center [597, 442] width 14 height 15
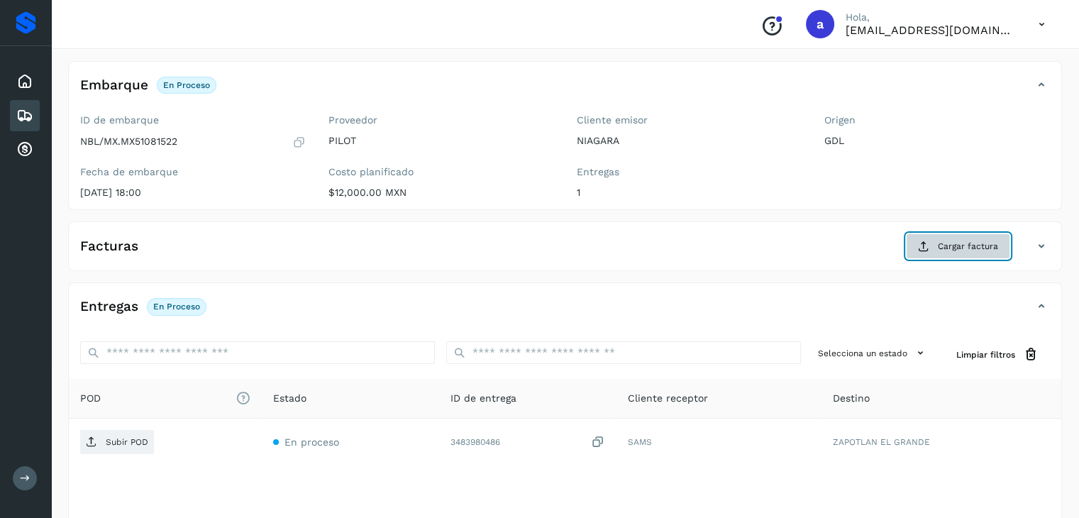
click at [985, 248] on span "Cargar factura" at bounding box center [968, 246] width 60 height 13
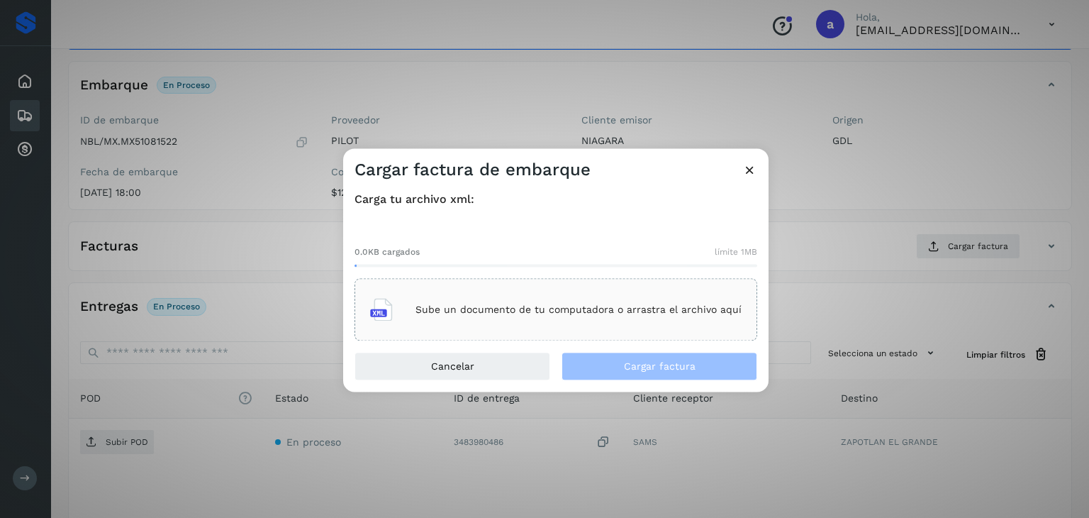
click at [555, 310] on p "Sube un documento de tu computadora o arrastra el archivo aquí" at bounding box center [579, 310] width 326 height 12
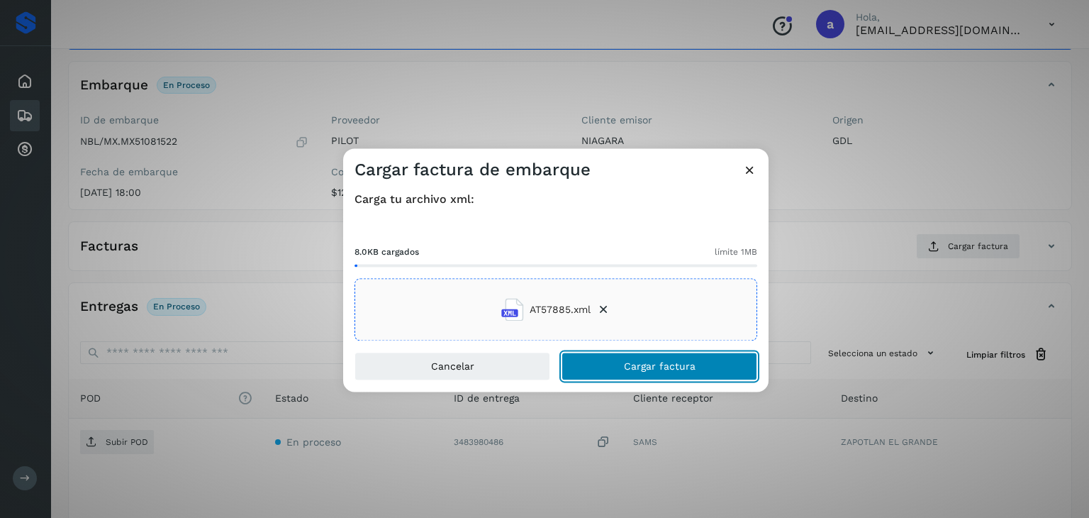
click at [604, 358] on button "Cargar factura" at bounding box center [660, 367] width 196 height 28
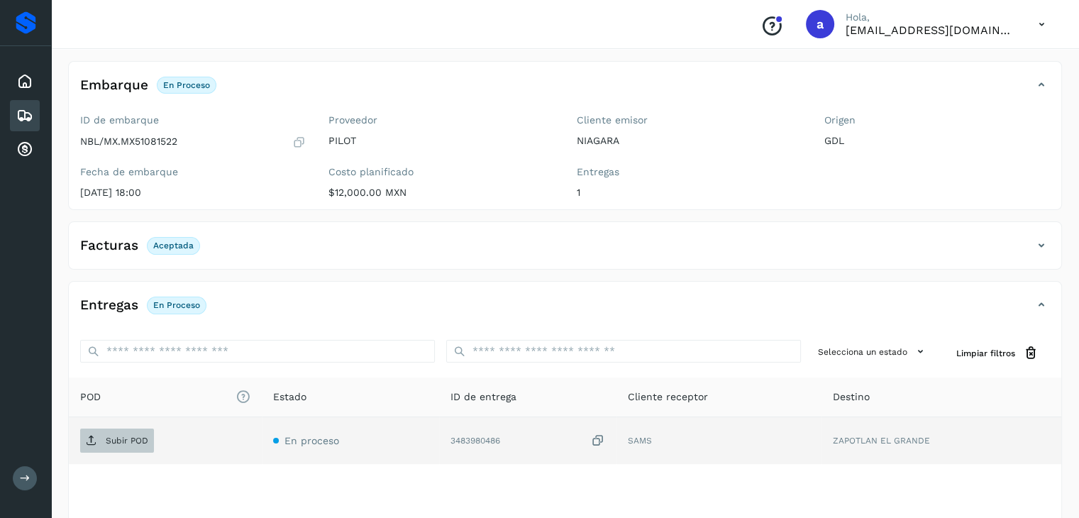
click at [133, 445] on span "Subir POD" at bounding box center [117, 440] width 74 height 23
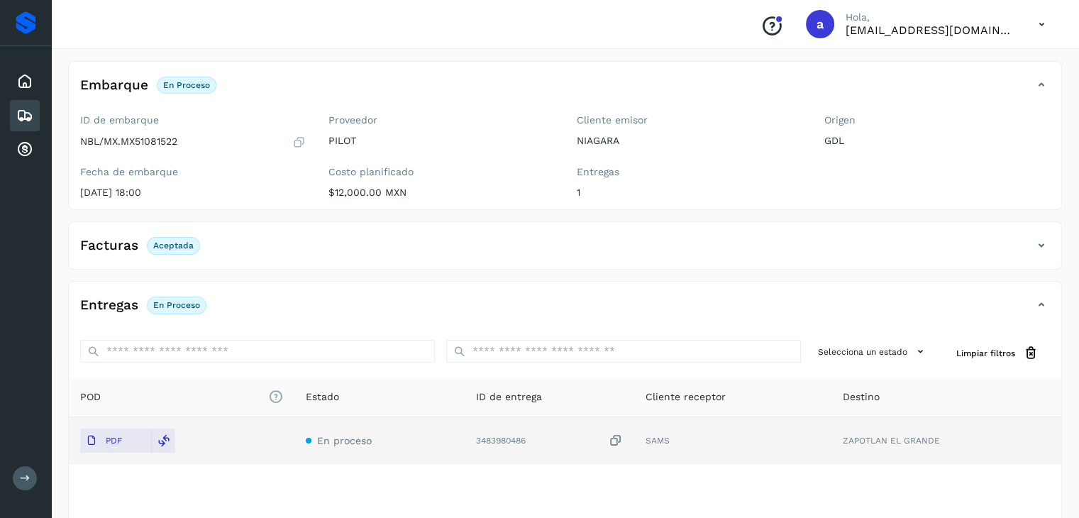
click at [29, 103] on div "Embarques" at bounding box center [25, 115] width 30 height 31
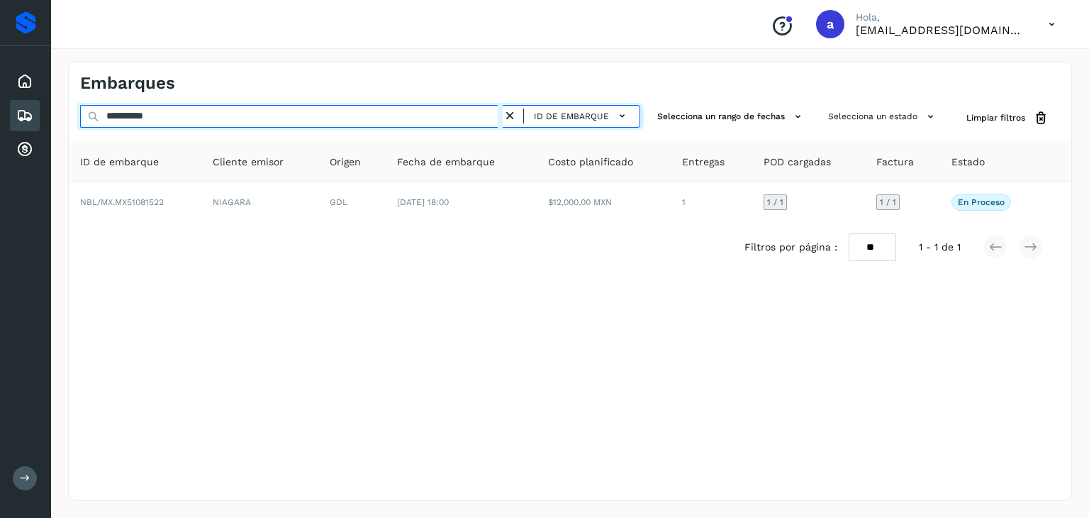
click at [191, 121] on input "**********" at bounding box center [291, 116] width 423 height 23
type input "**********"
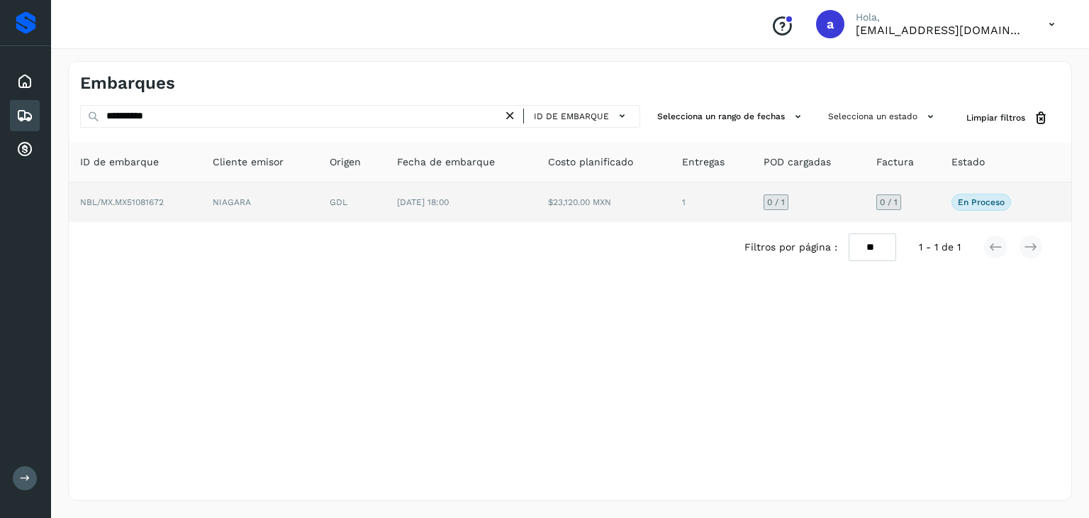
click at [277, 208] on td "NIAGARA" at bounding box center [259, 202] width 117 height 40
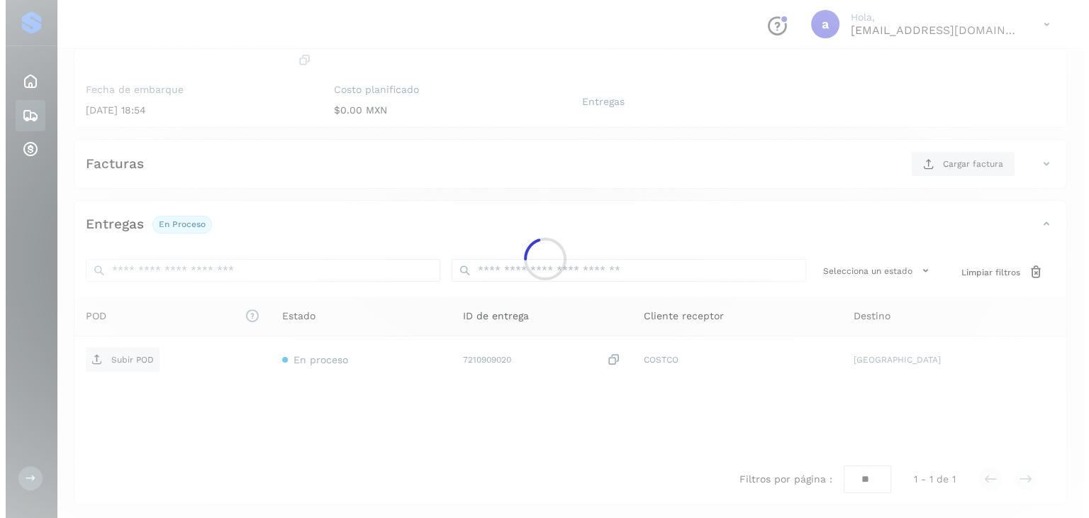
scroll to position [156, 0]
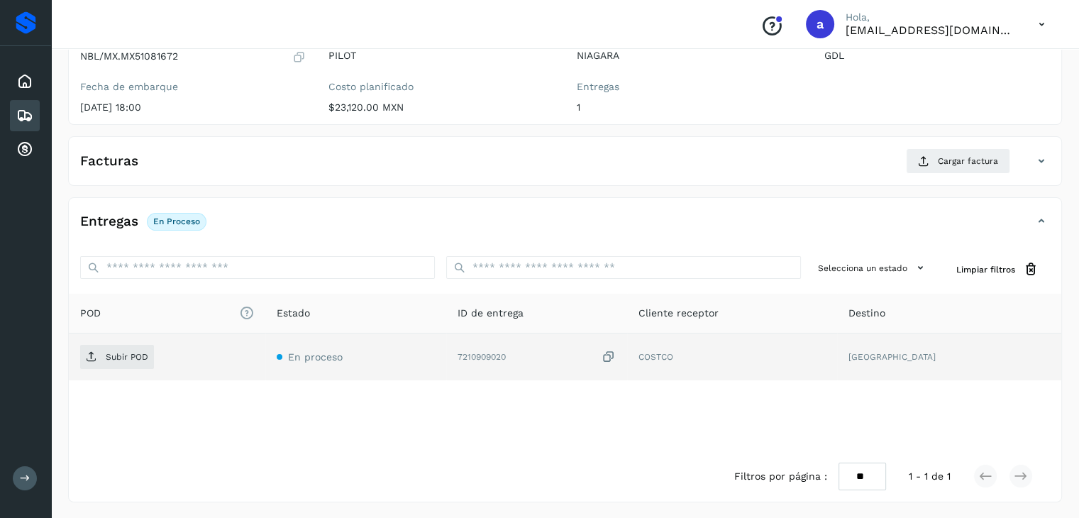
click at [616, 360] on icon at bounding box center [608, 357] width 14 height 15
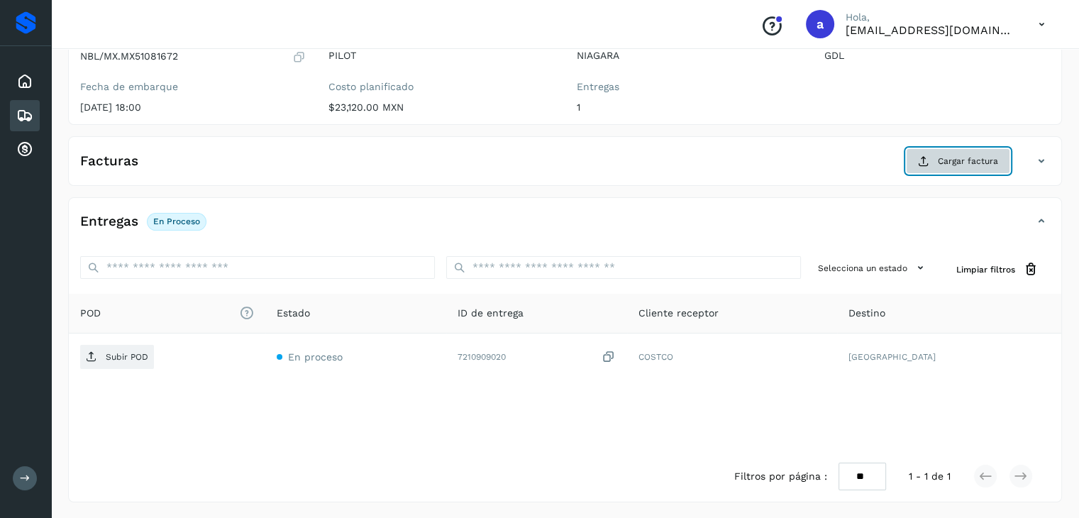
click at [946, 169] on button "Cargar factura" at bounding box center [958, 161] width 104 height 26
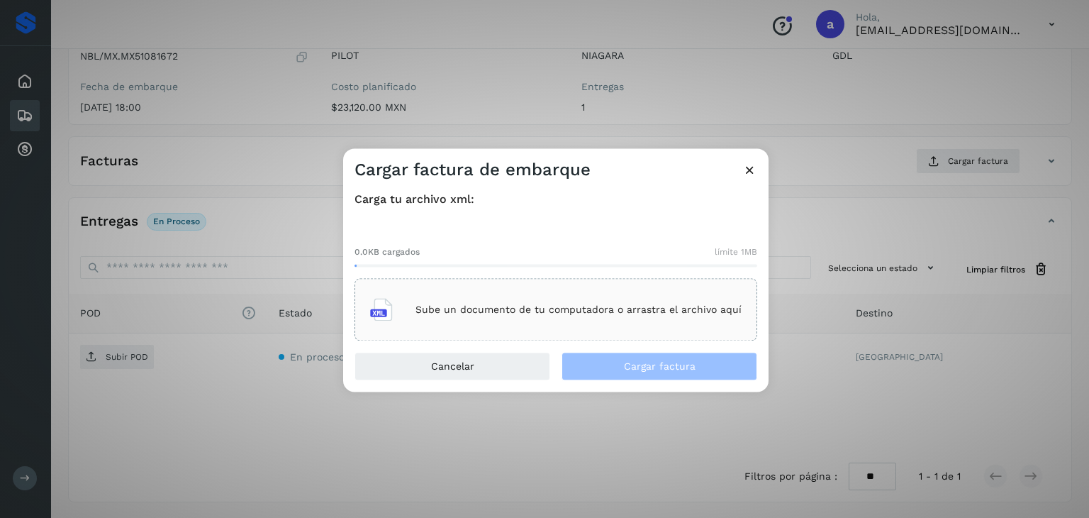
click at [462, 301] on div "Sube un documento de tu computadora o arrastra el archivo aquí" at bounding box center [556, 310] width 372 height 38
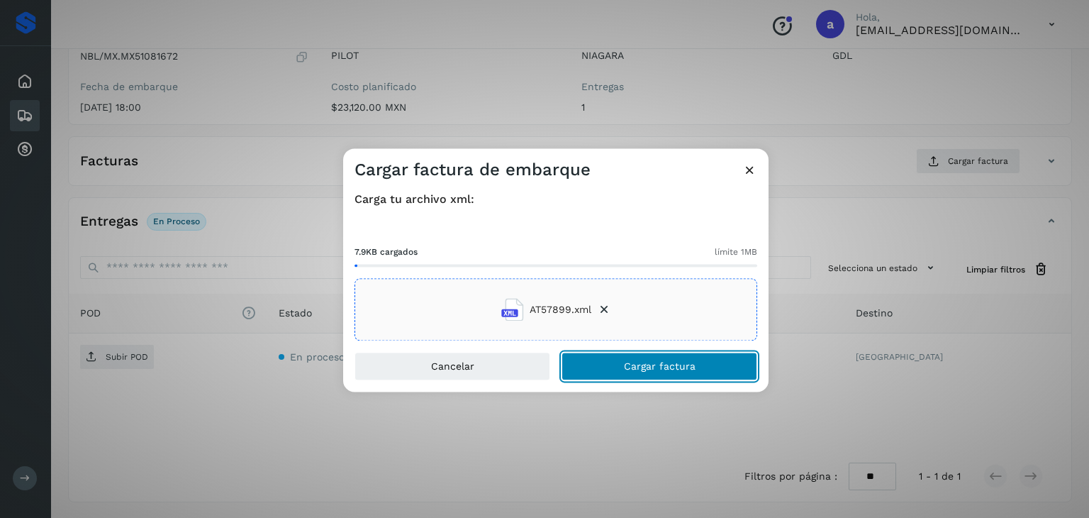
click at [616, 366] on button "Cargar factura" at bounding box center [660, 367] width 196 height 28
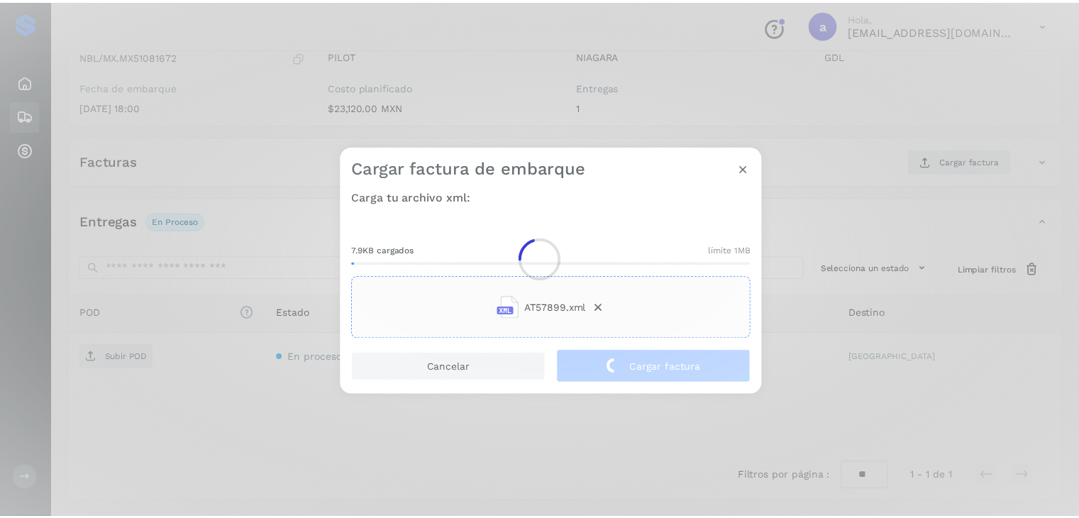
scroll to position [155, 0]
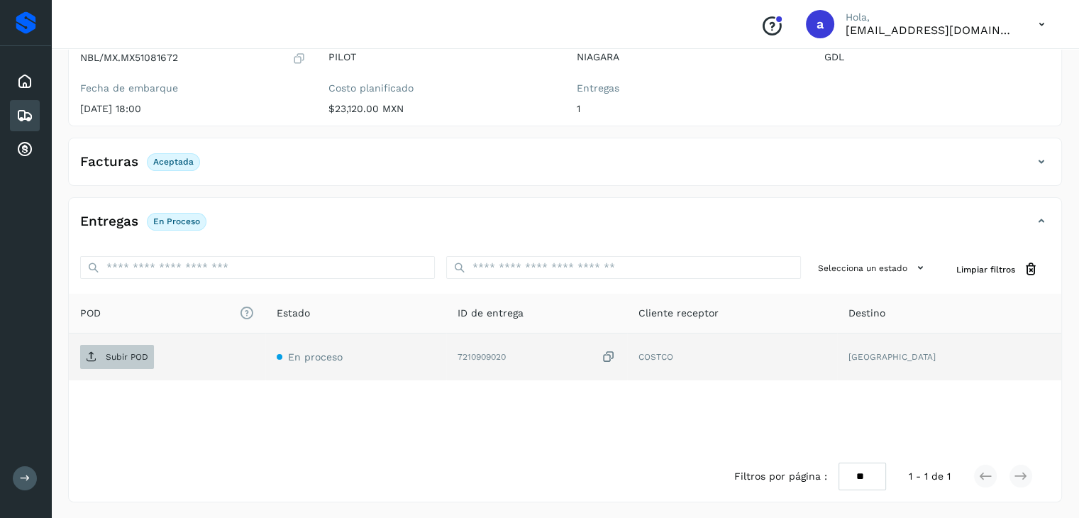
click at [142, 355] on p "Subir POD" at bounding box center [127, 357] width 43 height 10
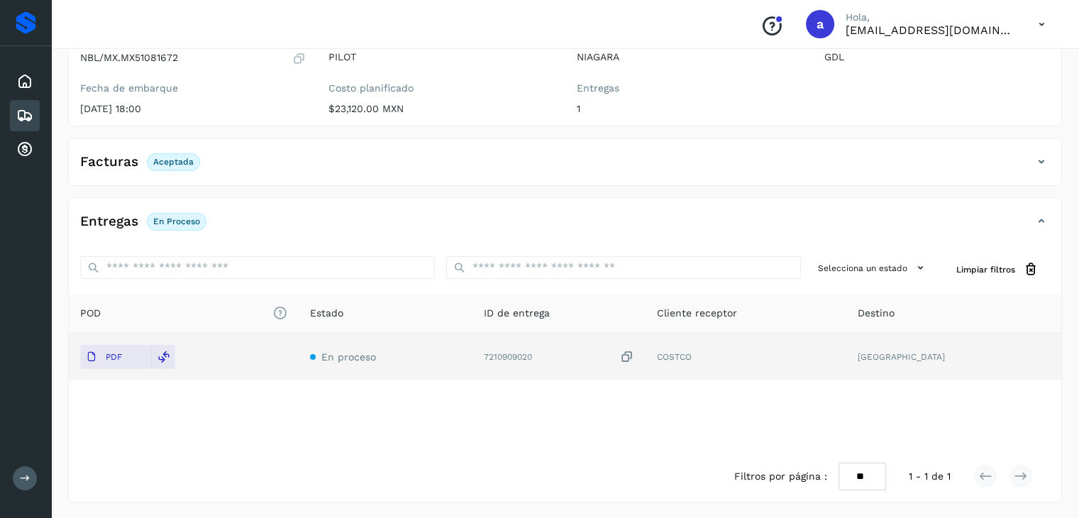
click at [25, 109] on icon at bounding box center [24, 115] width 17 height 17
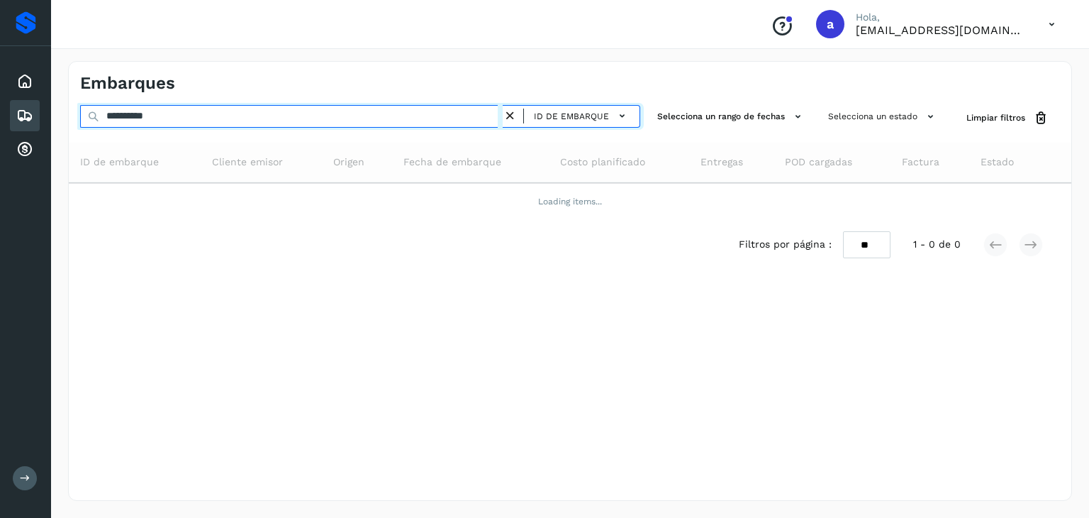
click at [409, 123] on input "**********" at bounding box center [291, 116] width 423 height 23
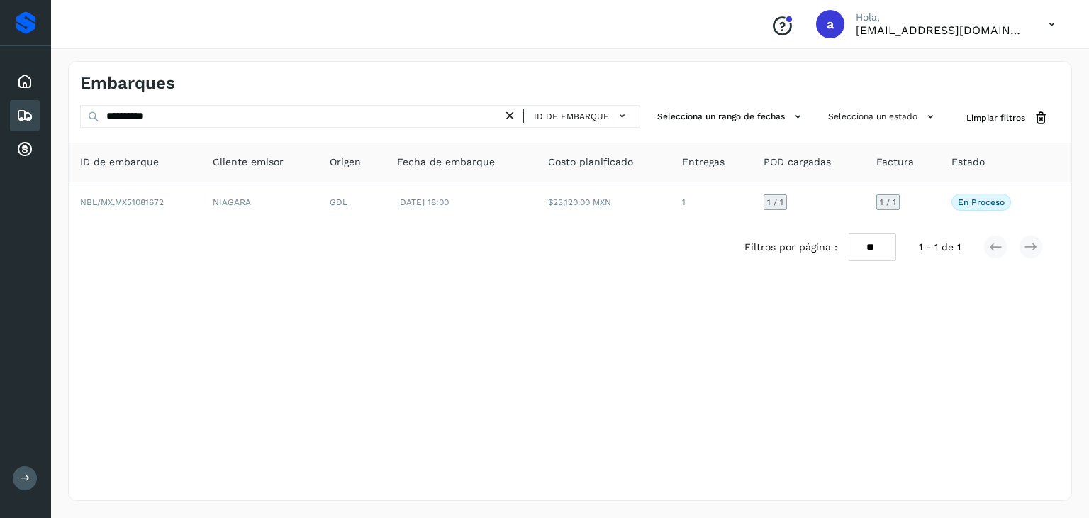
click at [516, 120] on icon at bounding box center [510, 116] width 15 height 15
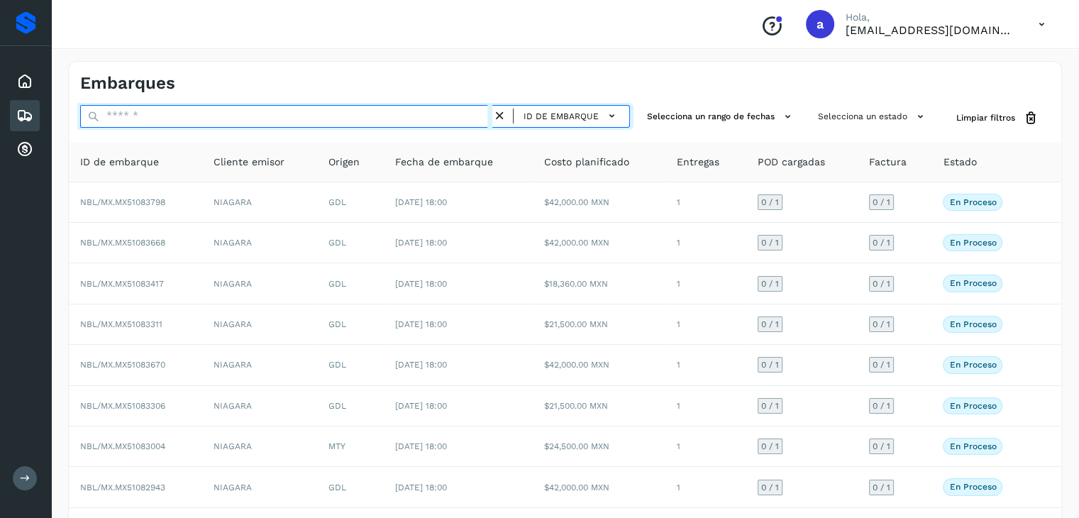
click at [475, 120] on input "text" at bounding box center [286, 116] width 412 height 23
paste input "**********"
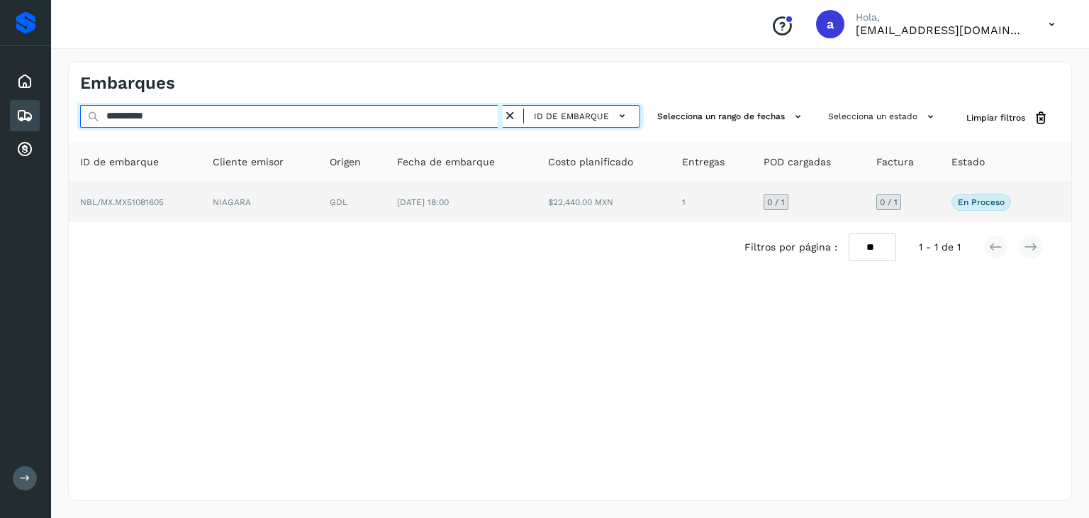
type input "**********"
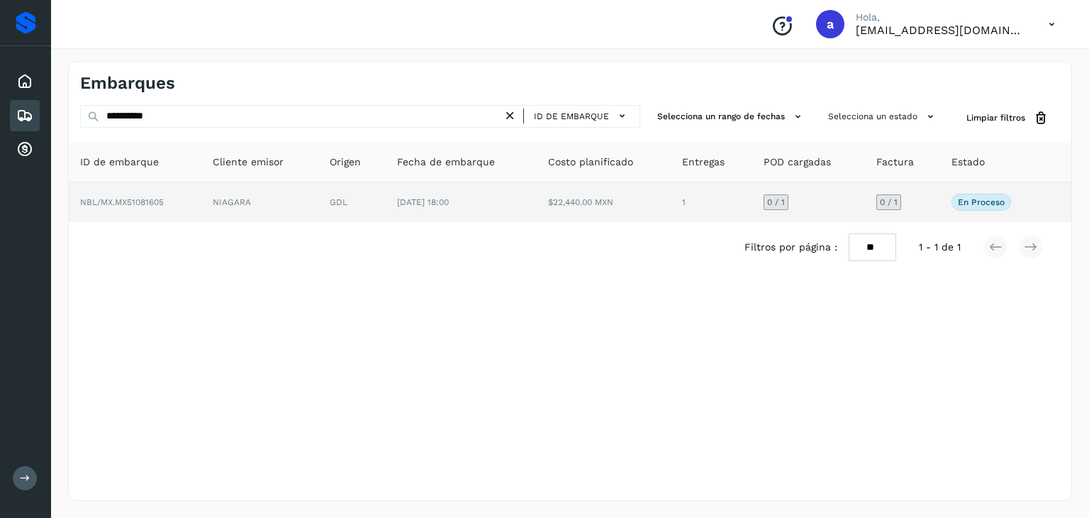
click at [449, 206] on span "[DATE] 18:00" at bounding box center [423, 202] width 52 height 10
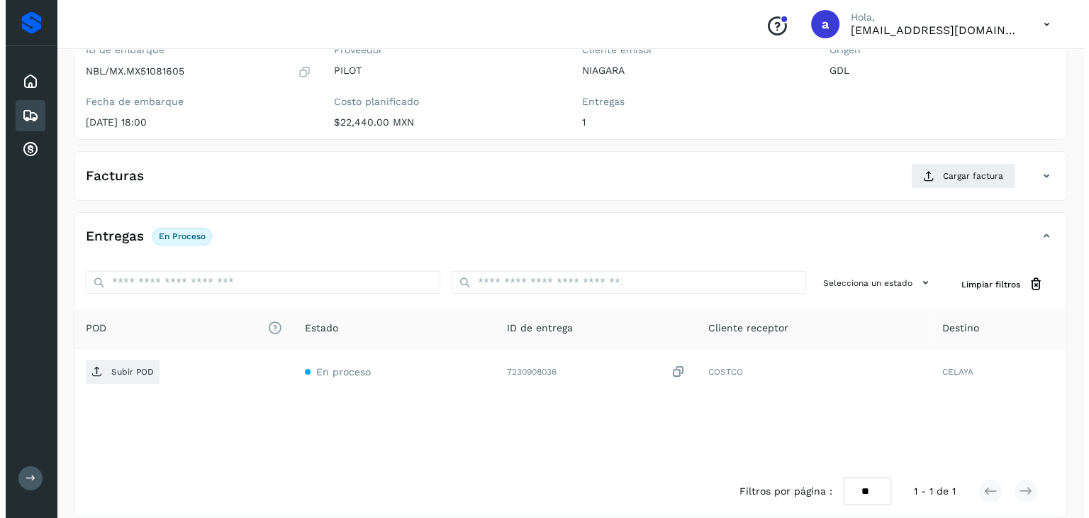
scroll to position [156, 0]
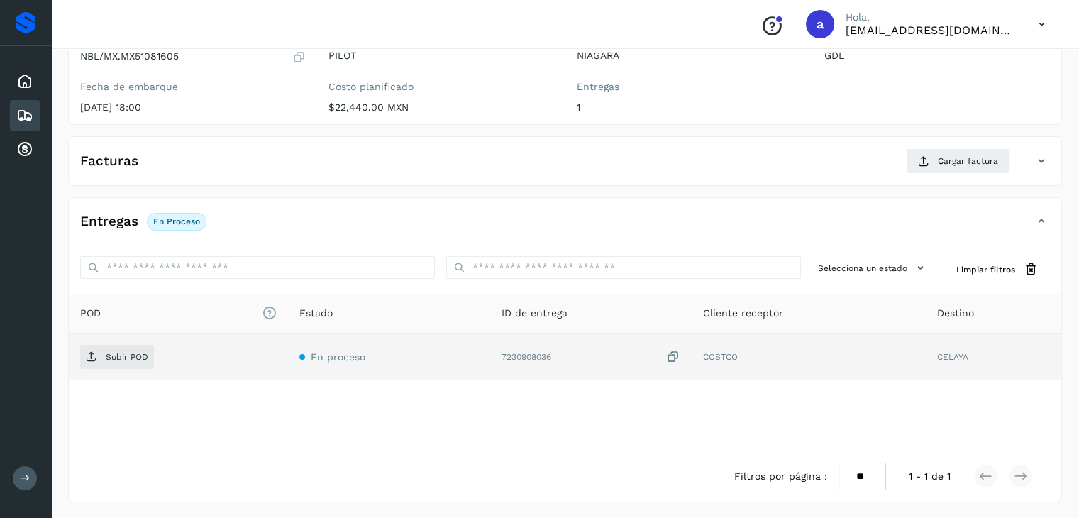
click at [675, 353] on icon at bounding box center [673, 357] width 14 height 15
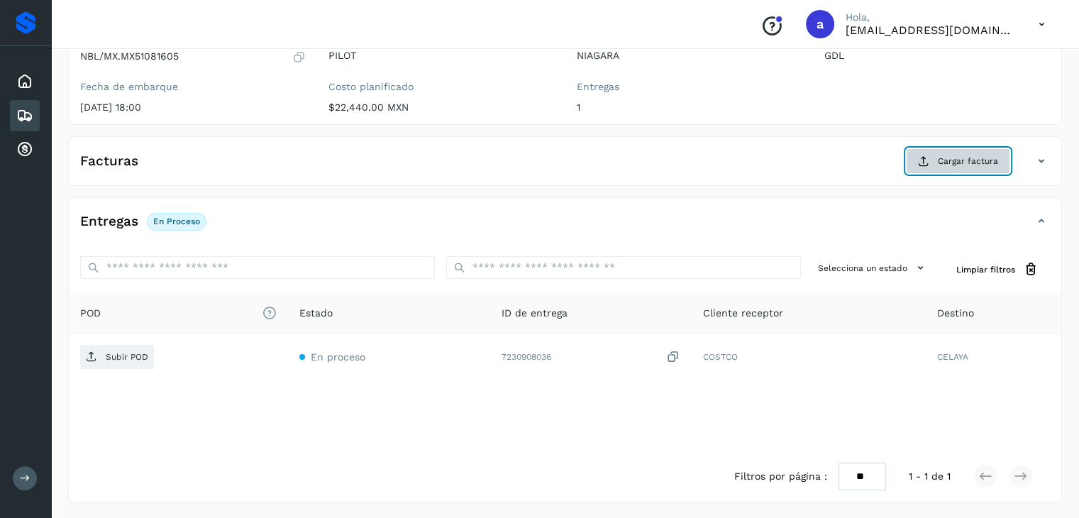
click at [962, 156] on span "Cargar factura" at bounding box center [968, 161] width 60 height 13
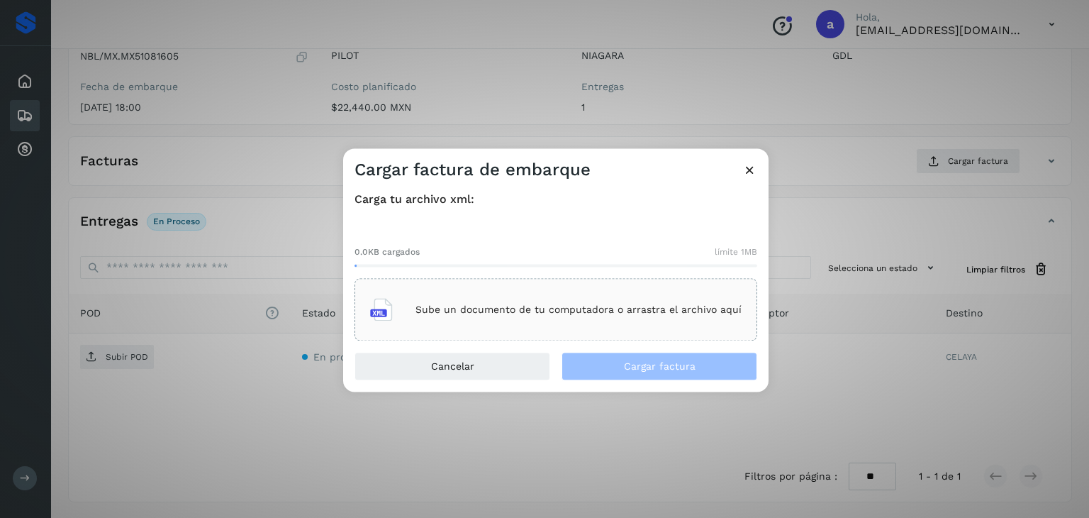
click at [548, 313] on p "Sube un documento de tu computadora o arrastra el archivo aquí" at bounding box center [579, 310] width 326 height 12
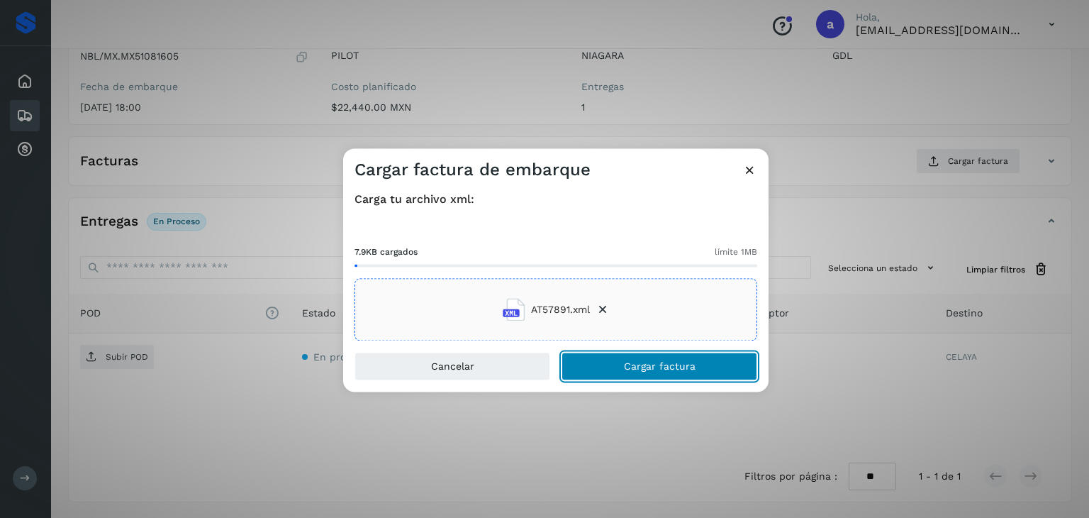
click at [597, 367] on button "Cargar factura" at bounding box center [660, 367] width 196 height 28
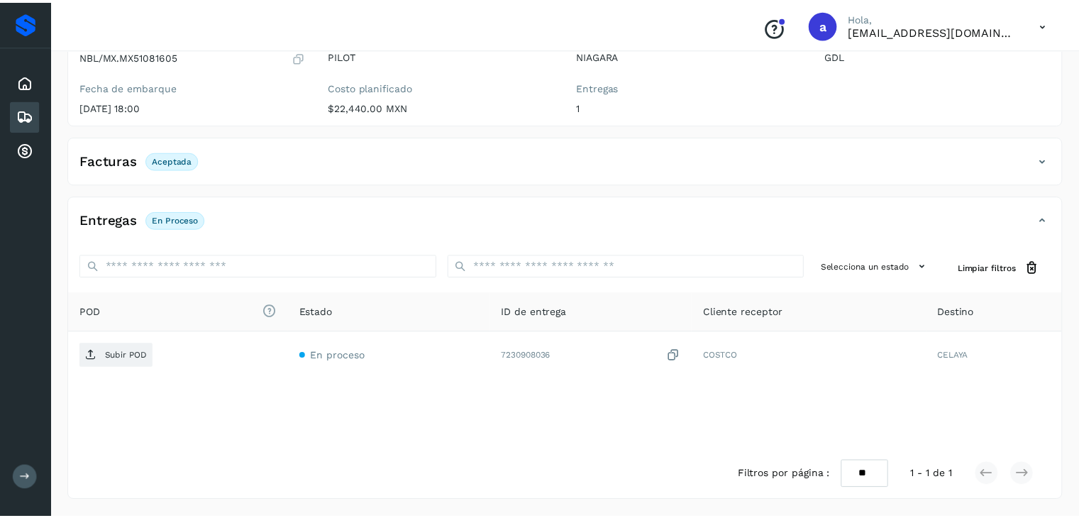
scroll to position [155, 0]
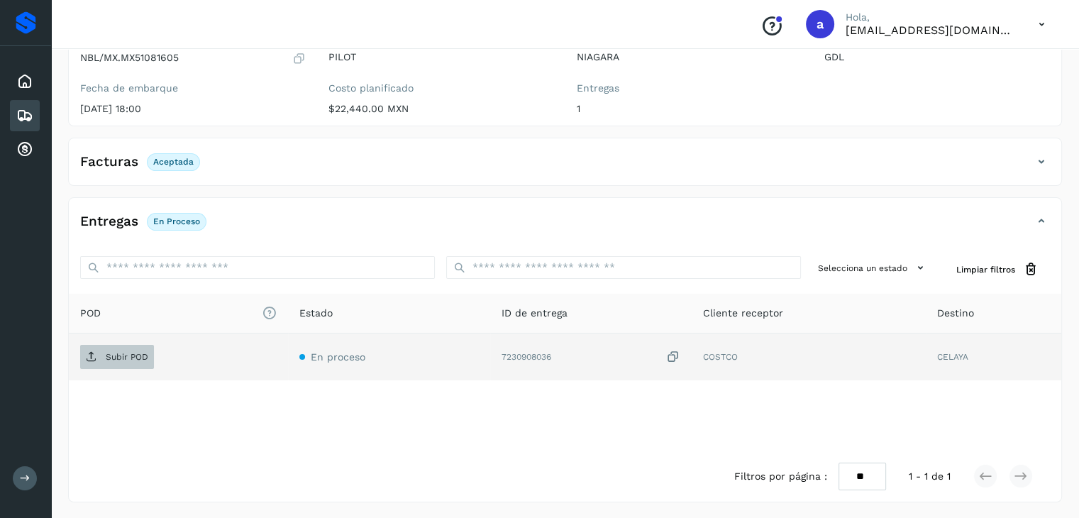
click at [127, 358] on p "Subir POD" at bounding box center [127, 357] width 43 height 10
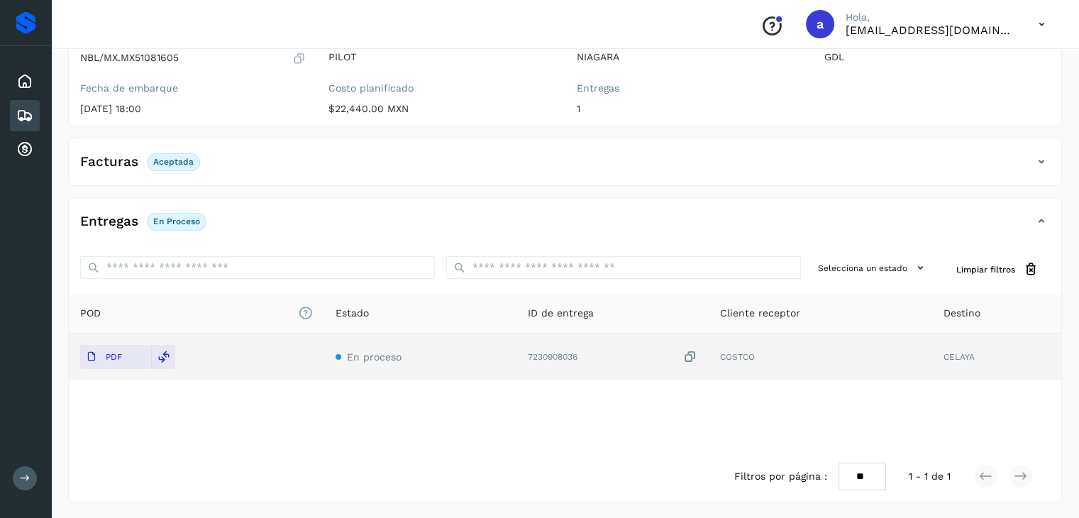
click at [23, 123] on div "Embarques" at bounding box center [25, 115] width 30 height 31
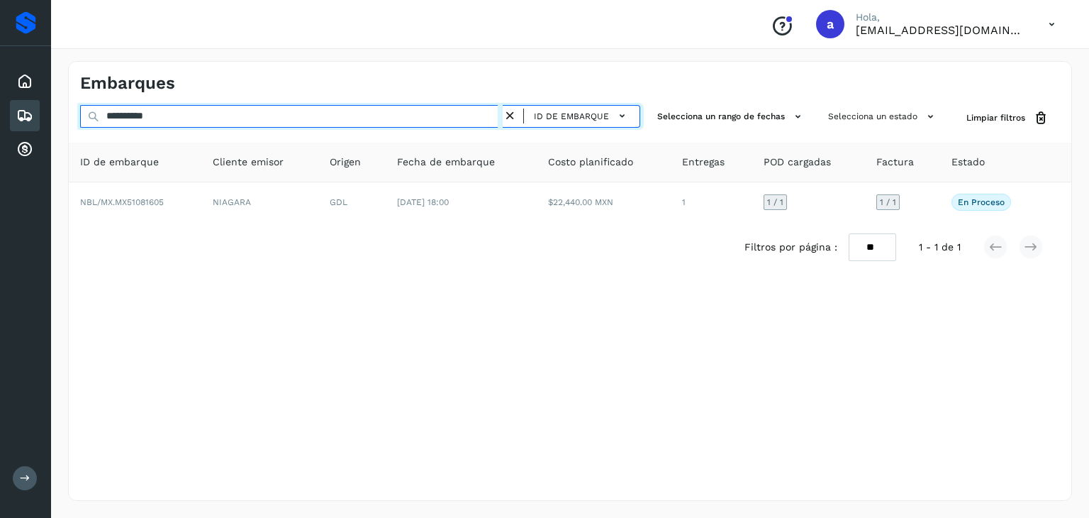
click at [250, 118] on input "**********" at bounding box center [291, 116] width 423 height 23
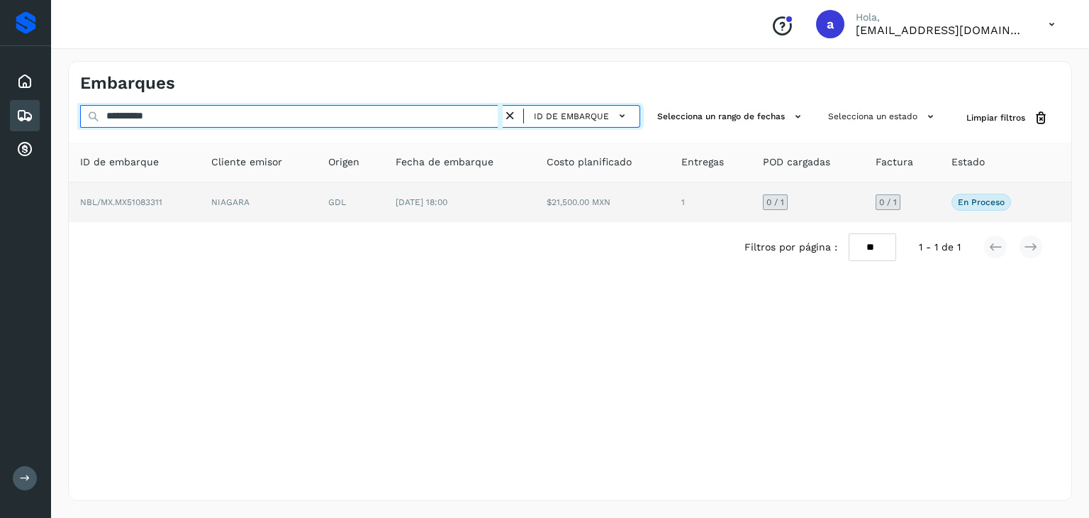
type input "**********"
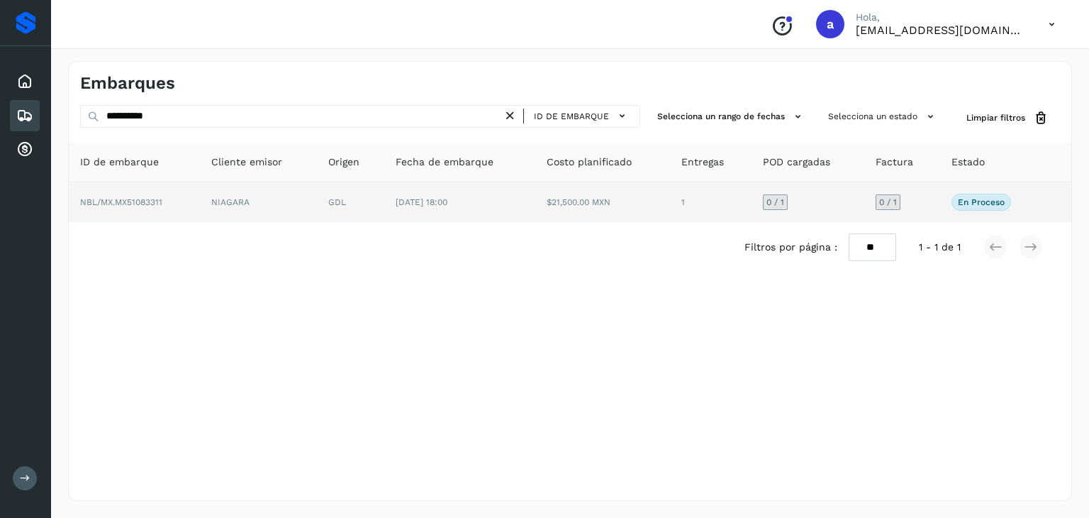
click at [307, 204] on td "NIAGARA" at bounding box center [258, 202] width 117 height 40
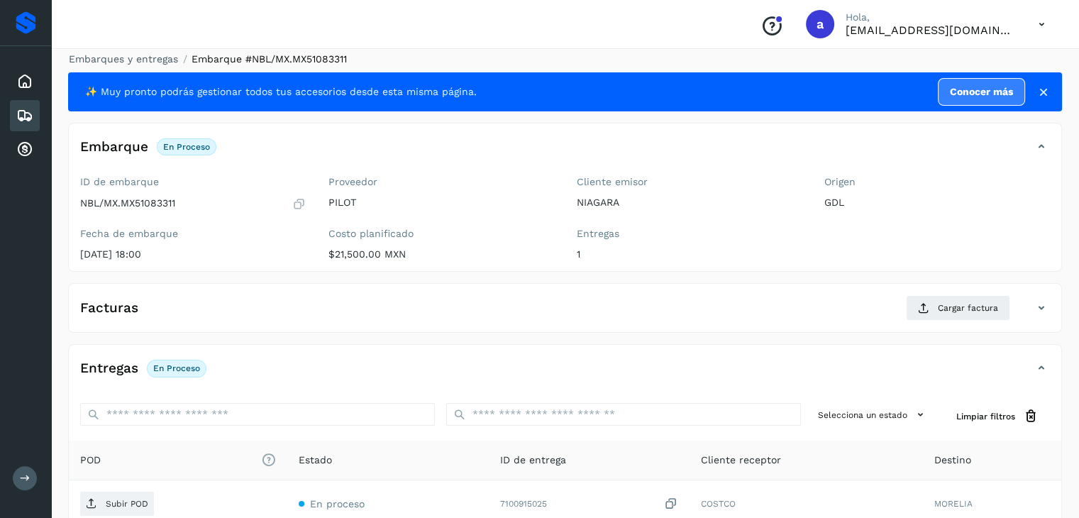
scroll to position [71, 0]
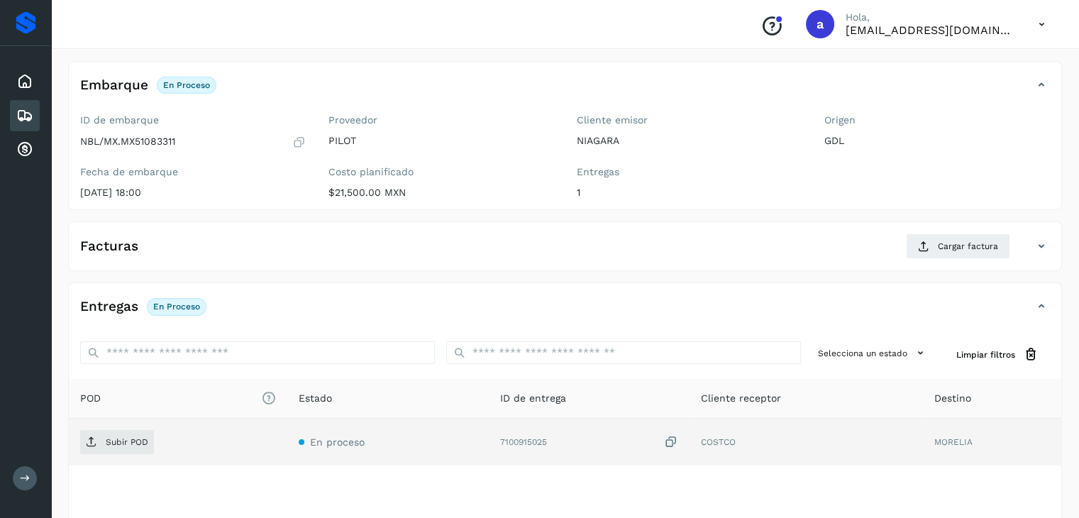
click at [674, 443] on icon at bounding box center [671, 442] width 14 height 15
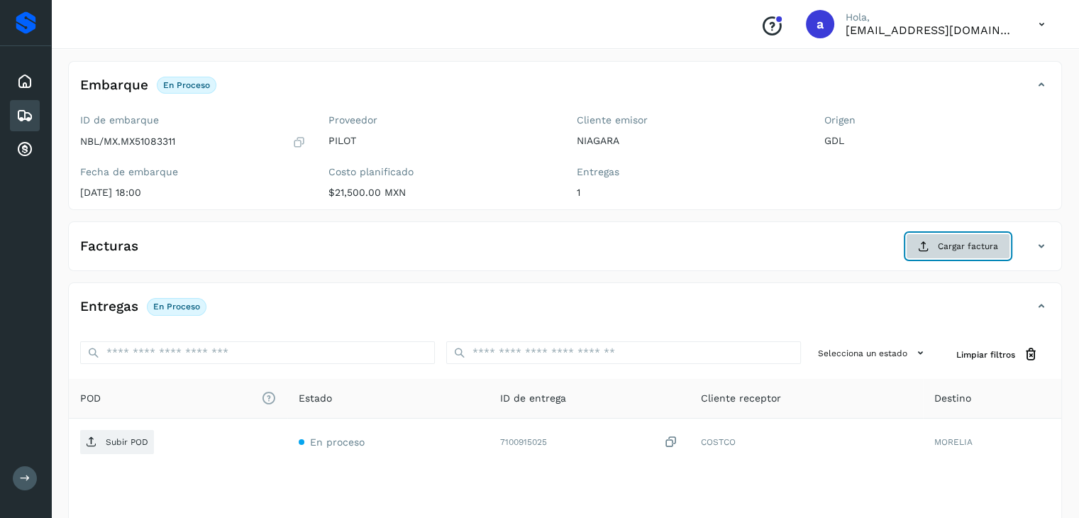
click at [933, 244] on button "Cargar factura" at bounding box center [958, 246] width 104 height 26
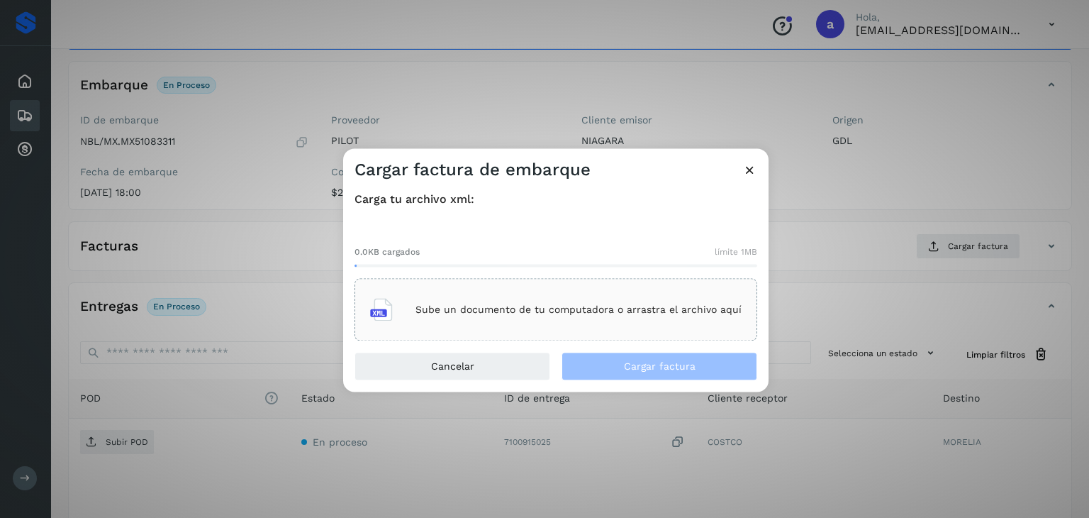
click at [447, 308] on p "Sube un documento de tu computadora o arrastra el archivo aquí" at bounding box center [579, 310] width 326 height 12
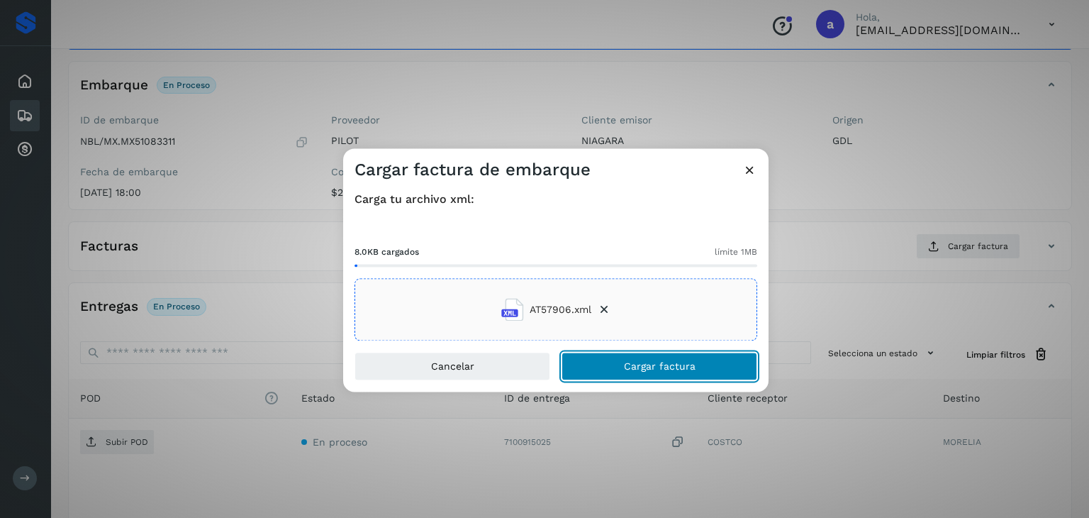
click at [592, 365] on button "Cargar factura" at bounding box center [660, 367] width 196 height 28
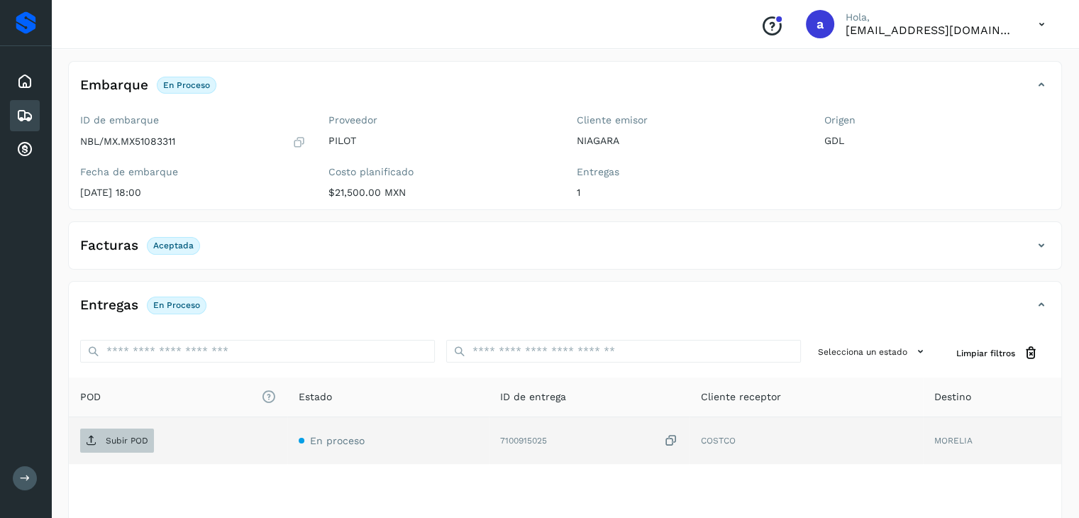
click at [104, 437] on span "Subir POD" at bounding box center [117, 440] width 74 height 23
